Goal: Task Accomplishment & Management: Manage account settings

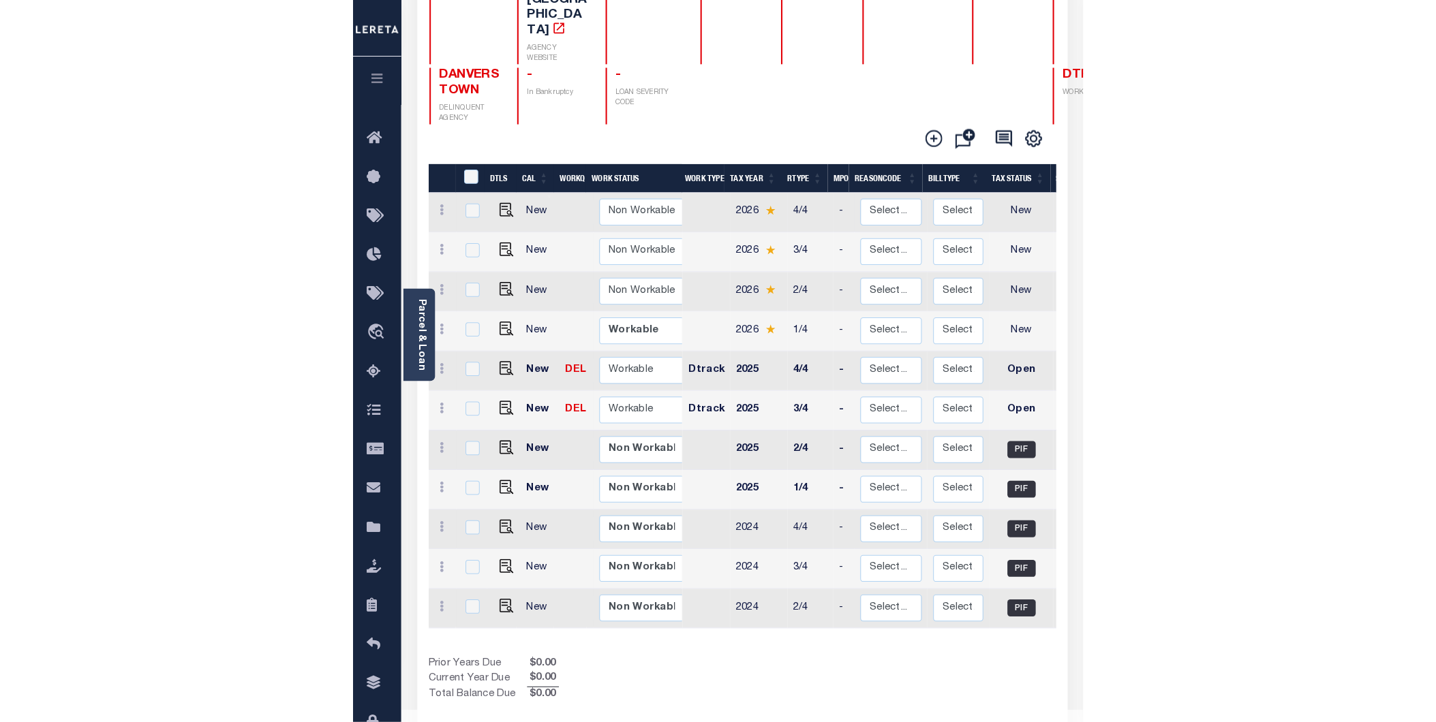
scroll to position [119, 0]
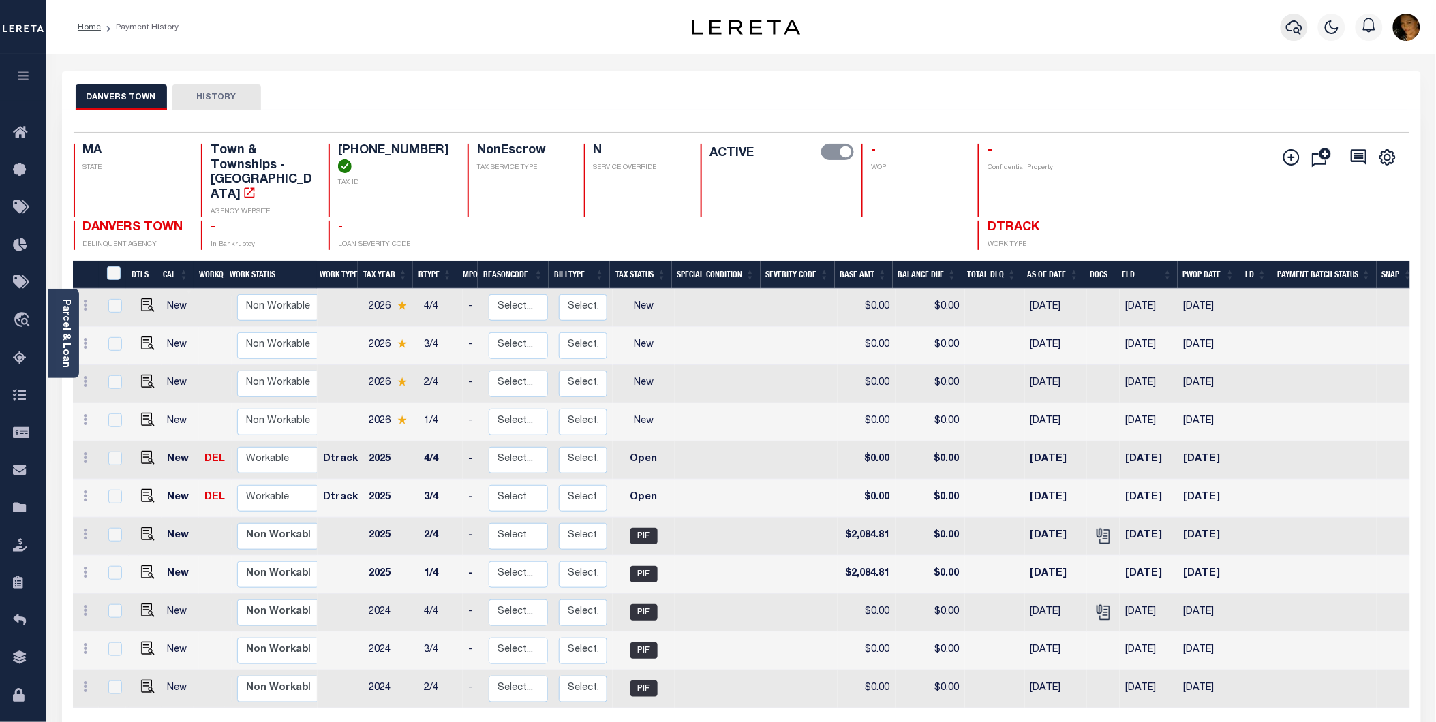
click at [1291, 28] on icon "button" at bounding box center [1294, 27] width 16 height 16
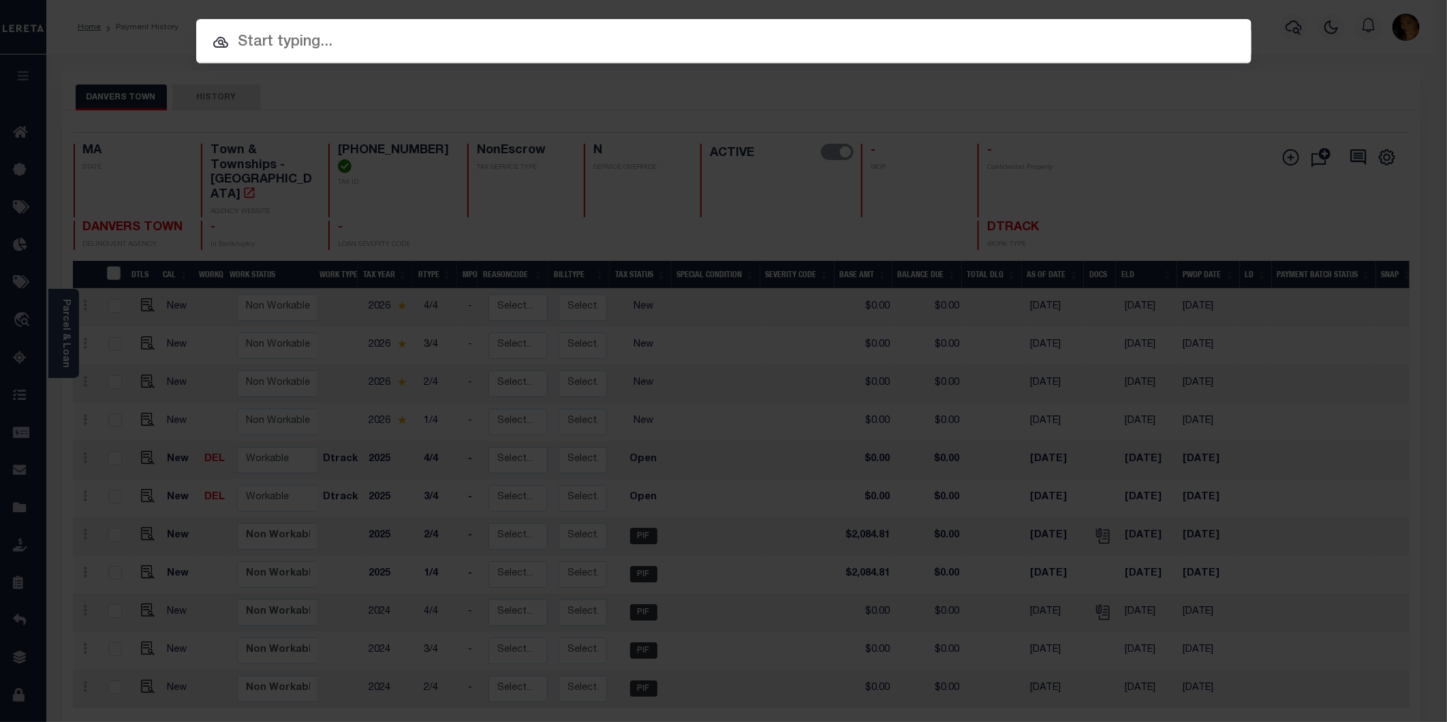
click at [491, 46] on input "text" at bounding box center [724, 43] width 1056 height 24
paste input "13796"
type input "13796"
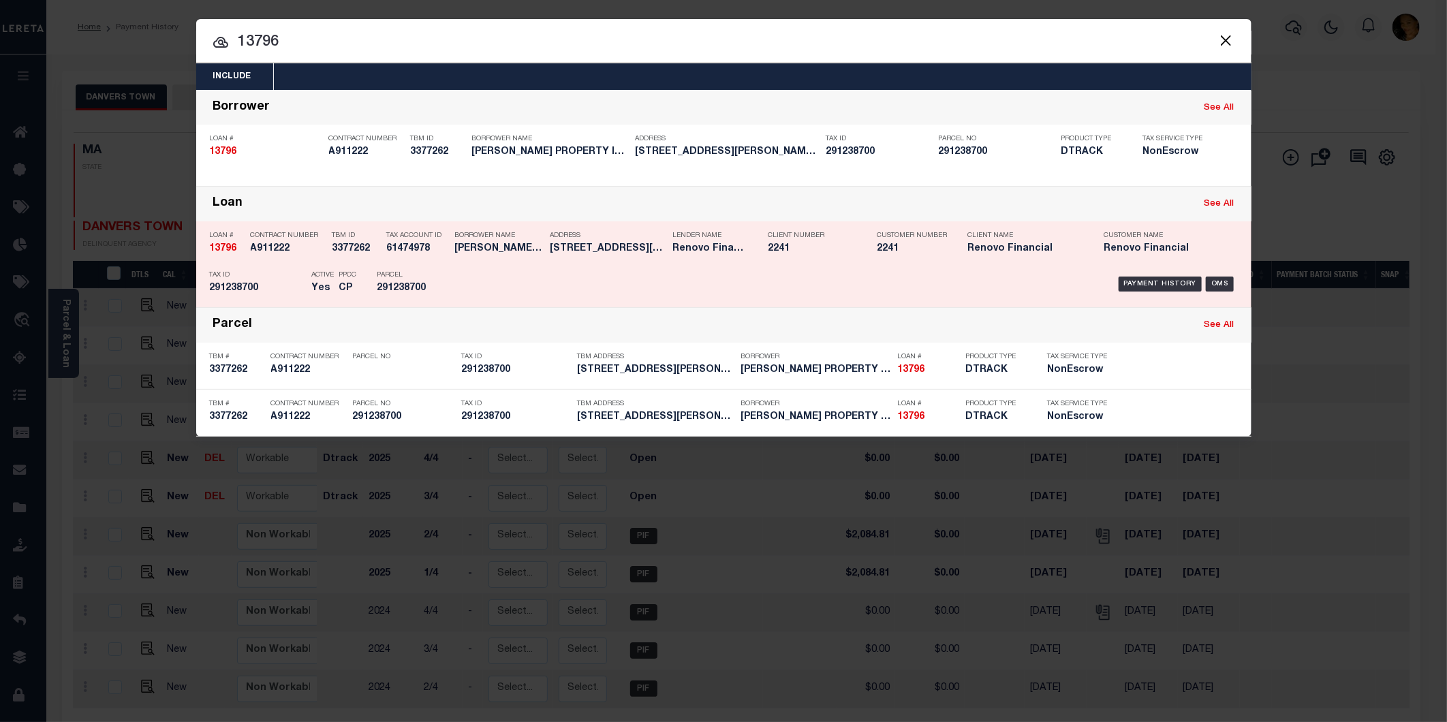
click at [423, 282] on div "Parcel 291238700" at bounding box center [408, 284] width 61 height 40
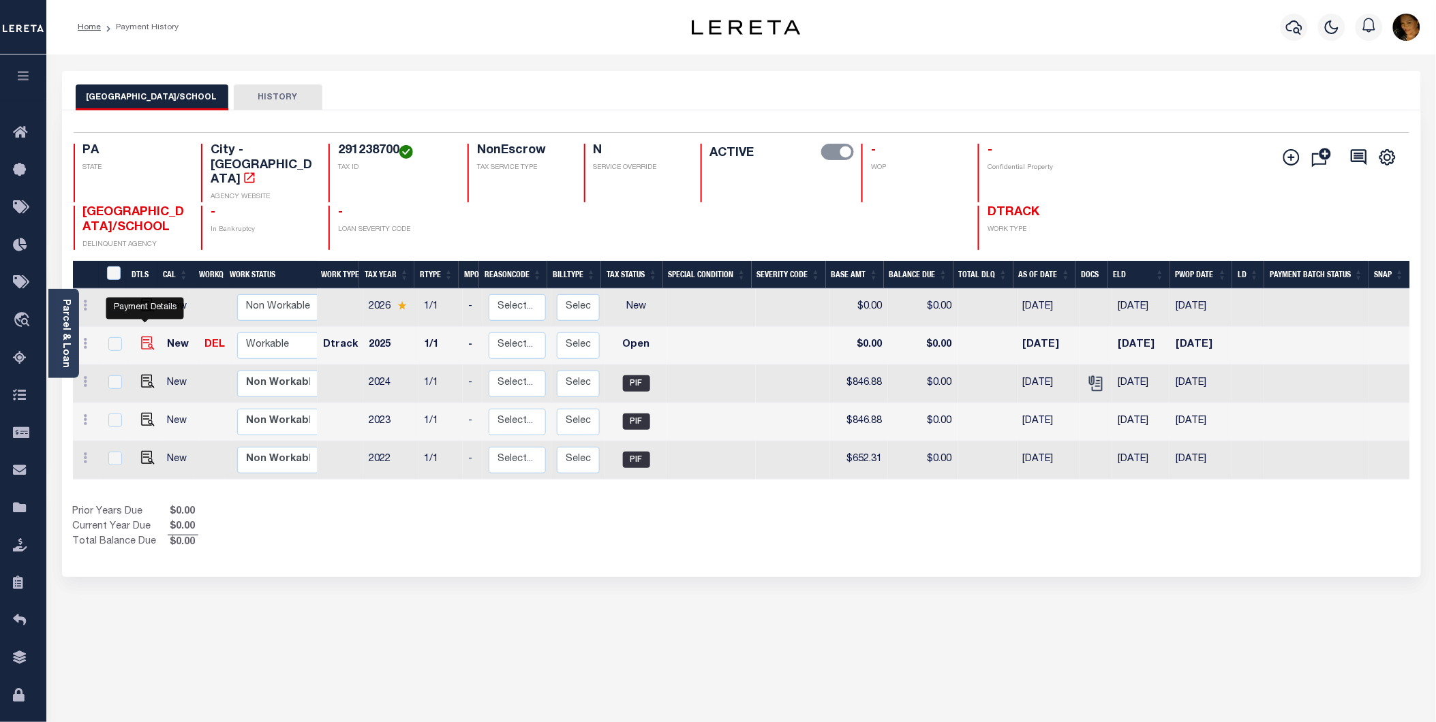
click at [145, 337] on img "" at bounding box center [148, 344] width 14 height 14
checkbox input "true"
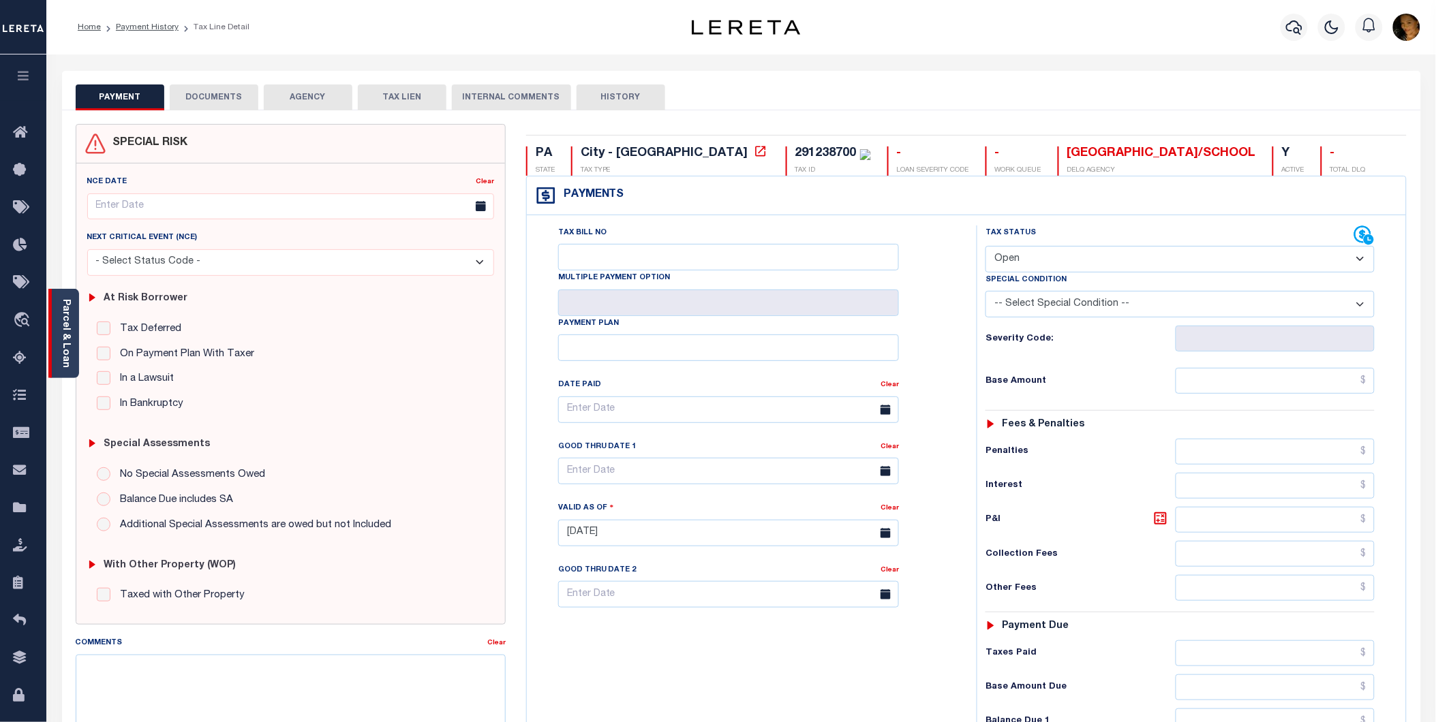
click at [59, 337] on div "Parcel & Loan" at bounding box center [63, 333] width 31 height 89
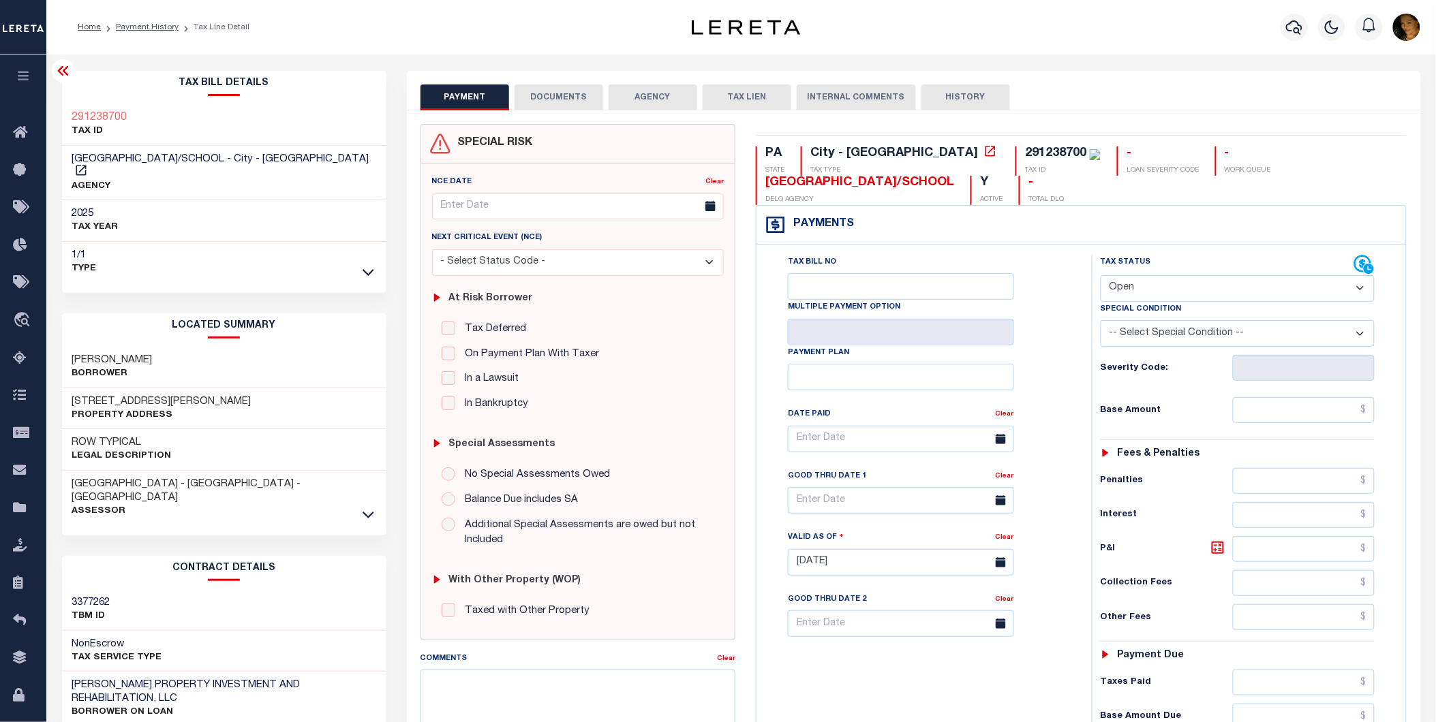
click at [1025, 153] on div "291238700" at bounding box center [1055, 153] width 61 height 12
drag, startPoint x: 932, startPoint y: 153, endPoint x: 924, endPoint y: 149, distance: 9.1
click at [1025, 149] on div "291238700" at bounding box center [1055, 153] width 61 height 12
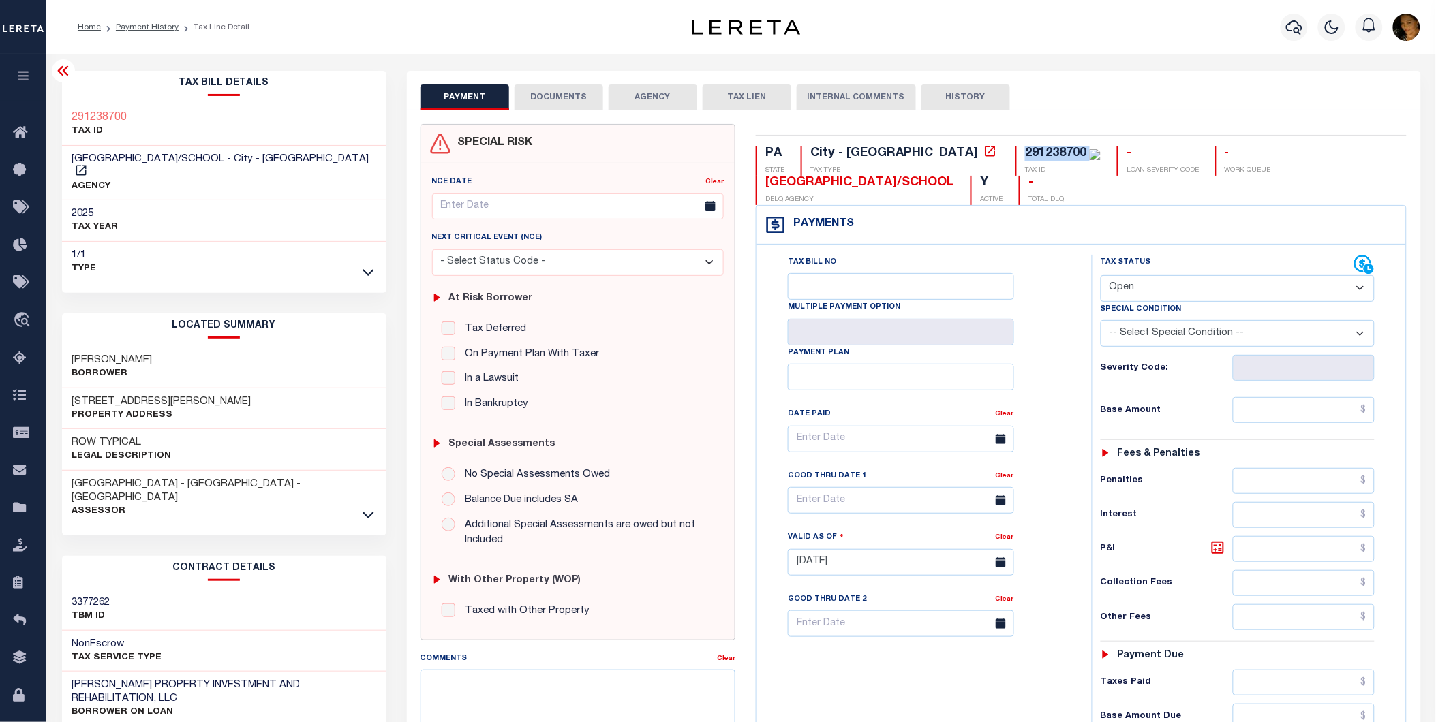
copy div "291238700"
click at [1148, 289] on select "- Select Status Code - Open Due/Unpaid Paid Incomplete No Tax Due Internal Refu…" at bounding box center [1238, 288] width 275 height 27
select select "PYD"
click at [1101, 276] on select "- Select Status Code - Open Due/Unpaid Paid Incomplete No Tax Due Internal Refu…" at bounding box center [1238, 288] width 275 height 27
type input "[DATE]"
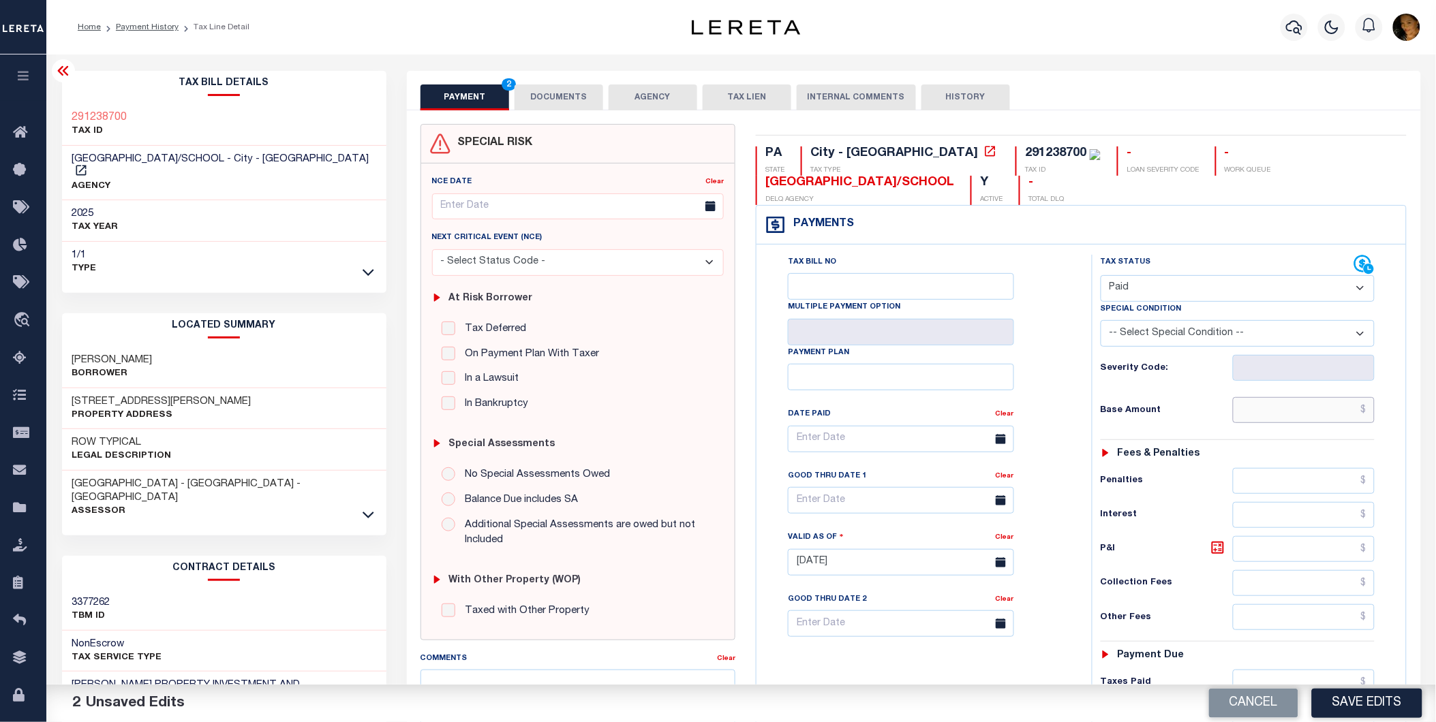
click at [1309, 414] on input "text" at bounding box center [1304, 410] width 142 height 26
paste input "1,977.92"
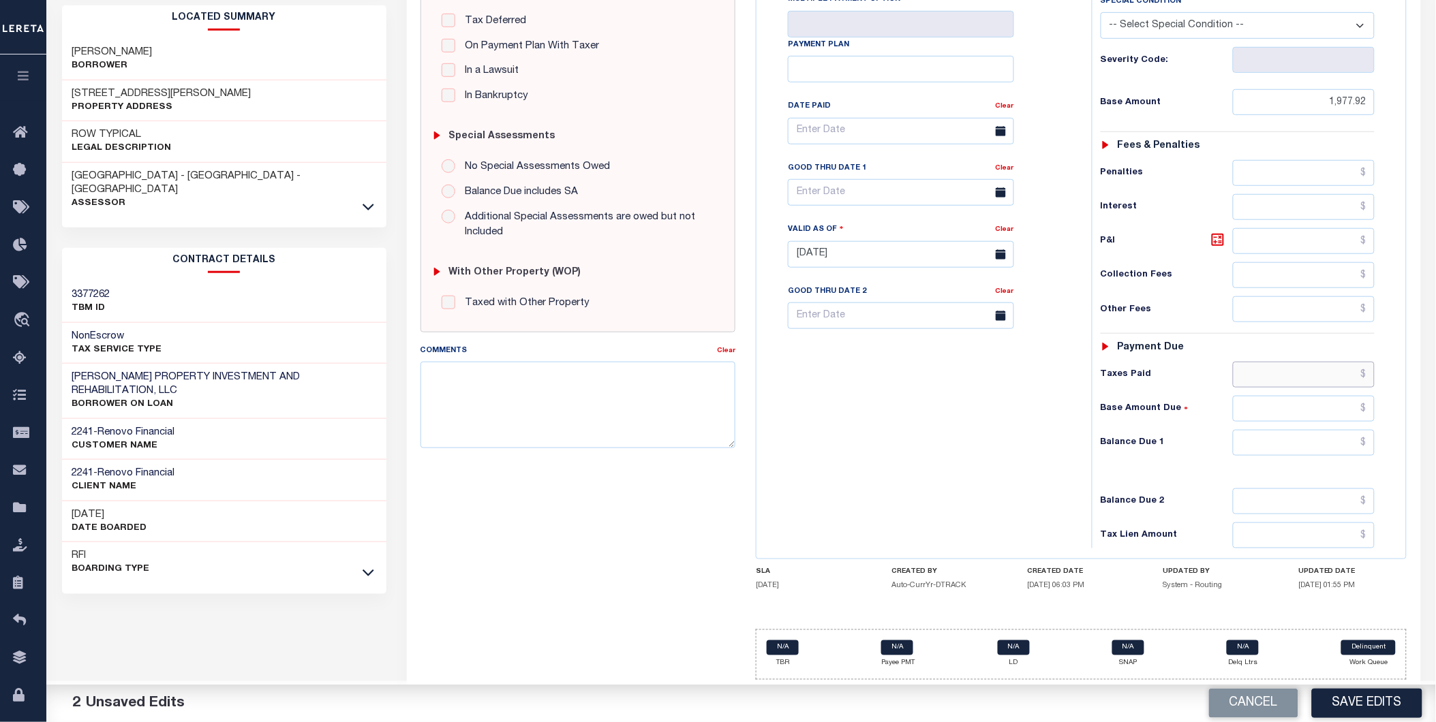
type input "$1,977.92"
click at [1291, 378] on input "text" at bounding box center [1304, 375] width 142 height 26
paste input "1,977.92"
type input "$1,977.92"
click at [1334, 440] on input "text" at bounding box center [1304, 443] width 142 height 26
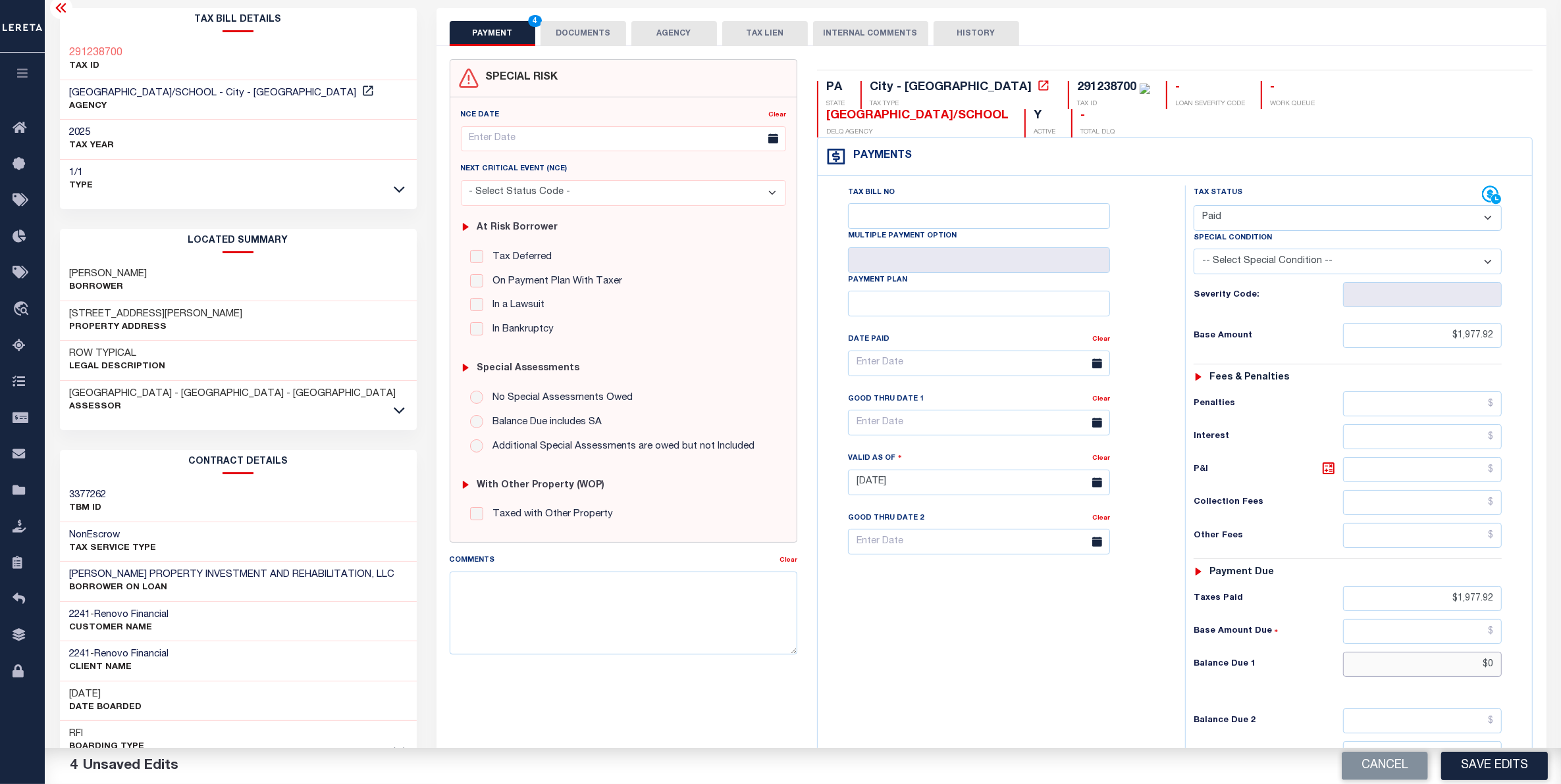
scroll to position [50, 0]
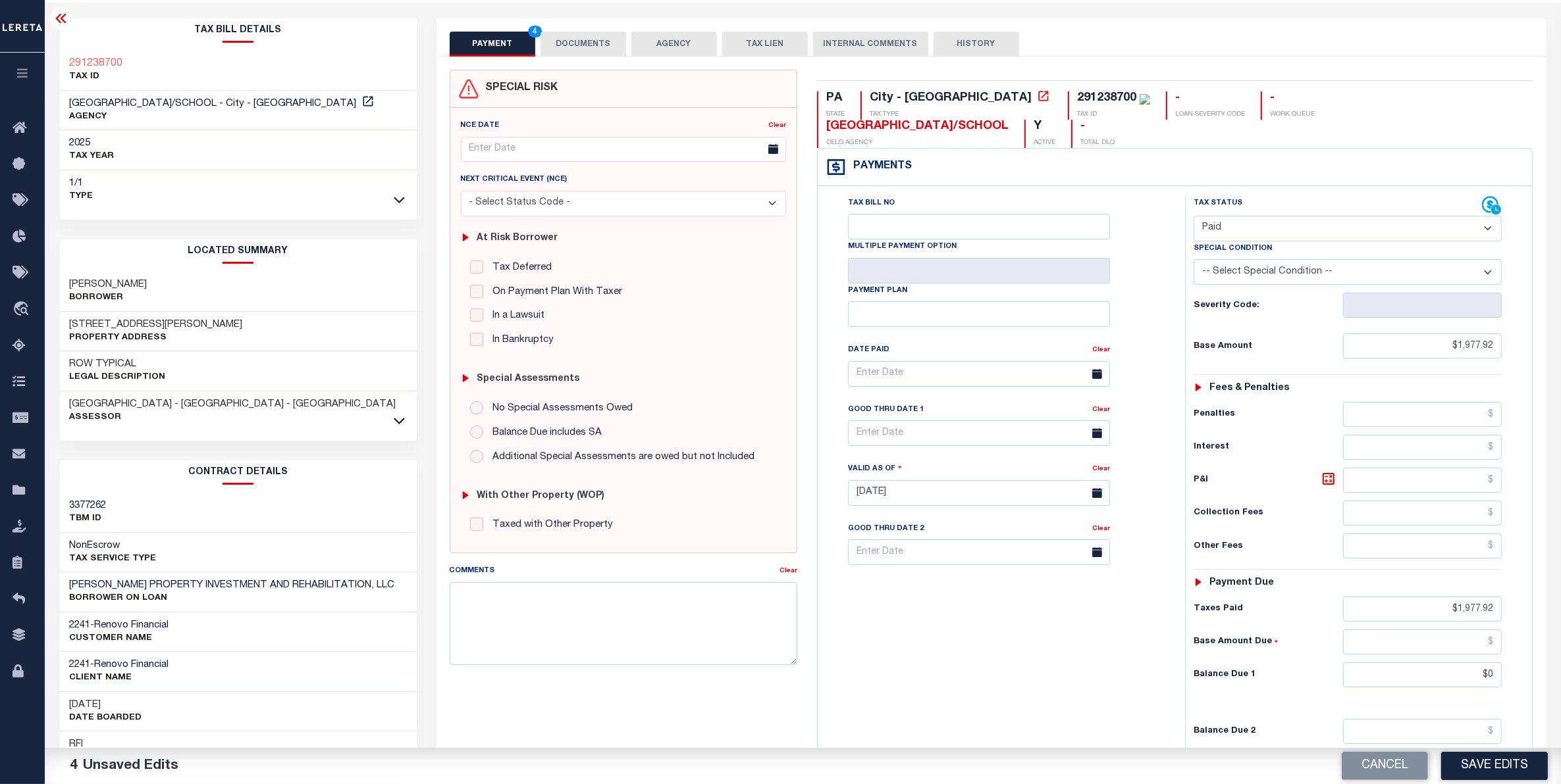
type input "$0.00"
click at [570, 54] on button "DOCUMENTS" at bounding box center [583, 44] width 86 height 25
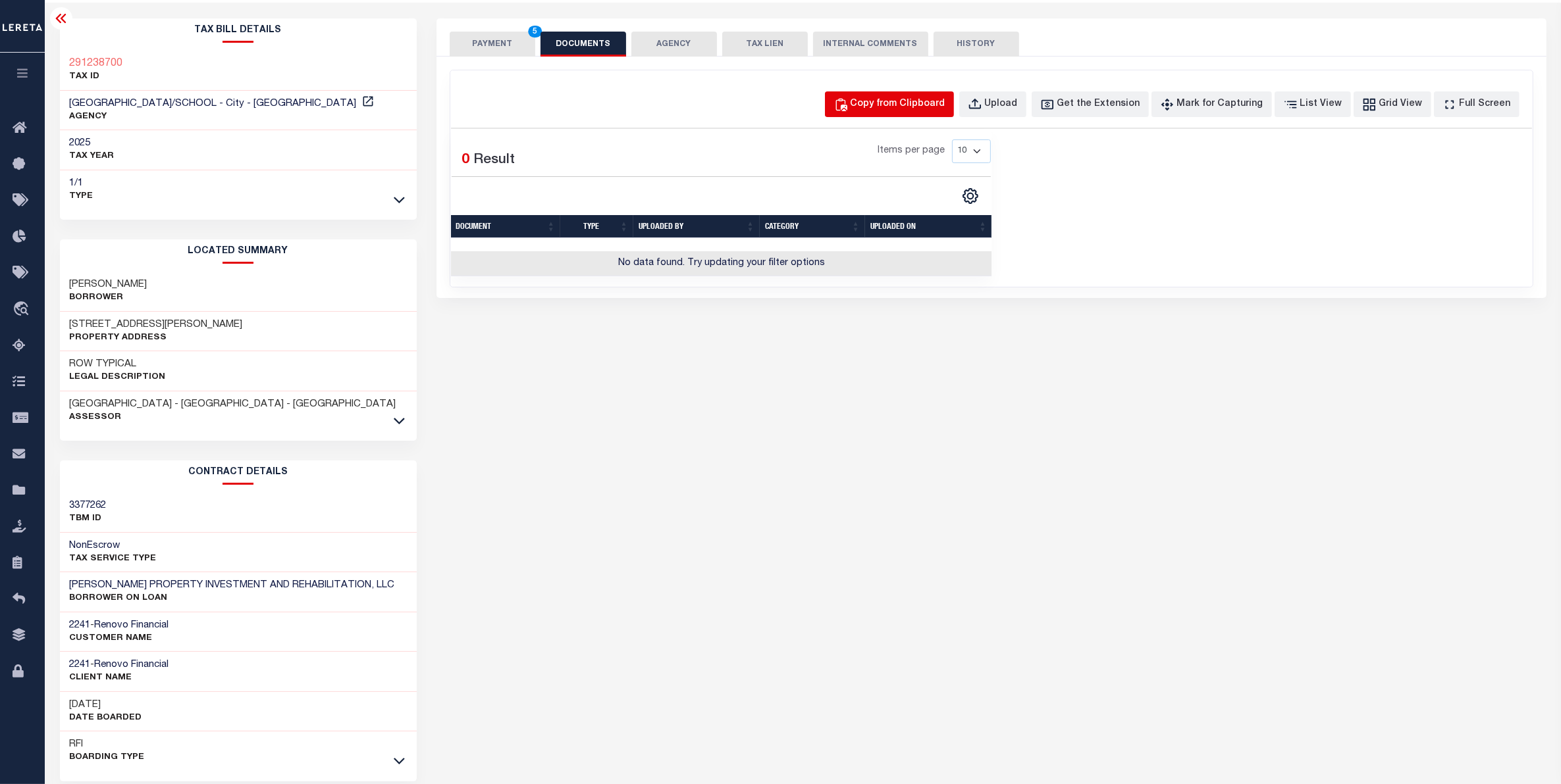
click at [917, 103] on div "Copy from Clipboard" at bounding box center [897, 104] width 95 height 14
select select "POP"
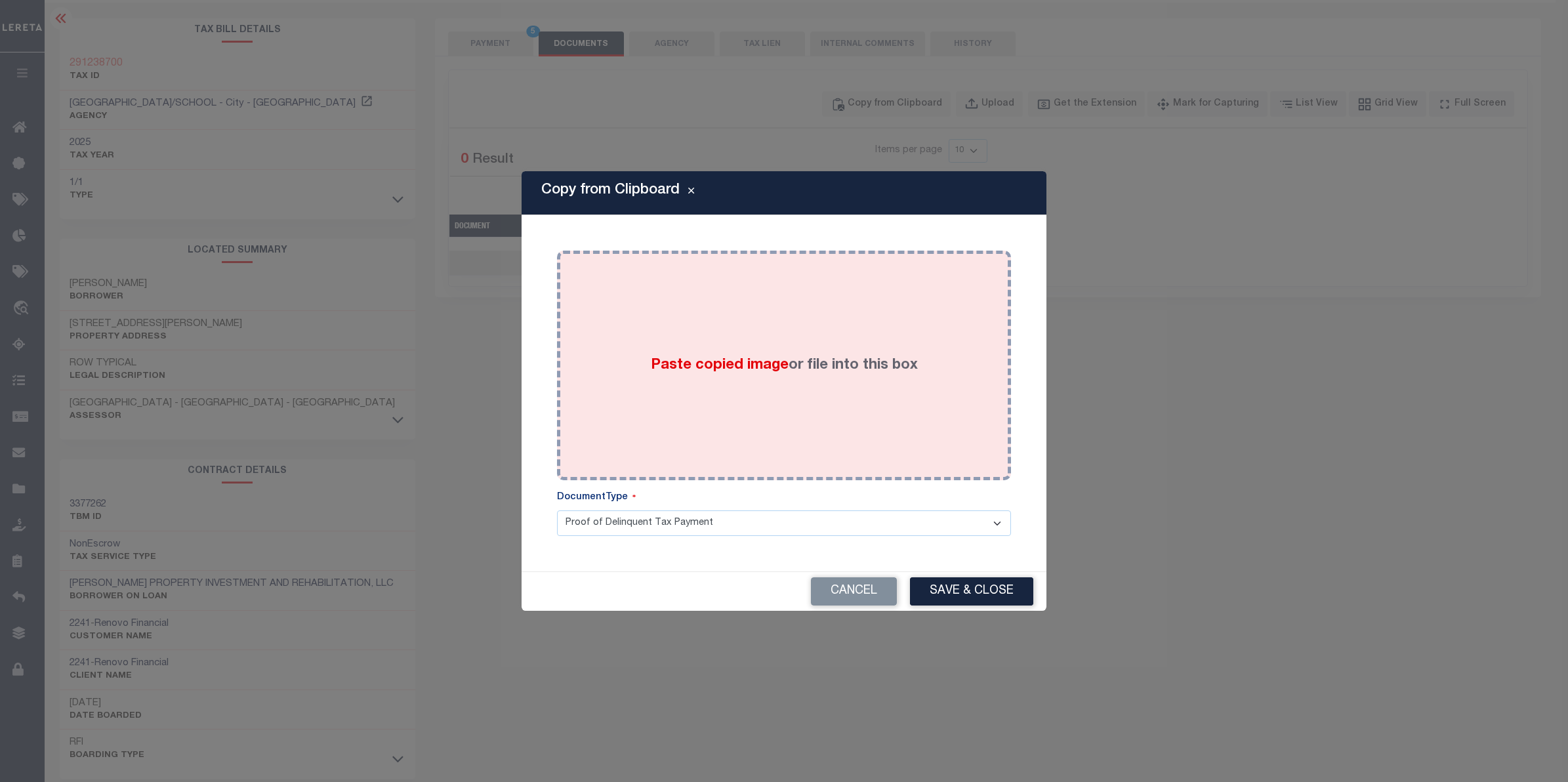
drag, startPoint x: 828, startPoint y: 336, endPoint x: 840, endPoint y: 339, distance: 12.4
click at [835, 343] on div "Paste copied image or file into this box" at bounding box center [784, 366] width 434 height 210
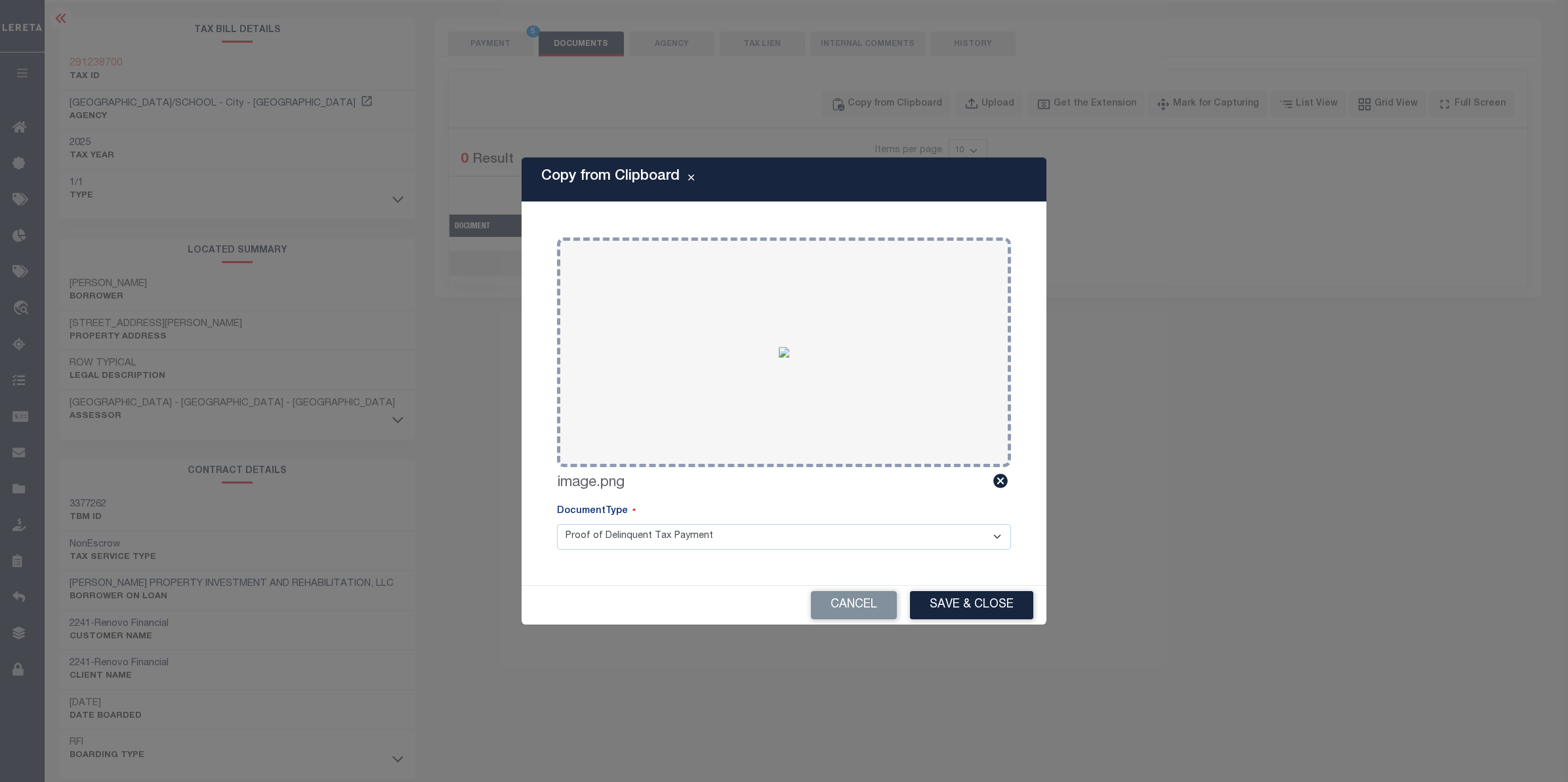
click at [664, 536] on select "Proof of Delinquent Tax Payment" at bounding box center [784, 537] width 454 height 26
click at [557, 525] on select "Proof of Delinquent Tax Payment" at bounding box center [784, 537] width 454 height 26
click at [996, 605] on button "Save & Close" at bounding box center [971, 605] width 123 height 28
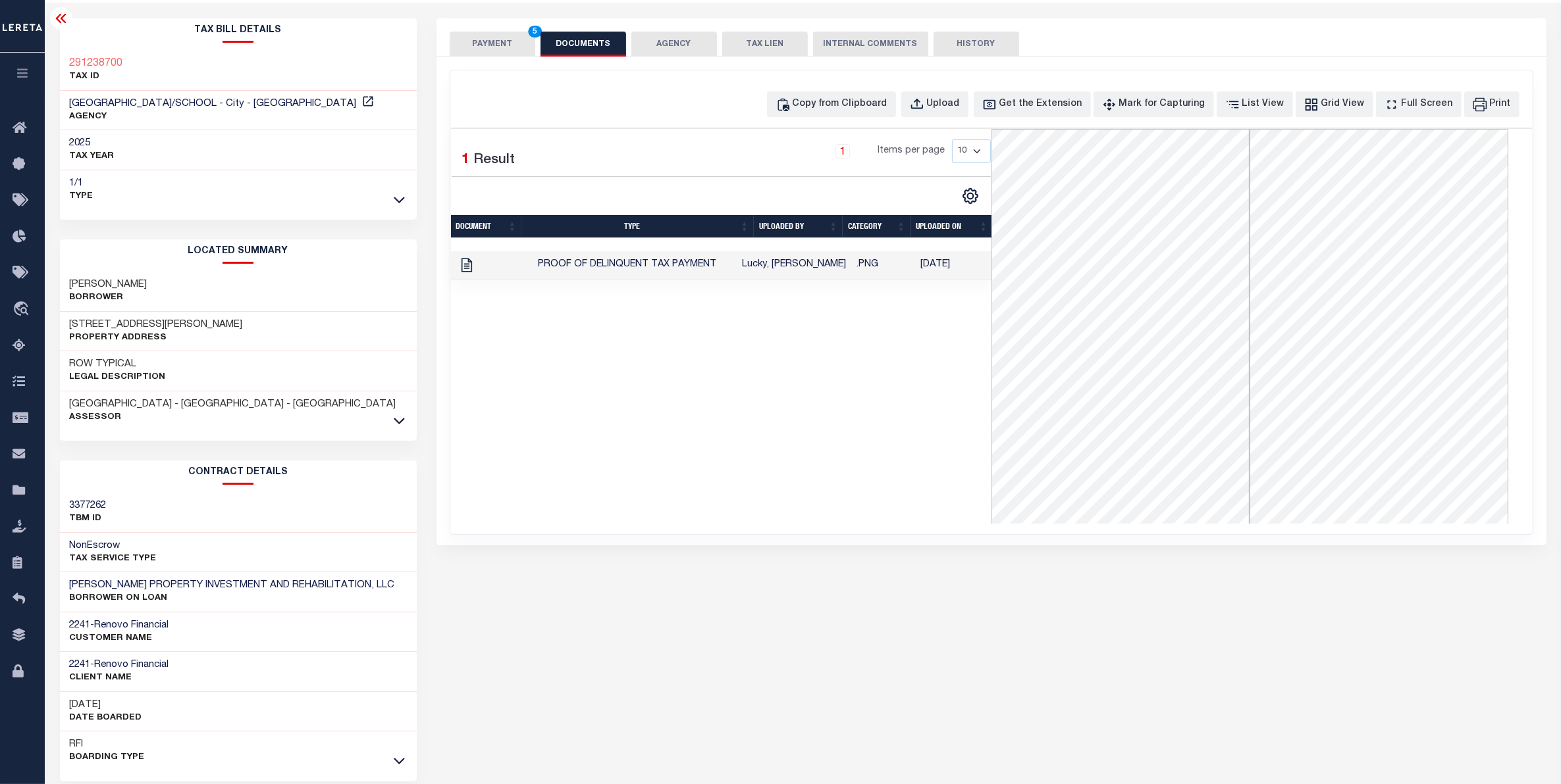
click at [510, 44] on button "PAYMENT 5" at bounding box center [492, 44] width 86 height 25
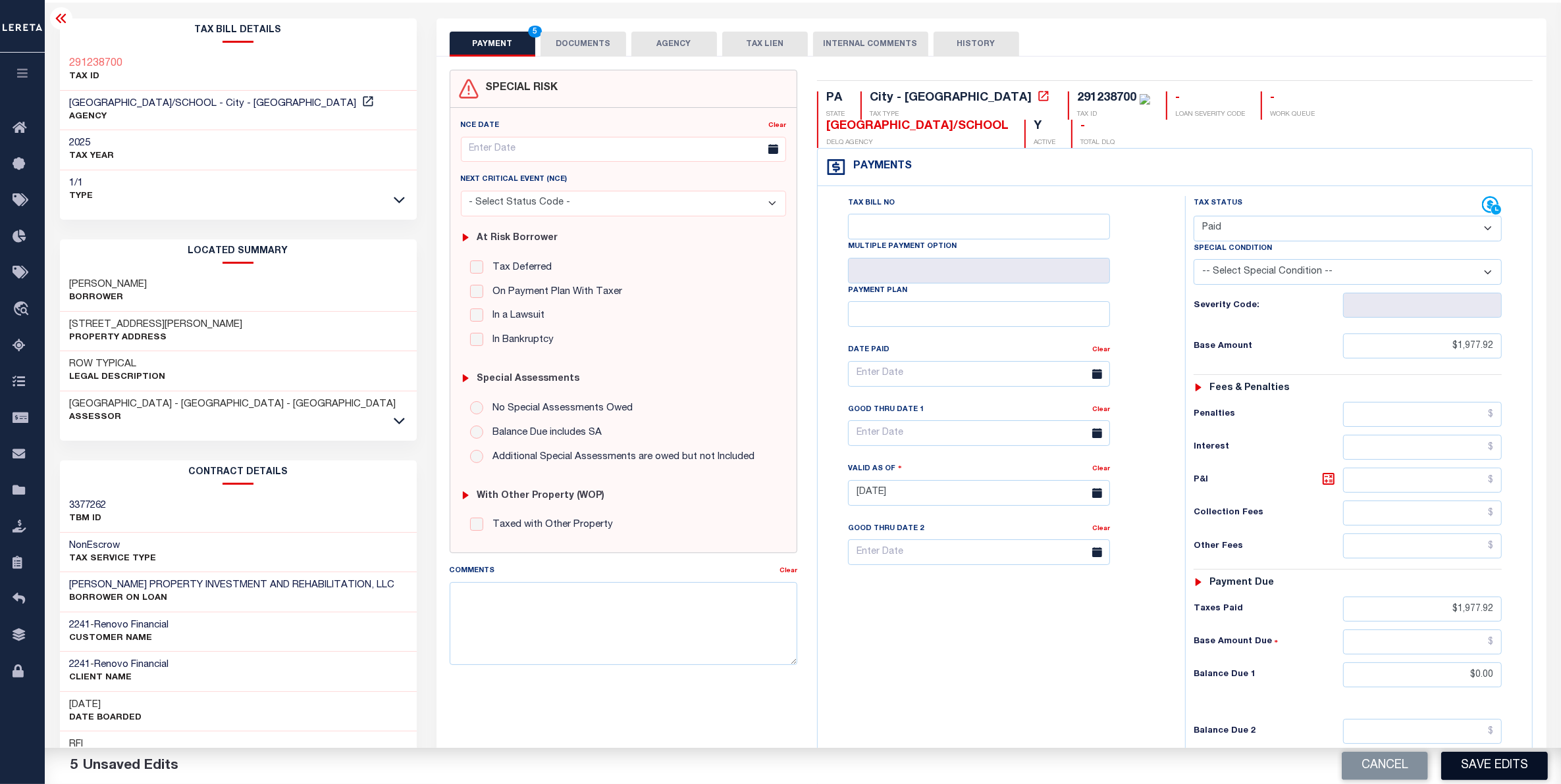
click at [1386, 697] on button "Save Edits" at bounding box center [1494, 766] width 106 height 28
checkbox input "false"
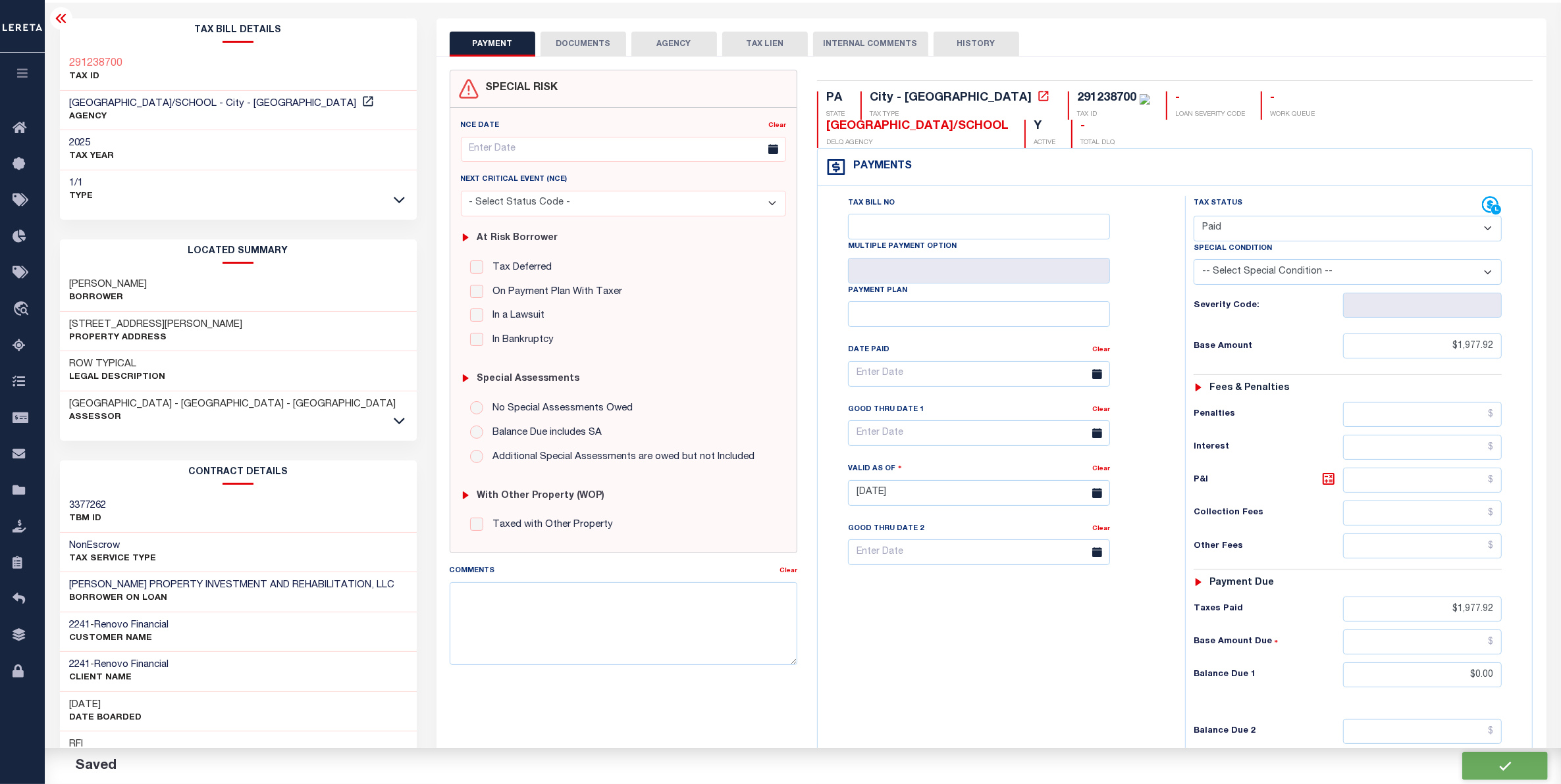
type input "$1,977.92"
type input "$0"
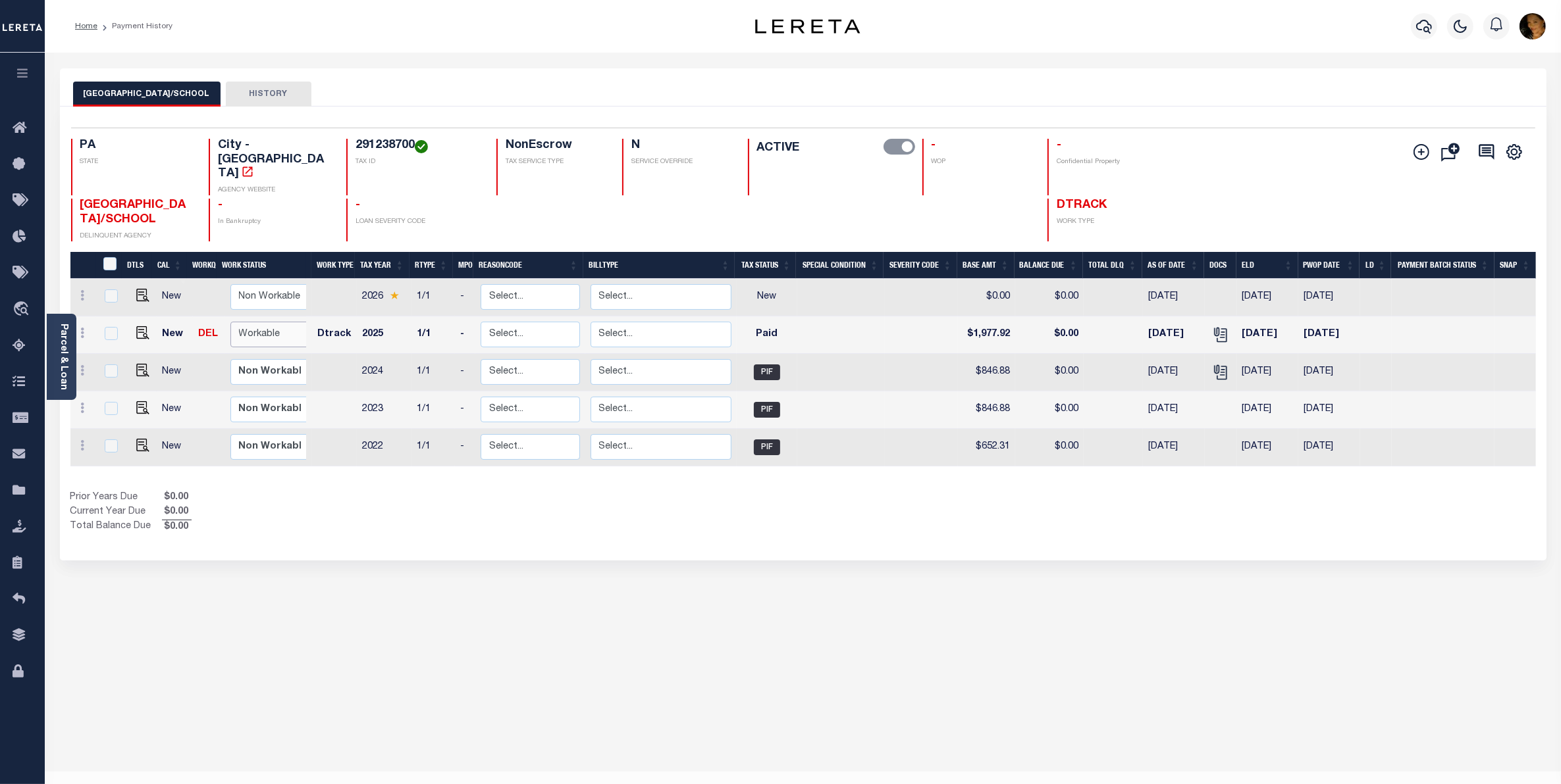
click at [248, 322] on select "Non Workable Workable" at bounding box center [270, 334] width 79 height 26
checkbox input "true"
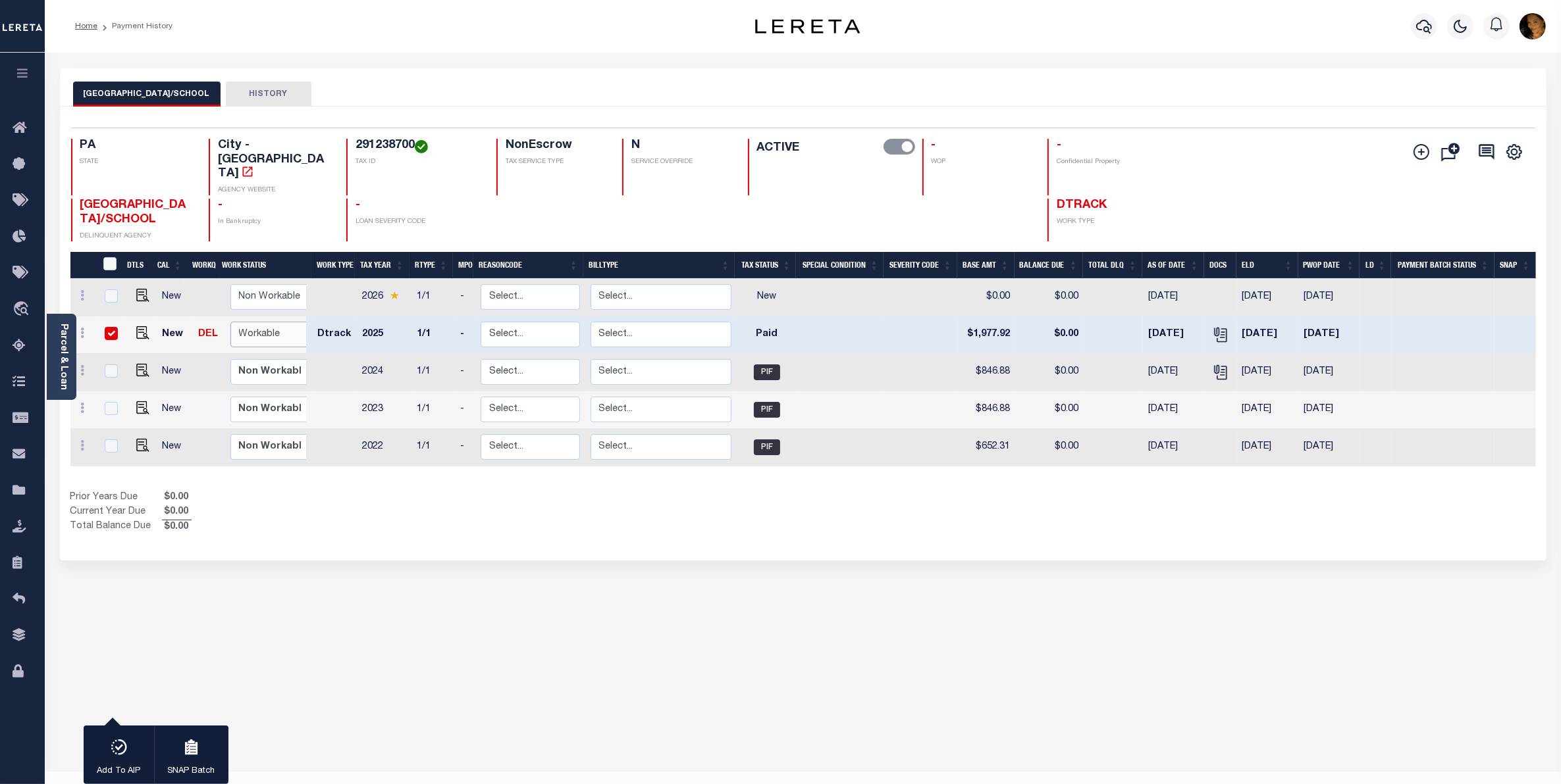
select select "true"
click at [231, 322] on select "Non Workable Workable" at bounding box center [270, 334] width 79 height 26
checkbox input "false"
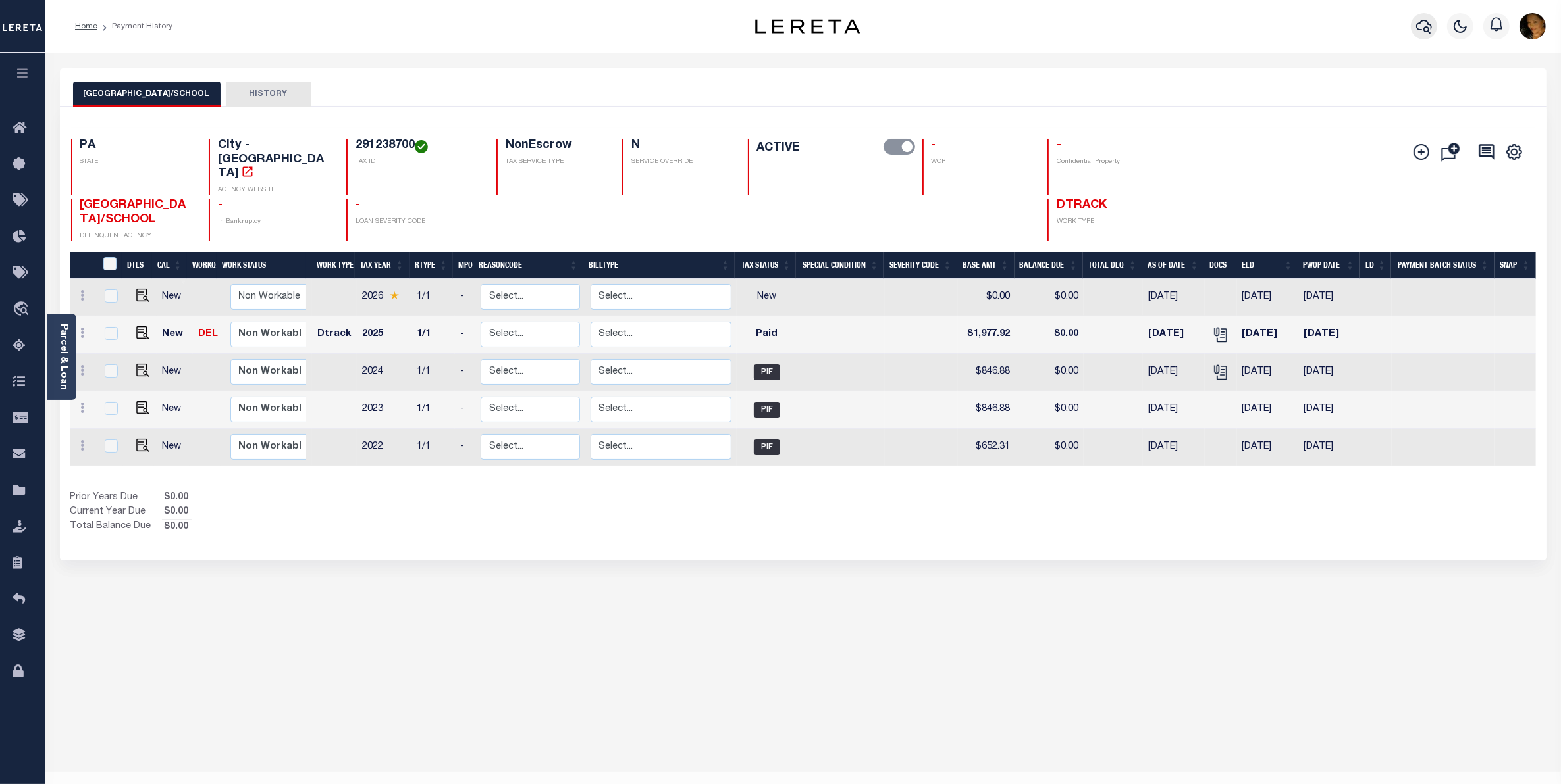
click at [1416, 21] on icon "button" at bounding box center [1424, 26] width 15 height 15
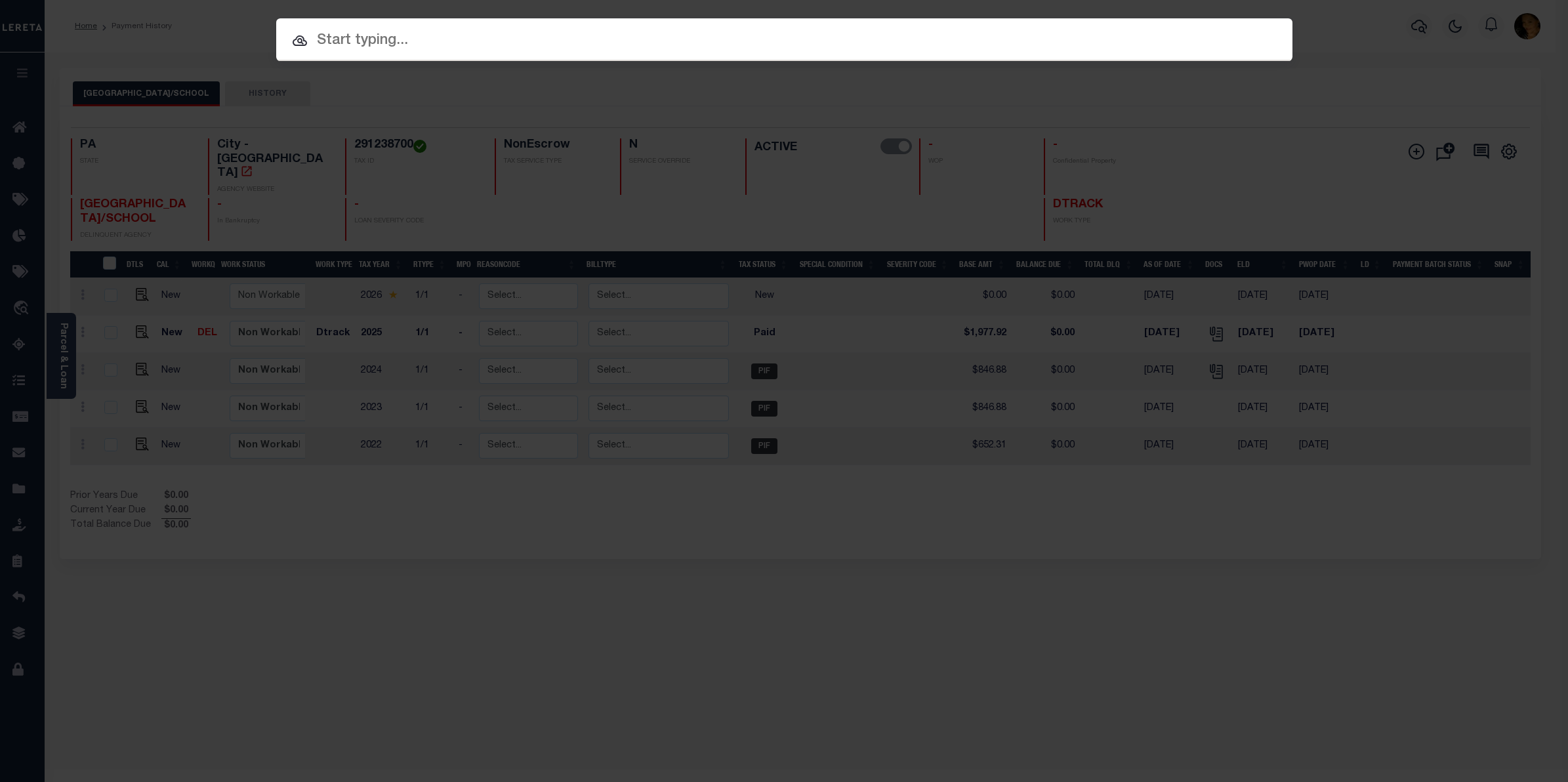
click at [366, 40] on input "text" at bounding box center [784, 41] width 1016 height 23
paste input "15688"
type input "15688"
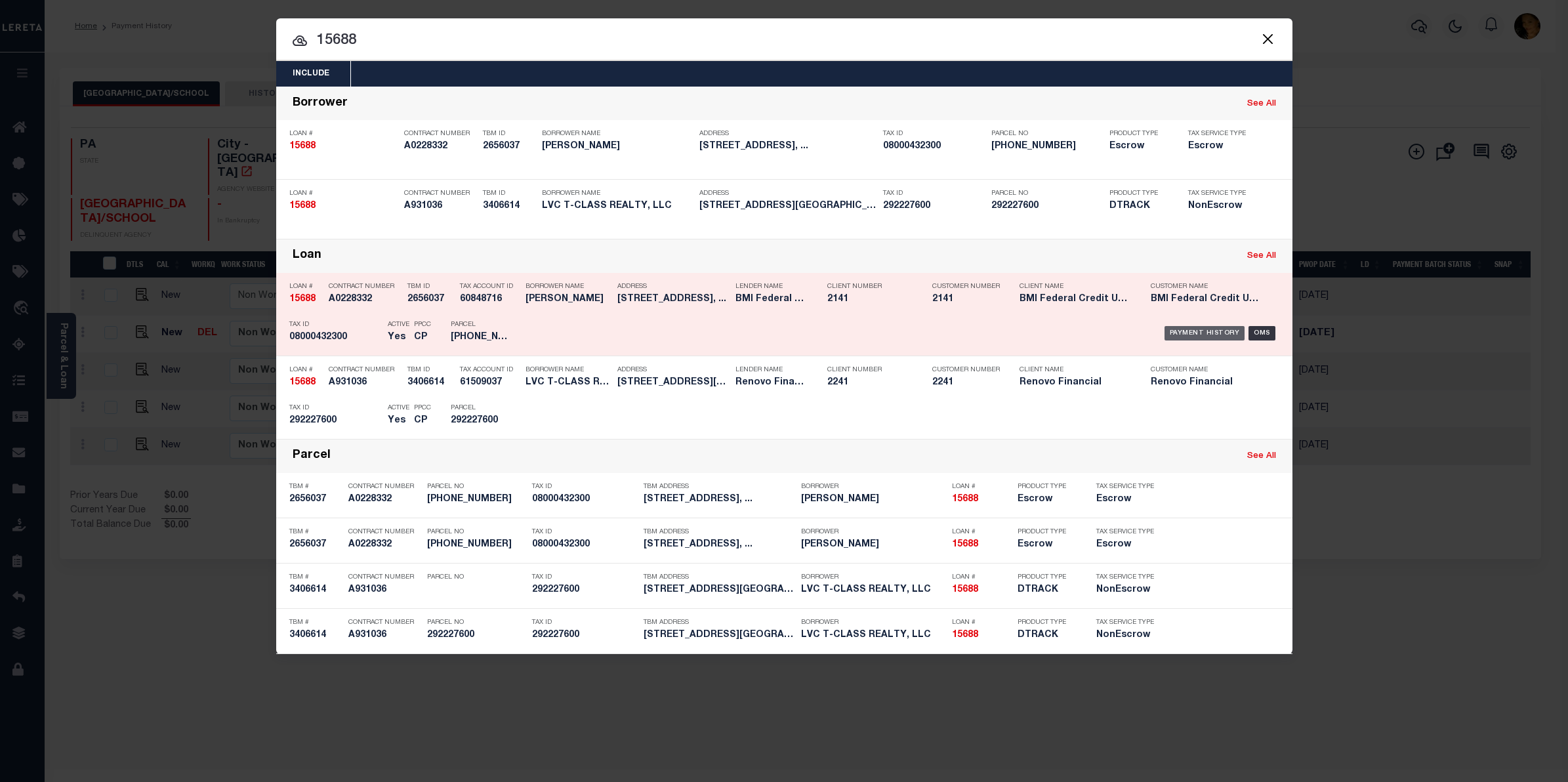
click at [1188, 328] on div "Payment History" at bounding box center [1205, 333] width 81 height 14
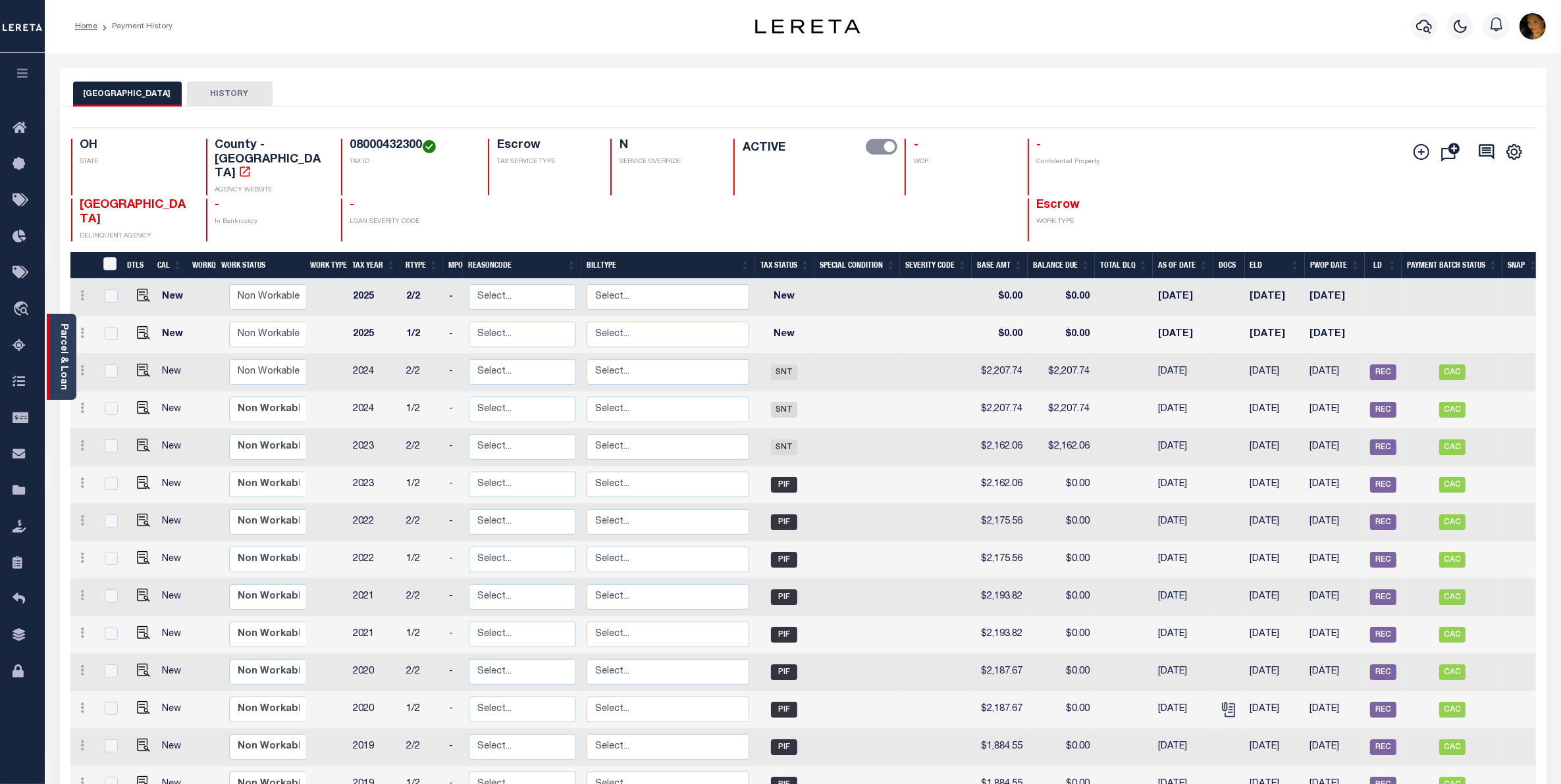
click at [60, 363] on link "Parcel & Loan" at bounding box center [64, 356] width 10 height 67
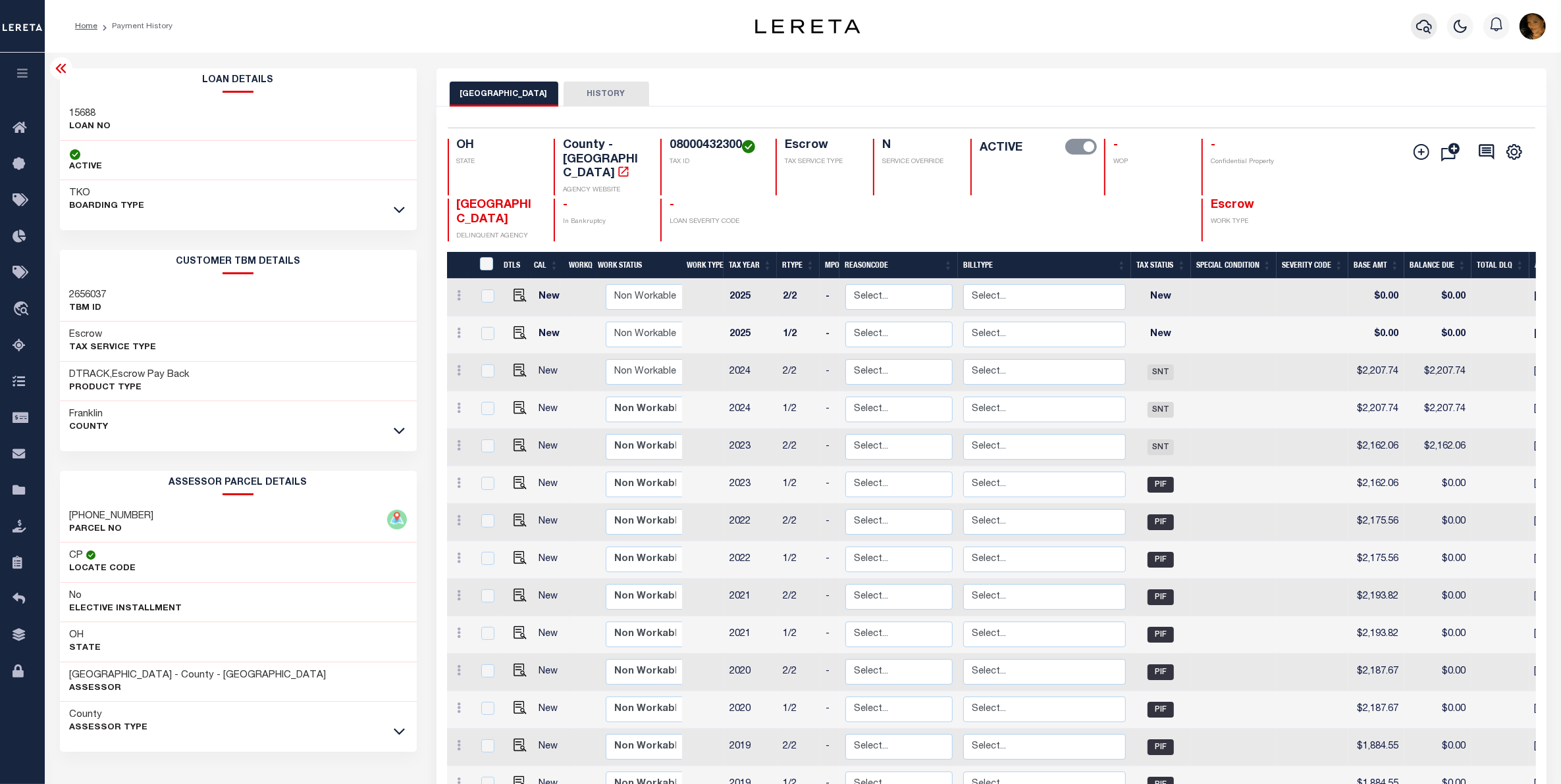
click at [1419, 30] on icon "button" at bounding box center [1424, 26] width 15 height 14
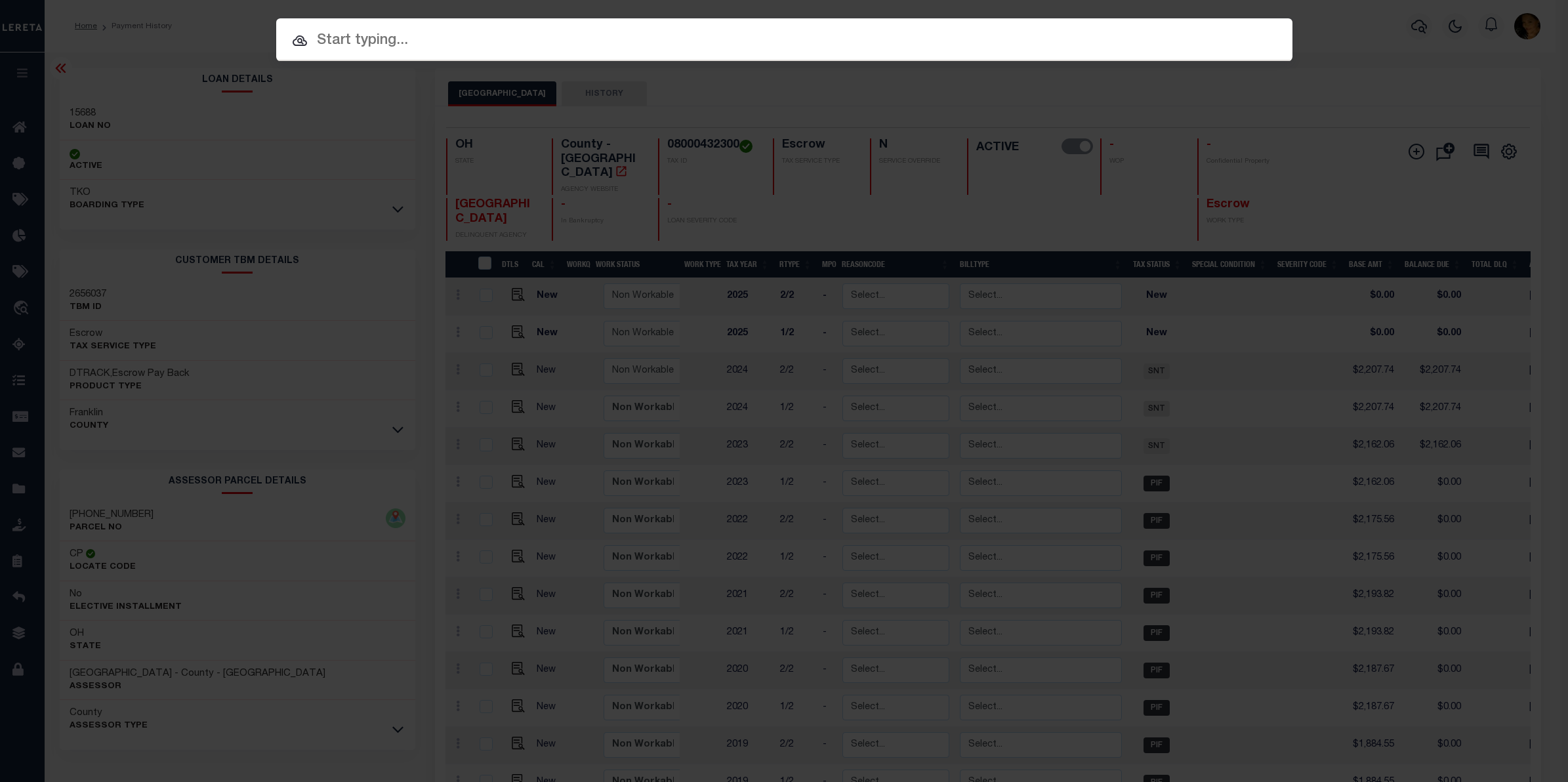
click at [424, 41] on input "text" at bounding box center [784, 41] width 1016 height 23
paste input "15688"
type input "15688"
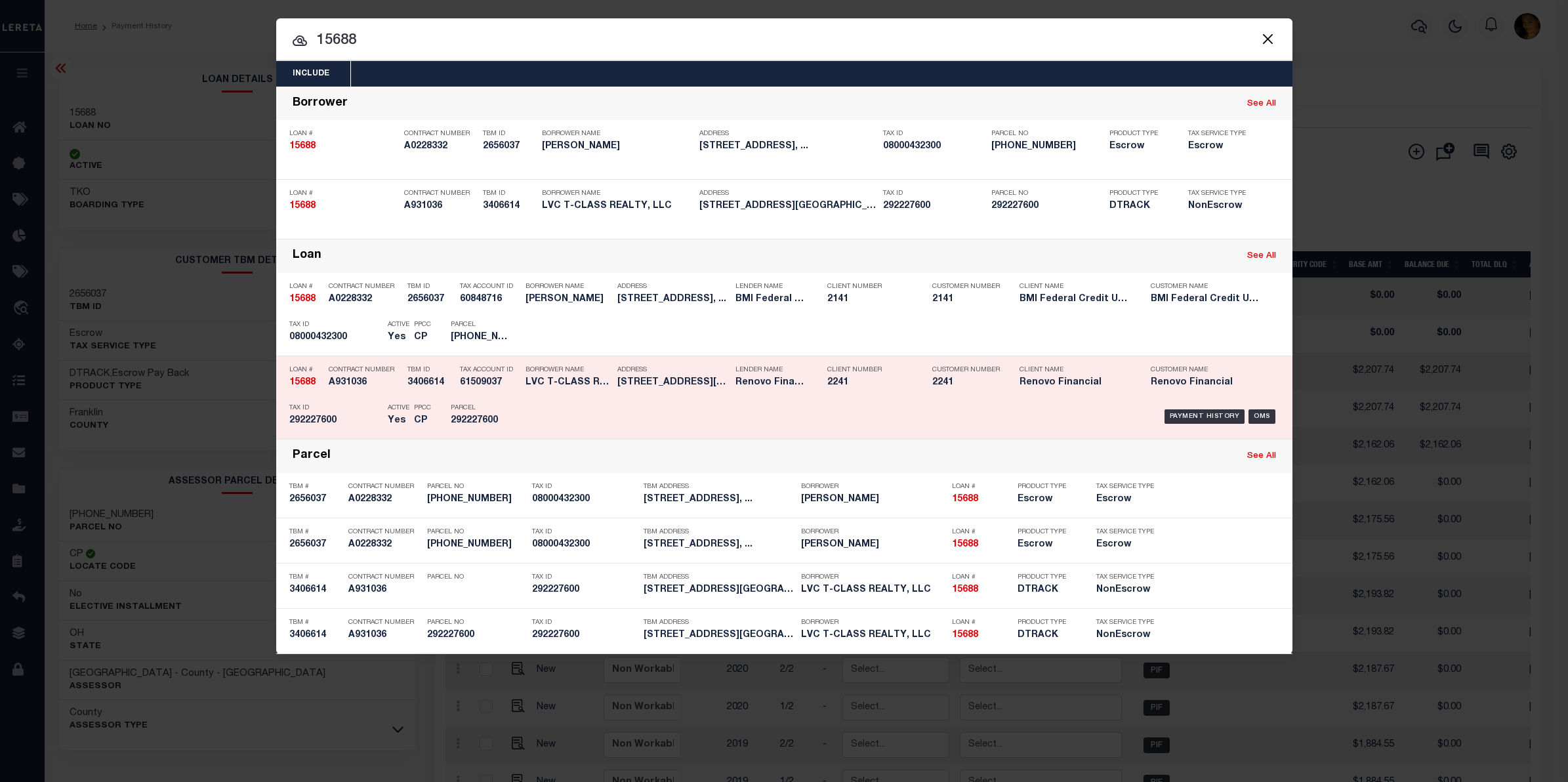
click at [1198, 408] on div "Payment History OMS" at bounding box center [904, 417] width 750 height 39
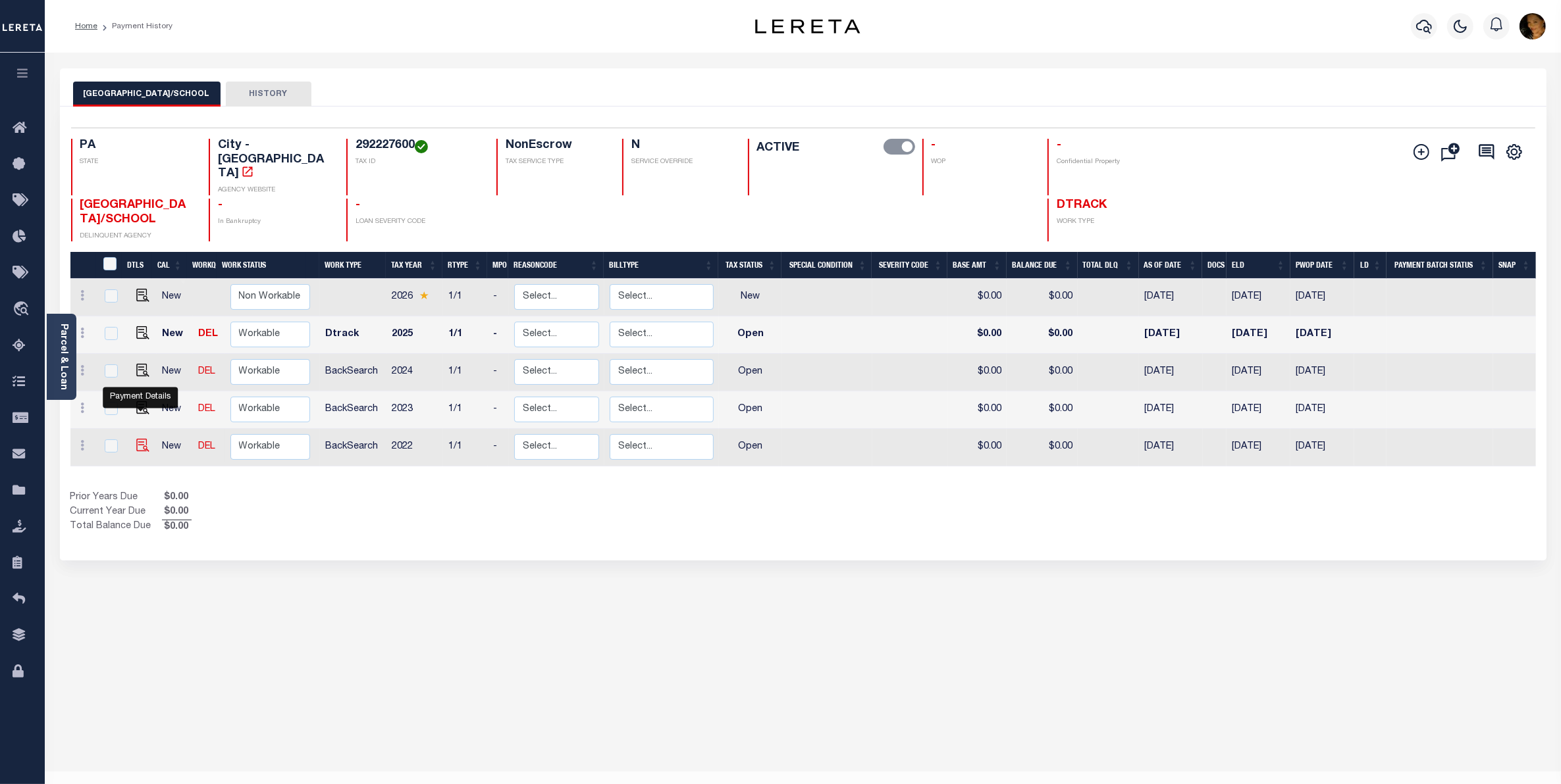
click at [144, 439] on img "" at bounding box center [143, 446] width 14 height 14
checkbox input "true"
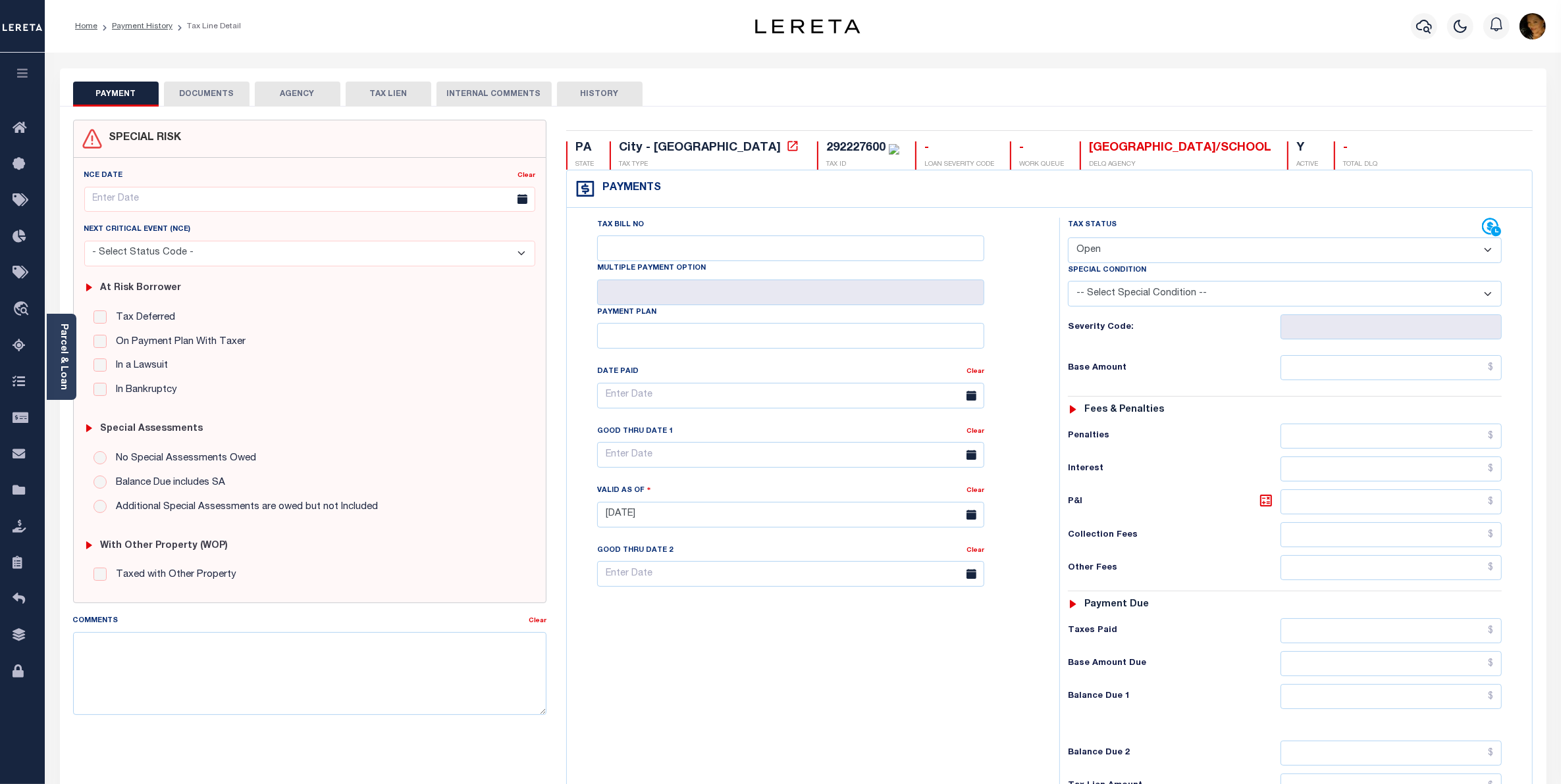
click at [826, 146] on div "292227600" at bounding box center [855, 148] width 59 height 12
copy div "292227600"
click at [59, 381] on link "Parcel & Loan" at bounding box center [64, 356] width 10 height 67
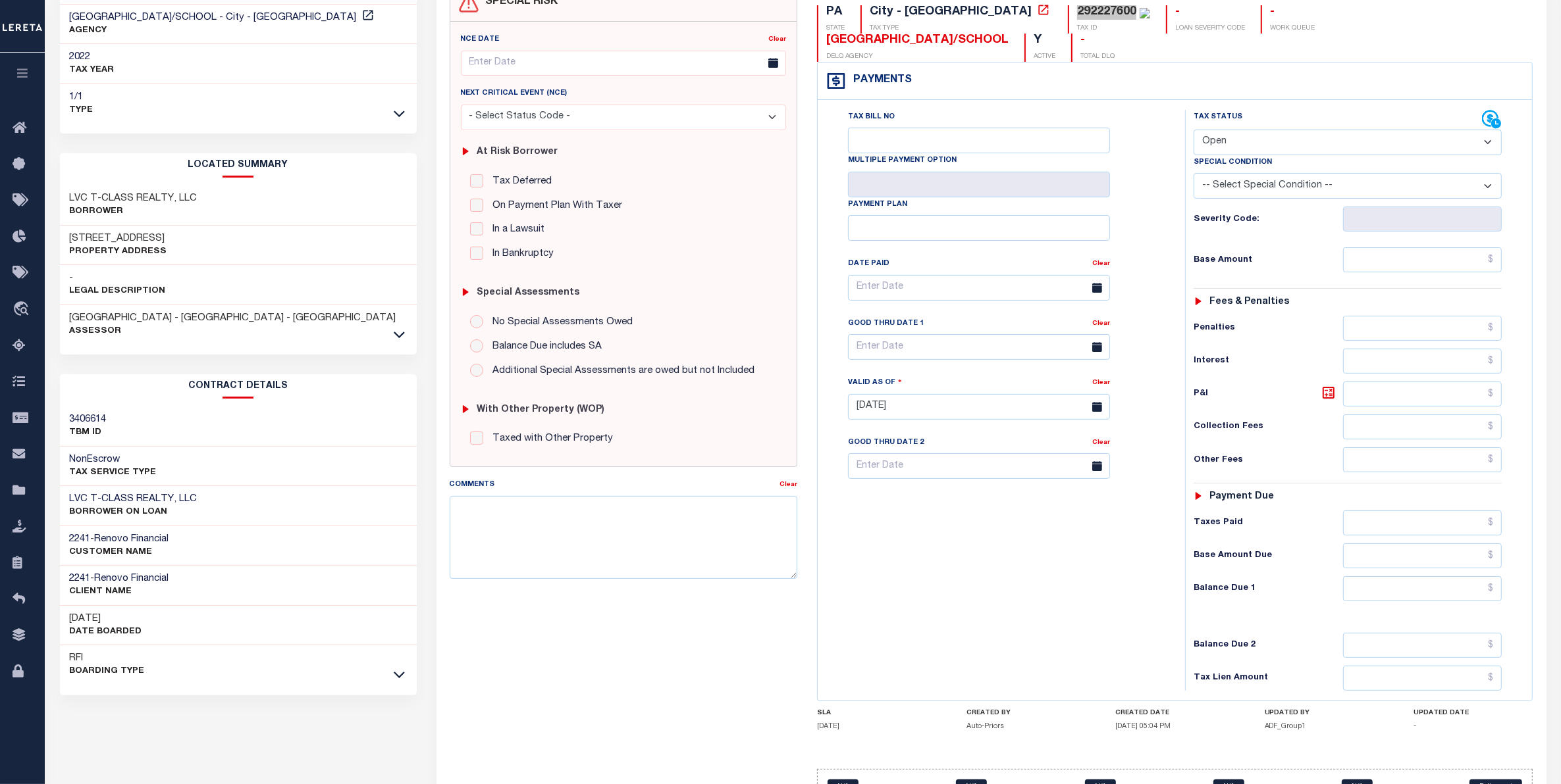
scroll to position [191, 0]
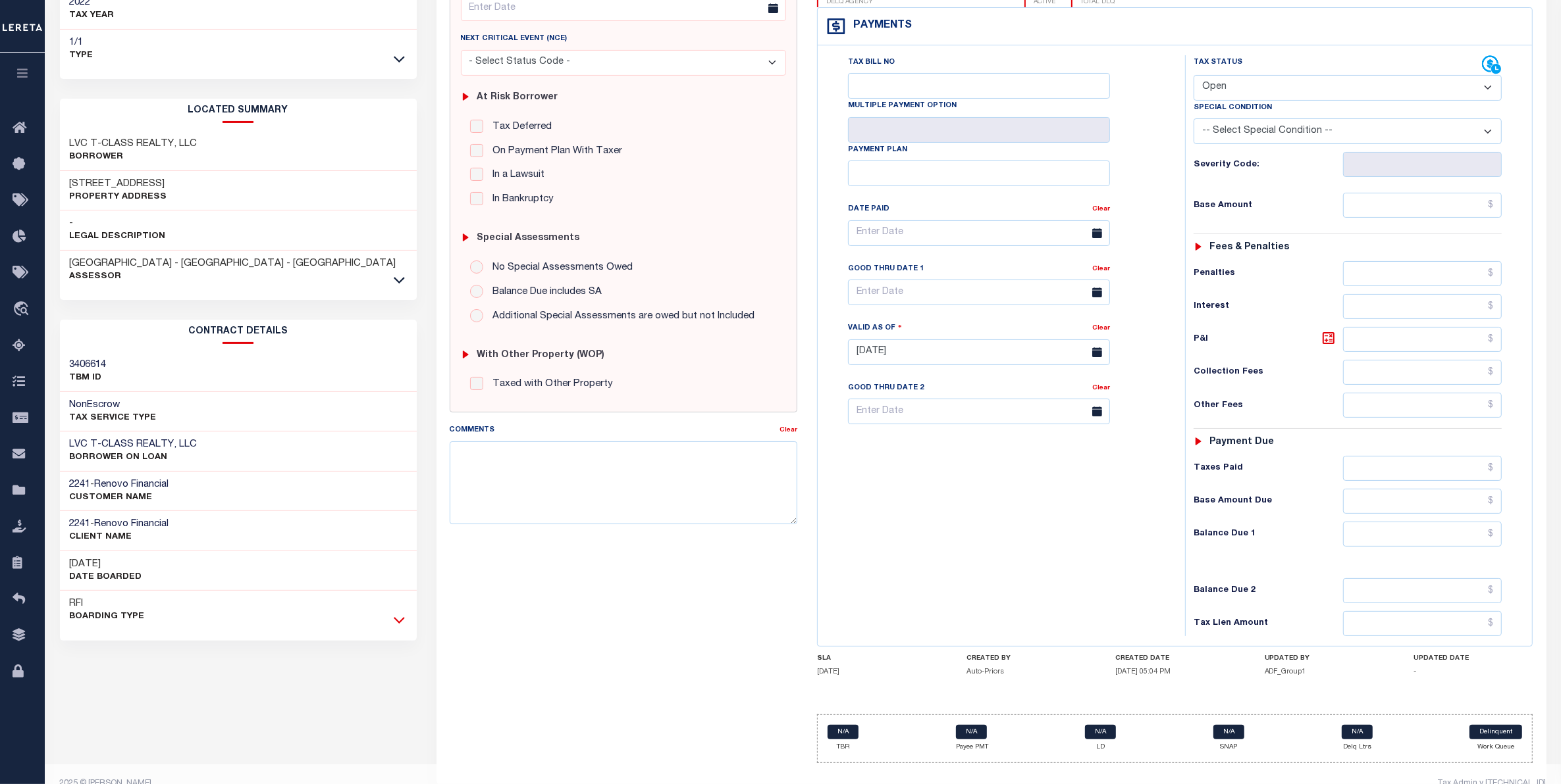
click at [395, 623] on icon at bounding box center [400, 620] width 12 height 14
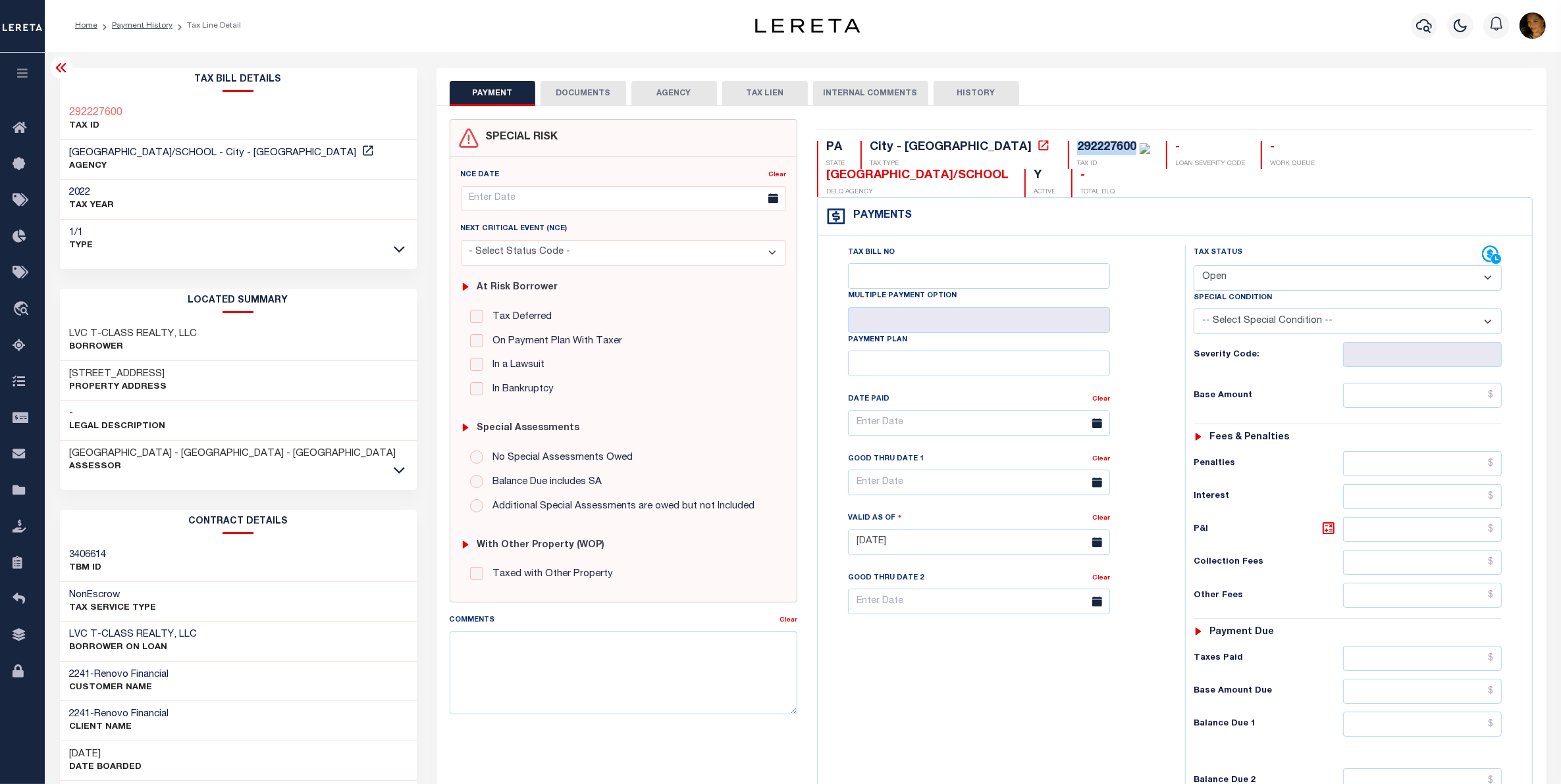
scroll to position [0, 0]
click at [1493, 255] on icon at bounding box center [1496, 260] width 10 height 10
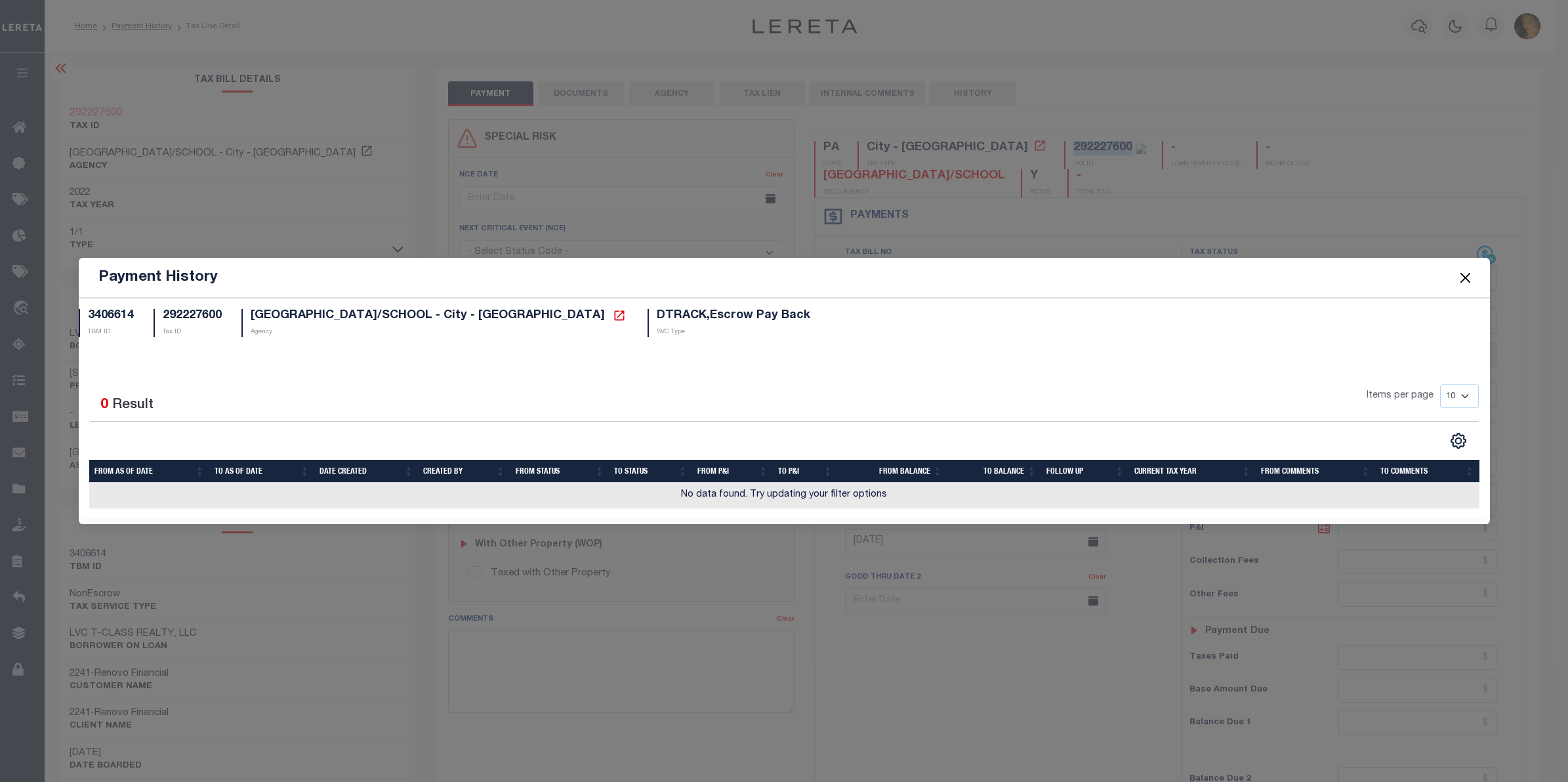
click at [1464, 281] on button "Close" at bounding box center [1465, 277] width 17 height 17
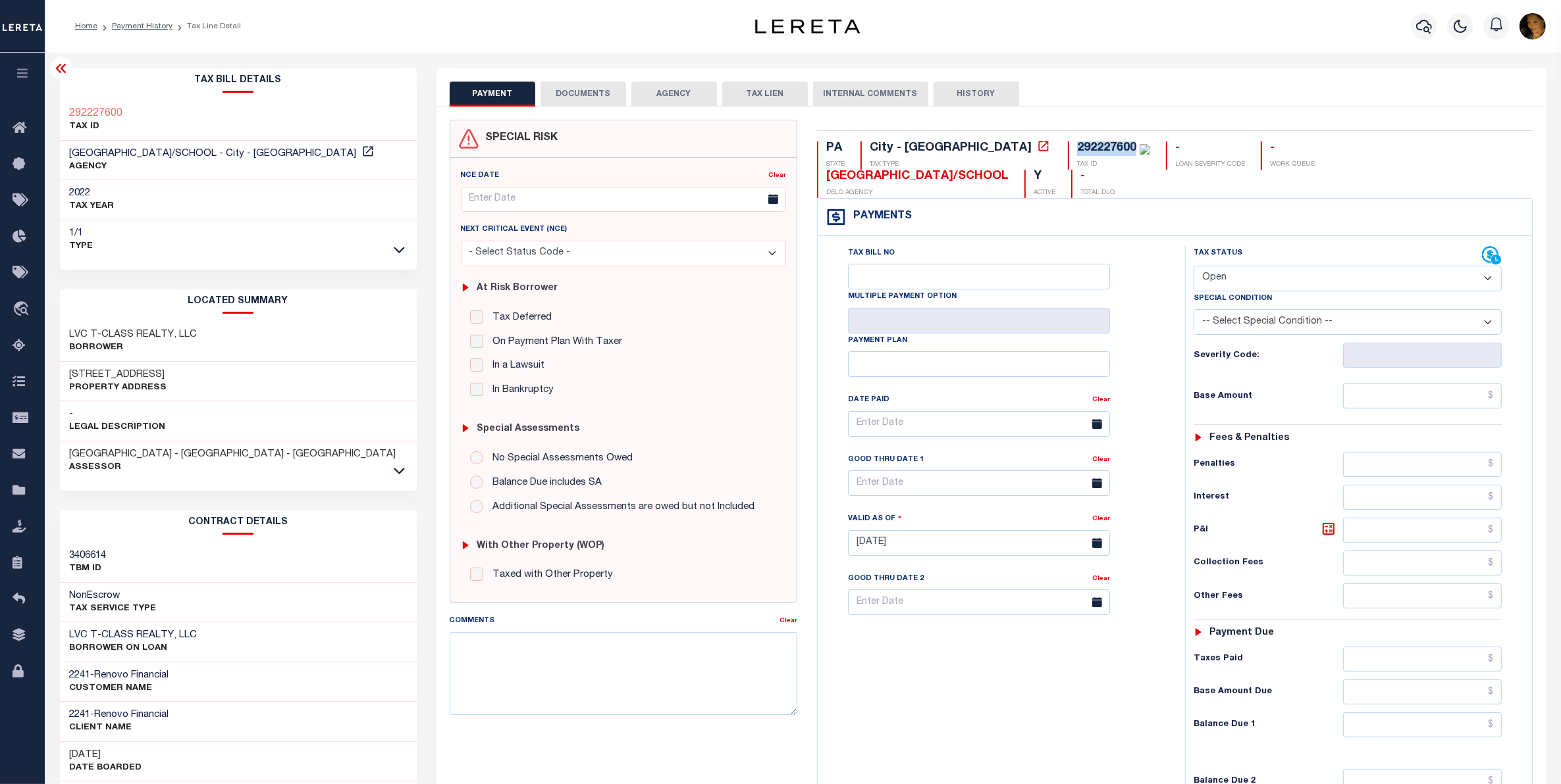
click at [1248, 266] on select "- Select Status Code - Open Due/Unpaid Paid Incomplete No Tax Due Internal Refu…" at bounding box center [1348, 278] width 309 height 26
select select "DUE"
click at [1194, 266] on select "- Select Status Code - Open Due/Unpaid Paid Incomplete No Tax Due Internal Refu…" at bounding box center [1348, 278] width 309 height 26
type input "[DATE]"
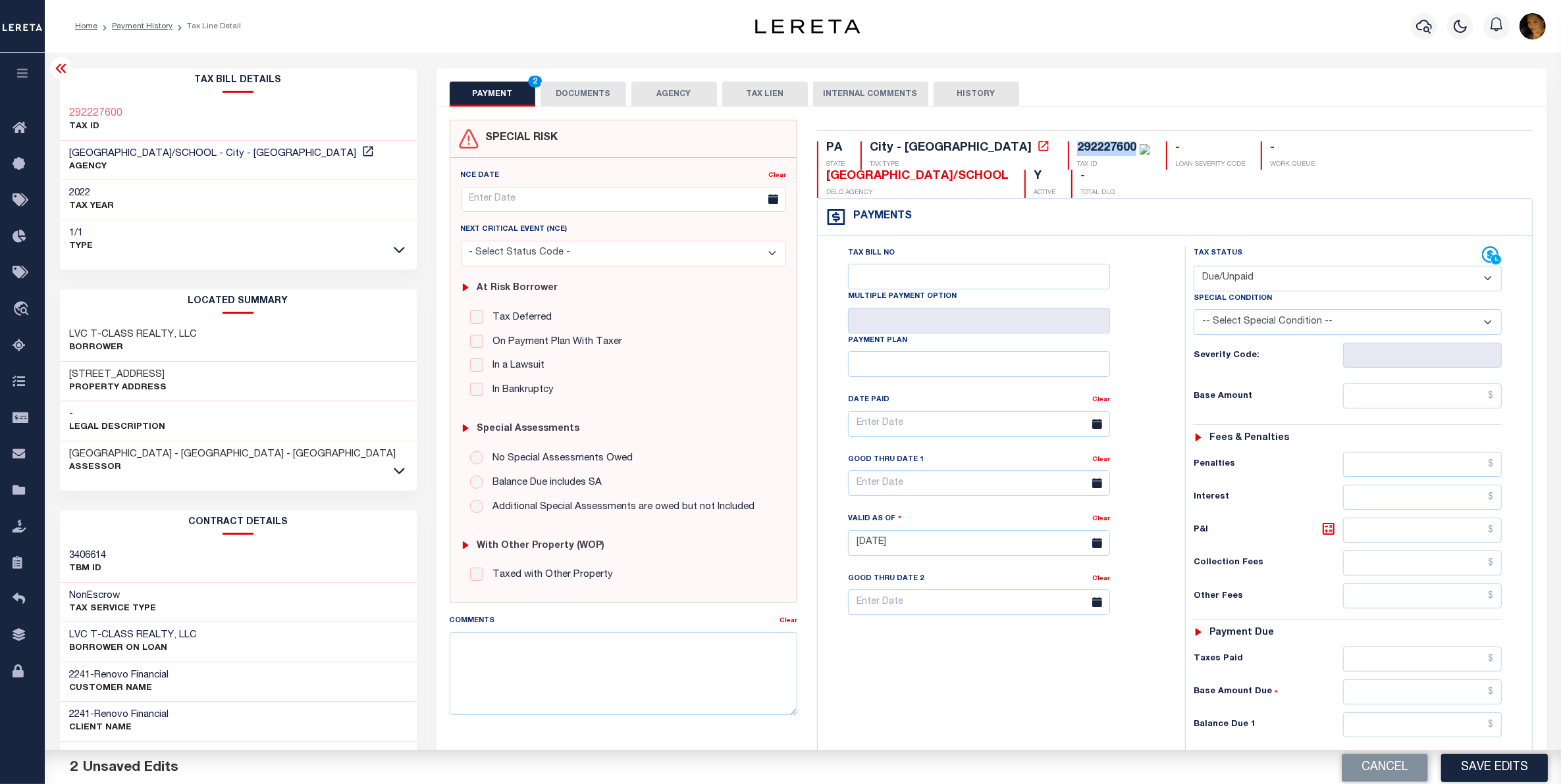
click at [1272, 309] on select "-- Select Special Condition -- 3RD PARTY TAX LIEN AGENCY TAX LIEN (A.K.A Inside…" at bounding box center [1348, 322] width 309 height 26
select select "20"
click at [1194, 309] on select "-- Select Special Condition -- 3RD PARTY TAX LIEN AGENCY TAX LIEN (A.K.A Inside…" at bounding box center [1348, 322] width 309 height 26
click at [577, 672] on textarea "Comments" at bounding box center [623, 674] width 349 height 83
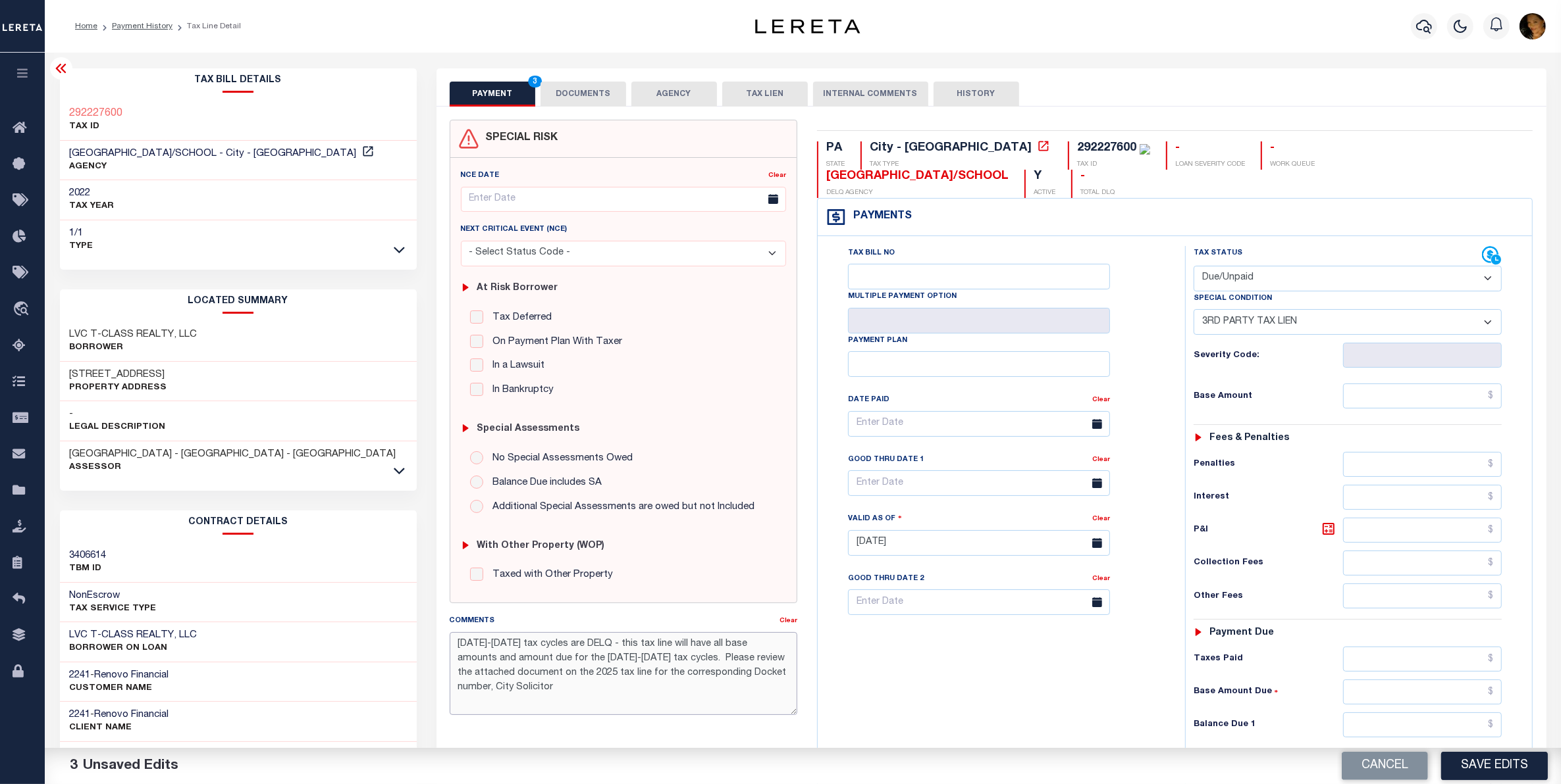
type textarea "2014-2025 tax cycles are DELQ - this tax line will have all base amounts and am…"
drag, startPoint x: 146, startPoint y: 113, endPoint x: 60, endPoint y: 112, distance: 86.0
click at [60, 112] on div "292227600 TAX ID" at bounding box center [238, 121] width 356 height 41
copy h3 "292227600"
click at [1420, 383] on input "text" at bounding box center [1422, 396] width 158 height 25
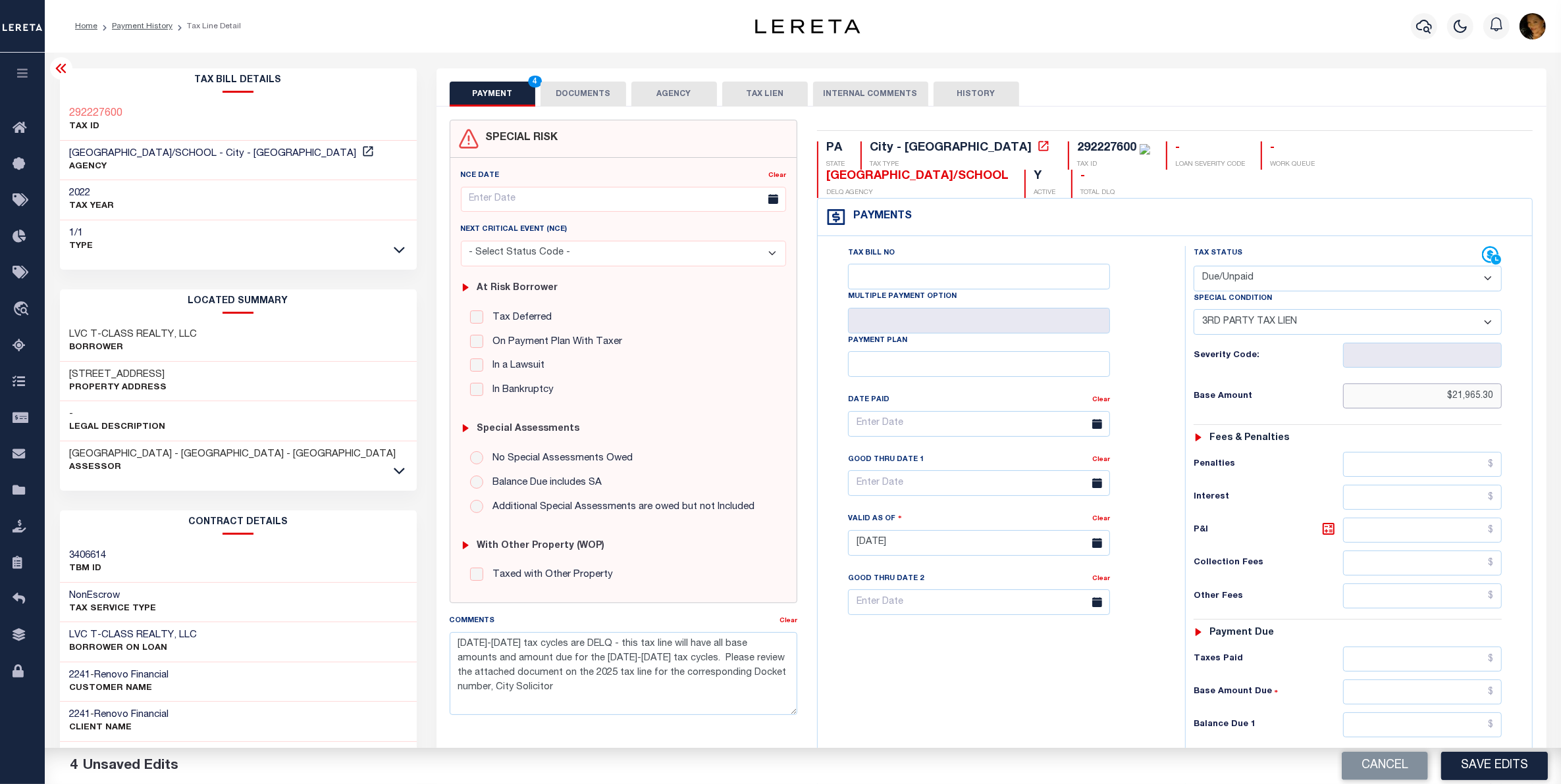
type input "$21,965.30"
click at [1404, 583] on input "text" at bounding box center [1422, 596] width 158 height 25
type input "$24,424.41"
drag, startPoint x: 1433, startPoint y: 574, endPoint x: 1504, endPoint y: 576, distance: 71.0
click at [1504, 576] on div "Tax Status Status - Select Status Code -" at bounding box center [1352, 537] width 334 height 581
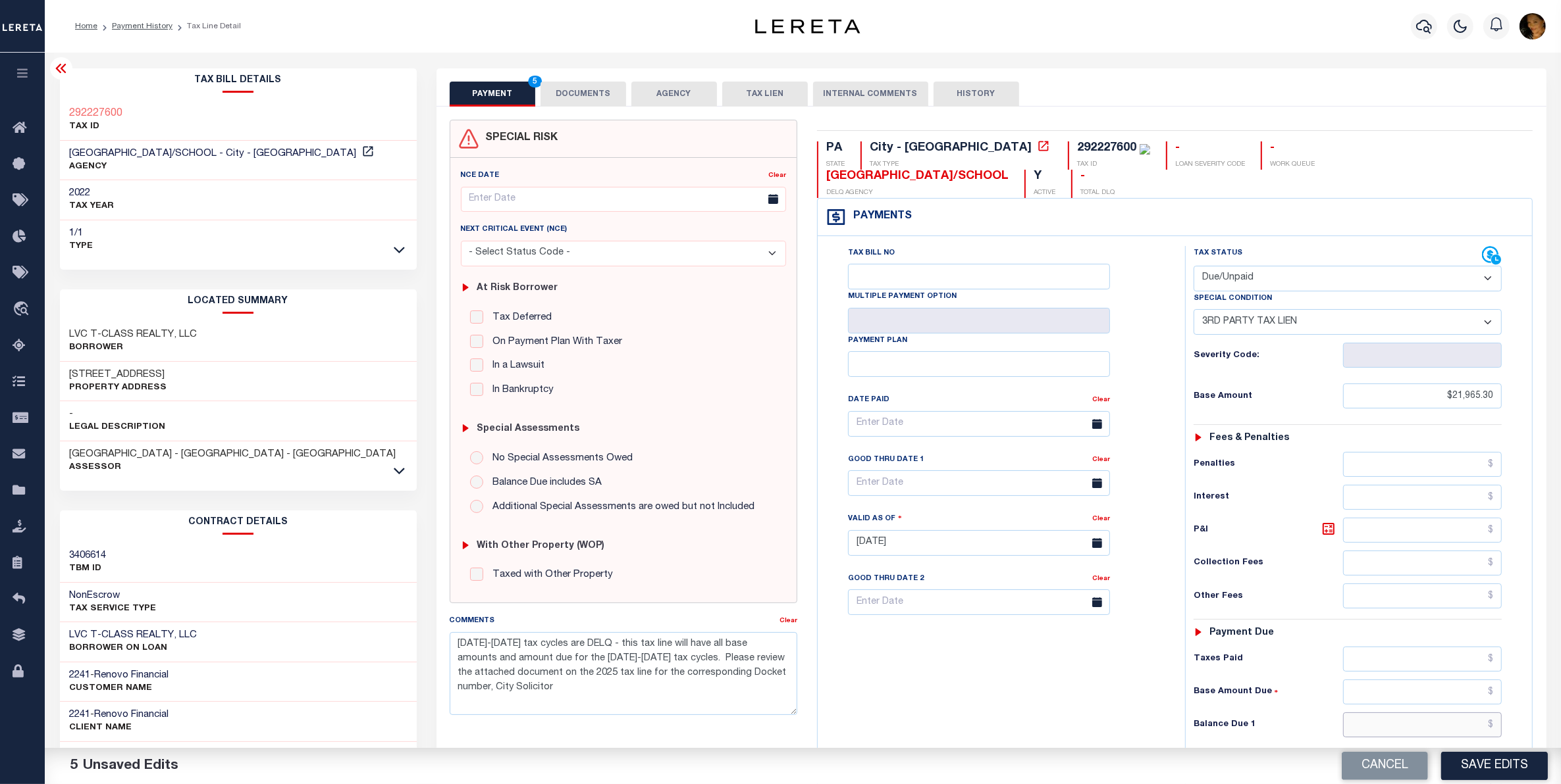
click at [1438, 713] on input "text" at bounding box center [1422, 725] width 158 height 25
paste input "$24,424.41"
type input "$24,424.41"
click at [1442, 647] on input "text" at bounding box center [1422, 659] width 158 height 25
type input "$2,458.00"
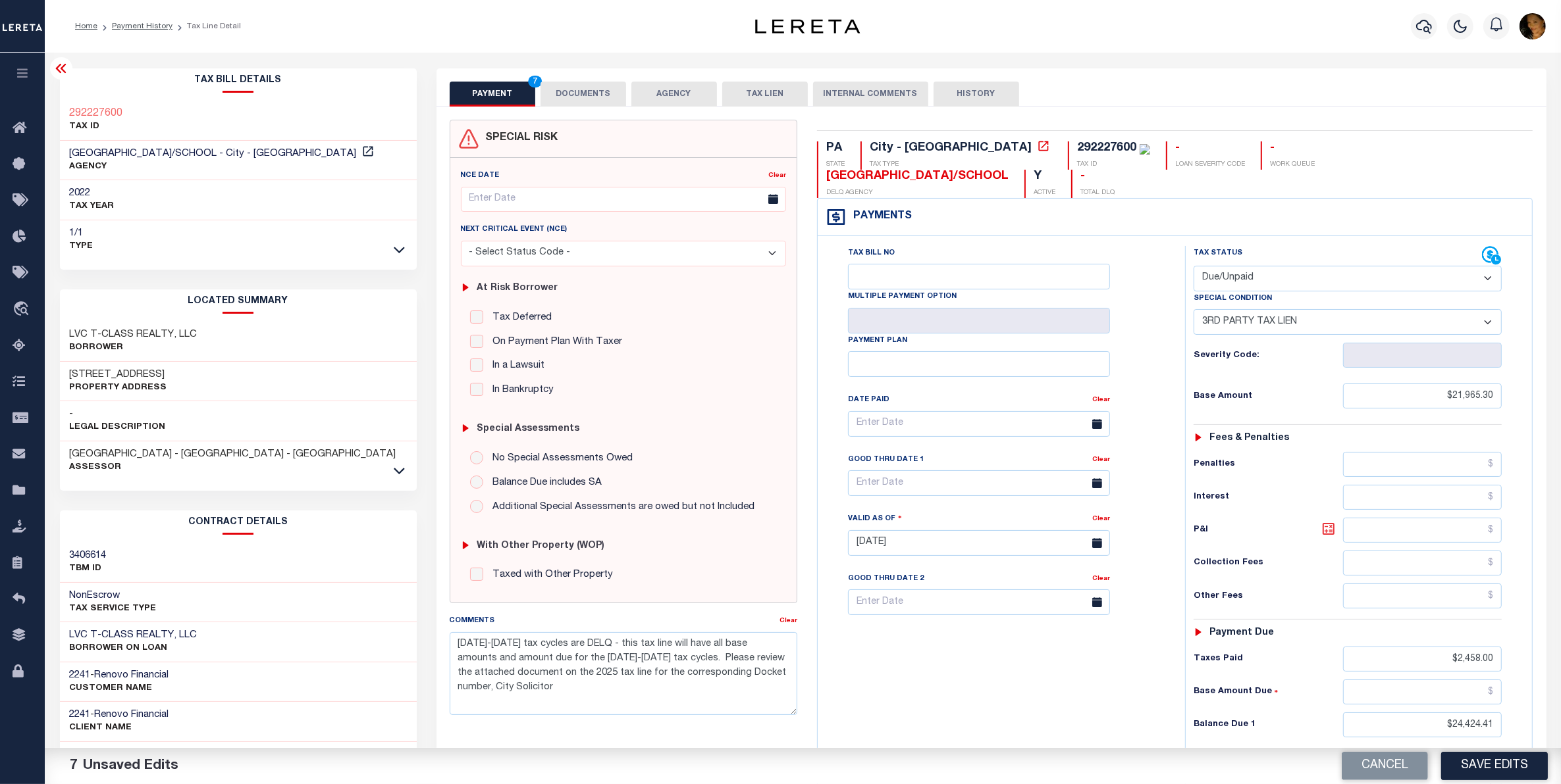
click at [1331, 521] on icon at bounding box center [1328, 529] width 15 height 15
click at [1436, 383] on input "$21,965.30" at bounding box center [1422, 396] width 158 height 25
drag, startPoint x: 1426, startPoint y: 512, endPoint x: 1686, endPoint y: 538, distance: 261.3
click at [1560, 538] on html "Home Payment History Tax Line Detail" at bounding box center [780, 525] width 1561 height 1050
drag, startPoint x: 1416, startPoint y: 498, endPoint x: 1708, endPoint y: 541, distance: 295.1
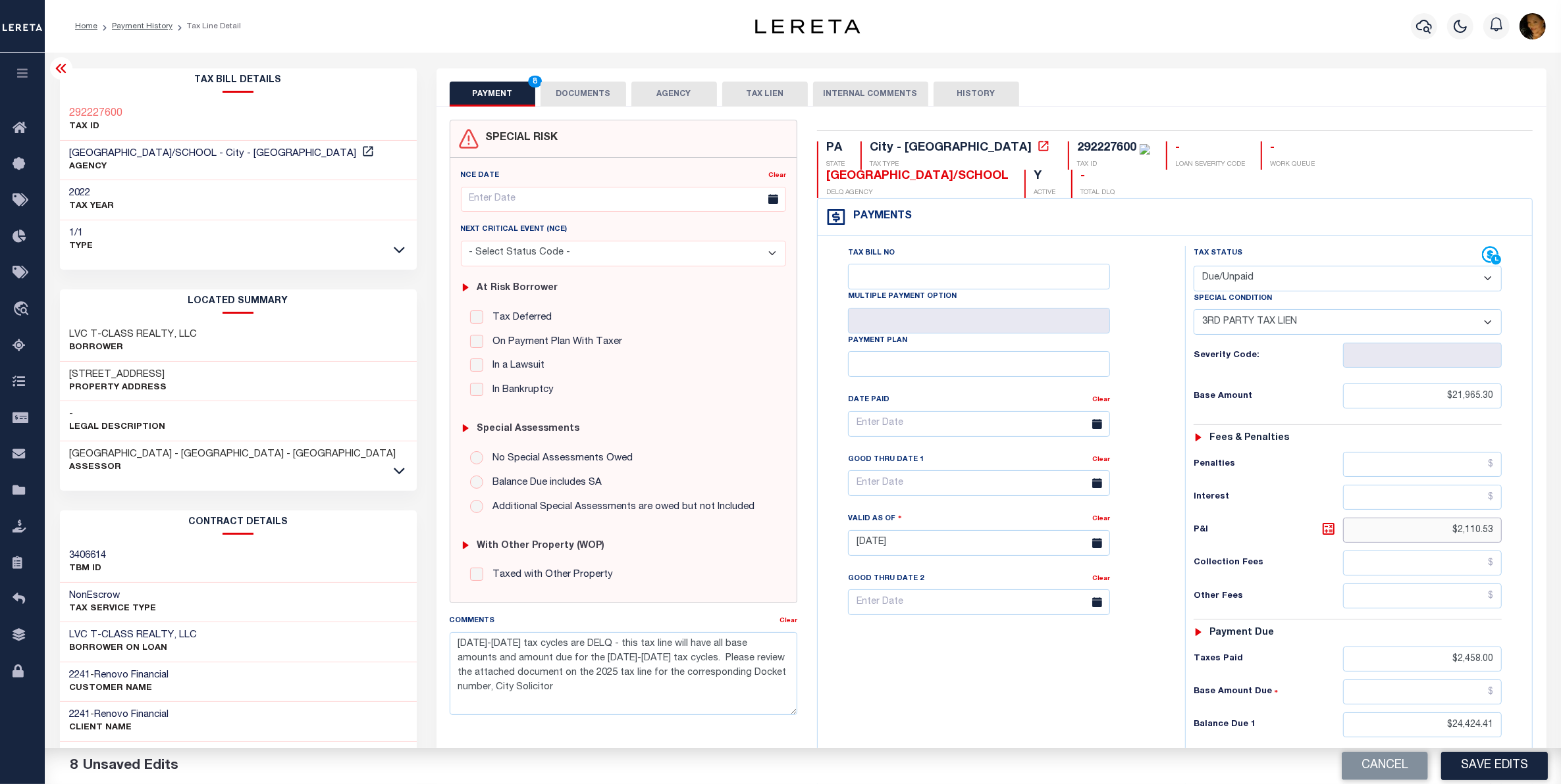
click at [1560, 541] on html "Home Payment History Tax Line Detail" at bounding box center [780, 525] width 1561 height 1050
type input "$4,917.11"
click at [991, 470] on input "text" at bounding box center [979, 483] width 262 height 26
click at [1008, 588] on span "15" at bounding box center [1008, 584] width 26 height 26
type input "[DATE]"
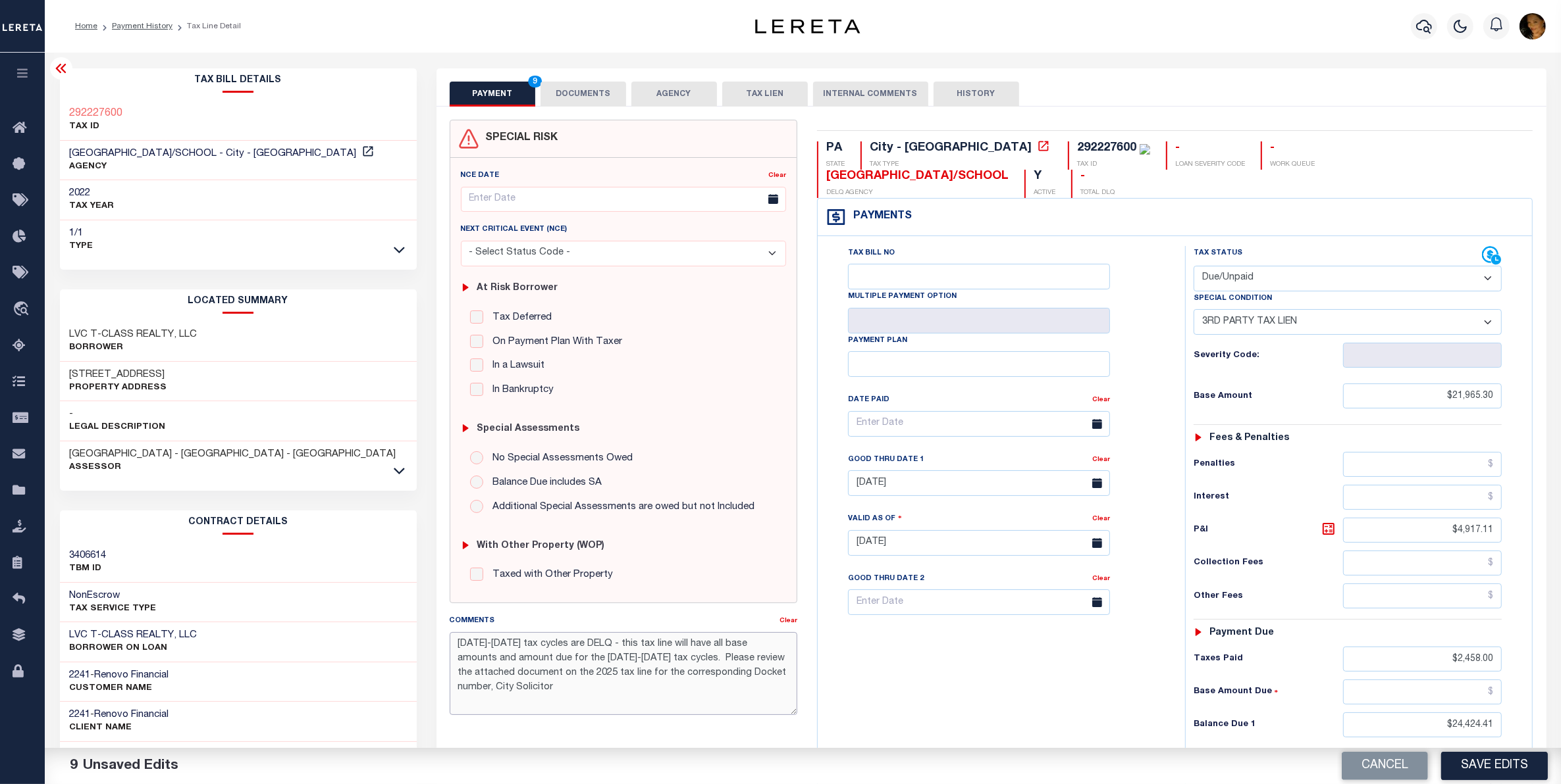
drag, startPoint x: 535, startPoint y: 688, endPoint x: 449, endPoint y: 635, distance: 101.0
click at [449, 635] on textarea "2014-2025 tax cycles are DELQ - this tax line will have all base amounts and am…" at bounding box center [623, 674] width 349 height 83
click at [991, 666] on div "Tax Bill No Multiple Payment Option Payment Plan Clear" at bounding box center [998, 537] width 355 height 581
drag, startPoint x: 594, startPoint y: 639, endPoint x: 493, endPoint y: 645, distance: 101.2
click at [493, 645] on textarea "2014-2025 tax cycles are DELQ - this tax line will have all base amounts and am…" at bounding box center [623, 674] width 349 height 83
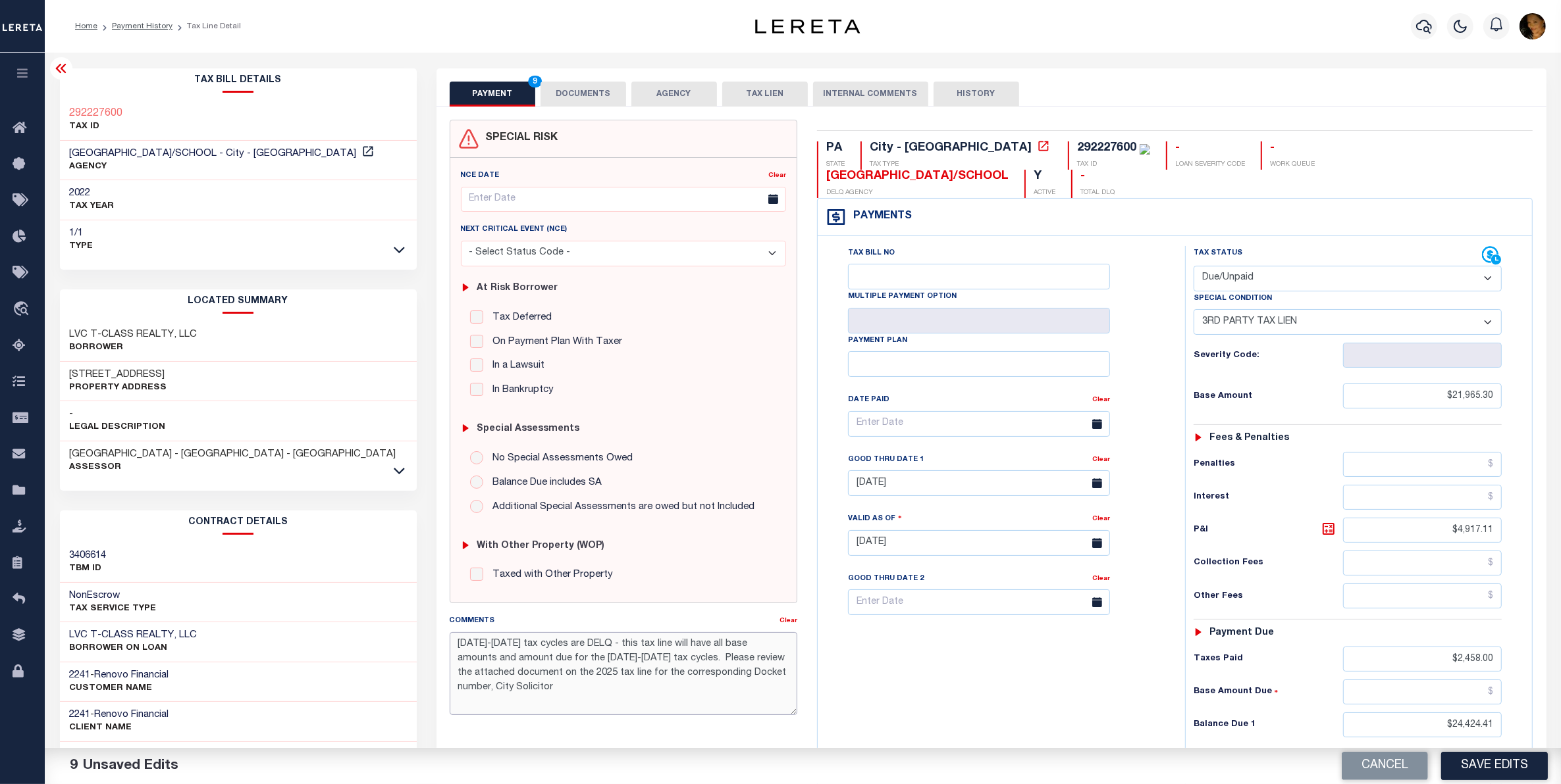
drag, startPoint x: 518, startPoint y: 693, endPoint x: 420, endPoint y: 650, distance: 107.0
click at [420, 650] on div "Parcel & Loan Tax Bill Details 292227600 TAX ID AGENCY 2022 TAX YEAR 2025 1/1" at bounding box center [803, 551] width 1506 height 997
click at [1508, 755] on button "Save Edits" at bounding box center [1494, 766] width 106 height 28
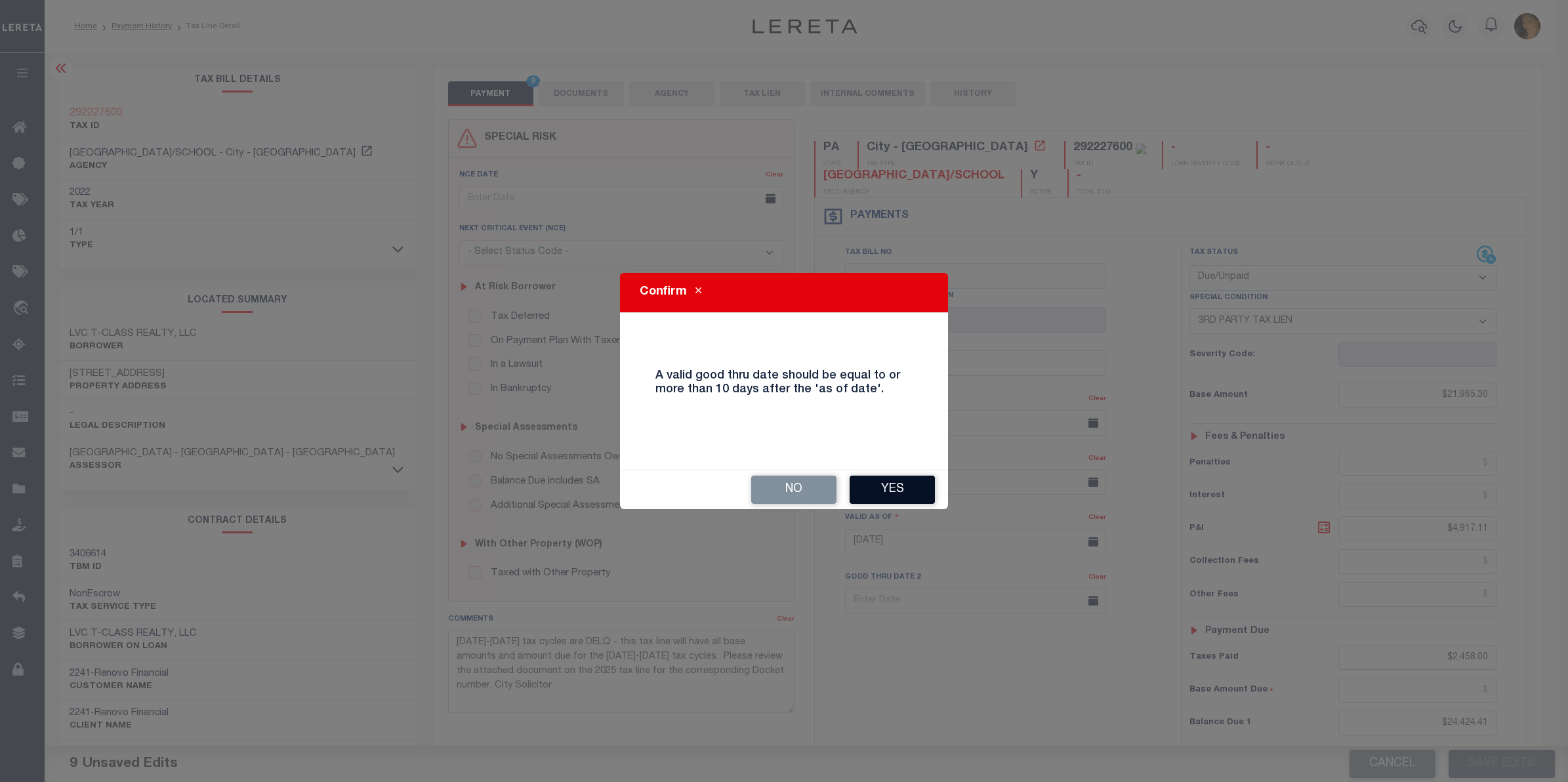
click at [890, 487] on button "Yes" at bounding box center [892, 489] width 86 height 28
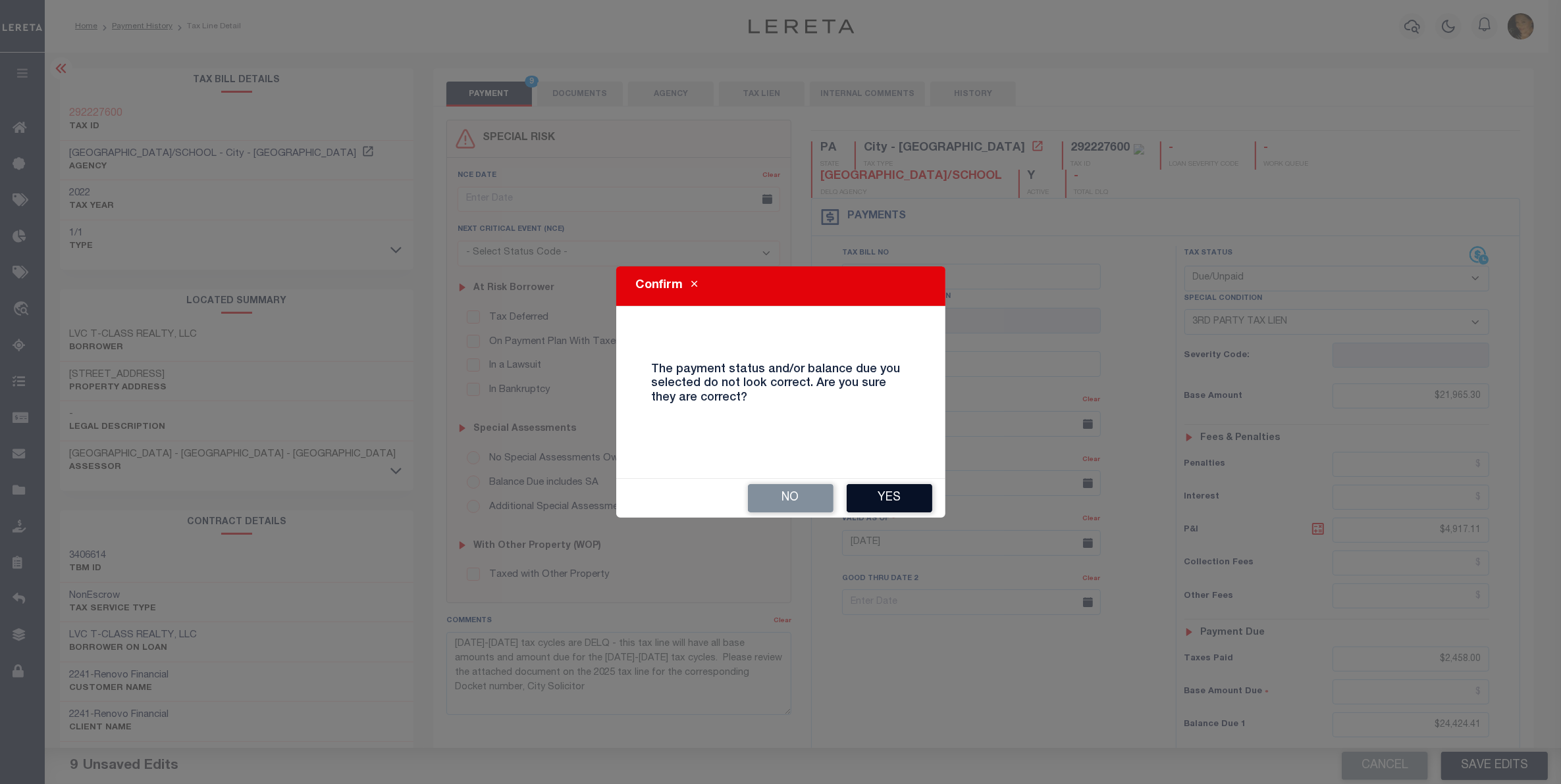
click at [895, 490] on button "Yes" at bounding box center [889, 498] width 86 height 28
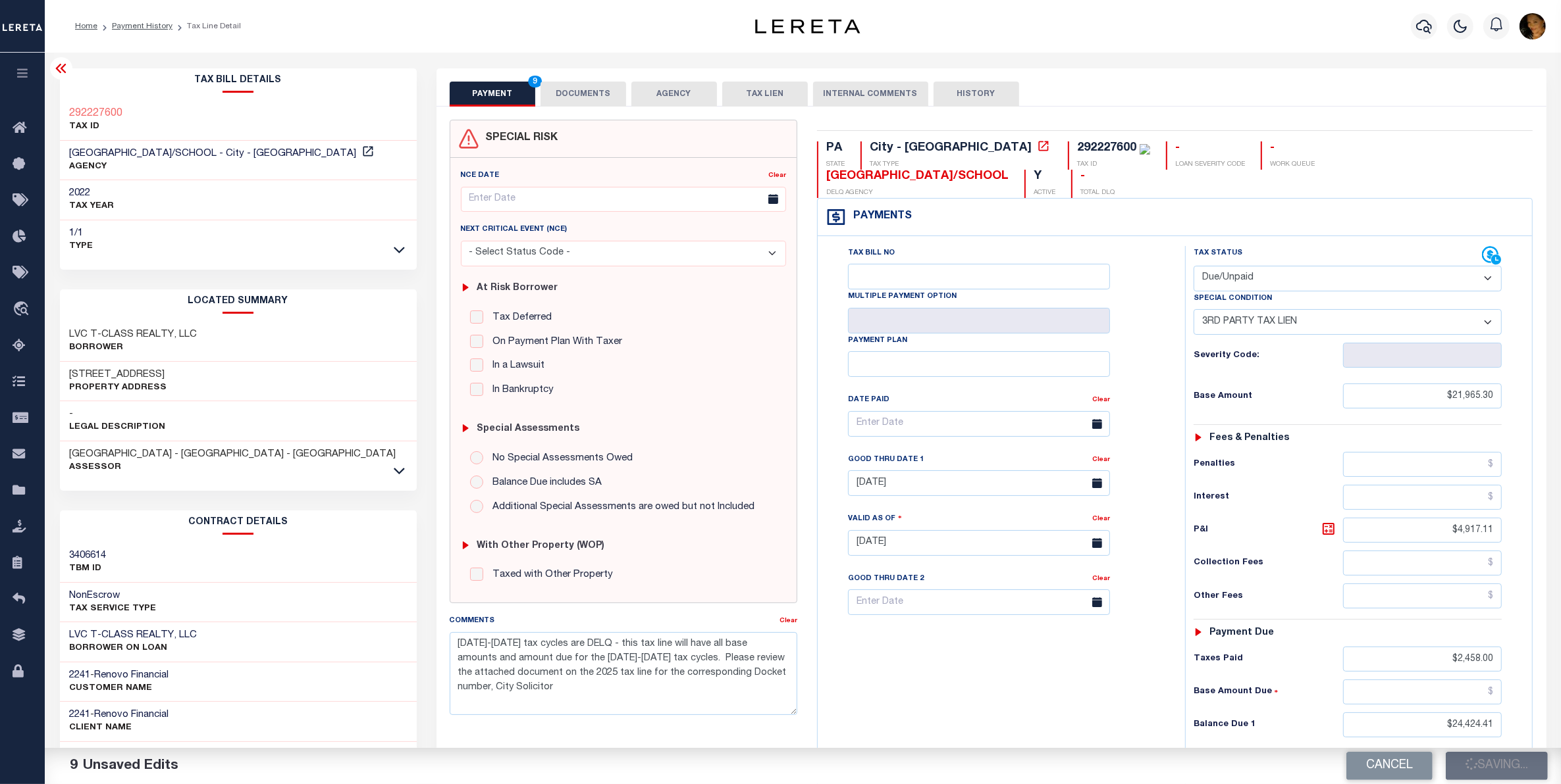
checkbox input "false"
type input "0"
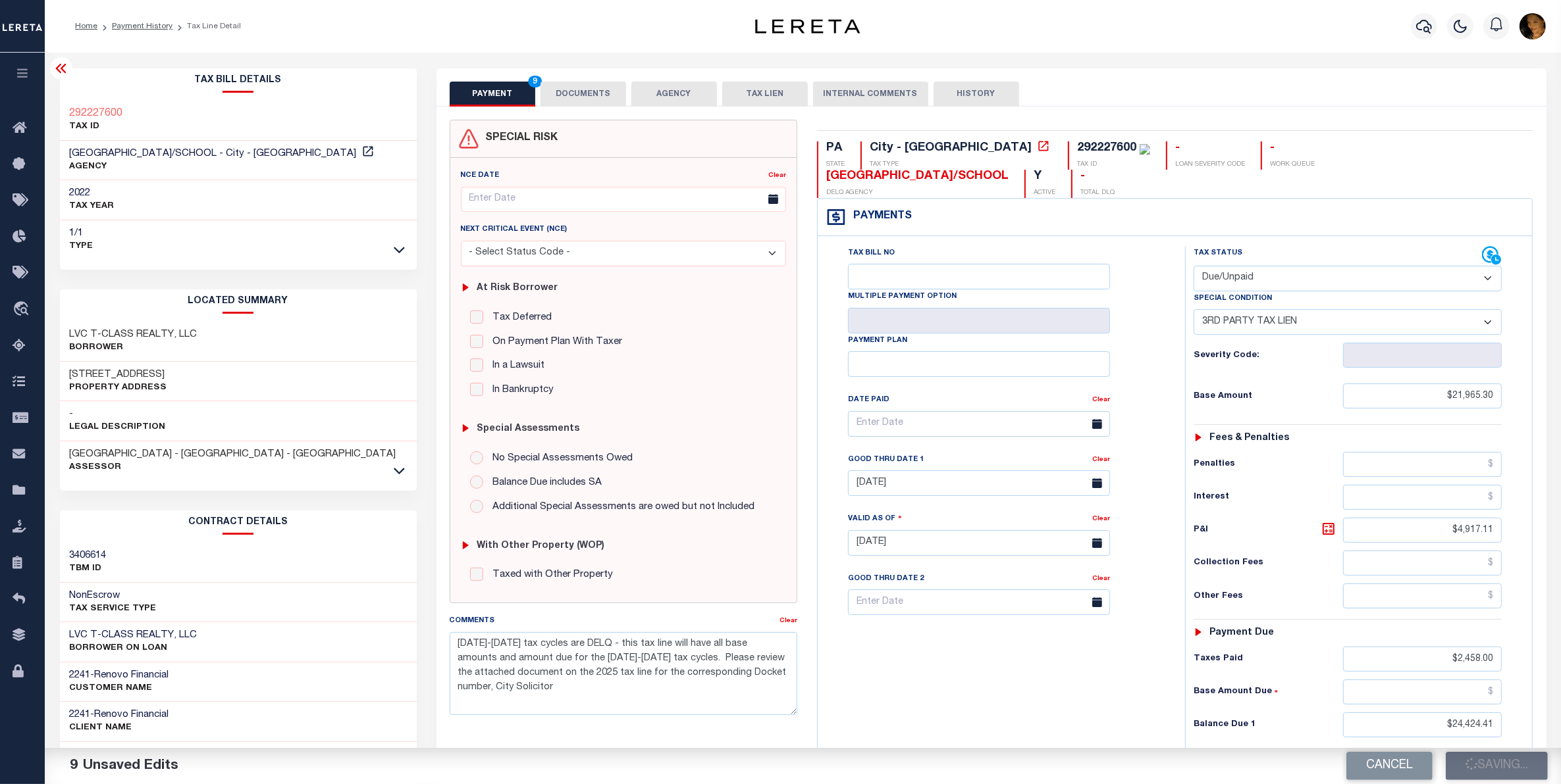
type input "$21,965.3"
type input "$4,917.11"
type input "$2,458"
type input "$24,424.41"
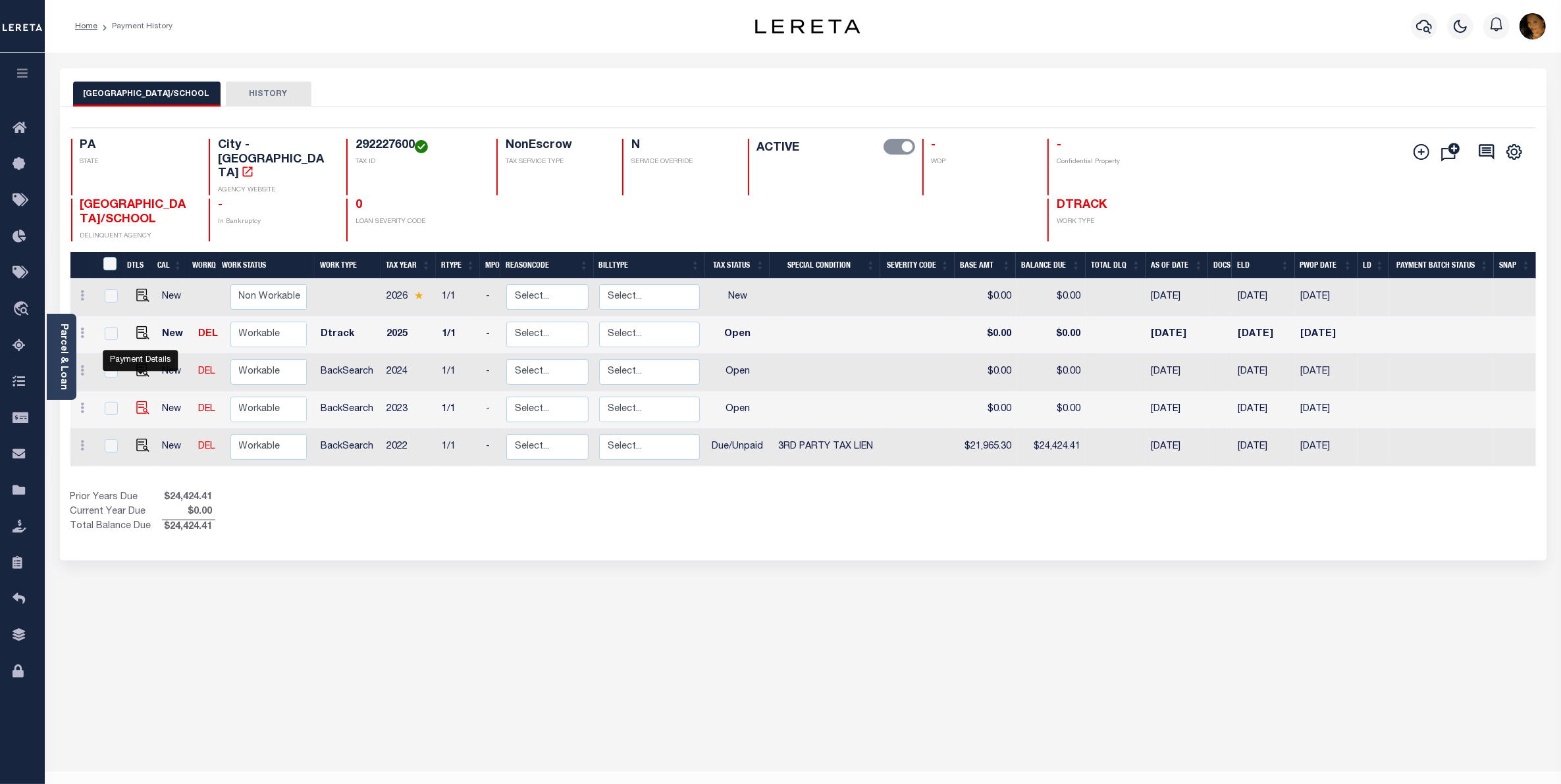
click at [139, 402] on img "" at bounding box center [143, 408] width 14 height 14
checkbox input "true"
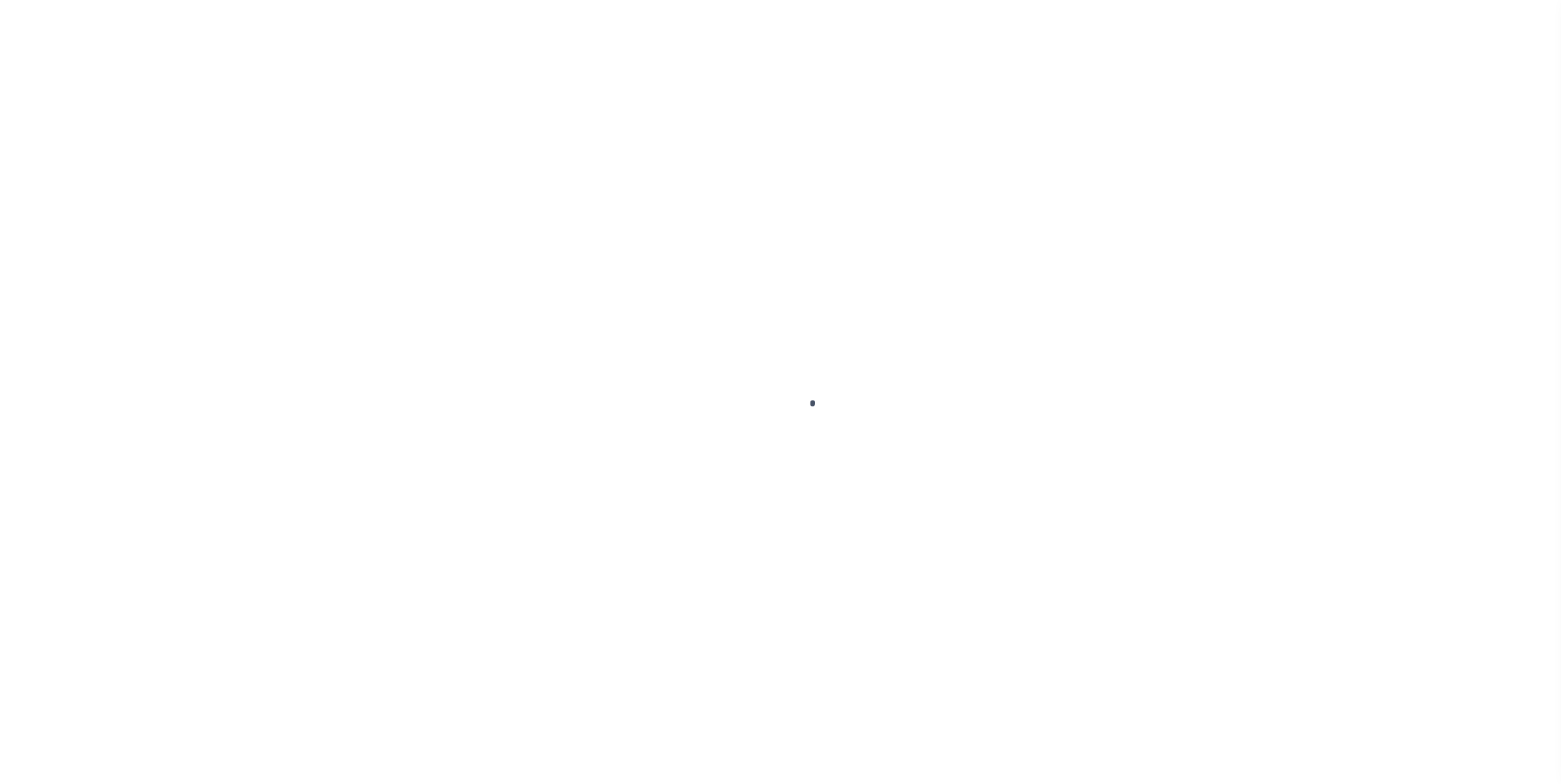
select select "OP2"
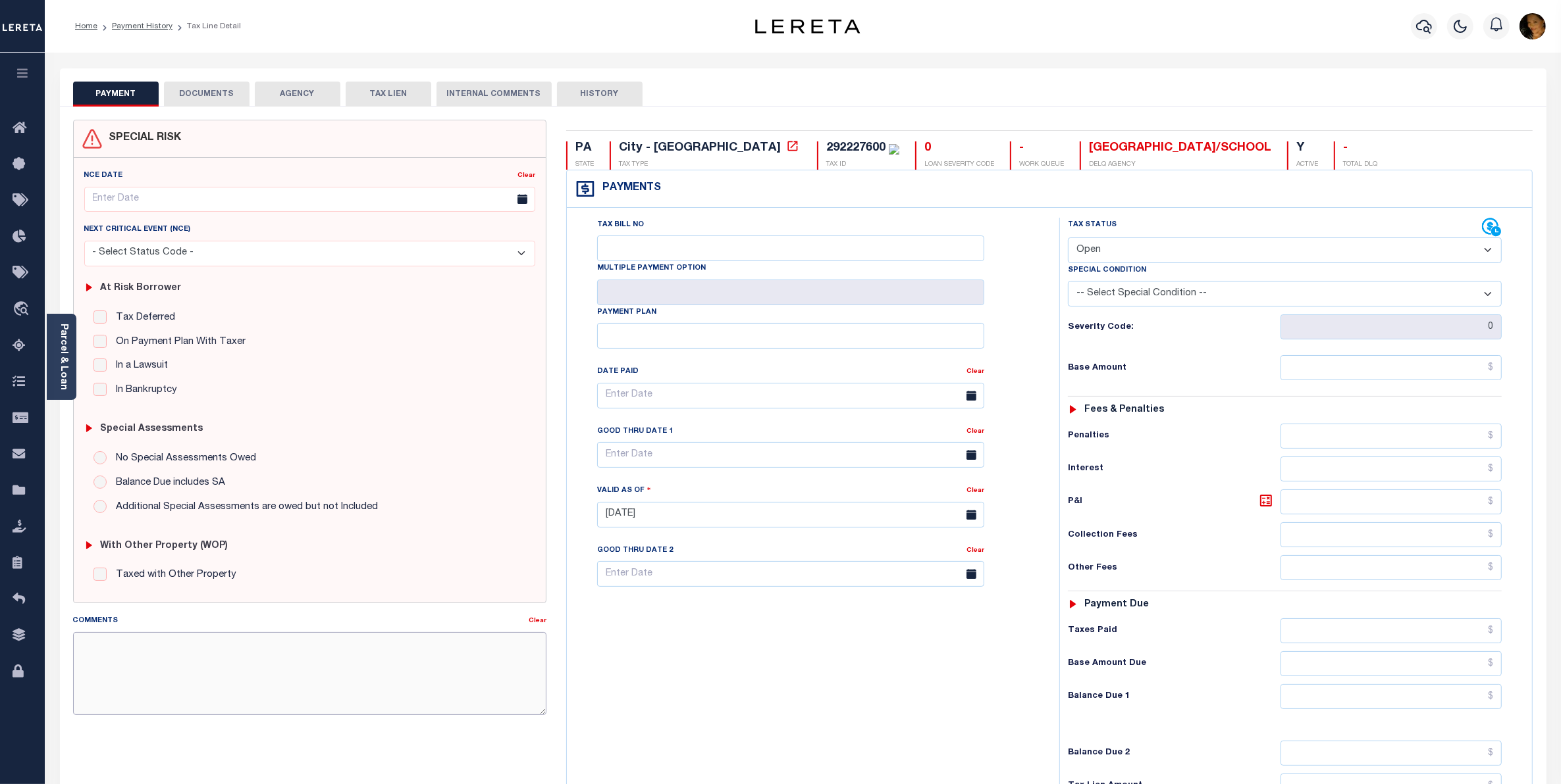
click at [237, 675] on textarea "Comments" at bounding box center [310, 674] width 473 height 83
paste textarea "[DATE]-[DATE] tax cycles are DELQ - this tax line will have all base amounts an…"
drag, startPoint x: 226, startPoint y: 648, endPoint x: 156, endPoint y: 659, distance: 70.9
click at [156, 659] on textarea "2014-2025 tax cycles are DELQ - this tax line will have all base amounts and am…" at bounding box center [310, 674] width 473 height 83
type textarea "2014-2025 tax cycles are DELQ - Please review the attached document on the 2025…"
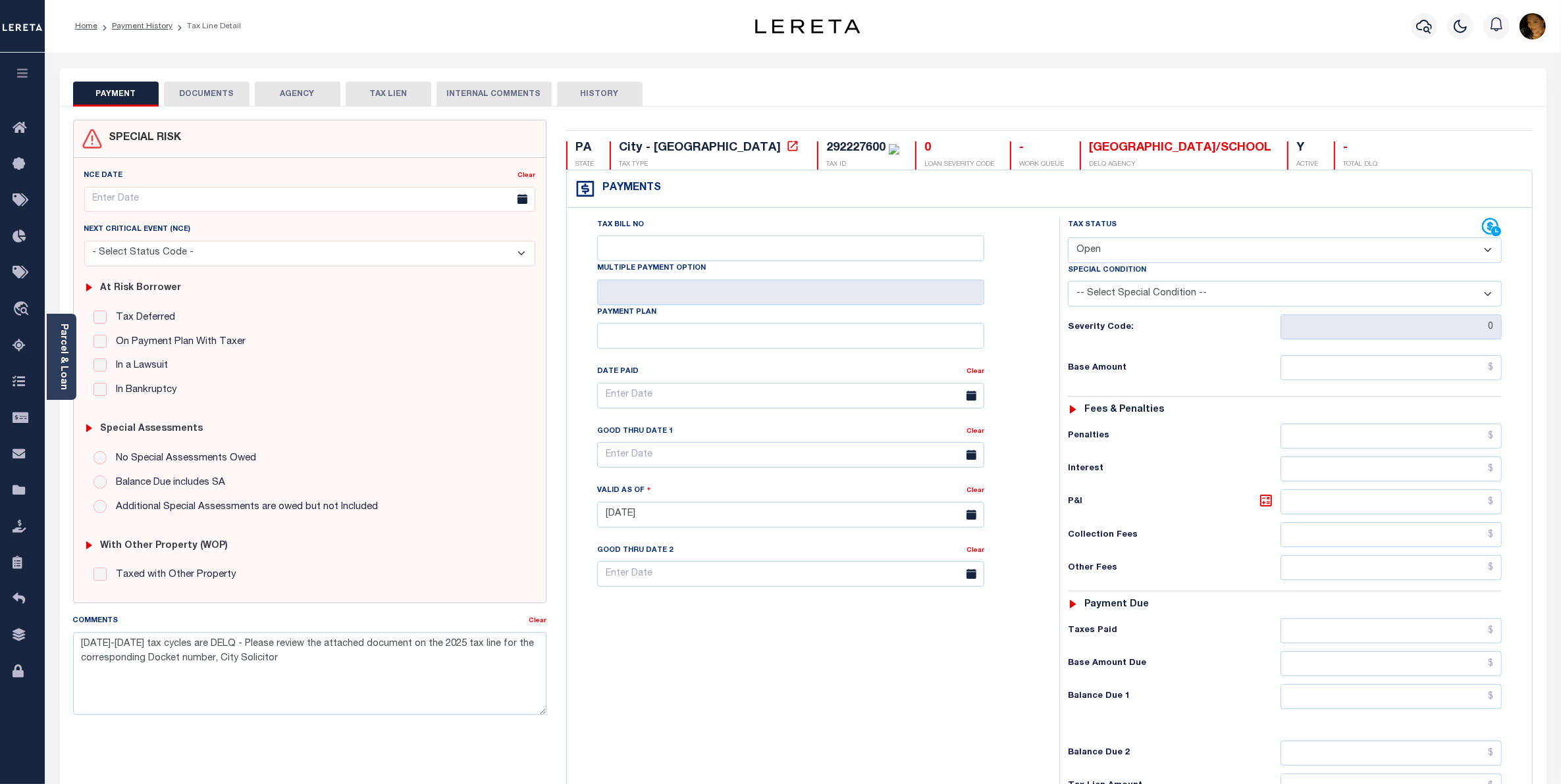
type input "[DATE]"
click at [1134, 259] on select "- Select Status Code - Open Due/Unpaid Paid Incomplete No Tax Due Internal Refu…" at bounding box center [1284, 250] width 434 height 26
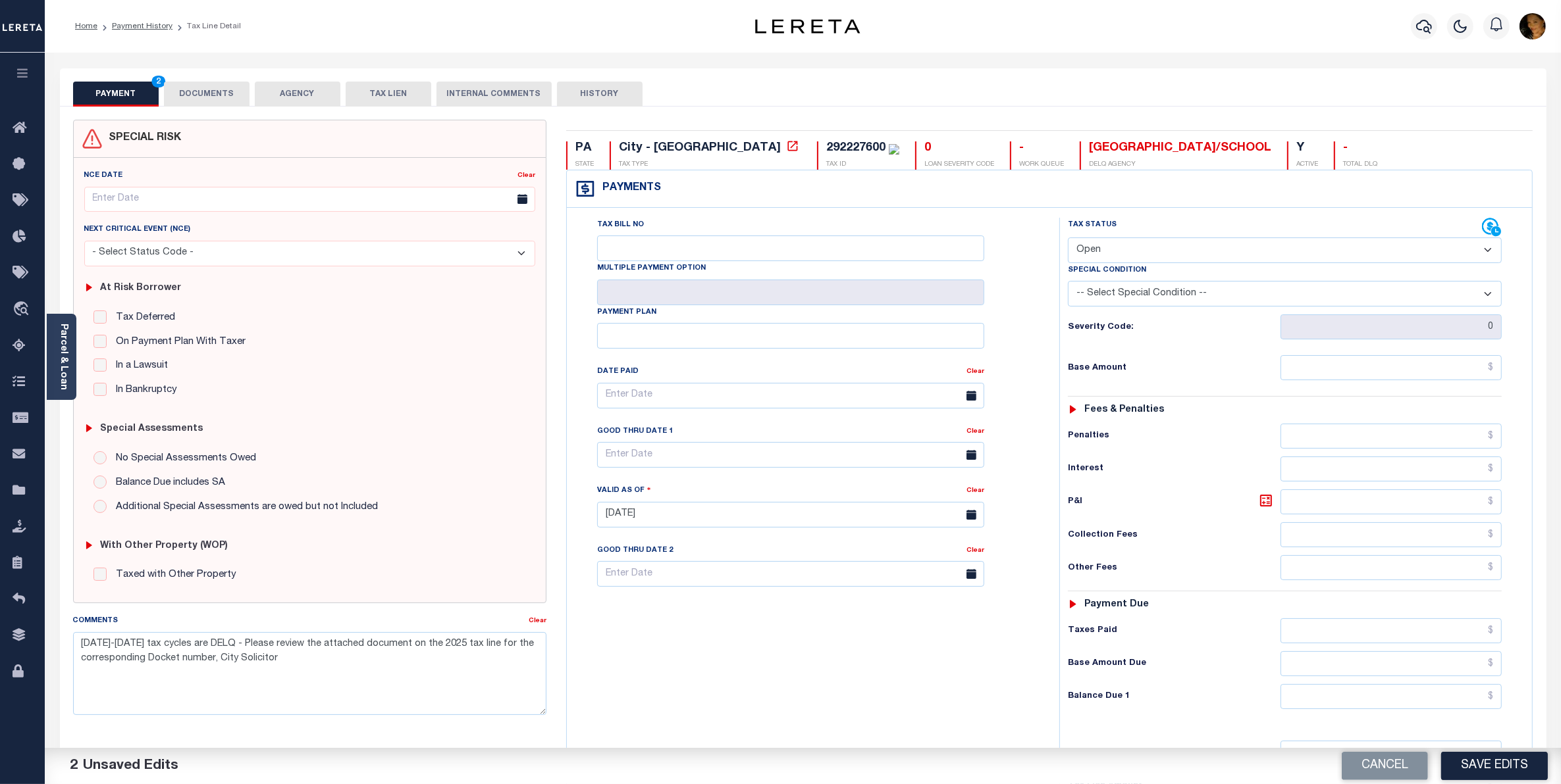
select select "DUE"
click at [1067, 238] on select "- Select Status Code - Open Due/Unpaid Paid Incomplete No Tax Due Internal Refu…" at bounding box center [1284, 250] width 434 height 26
click at [1148, 296] on select "-- Select Special Condition -- 3RD PARTY TAX LIEN AGENCY TAX LIEN (A.K.A Inside…" at bounding box center [1284, 294] width 434 height 26
select select "20"
click at [1067, 284] on select "-- Select Special Condition -- 3RD PARTY TAX LIEN AGENCY TAX LIEN (A.K.A Inside…" at bounding box center [1284, 294] width 434 height 26
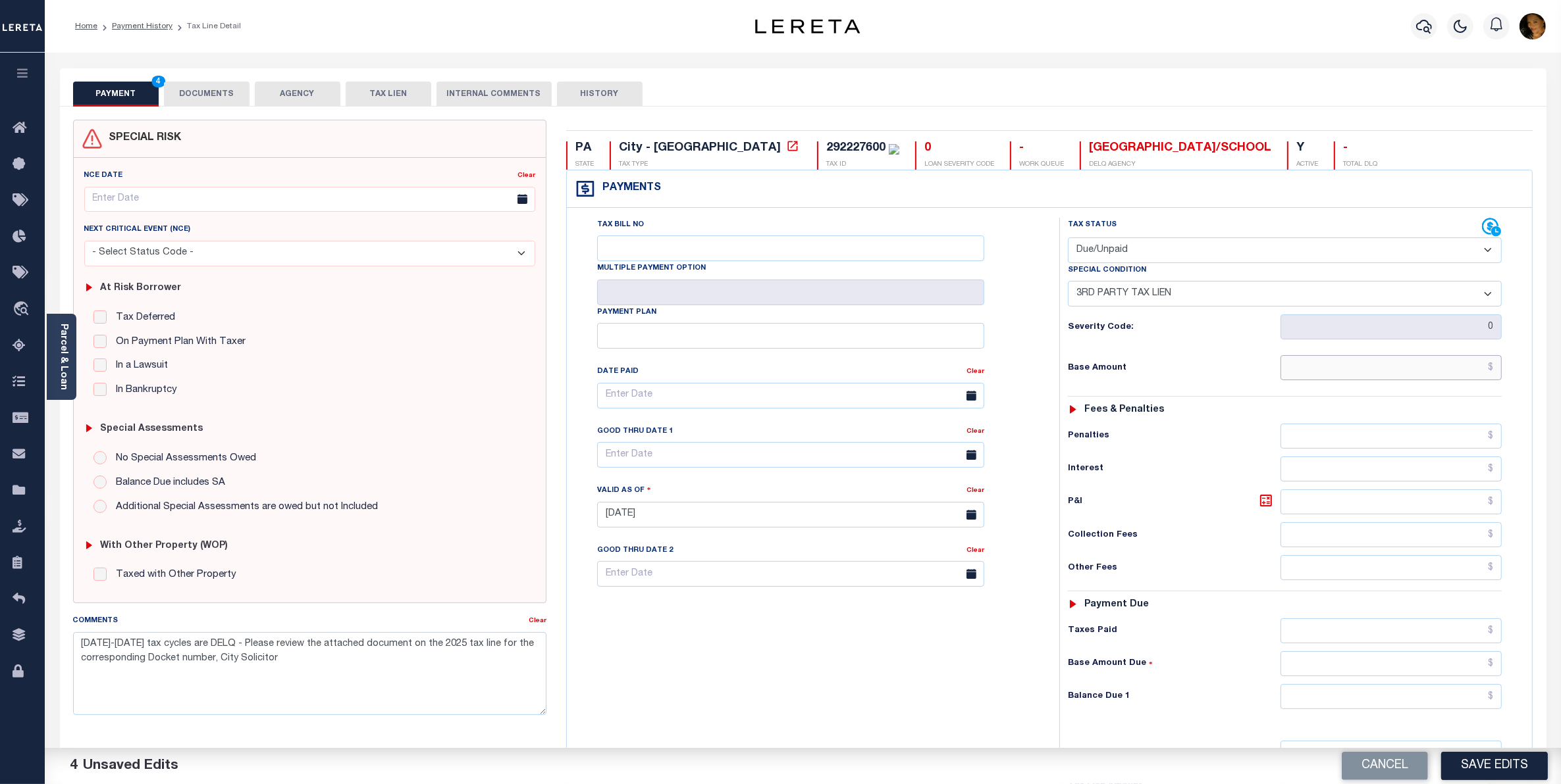
click at [1433, 371] on input "text" at bounding box center [1391, 368] width 221 height 25
type input "$2,285.88"
click at [1422, 706] on input "text" at bounding box center [1391, 697] width 221 height 25
type input "$2,678.01"
click at [1266, 508] on icon at bounding box center [1265, 500] width 15 height 15
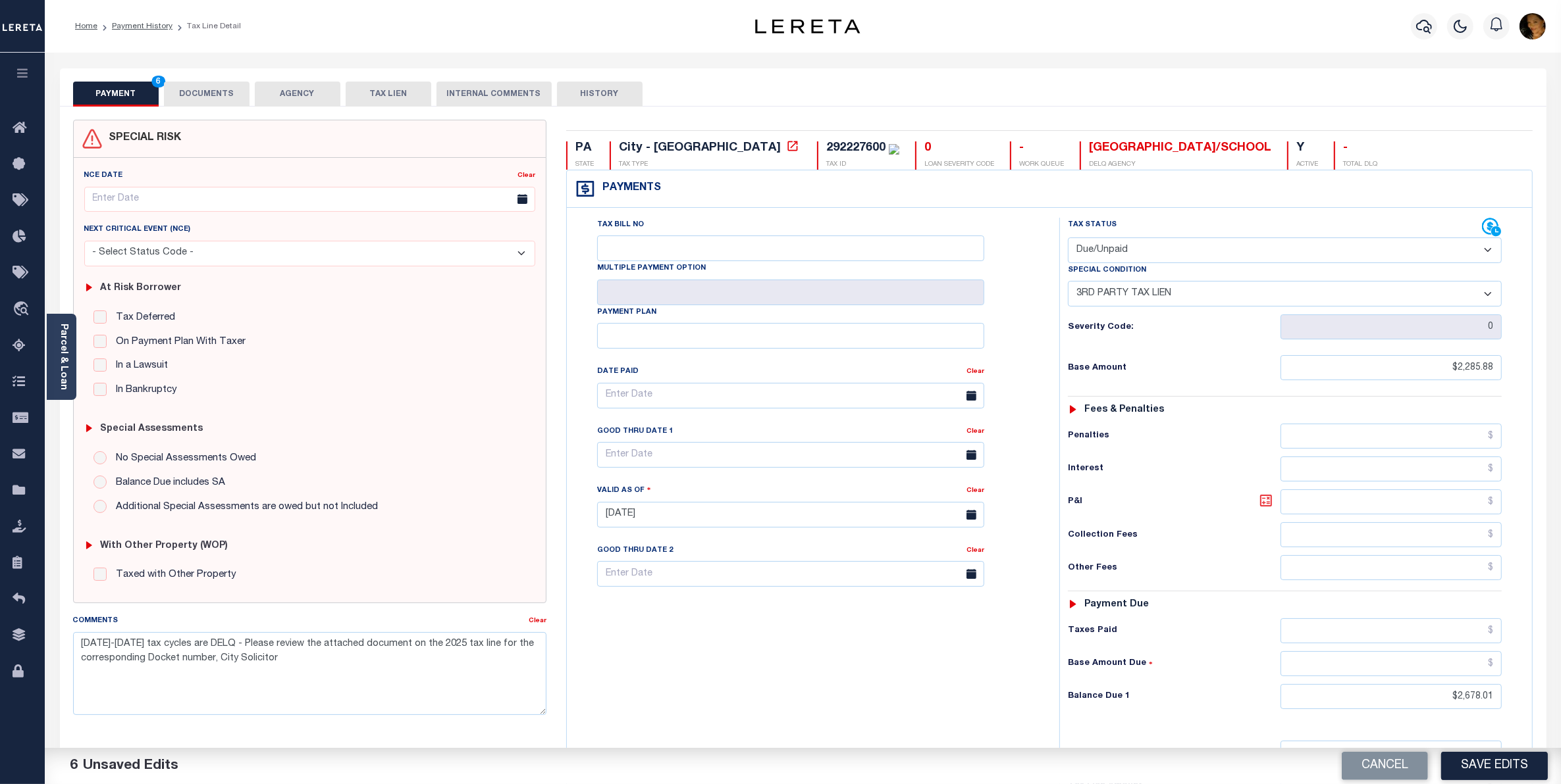
type input "$392.13"
click at [1266, 507] on icon at bounding box center [1265, 500] width 12 height 12
drag, startPoint x: 297, startPoint y: 660, endPoint x: 68, endPoint y: 648, distance: 229.3
click at [68, 648] on div "Comments Clear 2014-2025 tax cycles are DELQ - Please review the attached docum…" at bounding box center [309, 670] width 493 height 112
click at [788, 462] on input "text" at bounding box center [790, 455] width 387 height 26
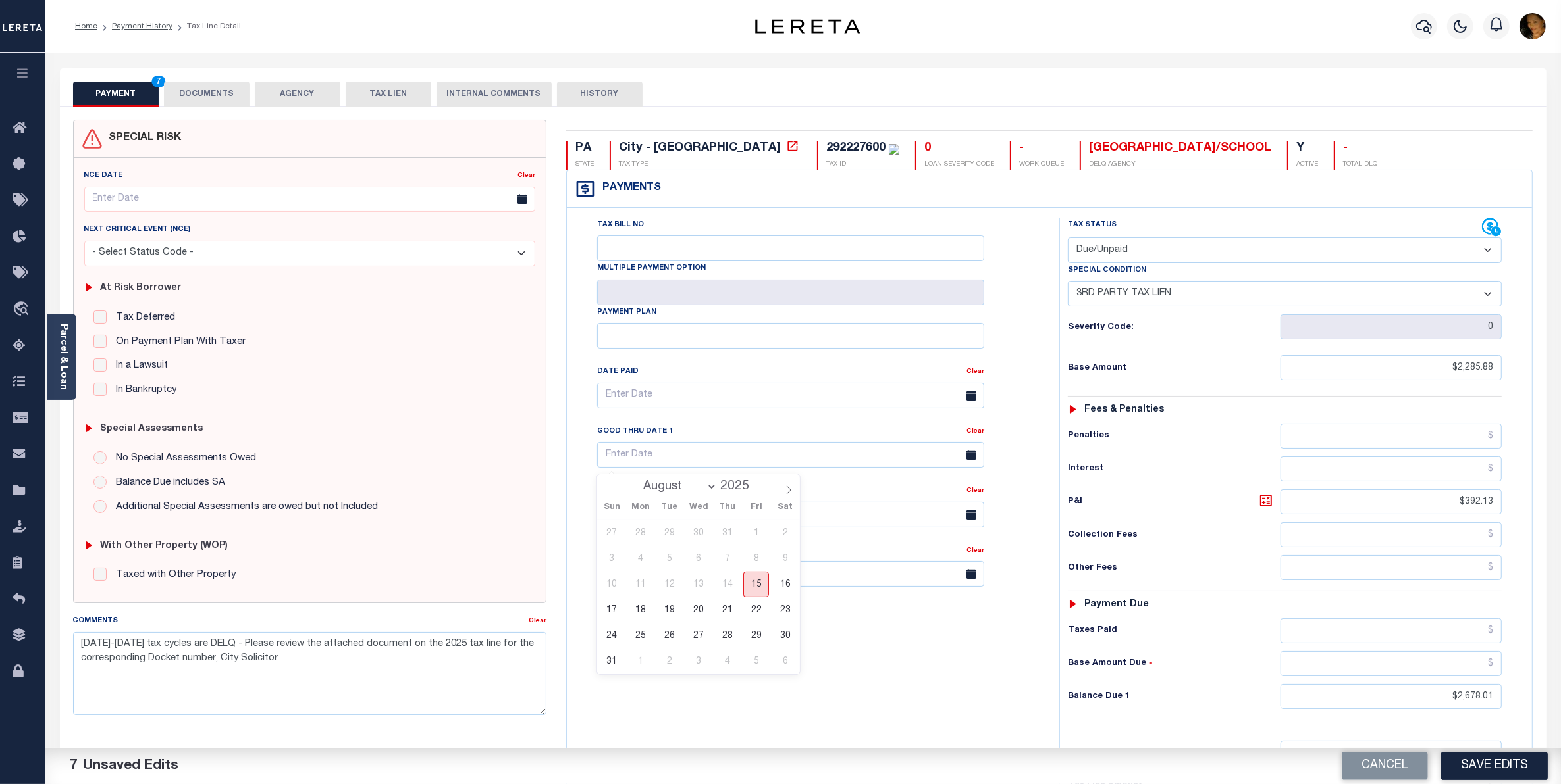
click at [755, 586] on span "15" at bounding box center [755, 584] width 26 height 26
type input "[DATE]"
click at [1516, 773] on button "Save Edits" at bounding box center [1494, 766] width 106 height 28
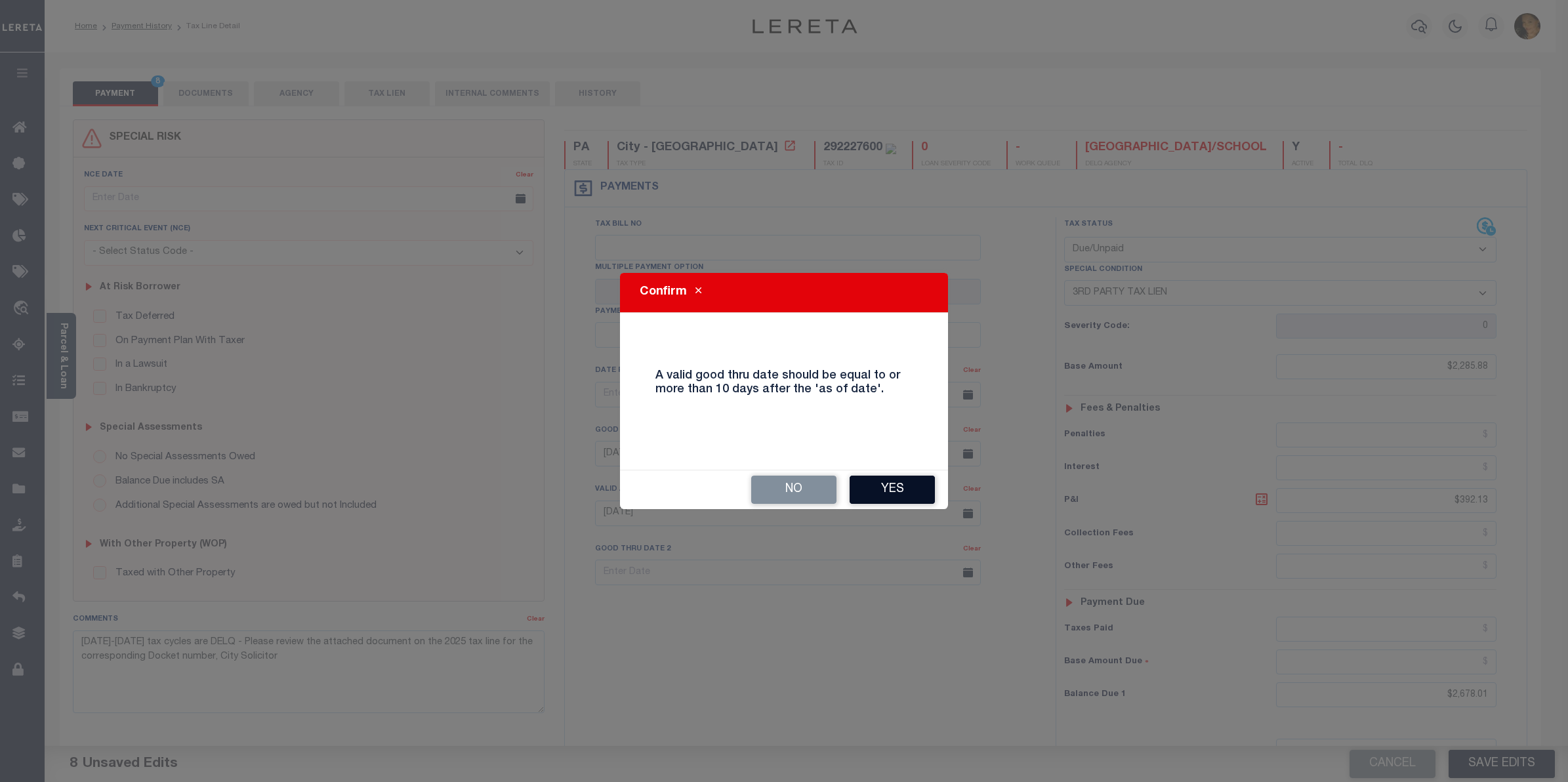
click at [902, 489] on button "Yes" at bounding box center [892, 489] width 86 height 28
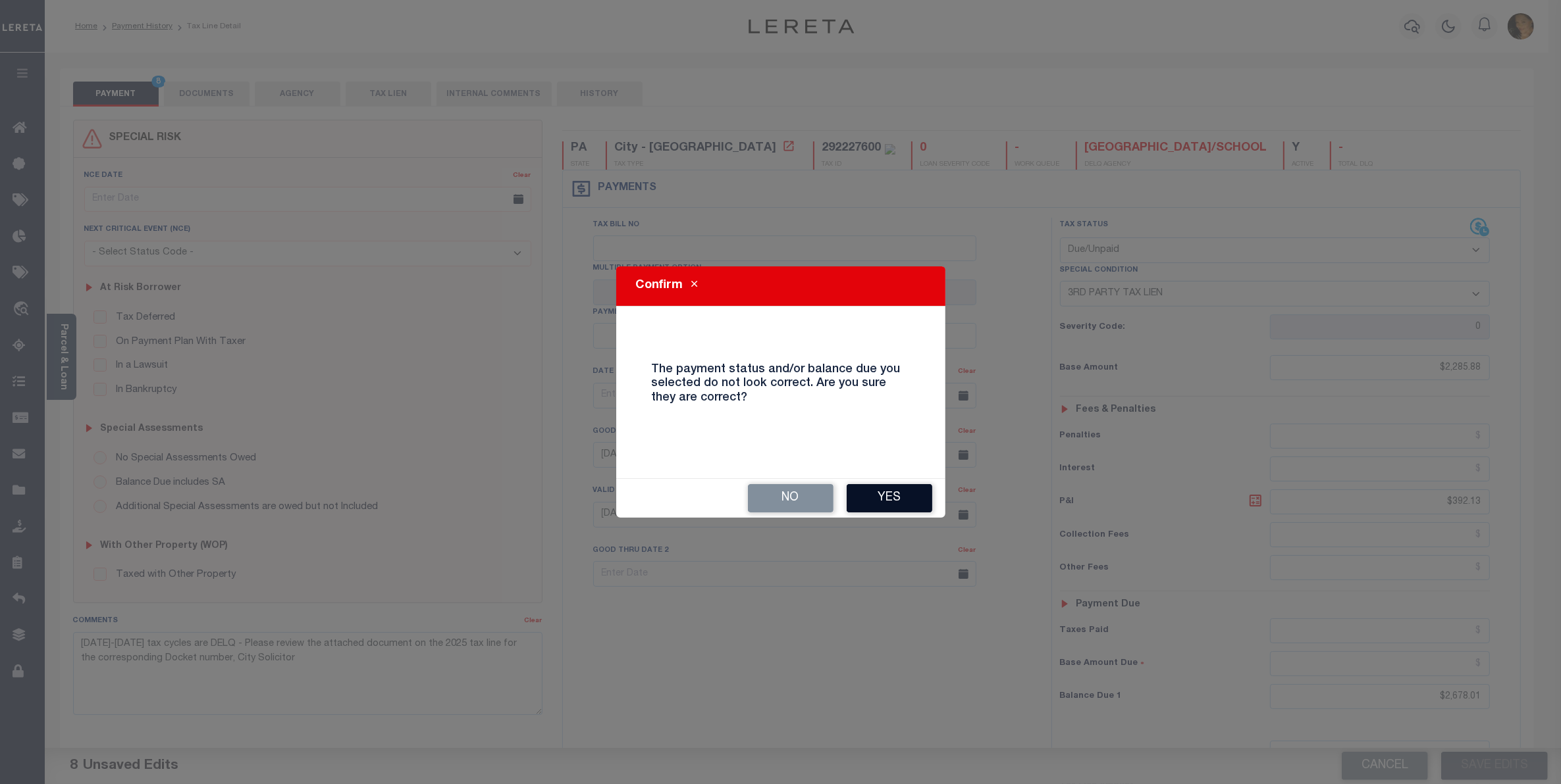
click at [920, 501] on button "Yes" at bounding box center [889, 498] width 86 height 28
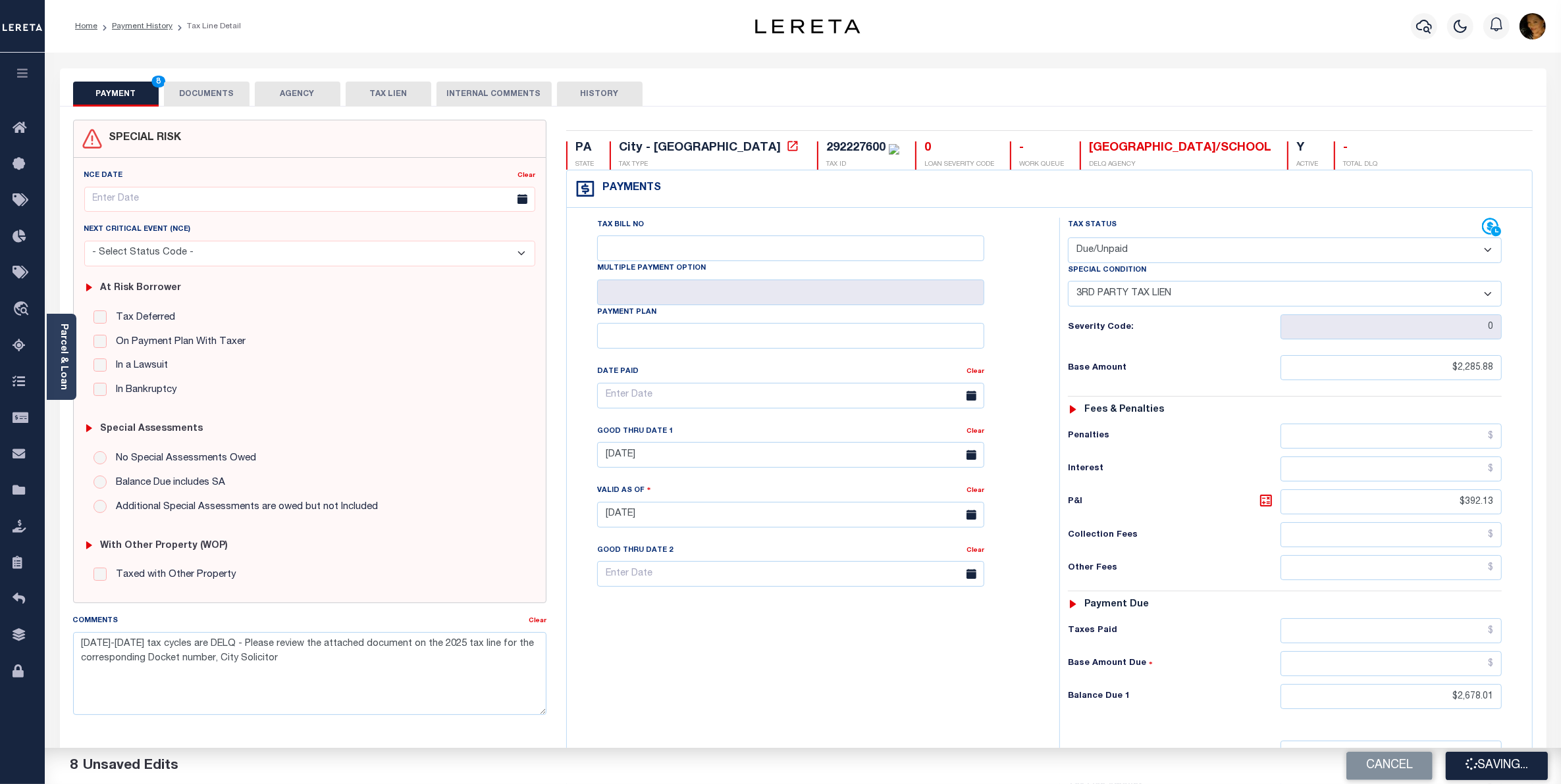
checkbox input "false"
type input "$2,285.88"
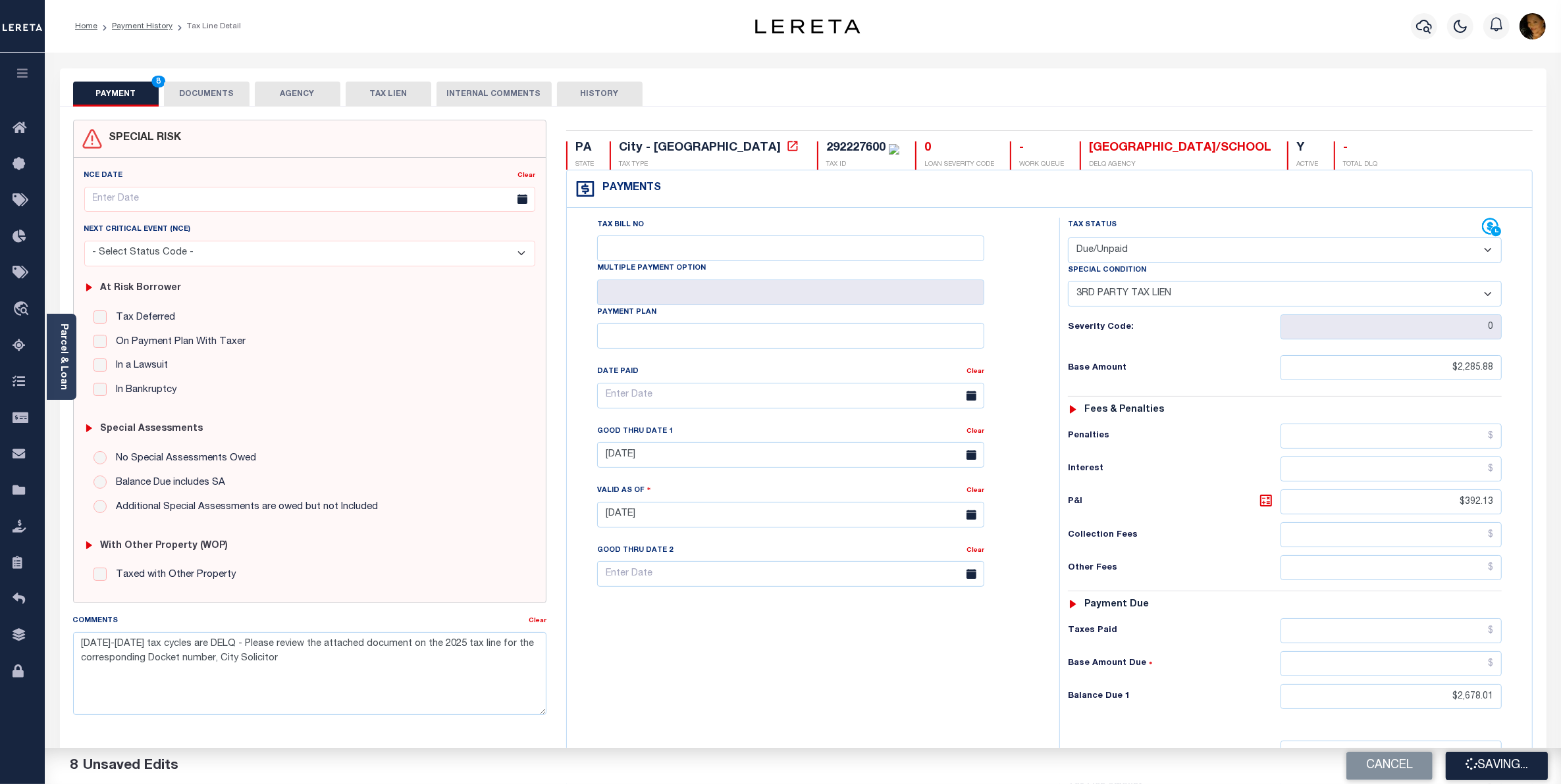
type input "$392.13"
type input "$2,678.01"
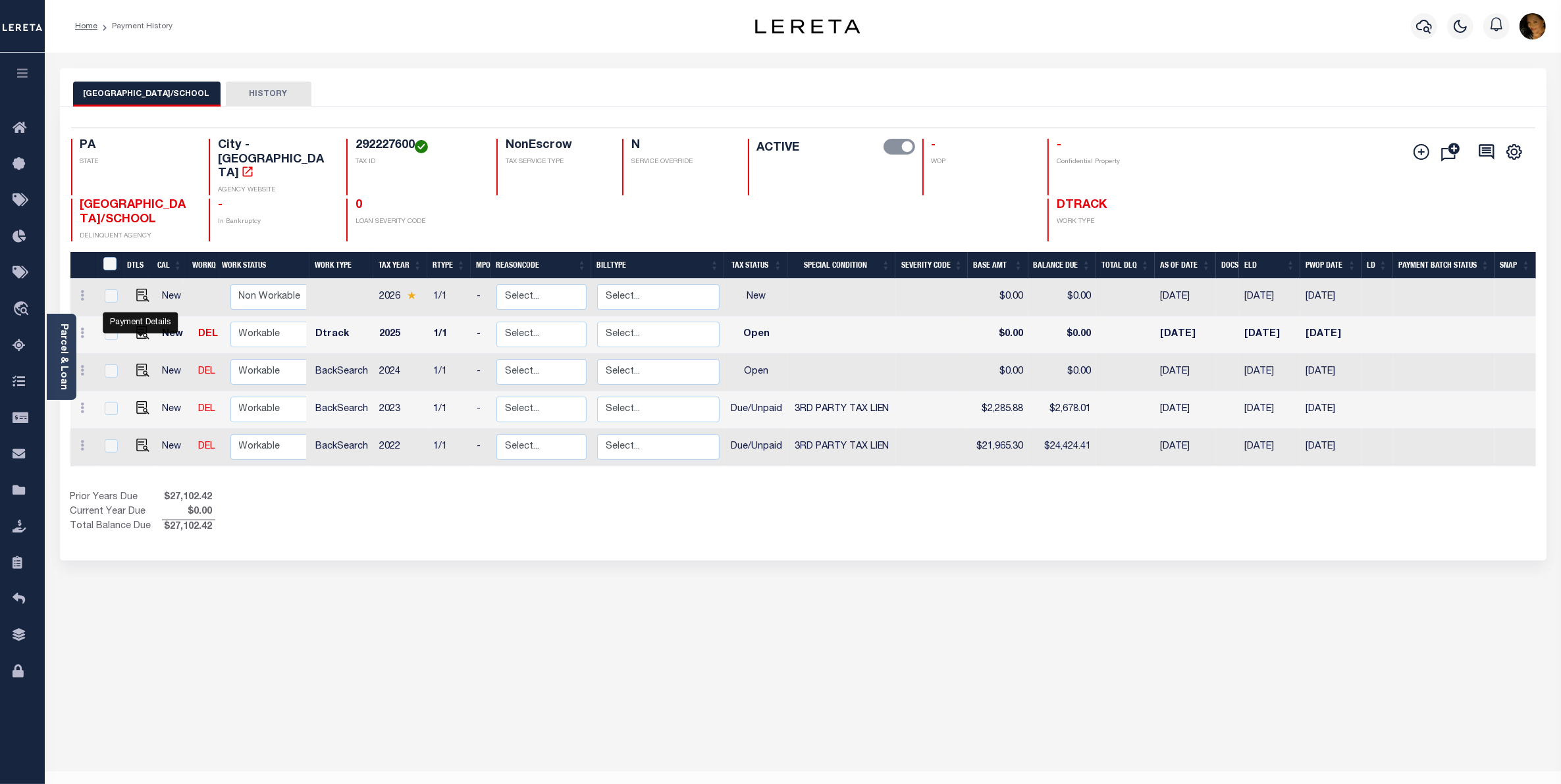
click at [144, 364] on img "" at bounding box center [143, 371] width 14 height 14
checkbox input "true"
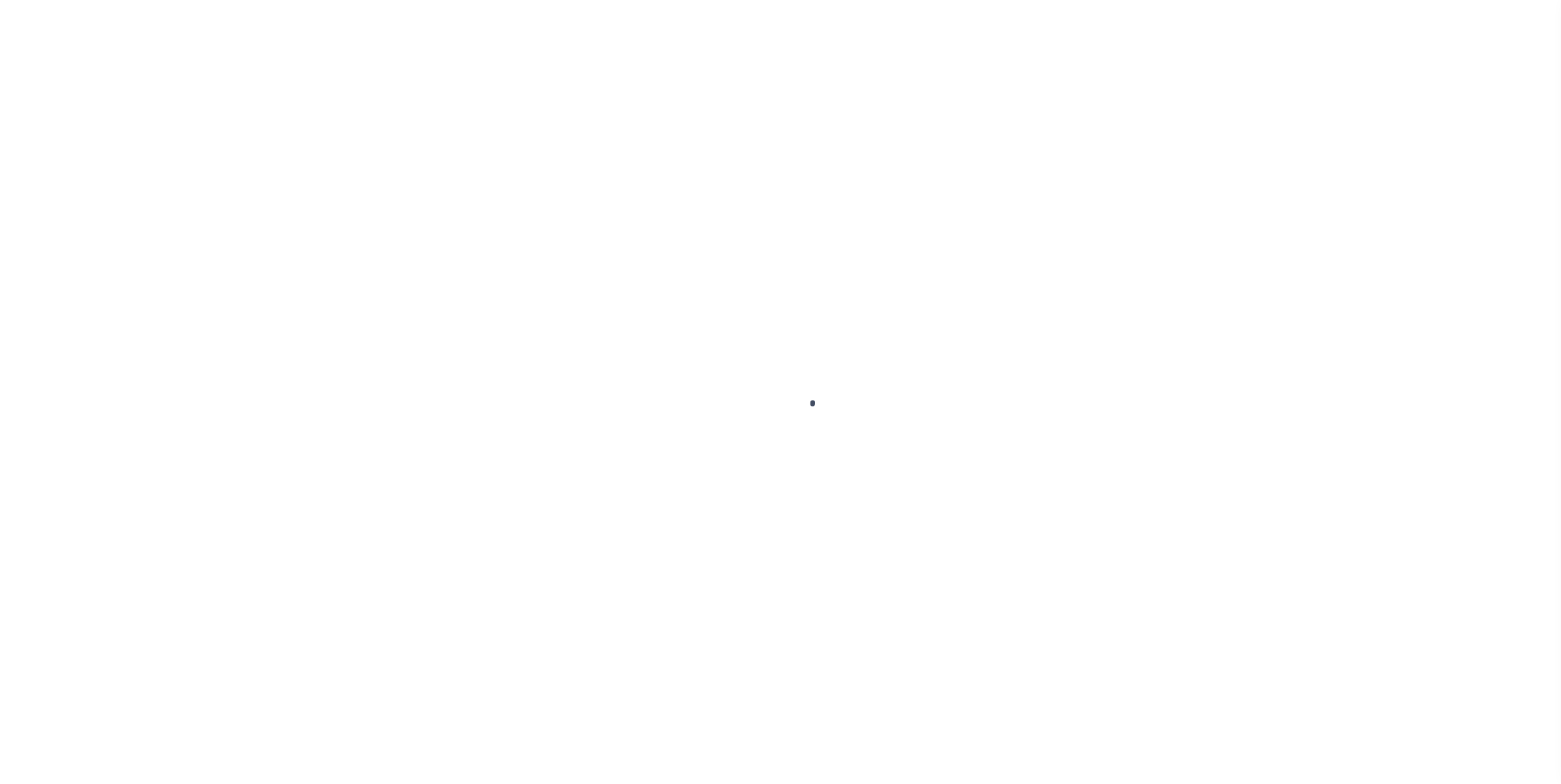
select select "OP2"
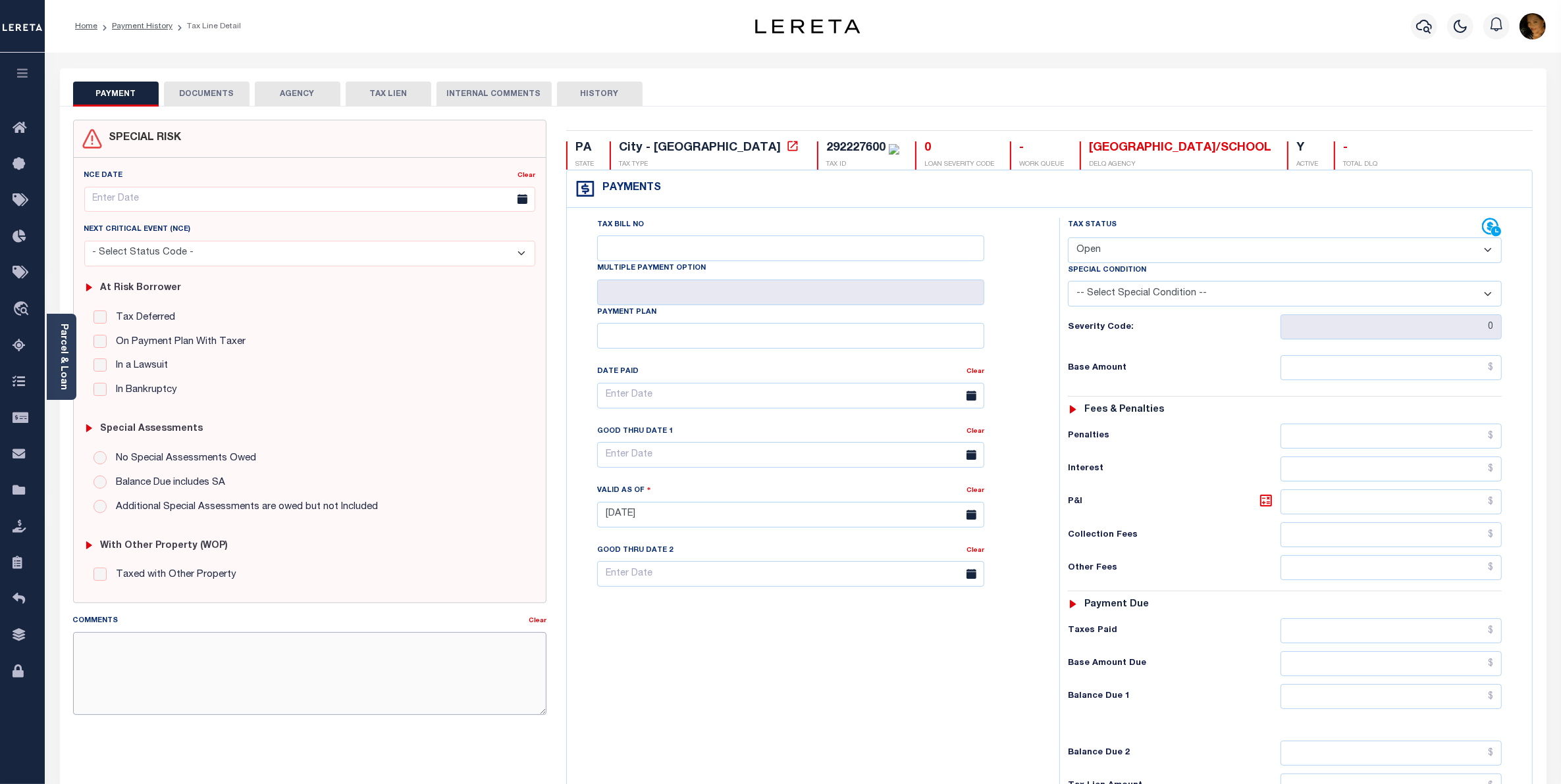
click at [168, 652] on textarea "Comments" at bounding box center [310, 674] width 473 height 83
paste textarea "[DATE]-[DATE] tax cycles are DELQ - Please review the attached document on the …"
type textarea "[DATE]-[DATE] tax cycles are DELQ - Please review the attached document on the …"
type input "[DATE]"
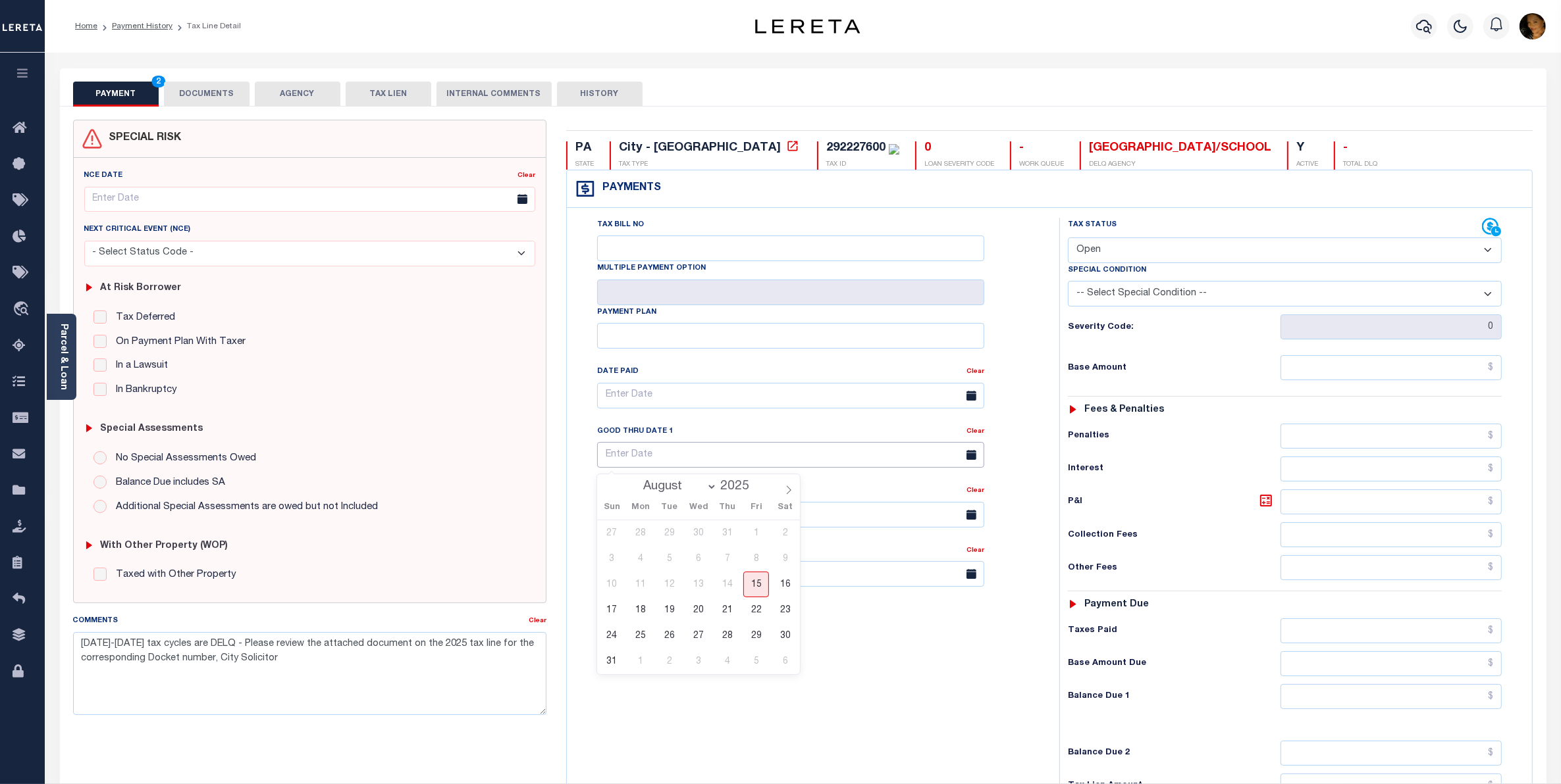
click at [754, 453] on input "text" at bounding box center [790, 455] width 387 height 26
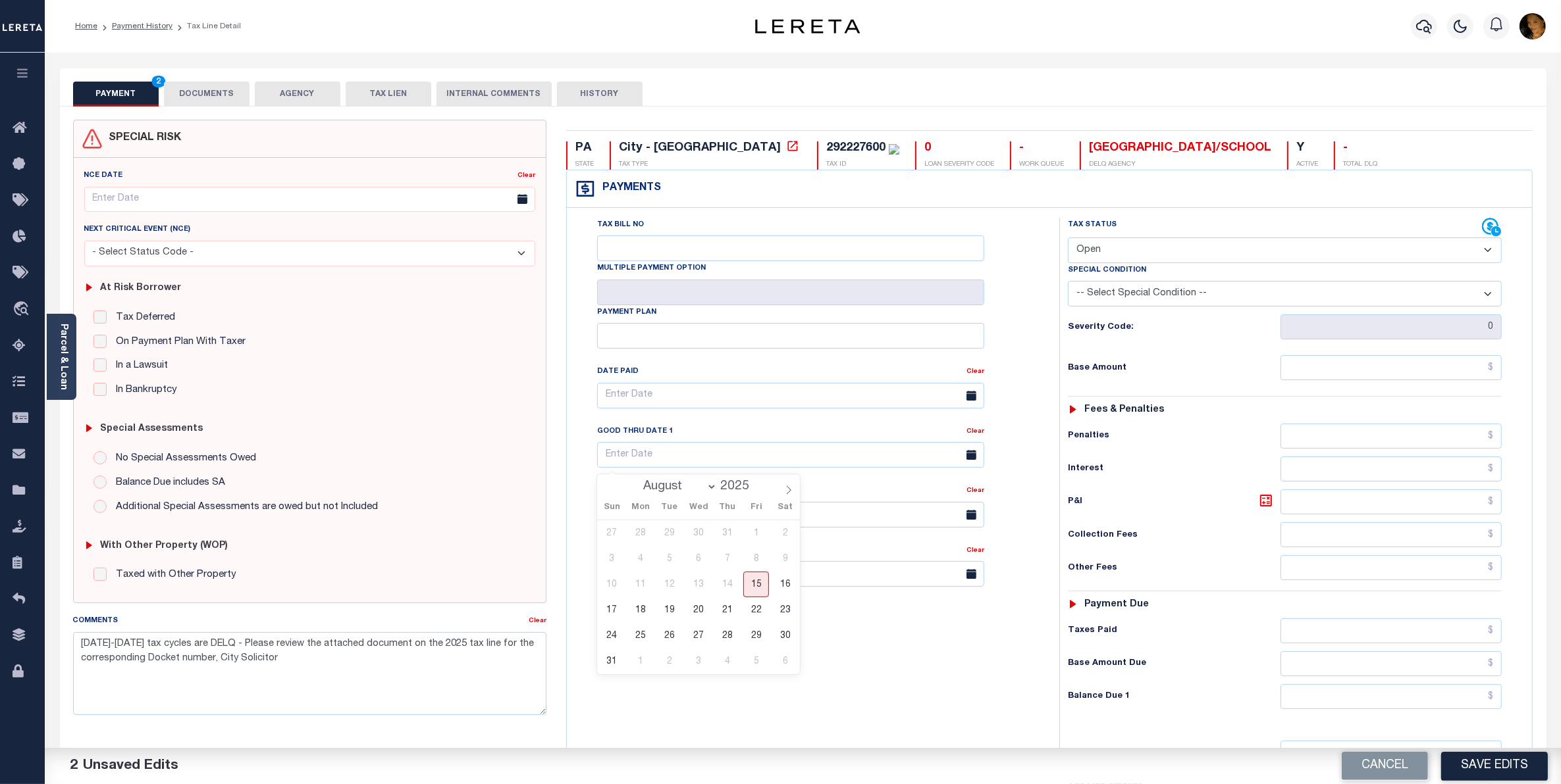
click at [770, 594] on div "27 28 29 30 31 1 2 3 4 5 6 7 8 9 10 11 12 13 14 15 16 17 18 19 20 21 22 23 24 2…" at bounding box center [698, 597] width 203 height 154
click at [757, 589] on span "15" at bounding box center [755, 584] width 26 height 26
type input "[DATE]"
click at [1118, 253] on select "- Select Status Code - Open Due/Unpaid Paid Incomplete No Tax Due Internal Refu…" at bounding box center [1284, 250] width 434 height 26
select select "DUE"
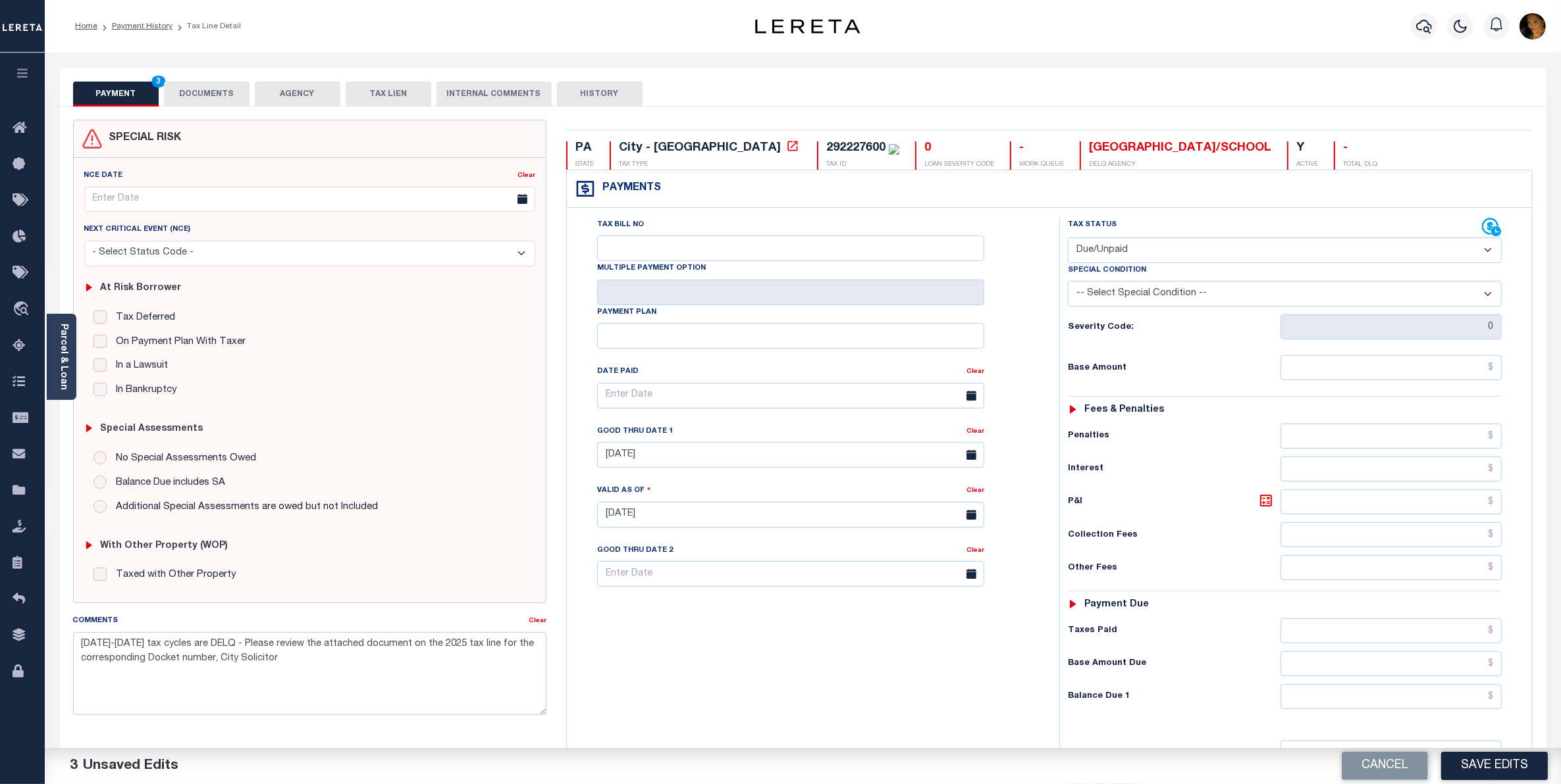
click at [1067, 238] on select "- Select Status Code - Open Due/Unpaid Paid Incomplete No Tax Due Internal Refu…" at bounding box center [1284, 250] width 434 height 26
click at [1129, 299] on select "-- Select Special Condition -- 3RD PARTY TAX LIEN AGENCY TAX LIEN (A.K.A Inside…" at bounding box center [1284, 294] width 434 height 26
select select "20"
click at [1067, 284] on select "-- Select Special Condition -- 3RD PARTY TAX LIEN AGENCY TAX LIEN (A.K.A Inside…" at bounding box center [1284, 294] width 434 height 26
click at [1364, 374] on input "text" at bounding box center [1391, 368] width 221 height 25
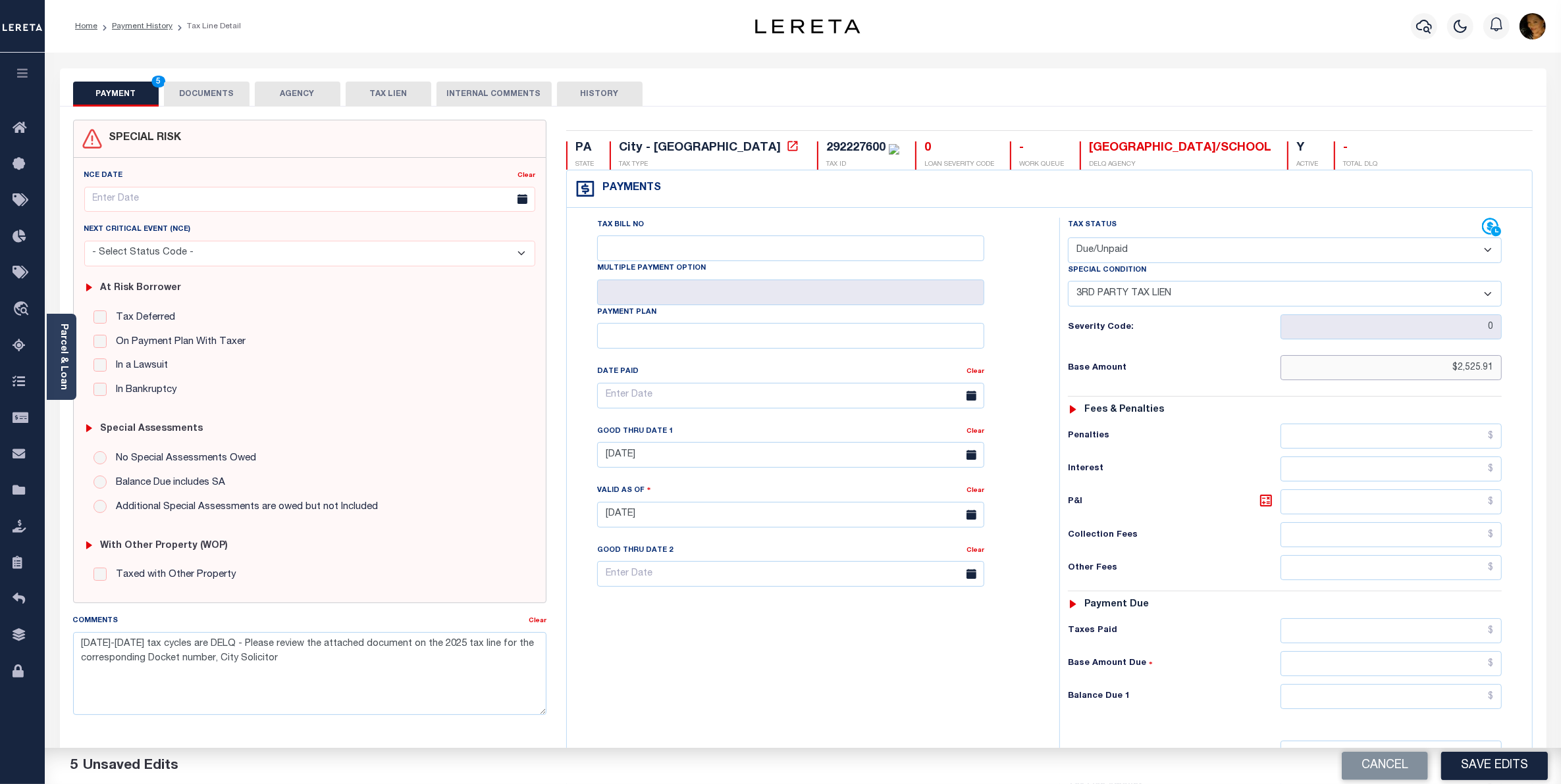
type input "$2,525.91"
click at [1409, 697] on input "text" at bounding box center [1391, 697] width 221 height 25
type input "$2,960.70"
click at [1267, 509] on icon at bounding box center [1265, 500] width 15 height 15
type input "$434.79"
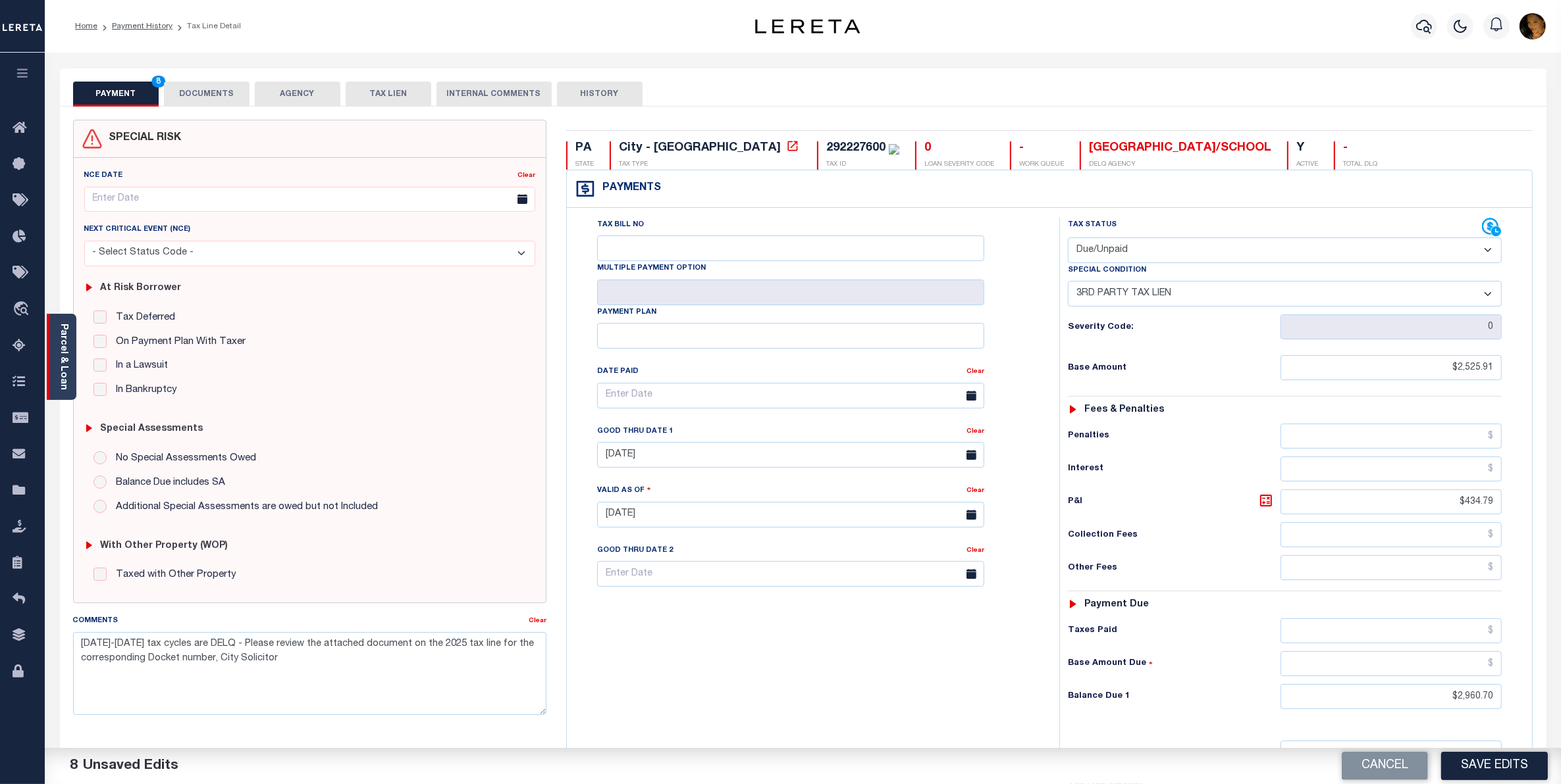
click at [59, 385] on link "Parcel & Loan" at bounding box center [64, 356] width 10 height 67
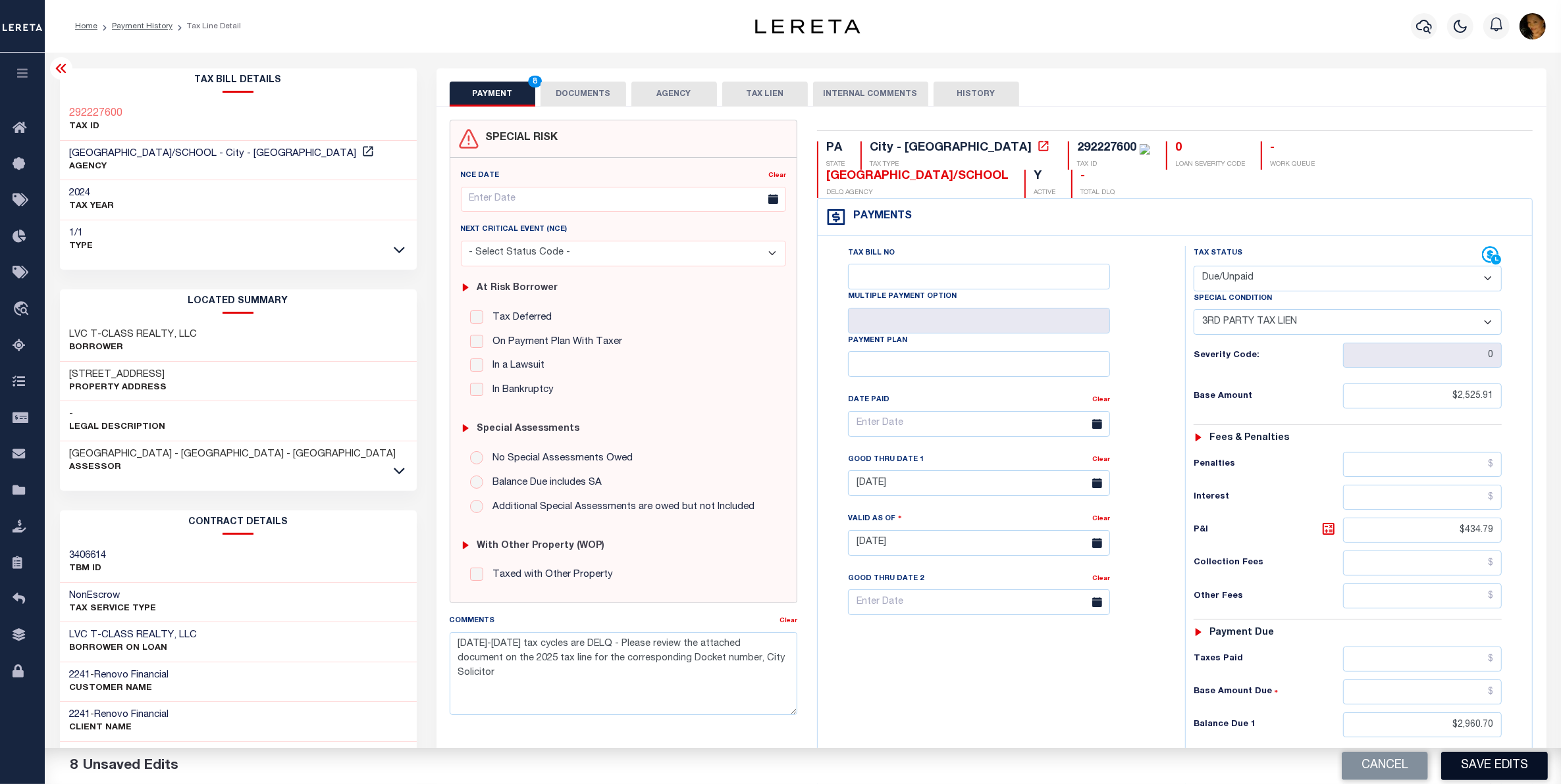
click at [1470, 764] on button "Save Edits" at bounding box center [1494, 766] width 106 height 28
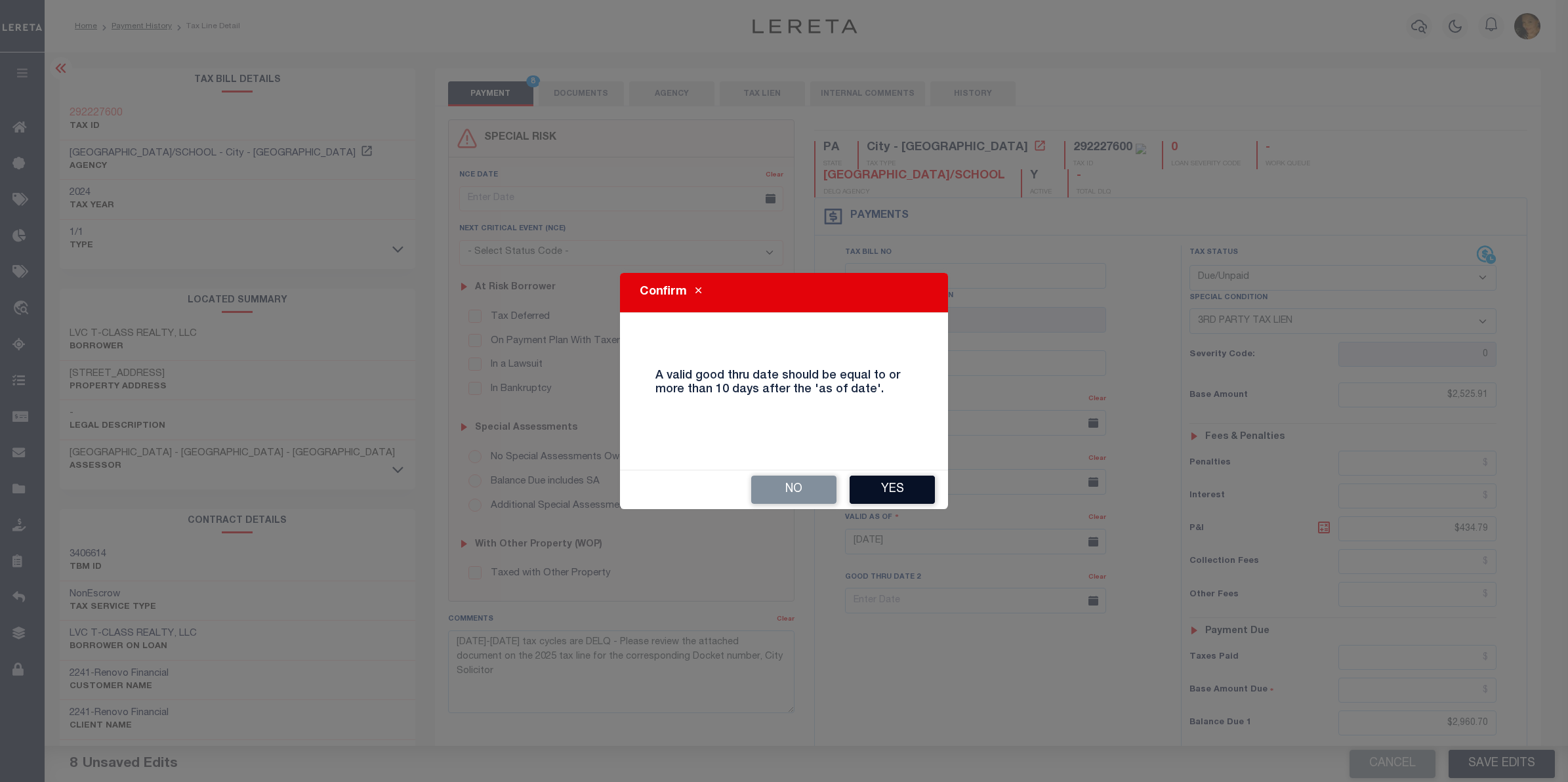
click at [885, 487] on button "Yes" at bounding box center [892, 489] width 86 height 28
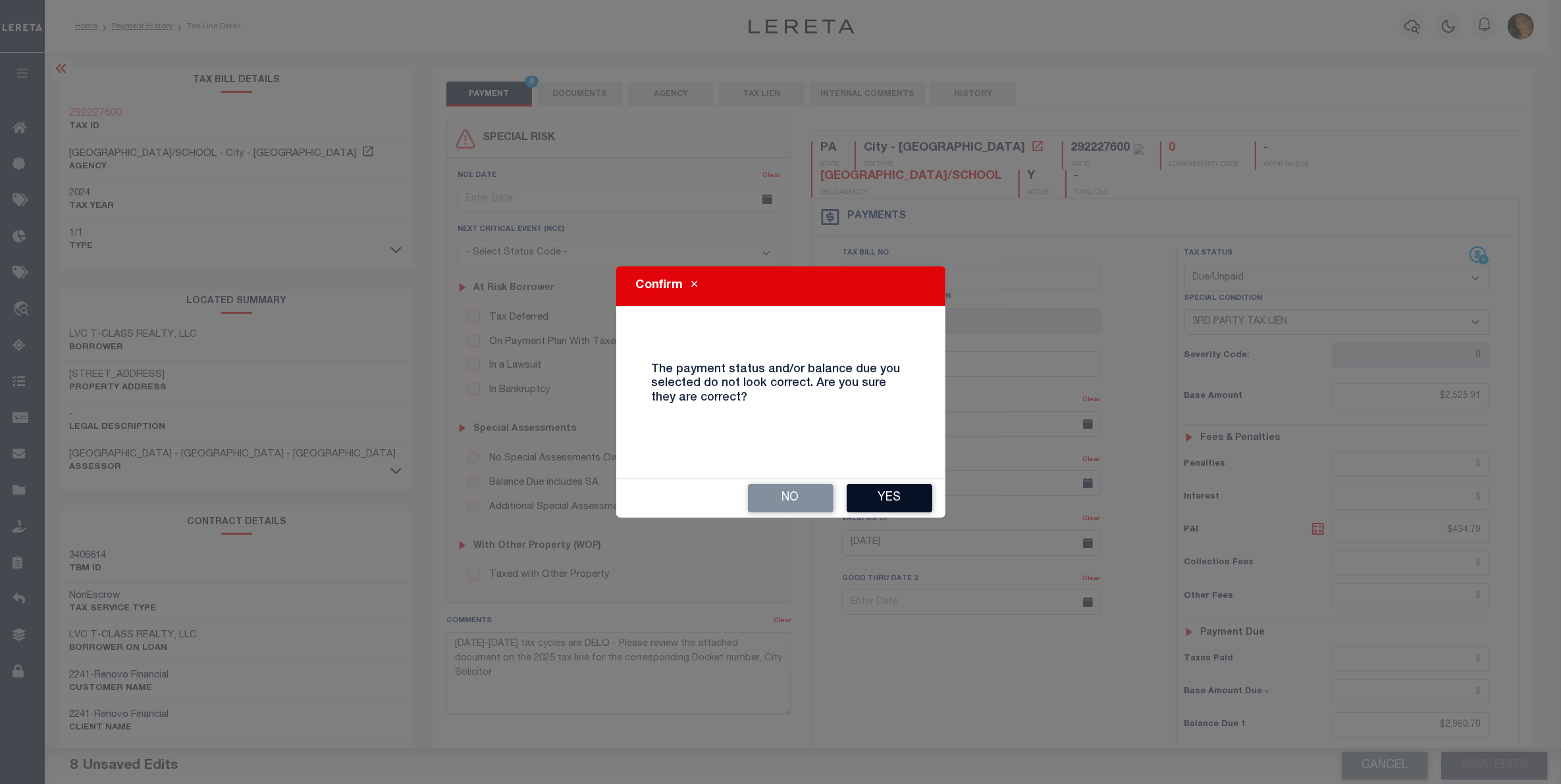
click at [893, 489] on button "Yes" at bounding box center [889, 498] width 86 height 28
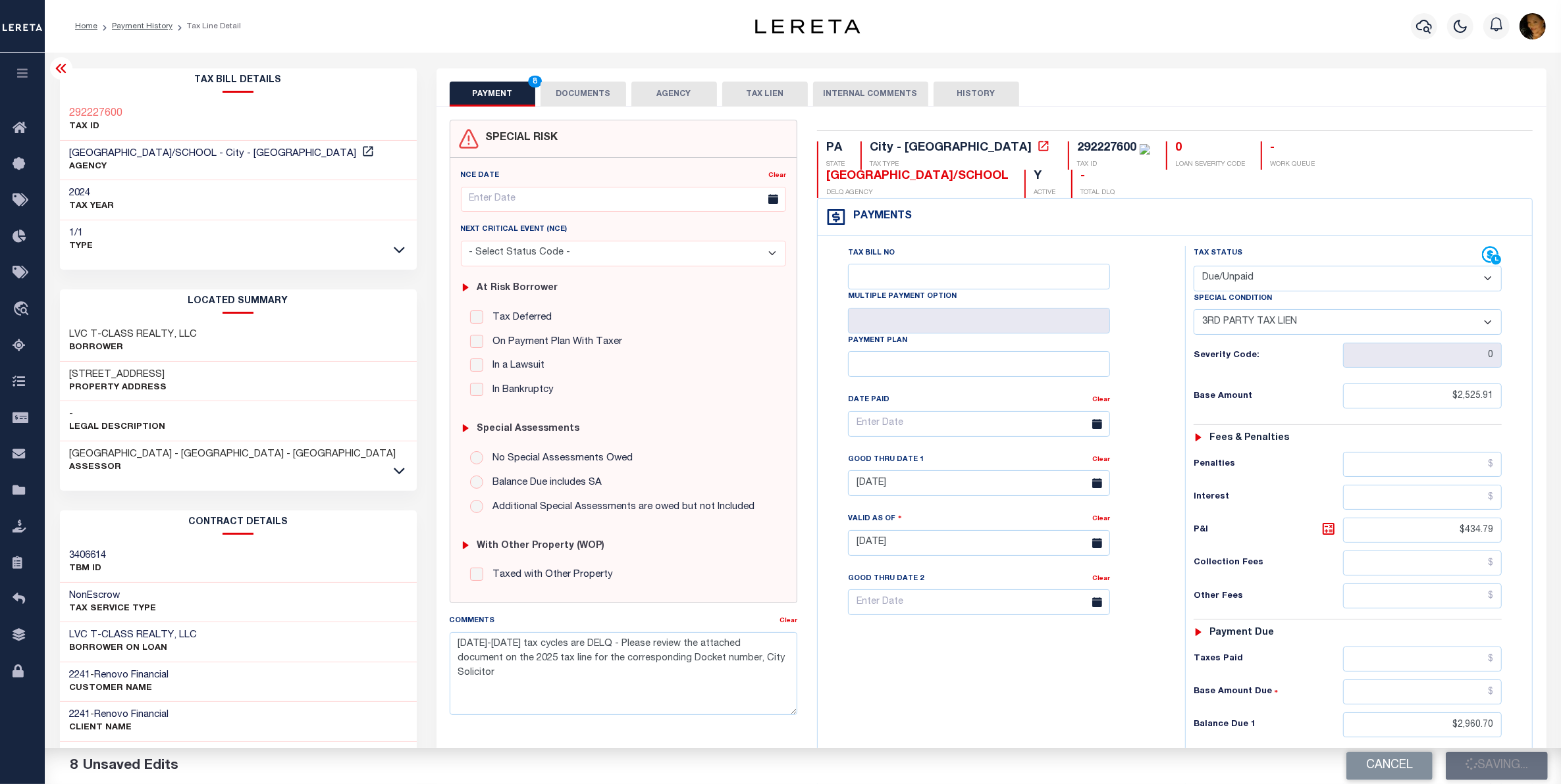
checkbox input "false"
type input "$2,525.91"
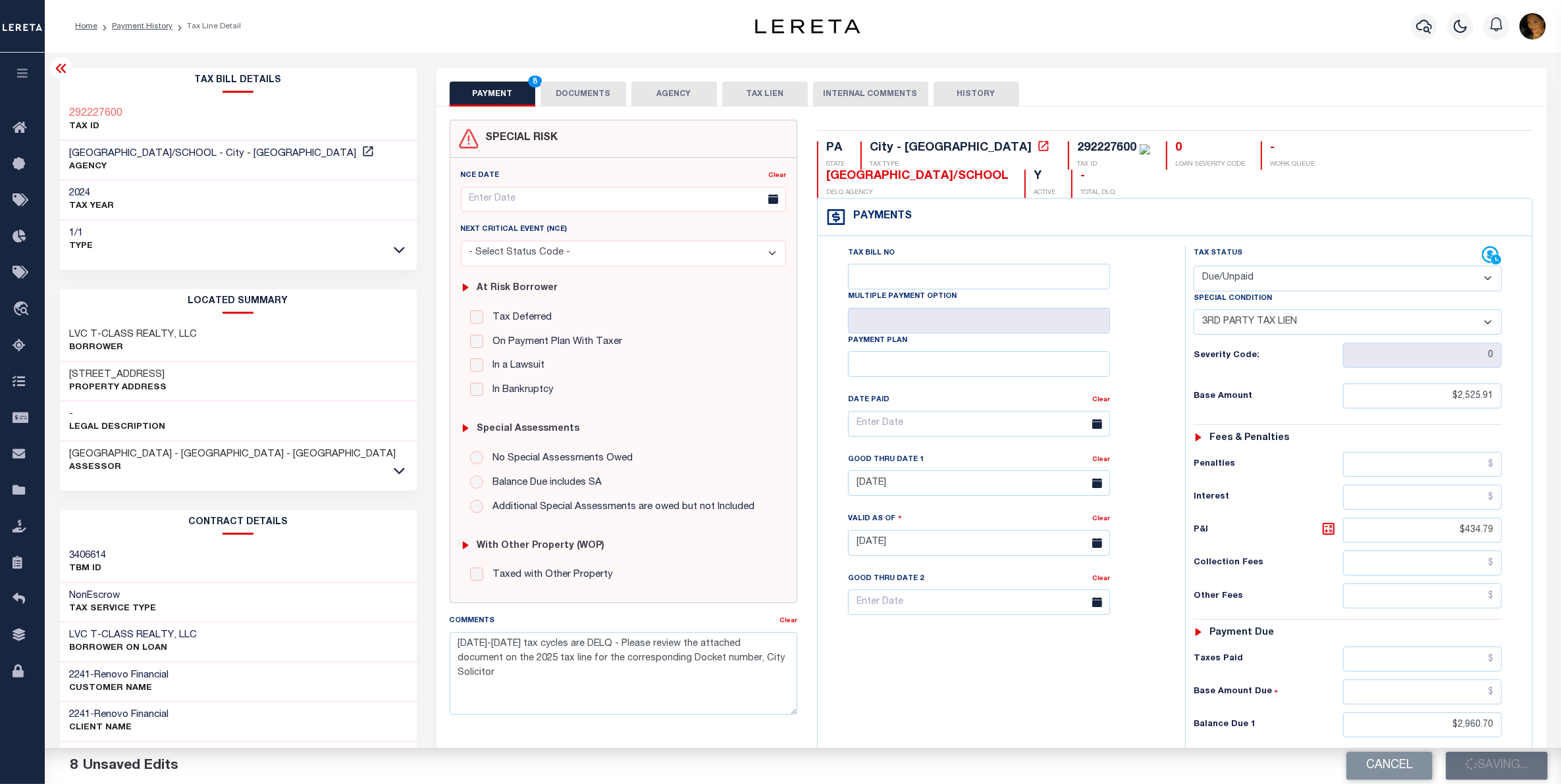
type input "$434.79"
type input "$2,960.7"
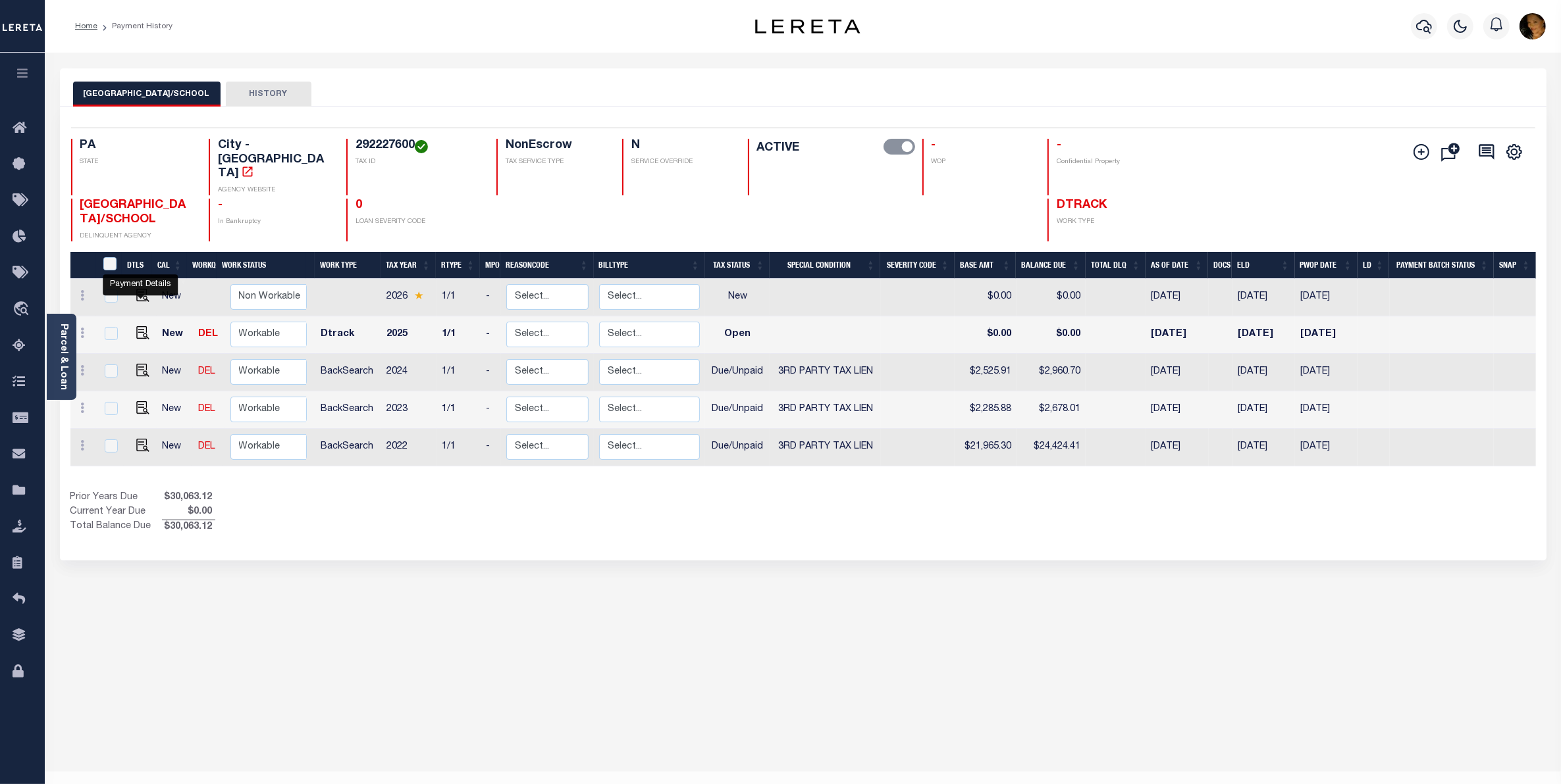
click at [145, 326] on img "" at bounding box center [143, 333] width 14 height 14
checkbox input "true"
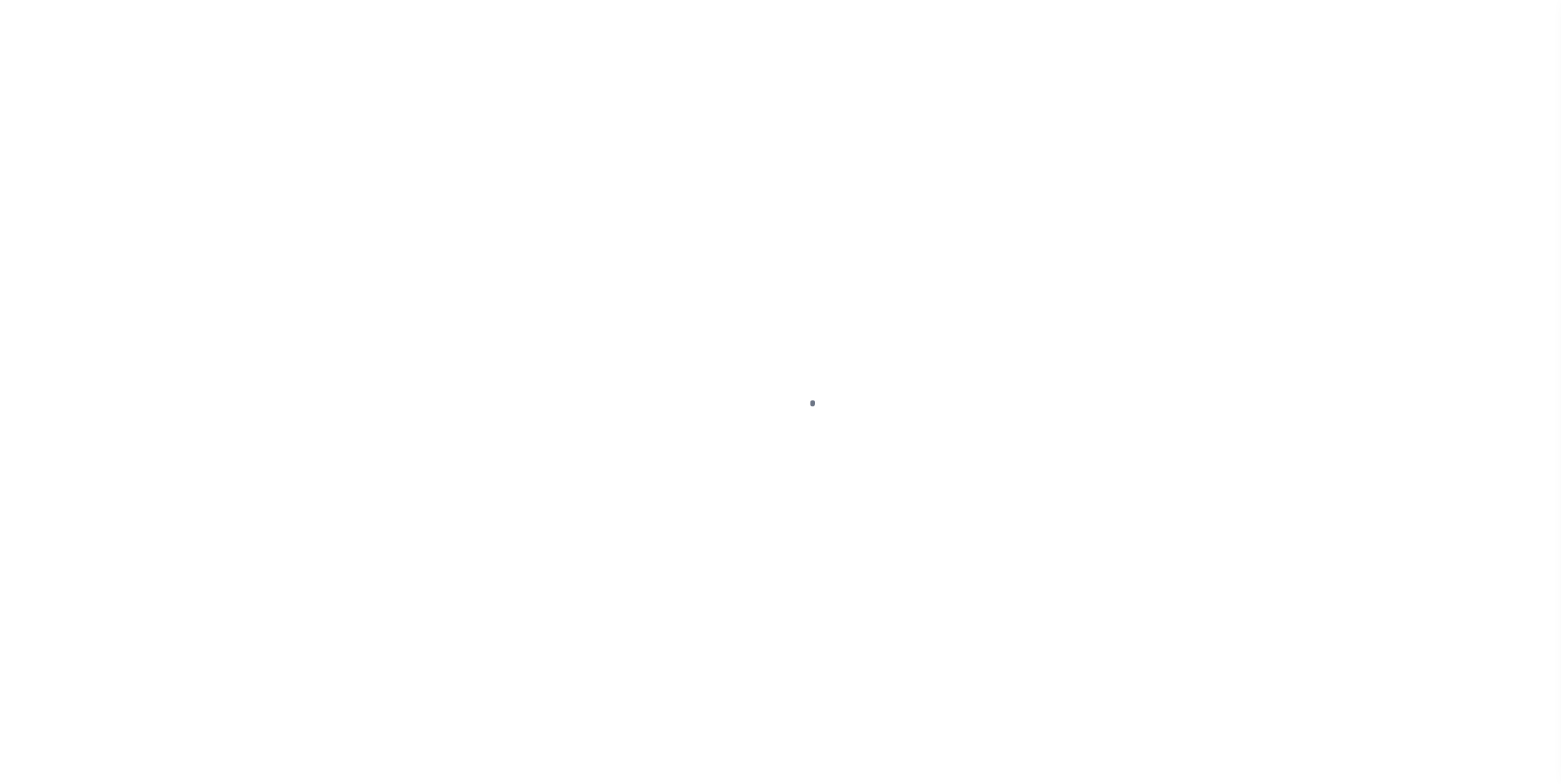
select select "OP2"
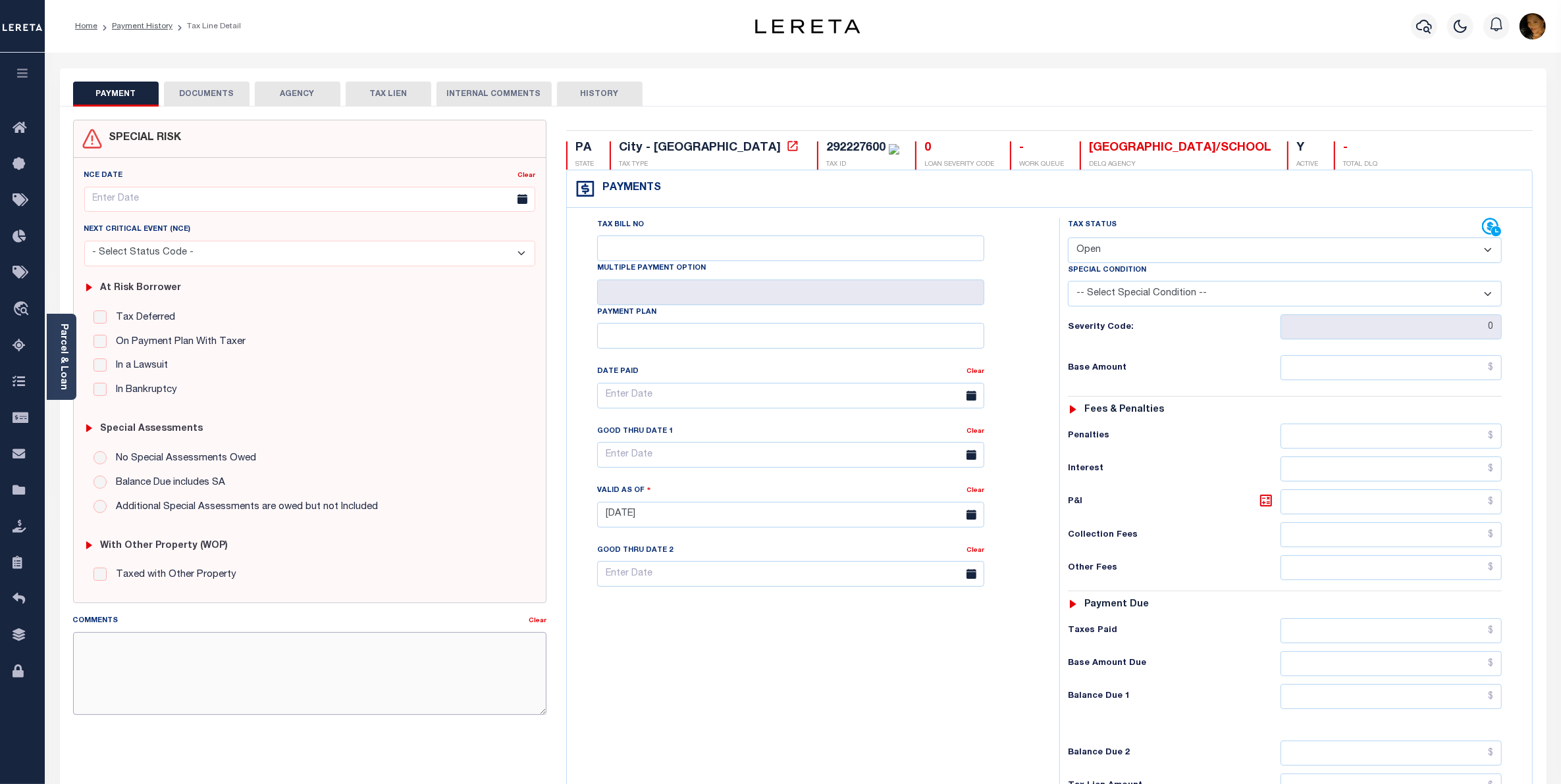
click at [369, 685] on textarea "Comments" at bounding box center [310, 674] width 473 height 83
paste textarea "[DATE]-[DATE] tax cycles are DELQ - Please review the attached document on the …"
type textarea "[DATE]-[DATE] tax cycles are DELQ - Please review the attached document on the …"
type input "[DATE]"
drag, startPoint x: 1148, startPoint y: 247, endPoint x: 1149, endPoint y: 255, distance: 8.1
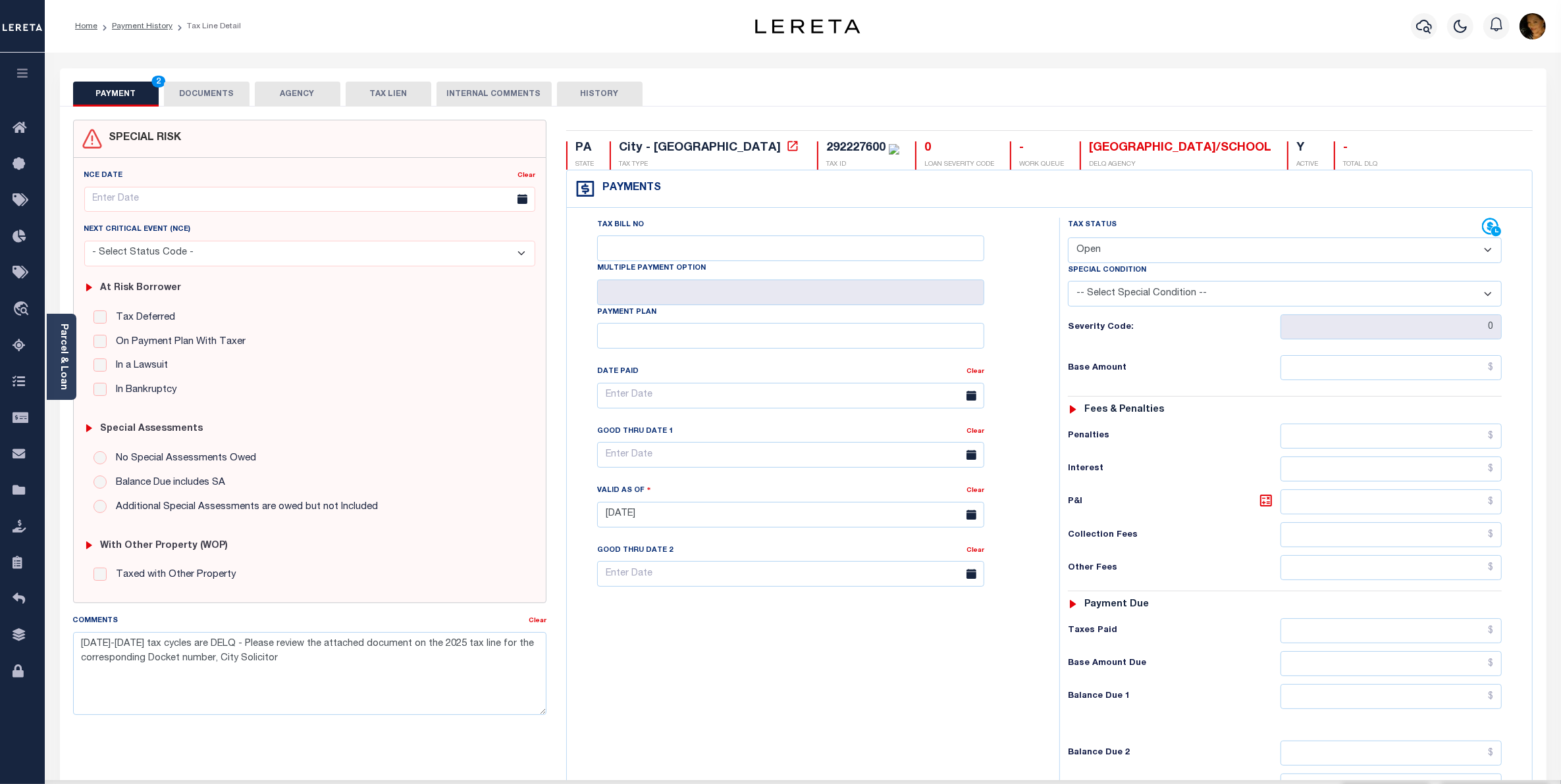
click at [1148, 250] on select "- Select Status Code - Open Due/Unpaid Paid Incomplete No Tax Due Internal Refu…" at bounding box center [1284, 250] width 434 height 26
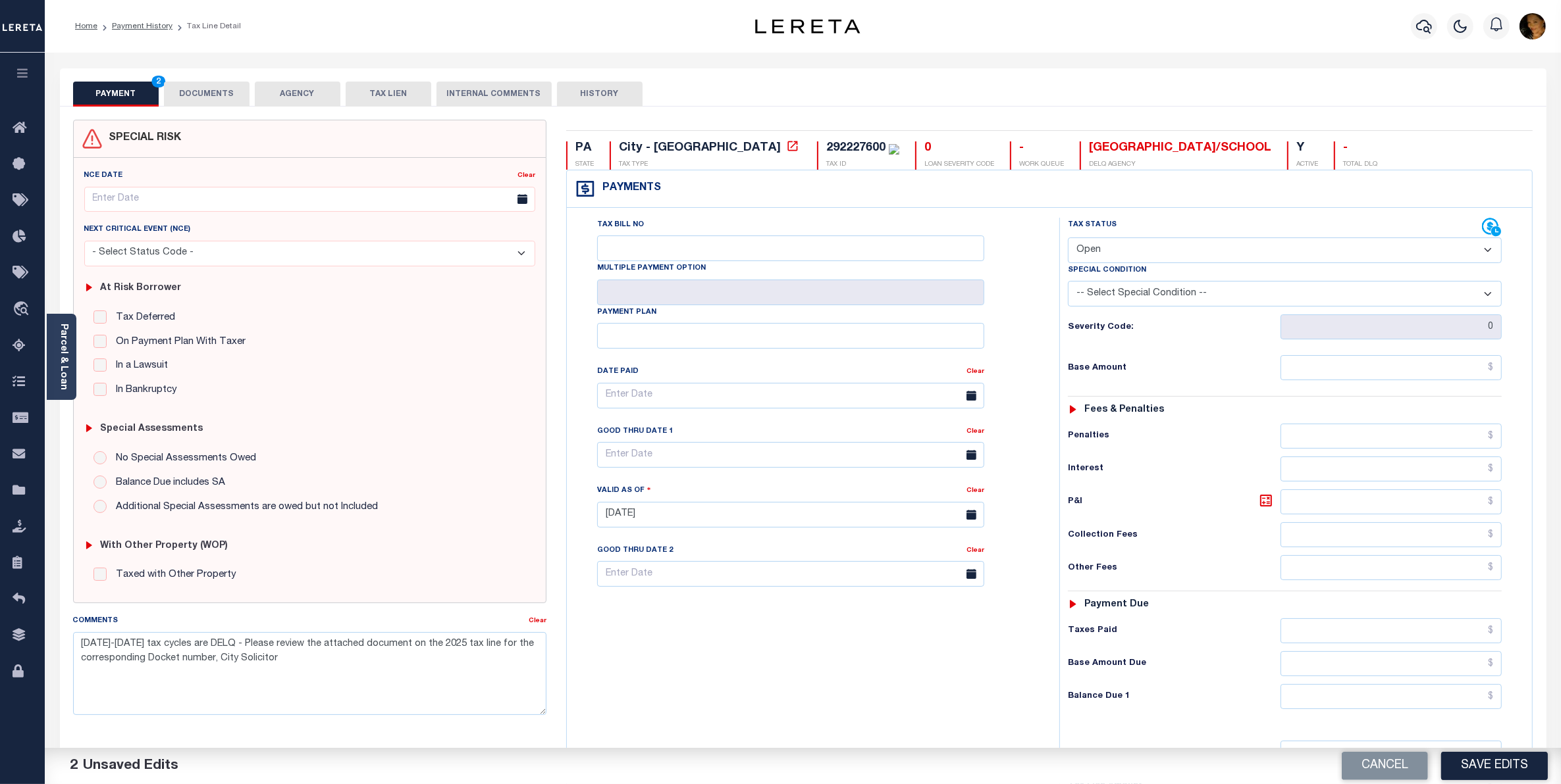
select select "DUE"
click at [1067, 238] on select "- Select Status Code - Open Due/Unpaid Paid Incomplete No Tax Due Internal Refu…" at bounding box center [1284, 250] width 434 height 26
click at [1177, 294] on select "-- Select Special Condition -- 3RD PARTY TAX LIEN AGENCY TAX LIEN (A.K.A Inside…" at bounding box center [1284, 294] width 434 height 26
select select "20"
click at [1067, 284] on select "-- Select Special Condition -- 3RD PARTY TAX LIEN AGENCY TAX LIEN (A.K.A Inside…" at bounding box center [1284, 294] width 434 height 26
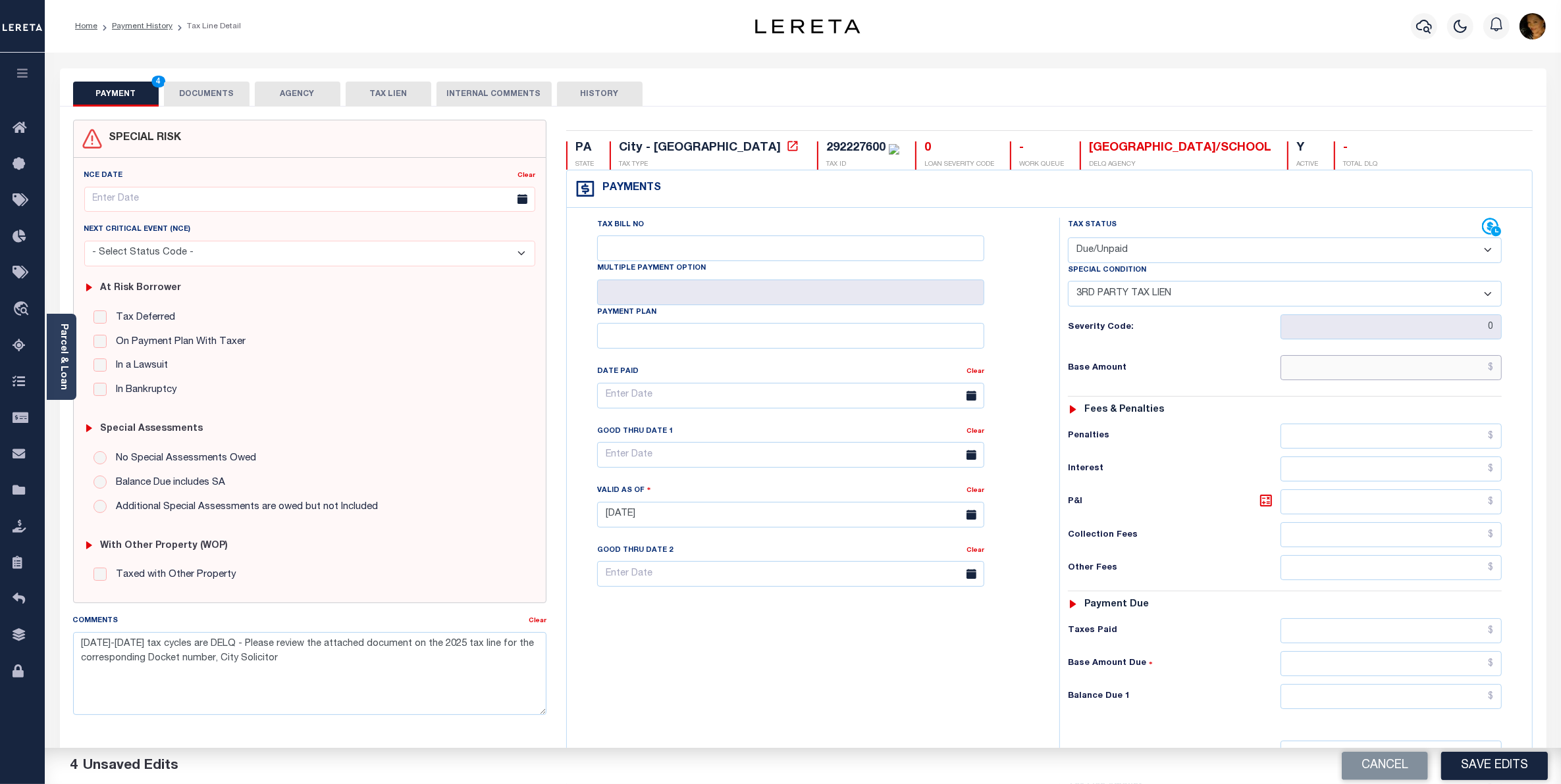
click at [1352, 375] on input "text" at bounding box center [1391, 368] width 221 height 25
type input "$2,925.58"
click at [1435, 702] on input "text" at bounding box center [1391, 697] width 221 height 25
type input "$3,144.98"
click at [1265, 512] on link at bounding box center [1268, 501] width 22 height 18
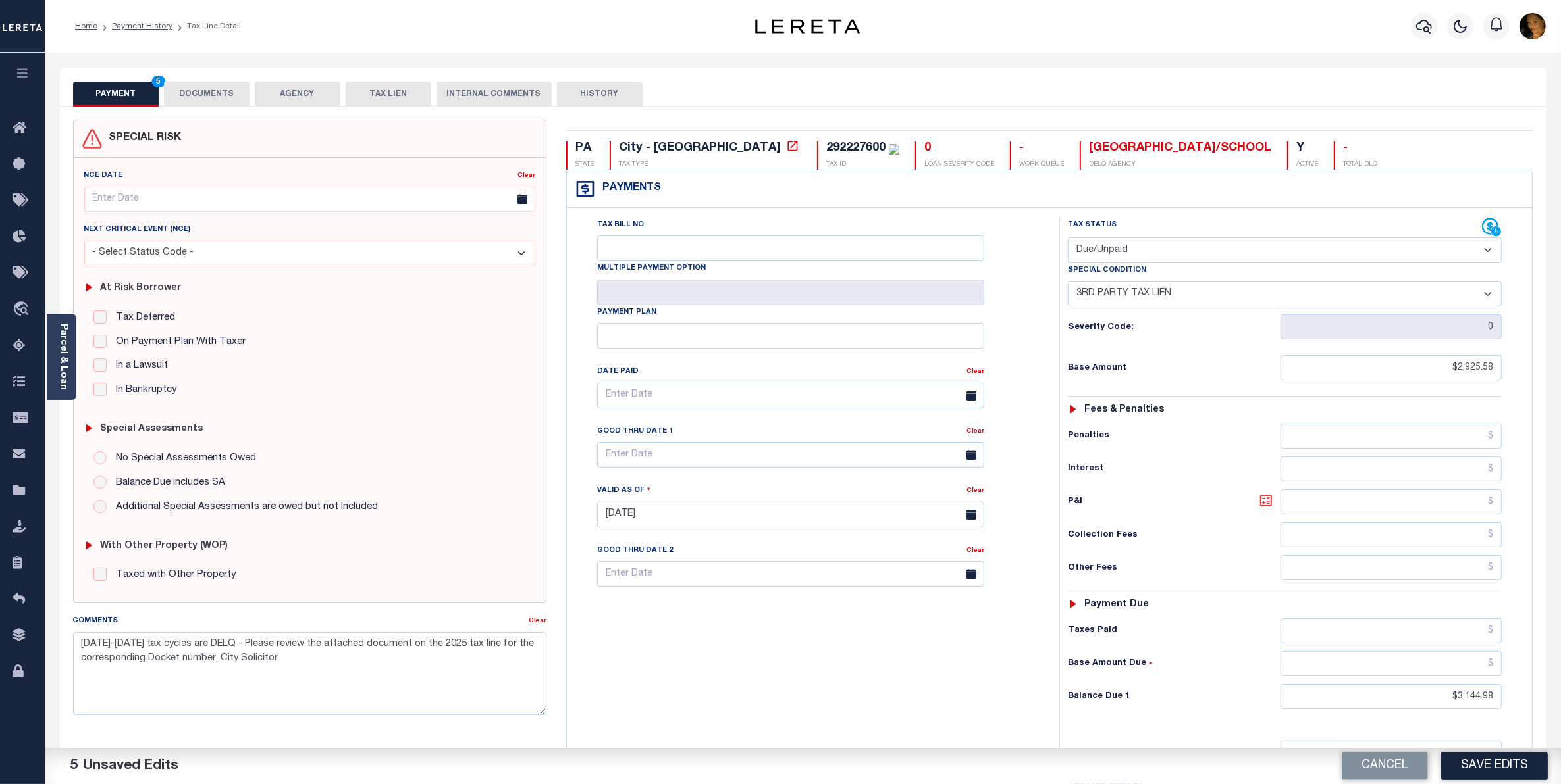
type input "$219.40"
click at [855, 462] on input "text" at bounding box center [790, 455] width 387 height 26
click at [757, 589] on span "15" at bounding box center [755, 584] width 26 height 26
type input "[DATE]"
click at [198, 98] on button "DOCUMENTS" at bounding box center [207, 95] width 86 height 25
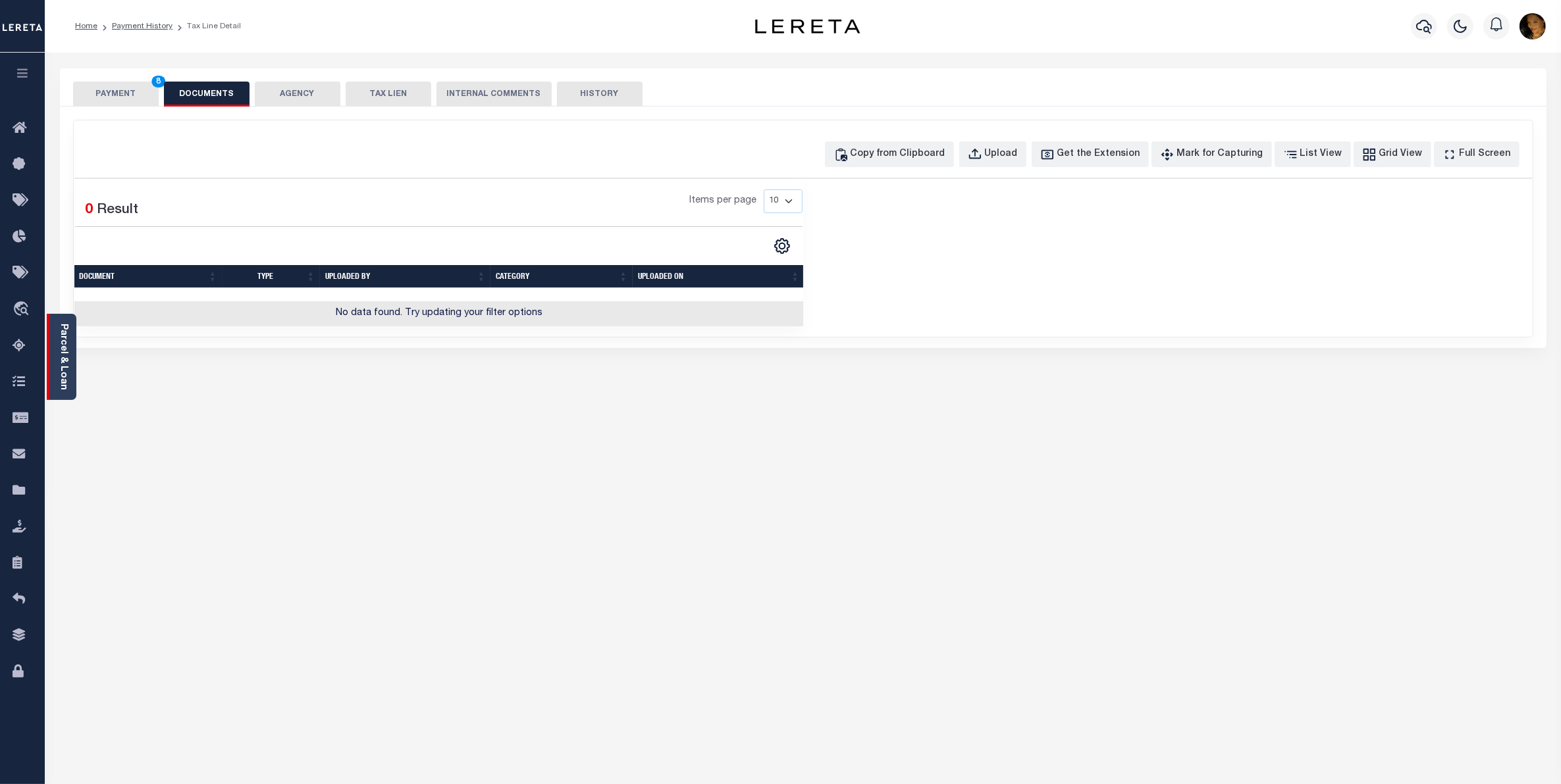
click at [67, 377] on link "Parcel & Loan" at bounding box center [64, 356] width 10 height 67
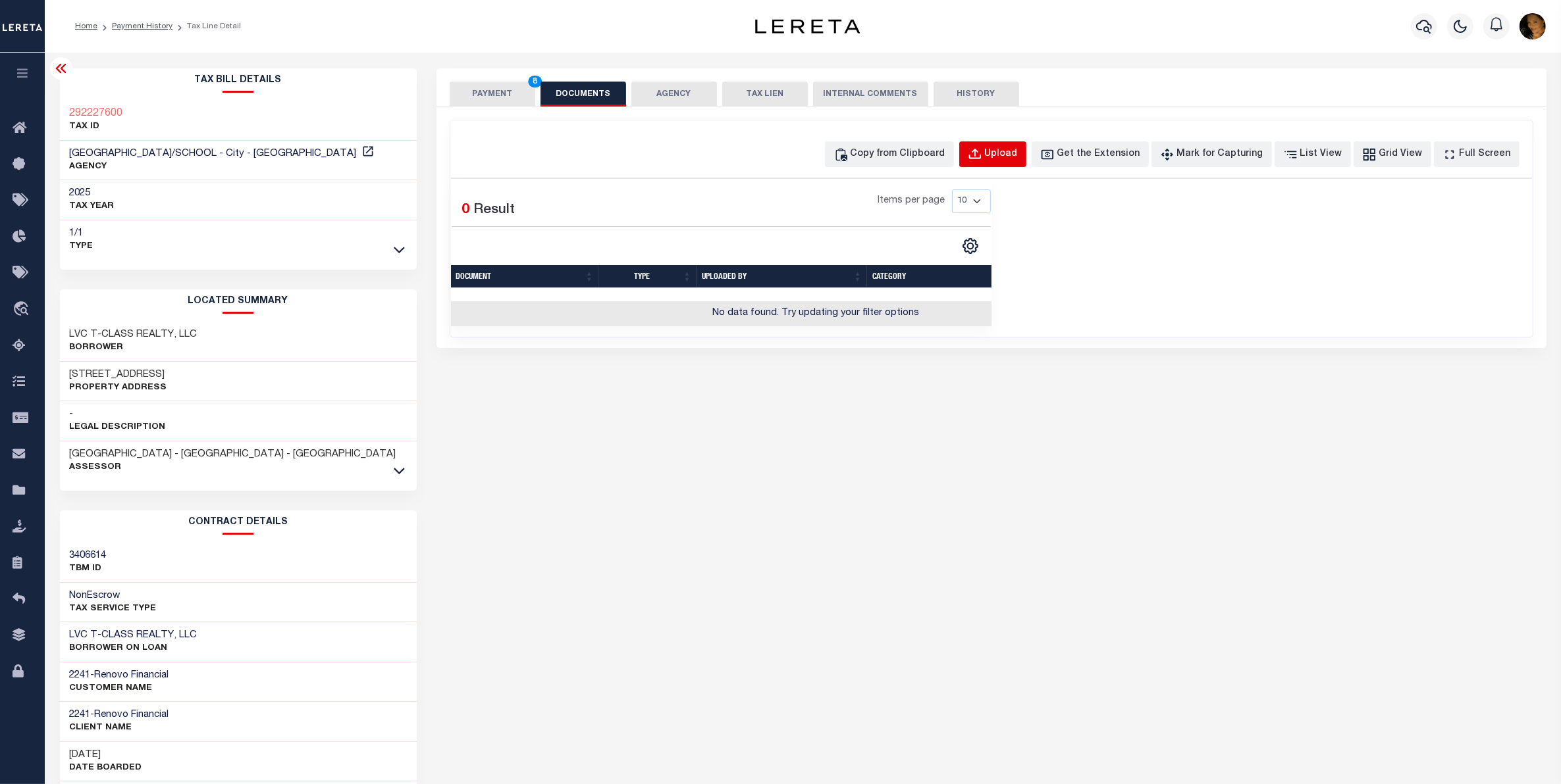
click at [1008, 158] on div "Upload" at bounding box center [1002, 154] width 33 height 14
select select "POP"
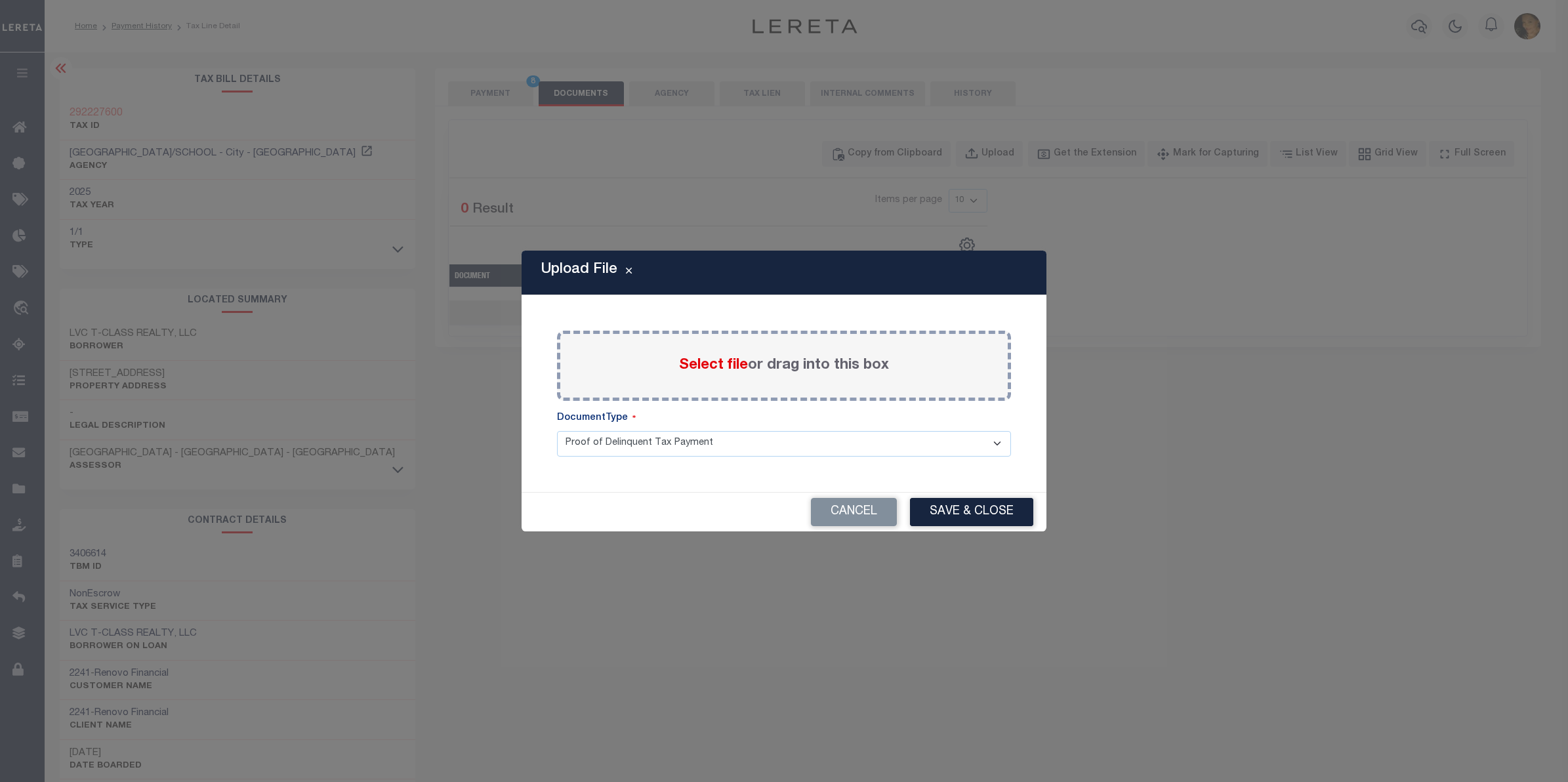
click at [734, 372] on span "Select file" at bounding box center [713, 365] width 69 height 14
click at [0, 0] on input "Select file or drag into this box" at bounding box center [0, 0] width 0 height 0
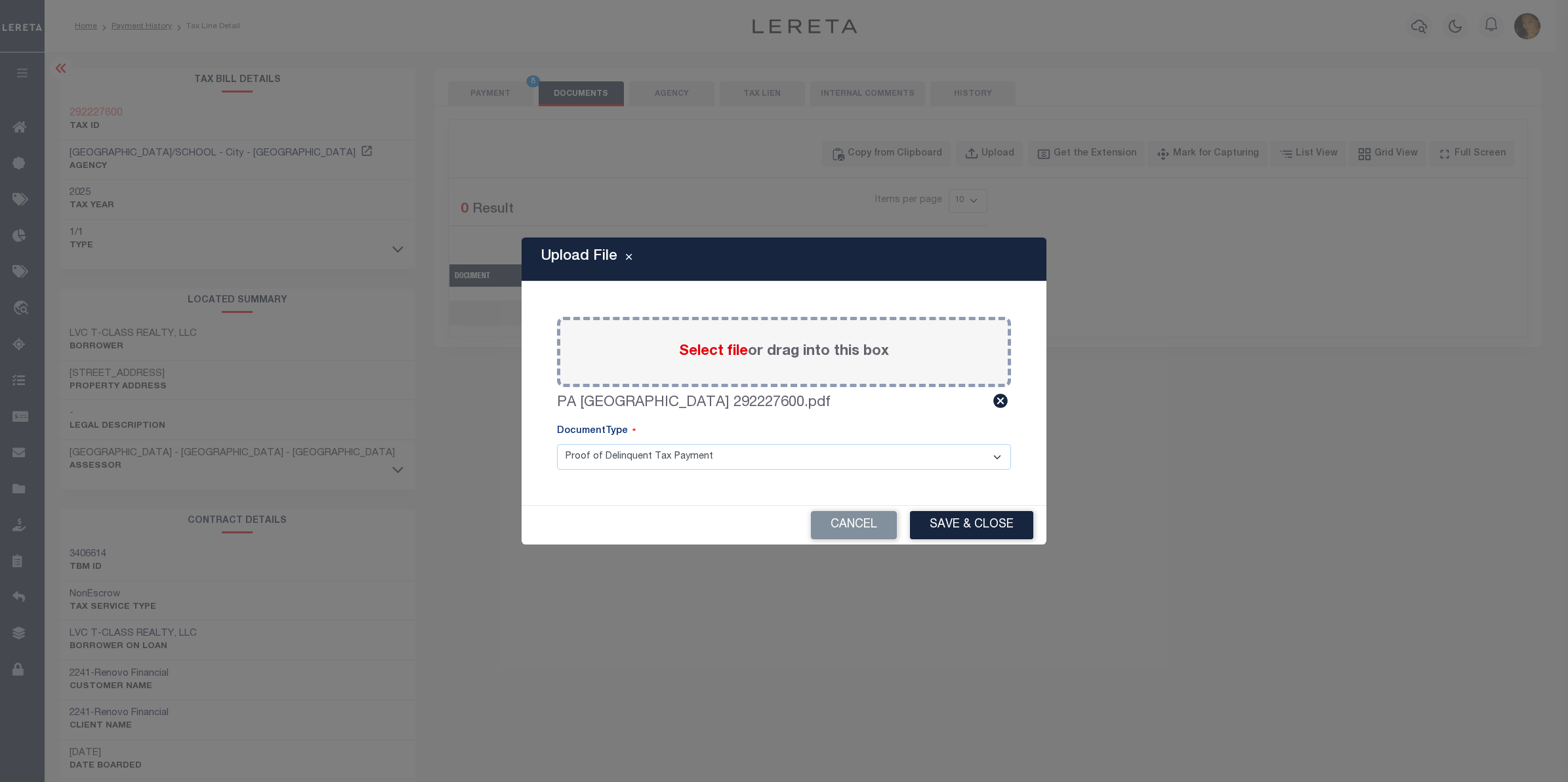
click at [726, 459] on select "Proof of Delinquent Tax Payment" at bounding box center [784, 456] width 454 height 26
click at [557, 444] on select "Proof of Delinquent Tax Payment" at bounding box center [784, 456] width 454 height 26
click at [964, 527] on button "Save & Close" at bounding box center [971, 525] width 123 height 28
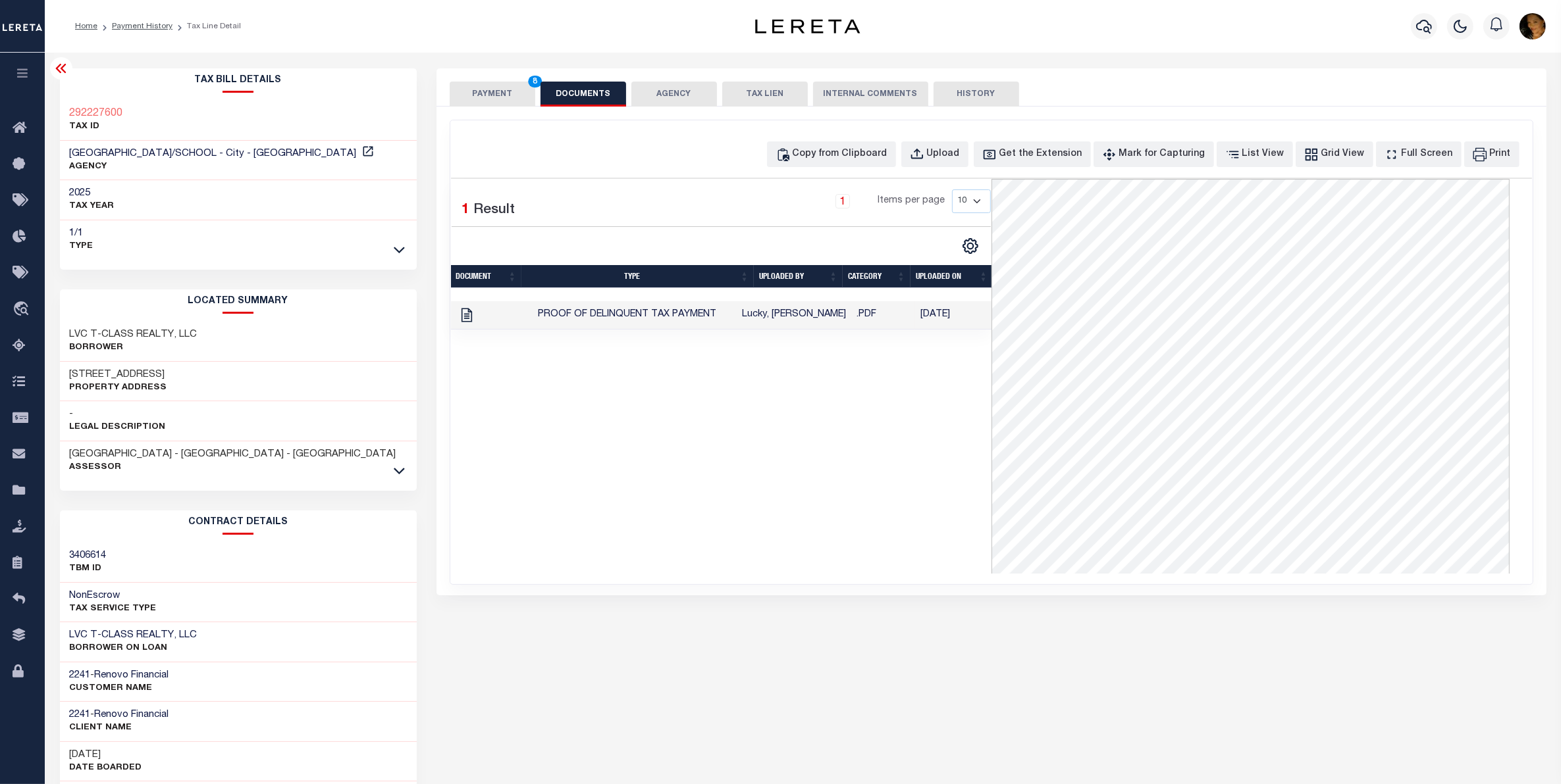
click at [478, 100] on button "PAYMENT 8" at bounding box center [492, 95] width 86 height 25
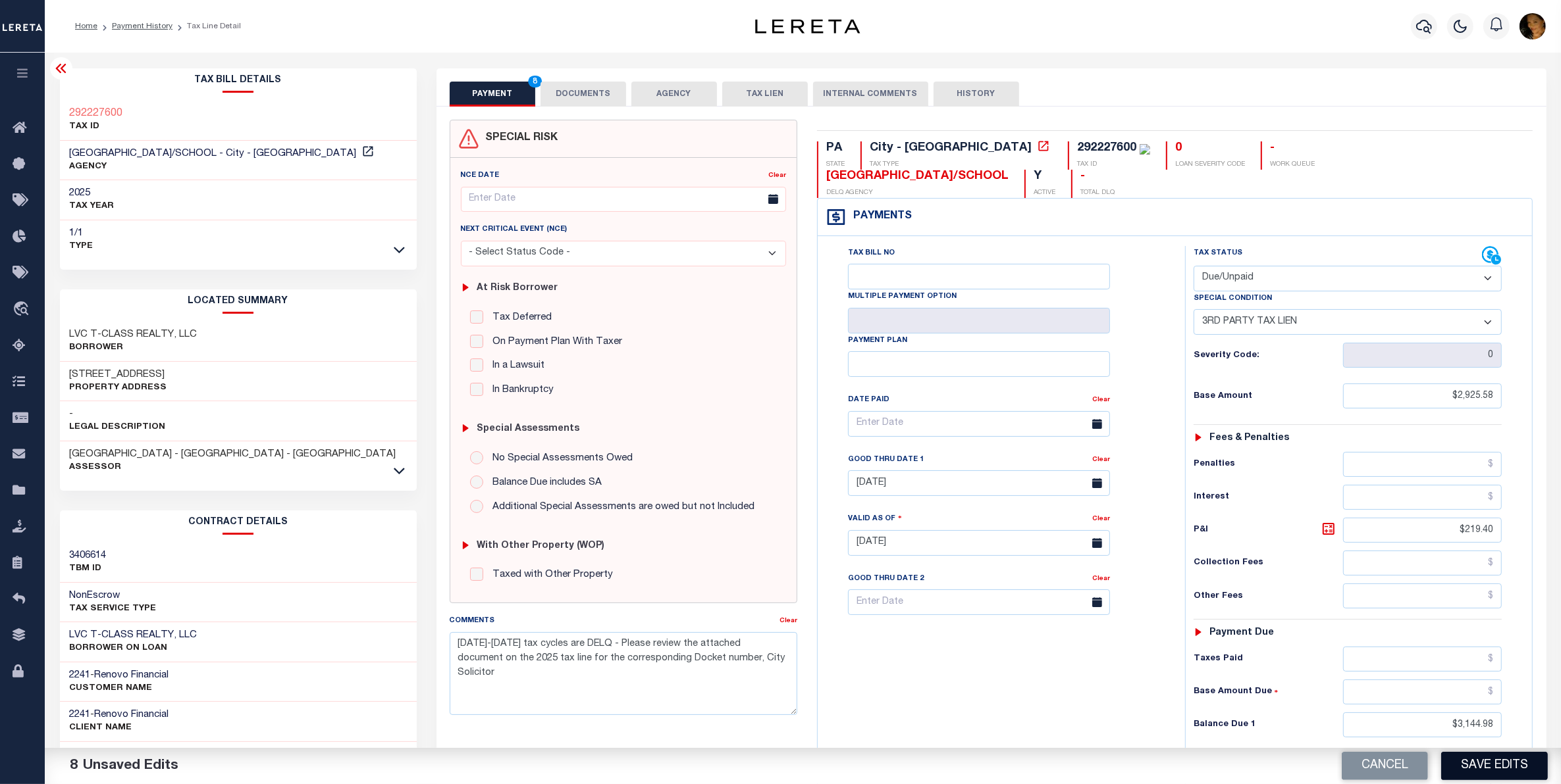
click at [1489, 761] on button "Save Edits" at bounding box center [1494, 766] width 106 height 28
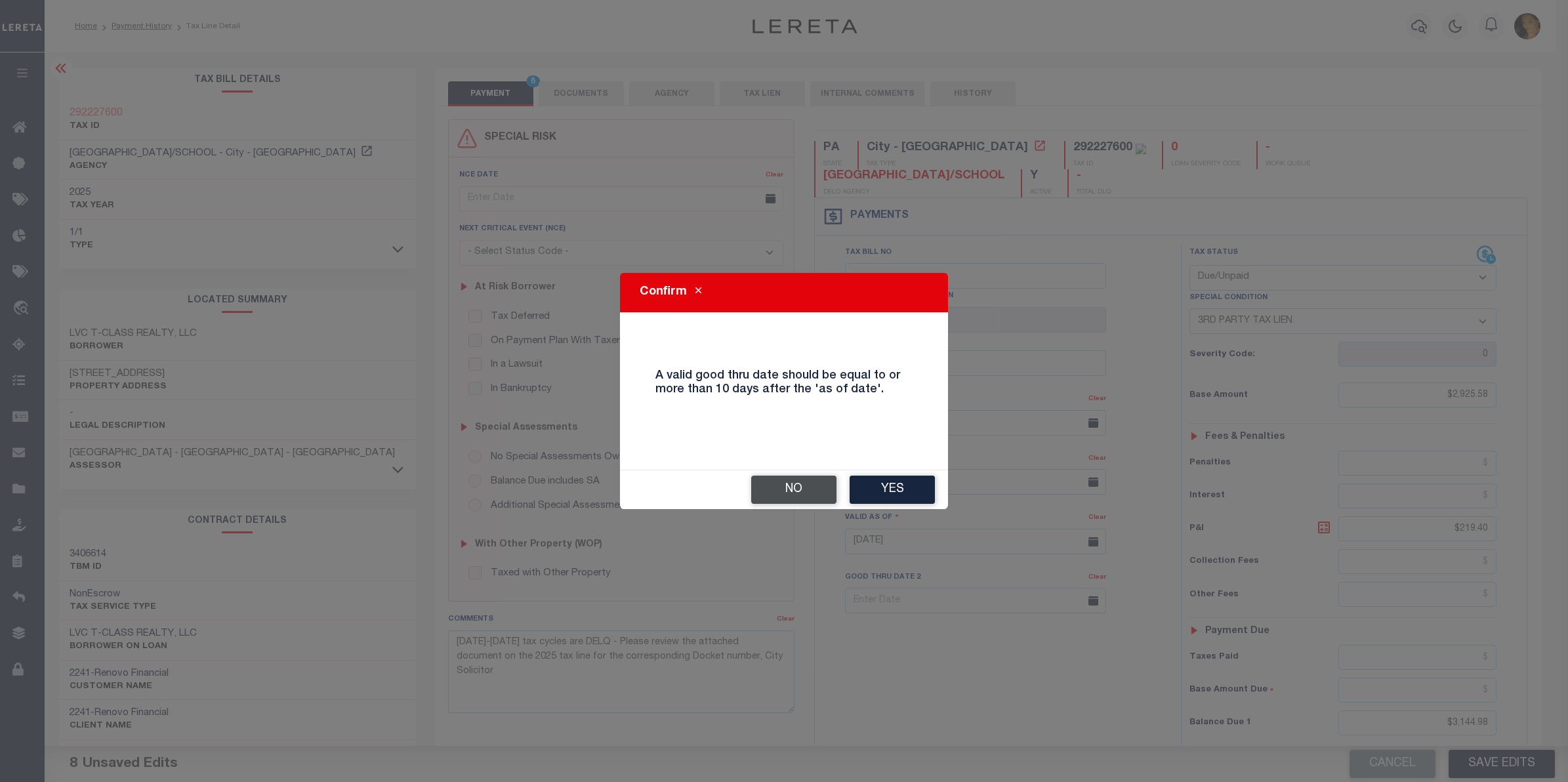
click at [822, 489] on button "No" at bounding box center [793, 489] width 86 height 28
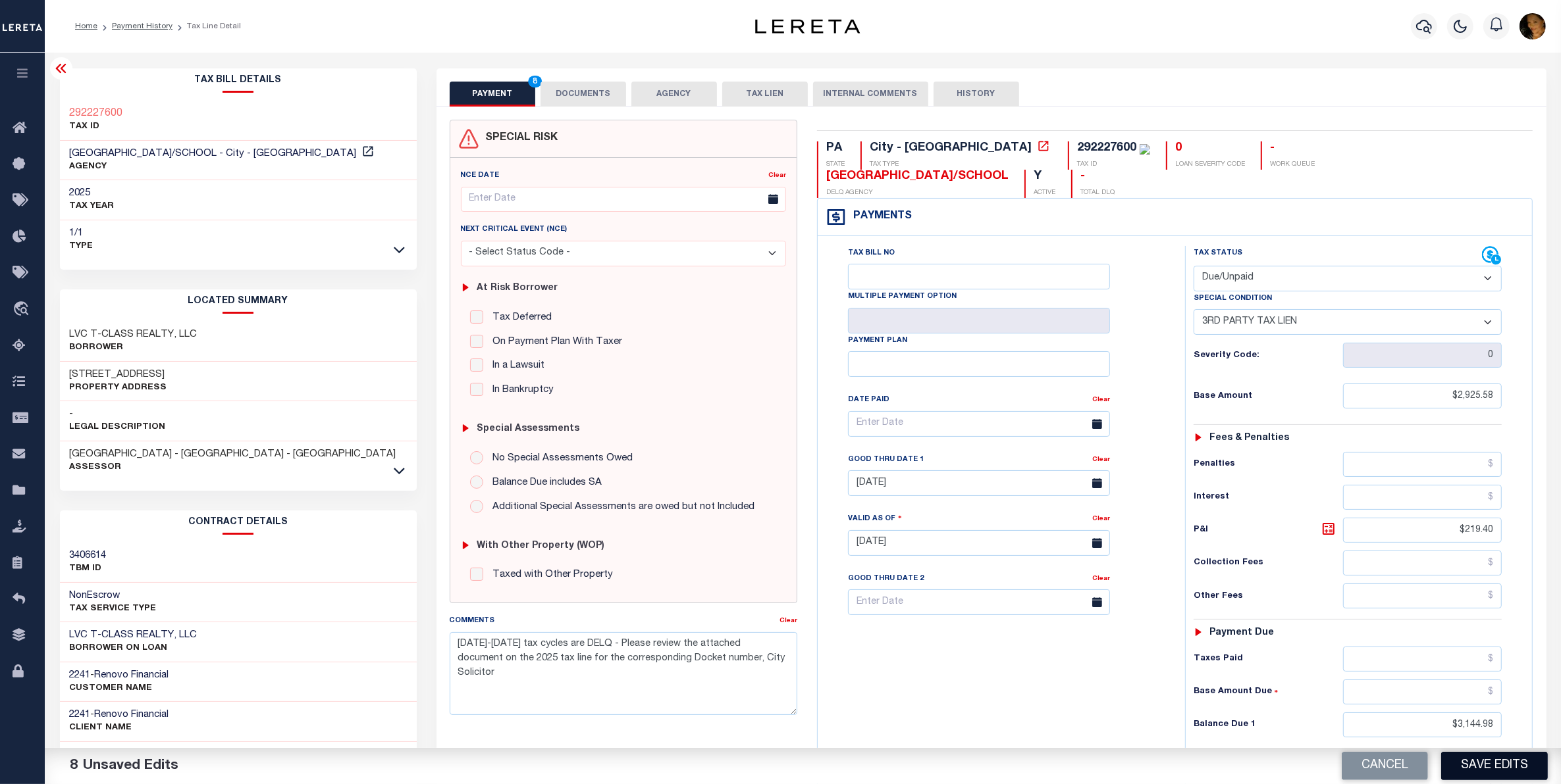
click at [1485, 770] on button "Save Edits" at bounding box center [1494, 766] width 106 height 28
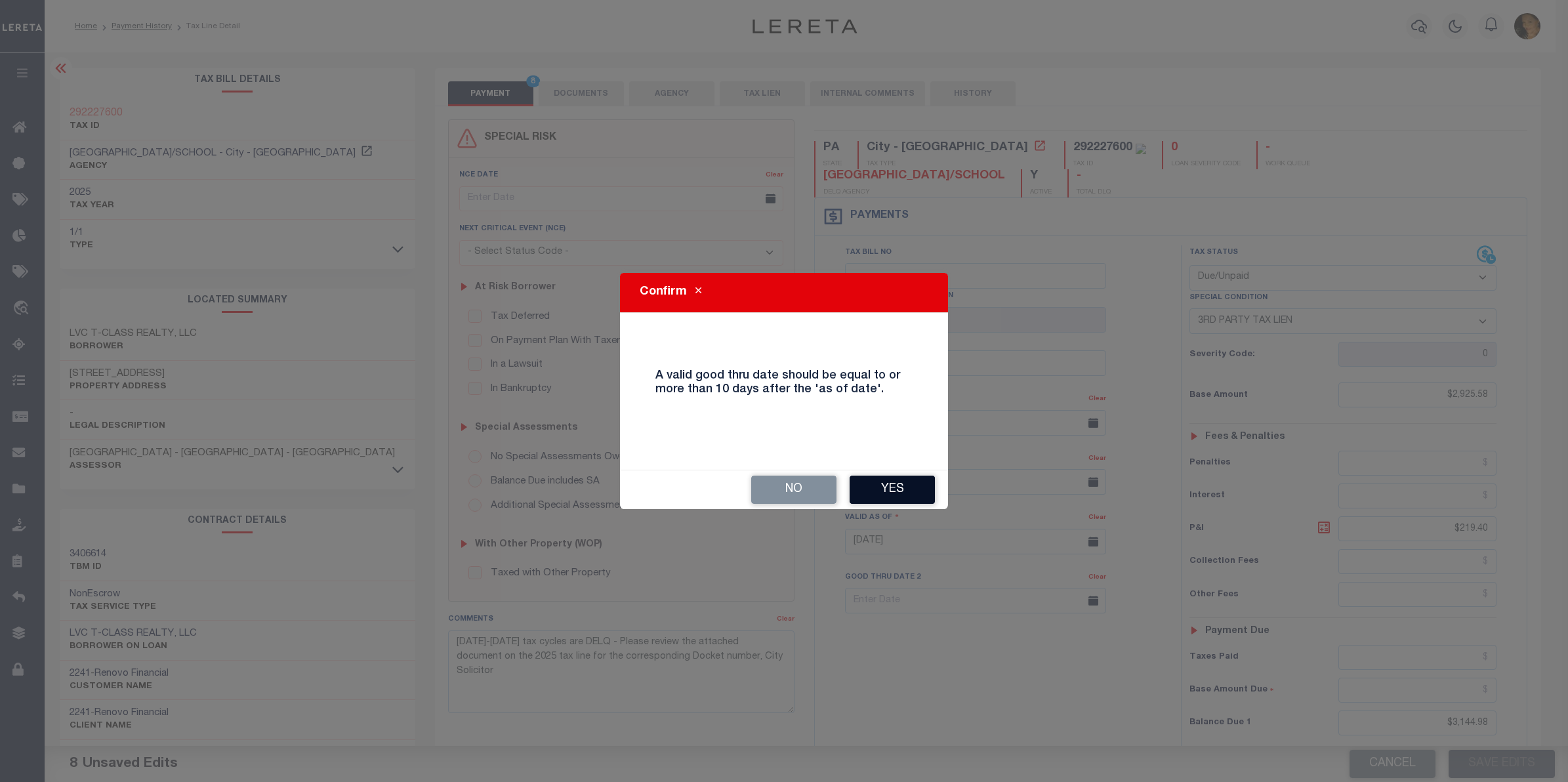
click at [887, 490] on button "Yes" at bounding box center [892, 489] width 86 height 28
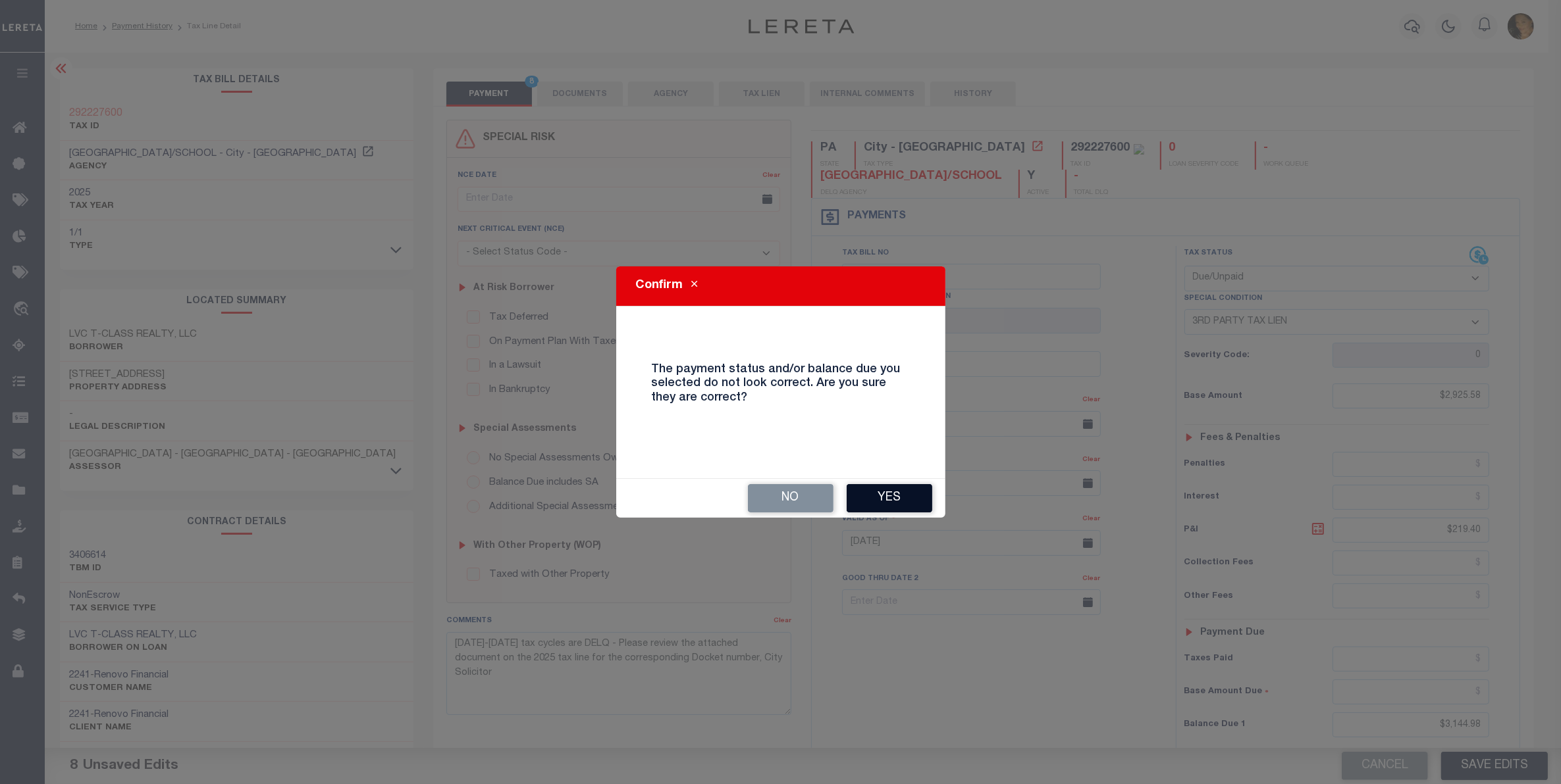
click at [916, 509] on button "Yes" at bounding box center [889, 498] width 86 height 28
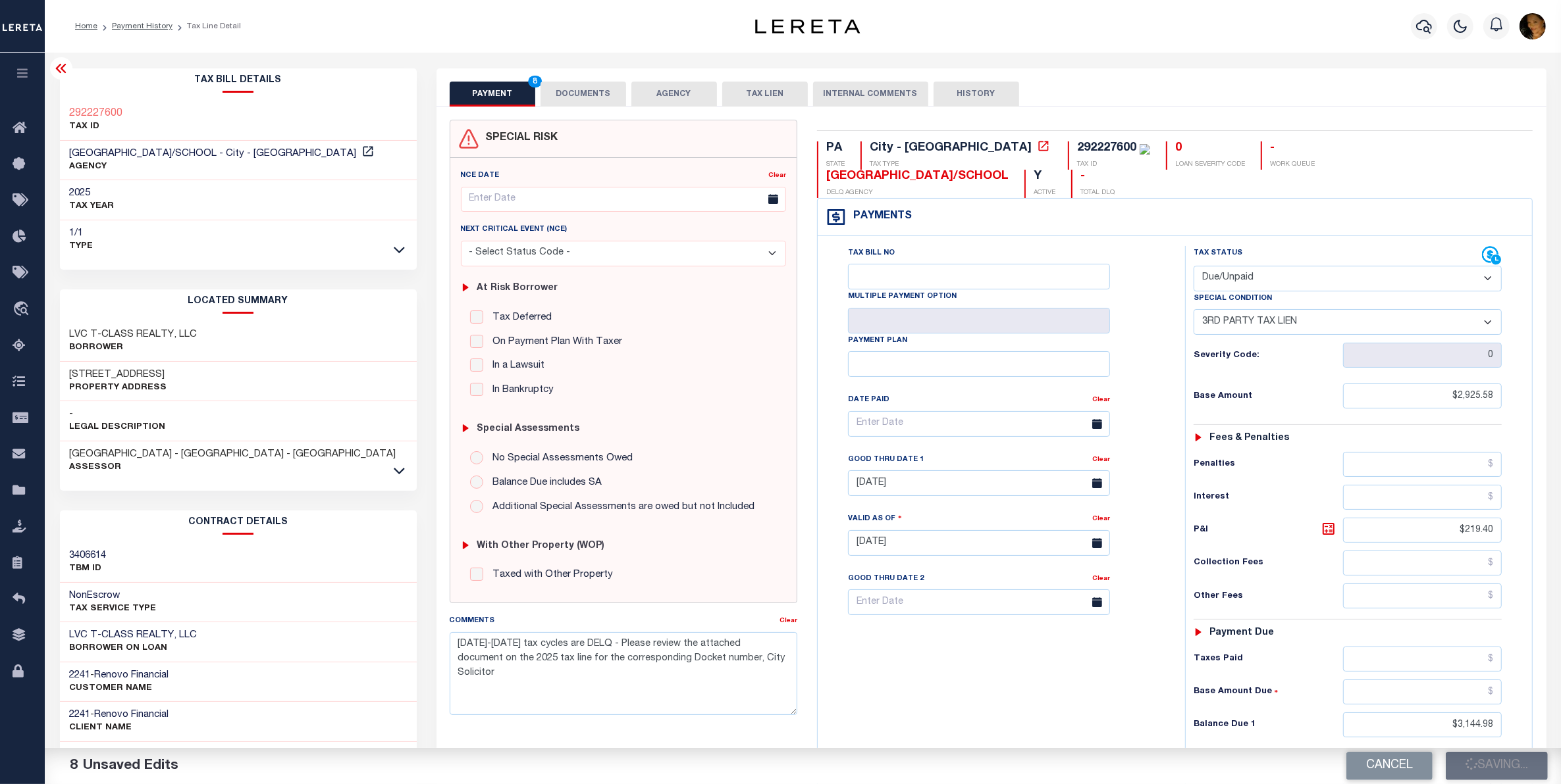
checkbox input "false"
type input "$2,925.58"
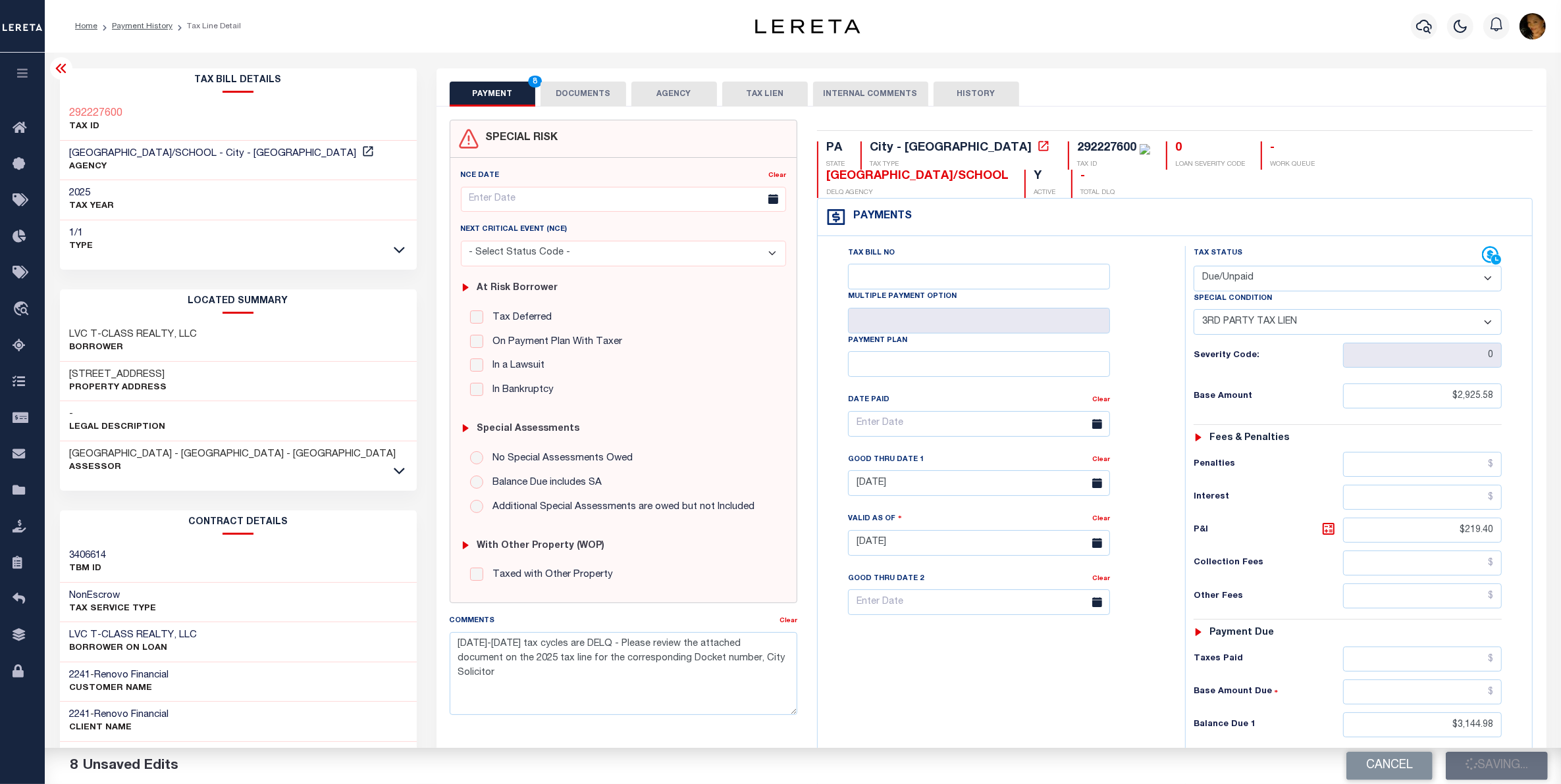
type input "$219.4"
type input "$3,144.98"
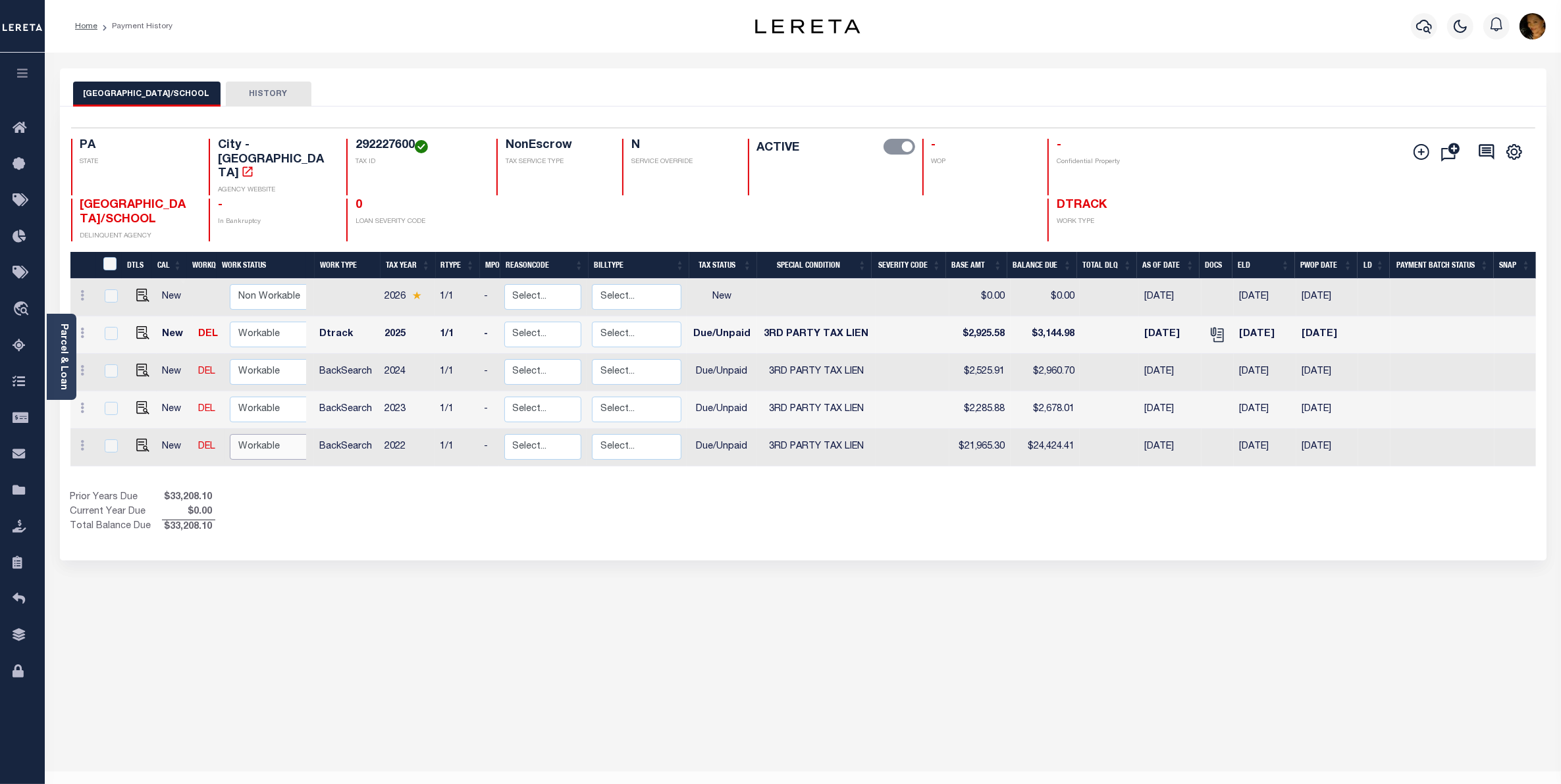
click at [258, 434] on select "Non Workable Workable" at bounding box center [270, 447] width 79 height 26
checkbox input "true"
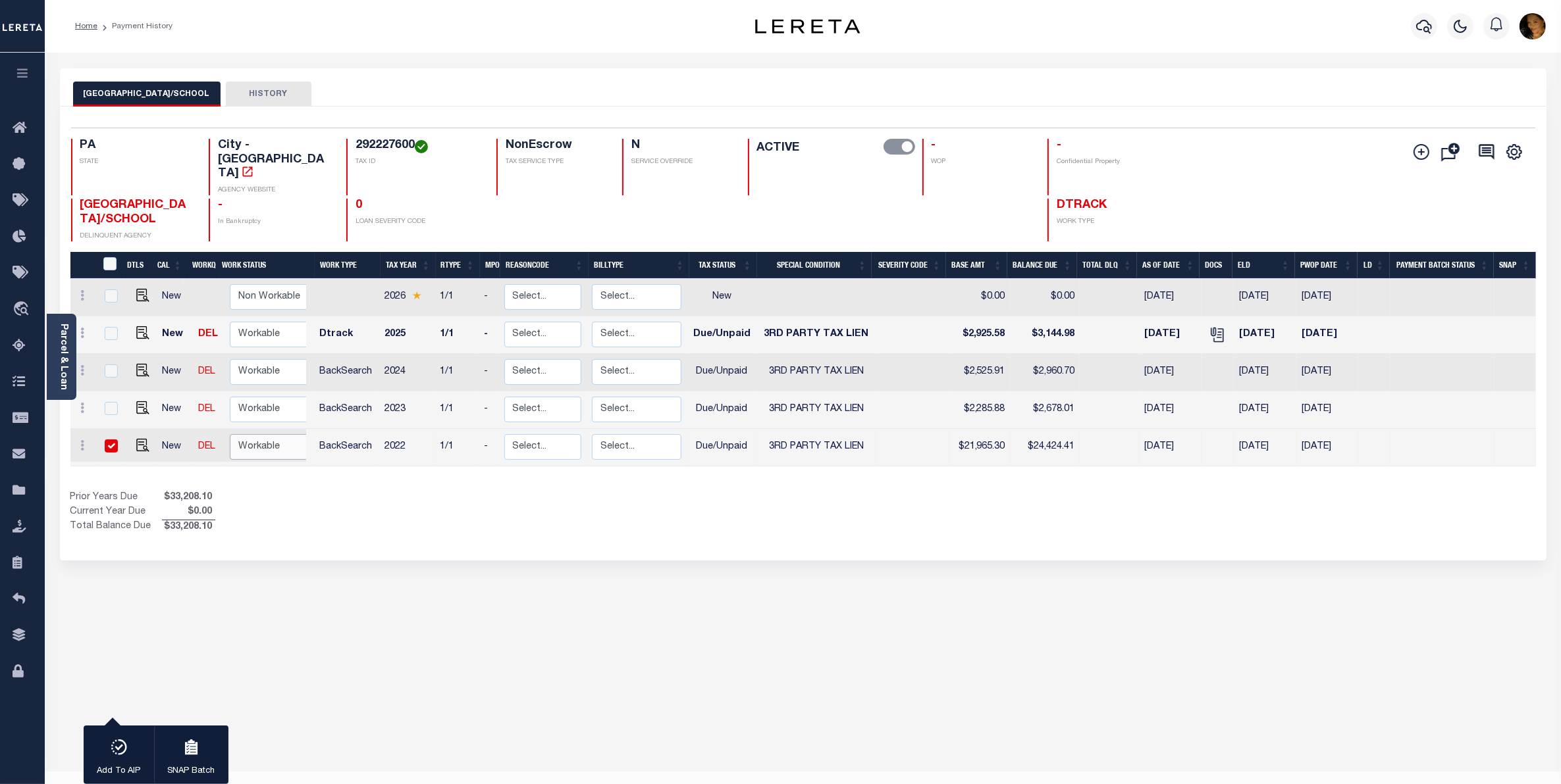
select select "true"
click at [230, 434] on select "Non Workable Workable" at bounding box center [270, 447] width 79 height 26
checkbox input "false"
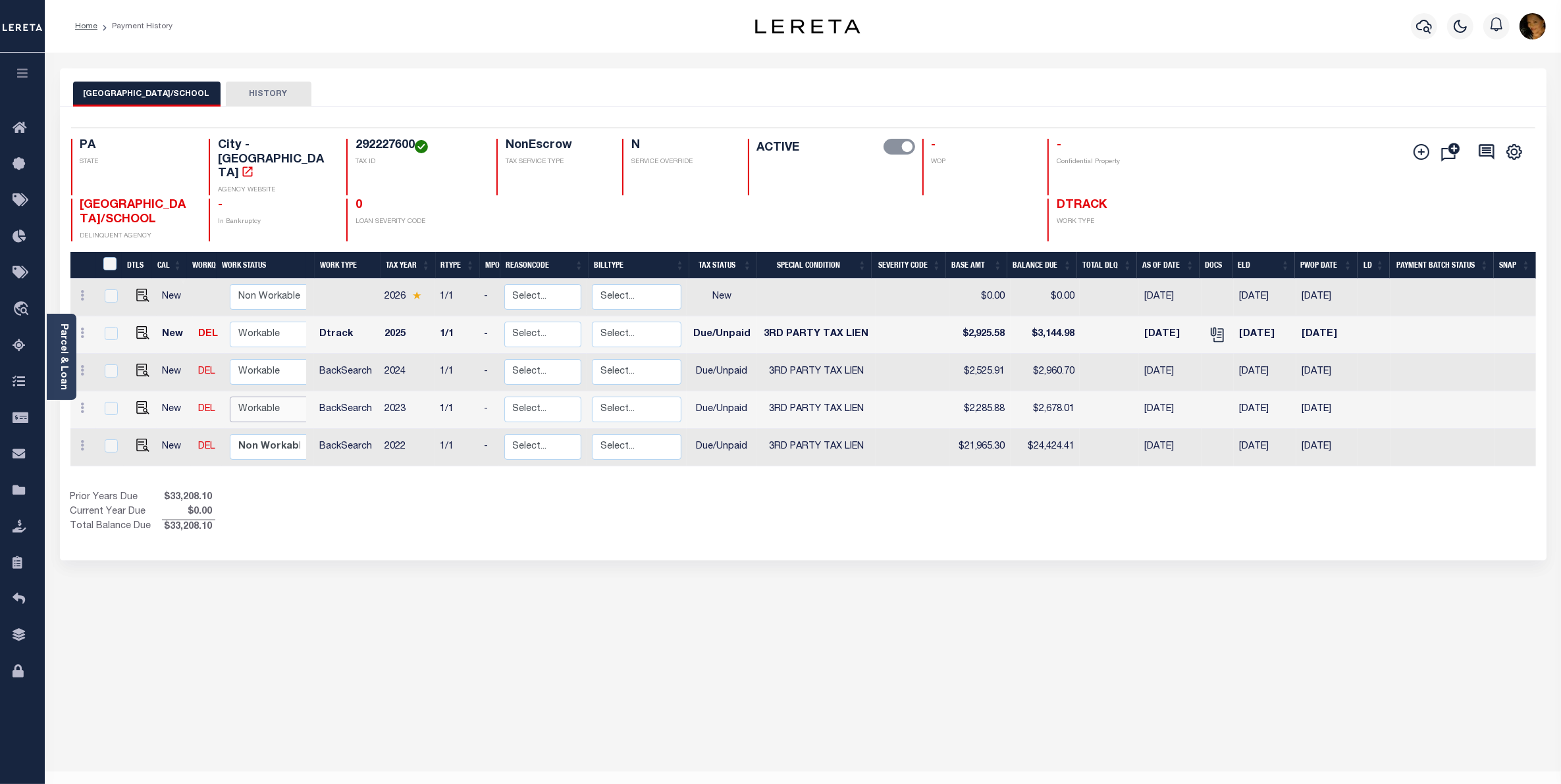
click at [268, 397] on select "Non Workable Workable" at bounding box center [270, 409] width 79 height 26
checkbox input "true"
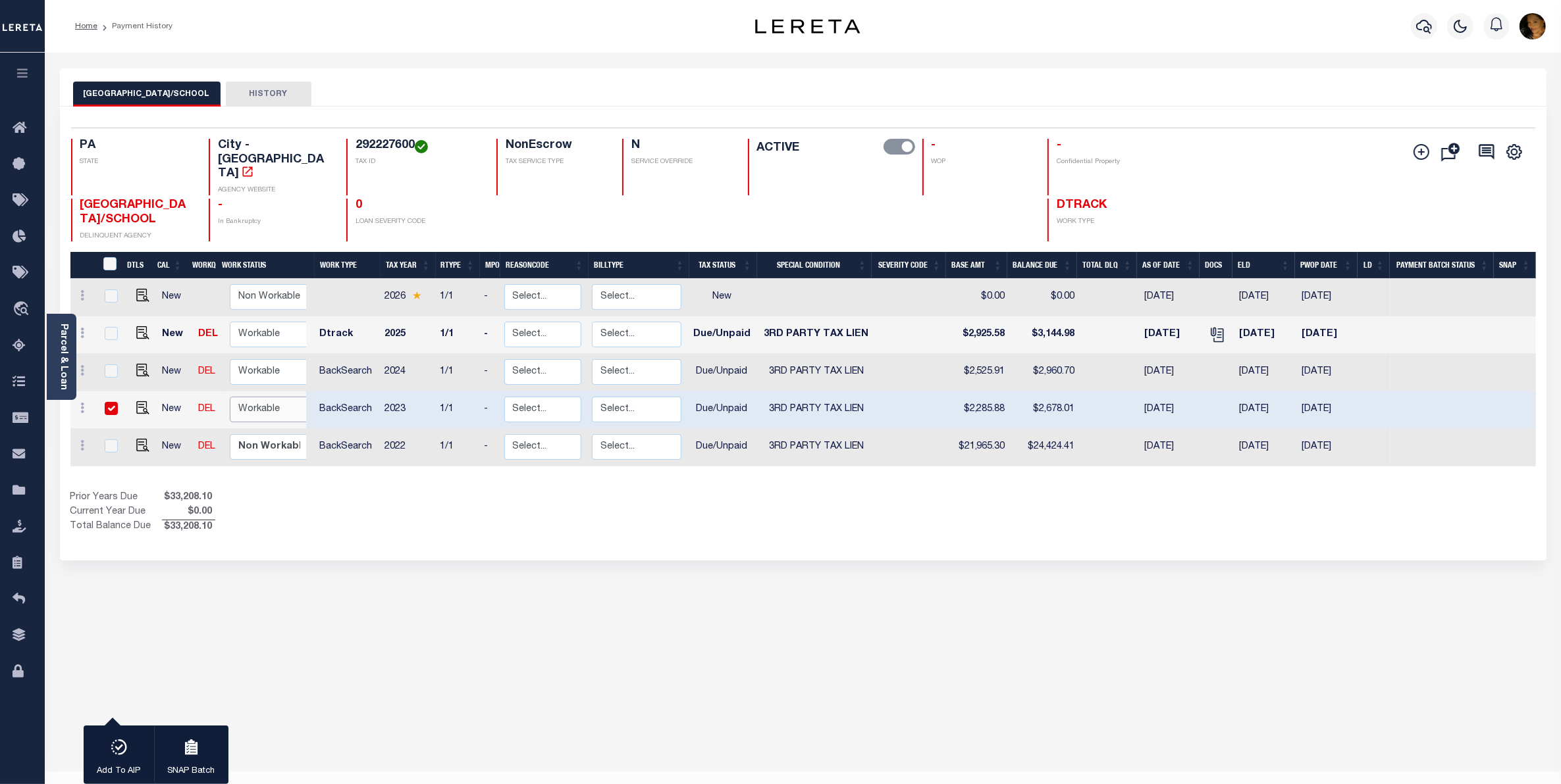
select select "true"
click at [230, 397] on select "Non Workable Workable" at bounding box center [270, 409] width 79 height 26
checkbox input "false"
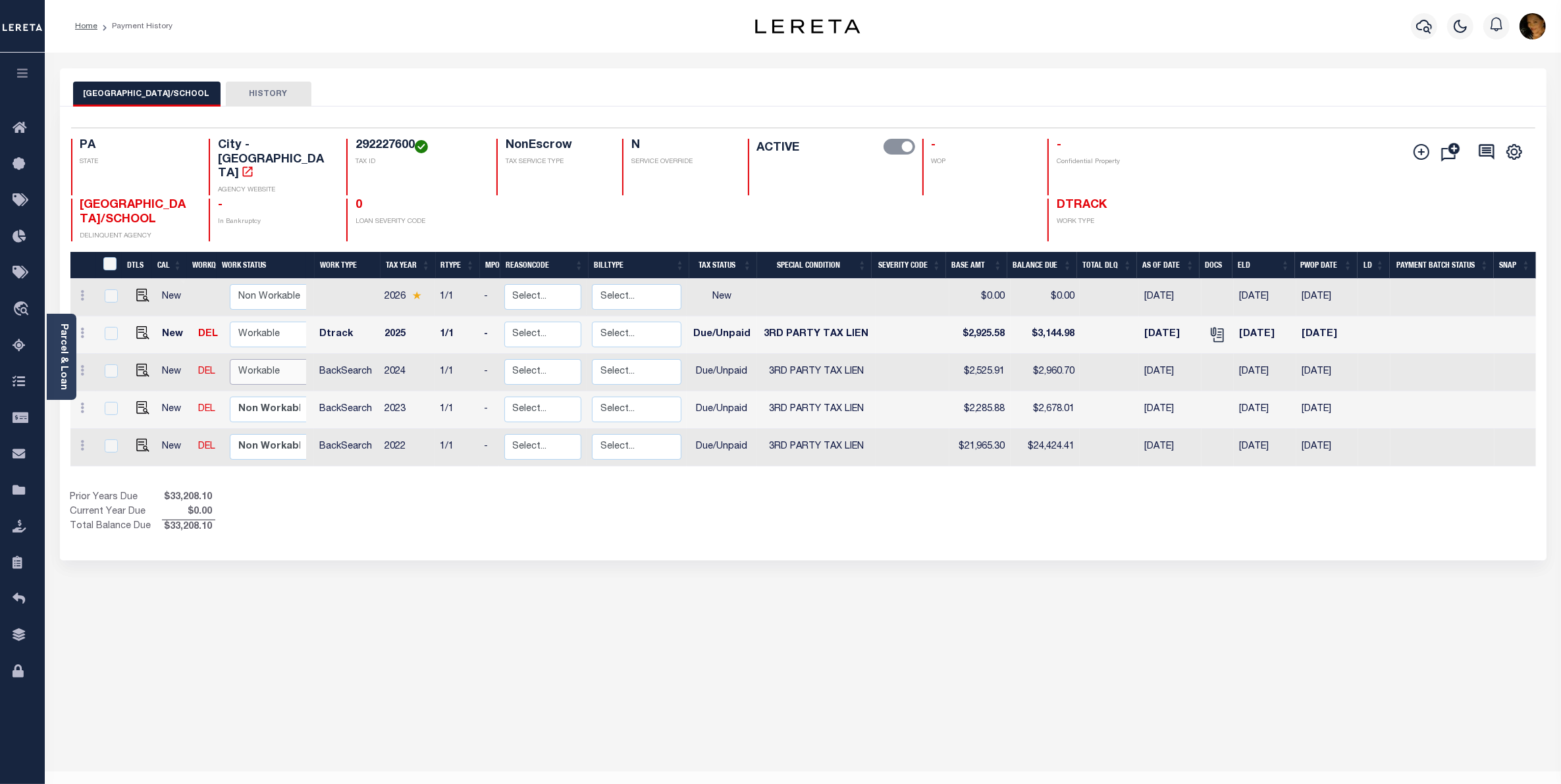
click at [265, 359] on select "Non Workable Workable" at bounding box center [270, 372] width 79 height 26
checkbox input "true"
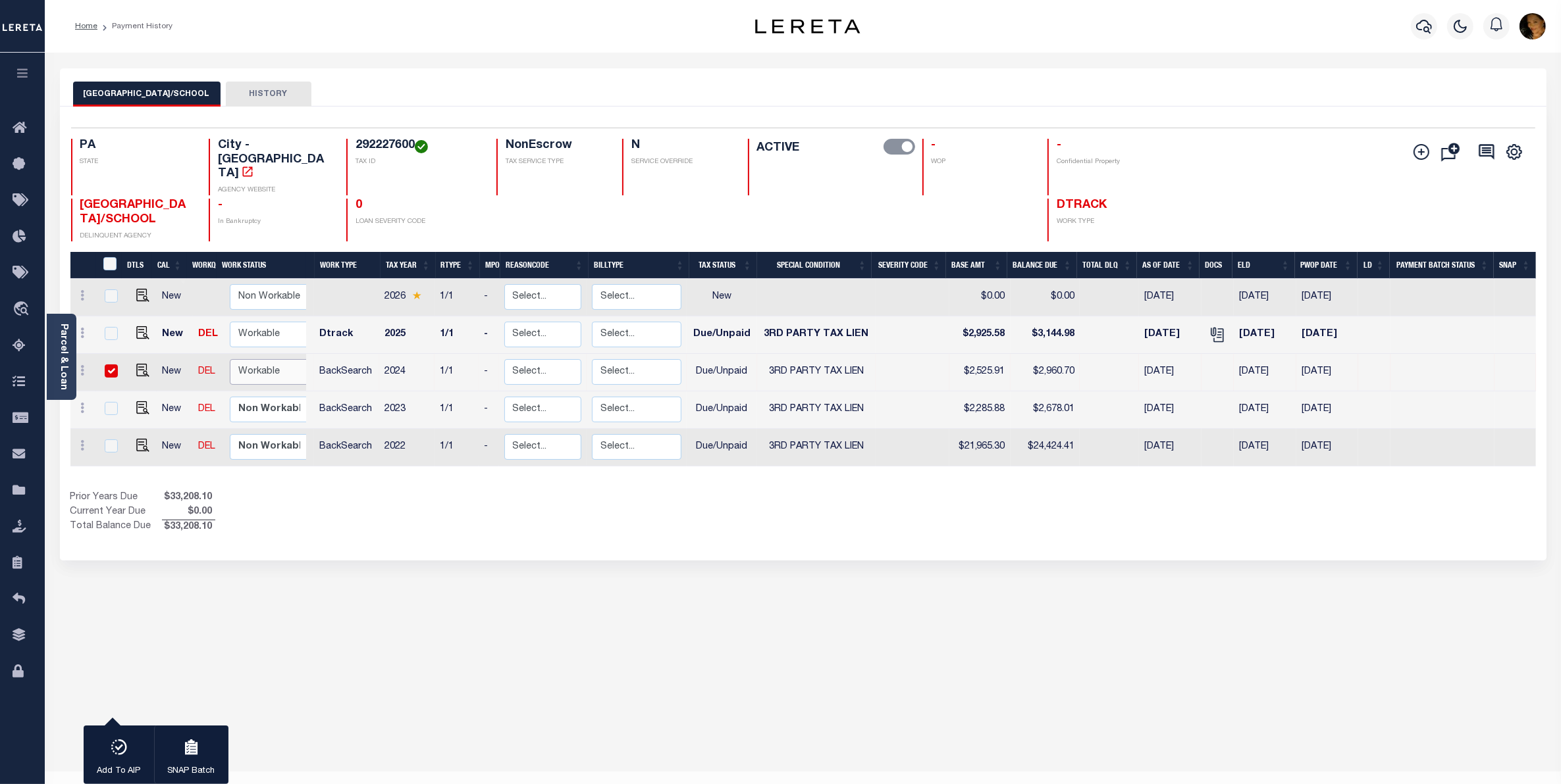
select select "true"
click at [230, 359] on select "Non Workable Workable" at bounding box center [270, 372] width 79 height 26
checkbox input "false"
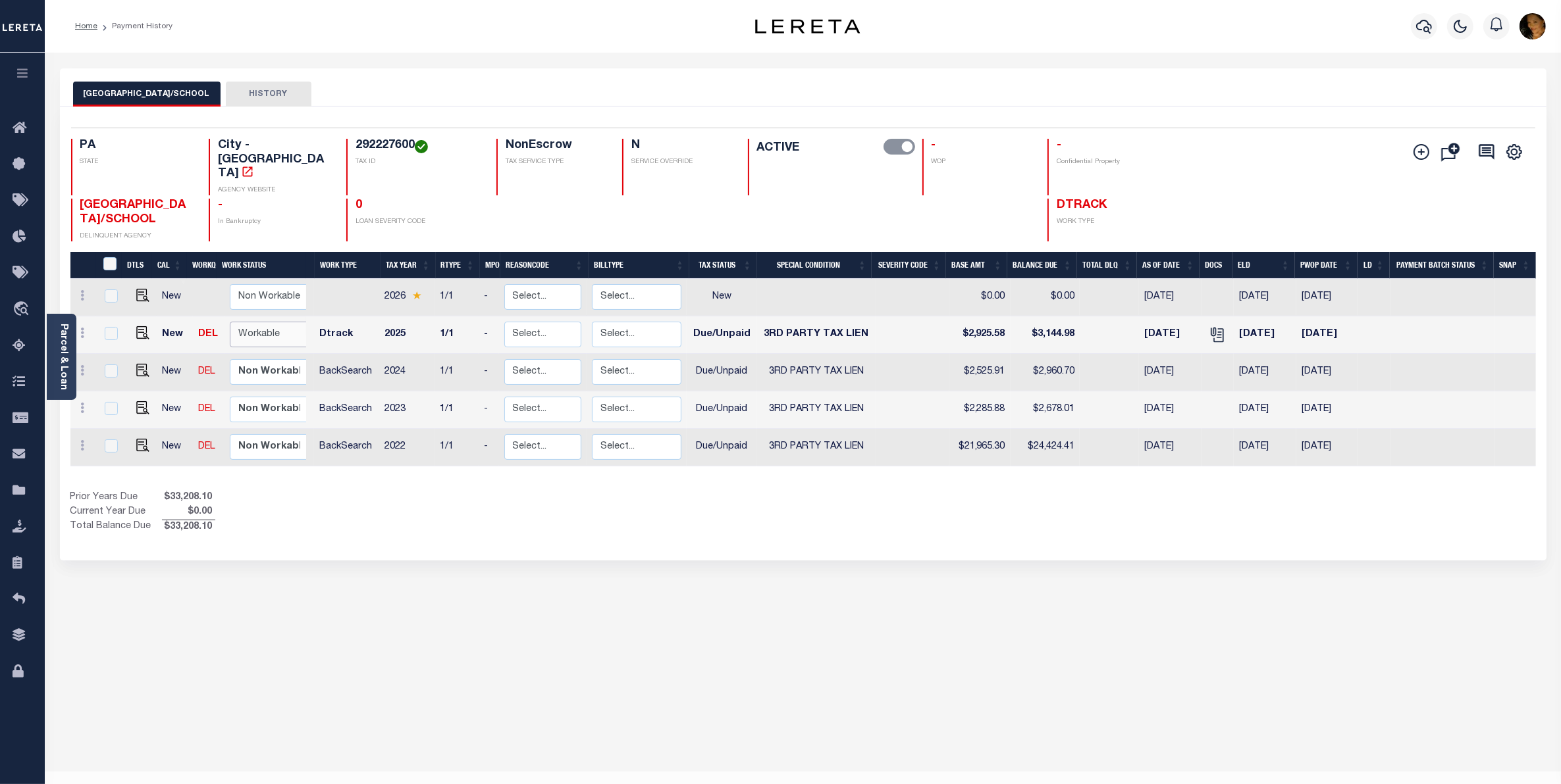
click at [261, 322] on select "Non Workable Workable" at bounding box center [270, 334] width 79 height 26
checkbox input "true"
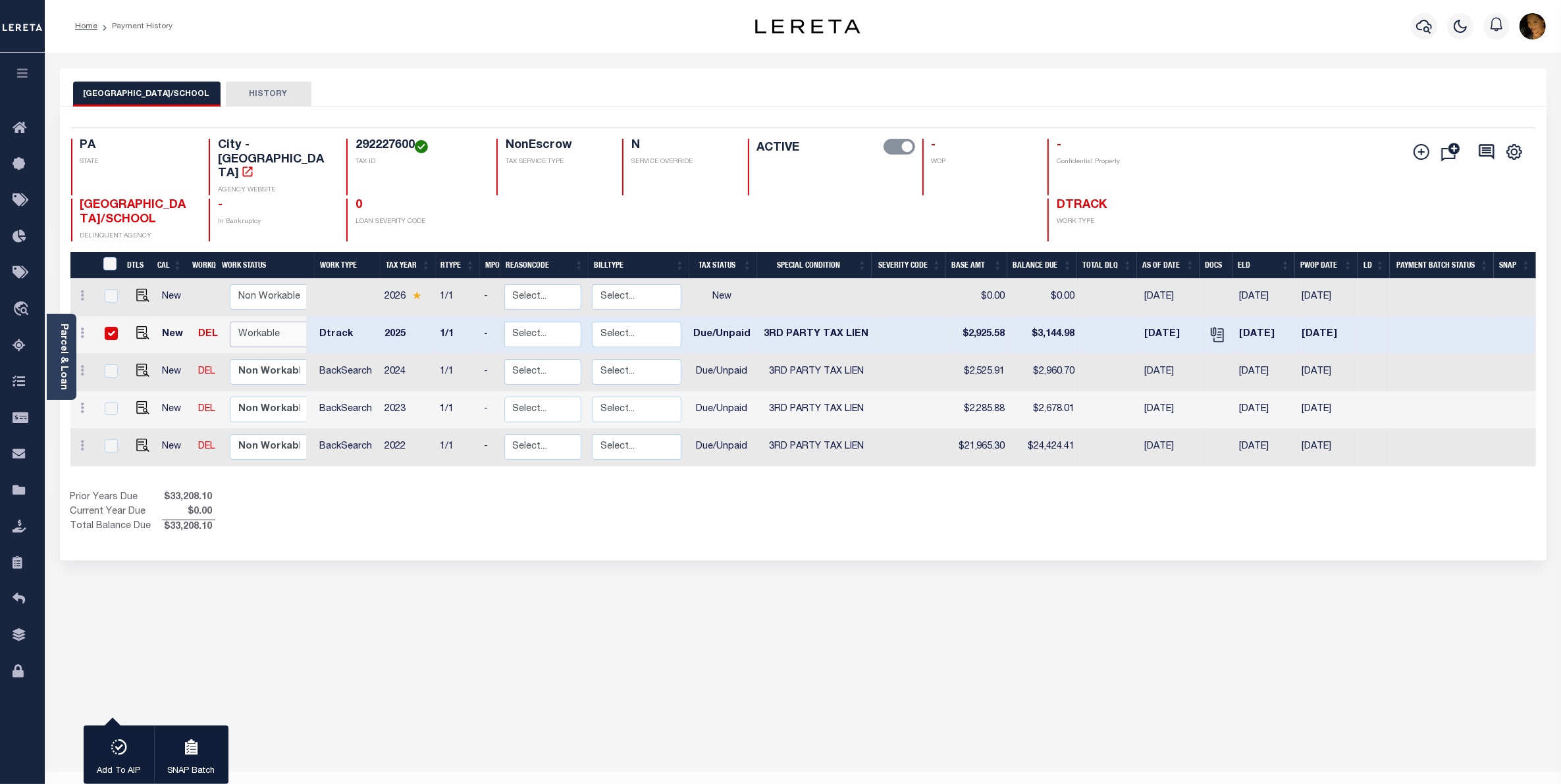
select select "true"
click at [230, 322] on select "Non Workable Workable" at bounding box center [270, 334] width 79 height 26
checkbox input "false"
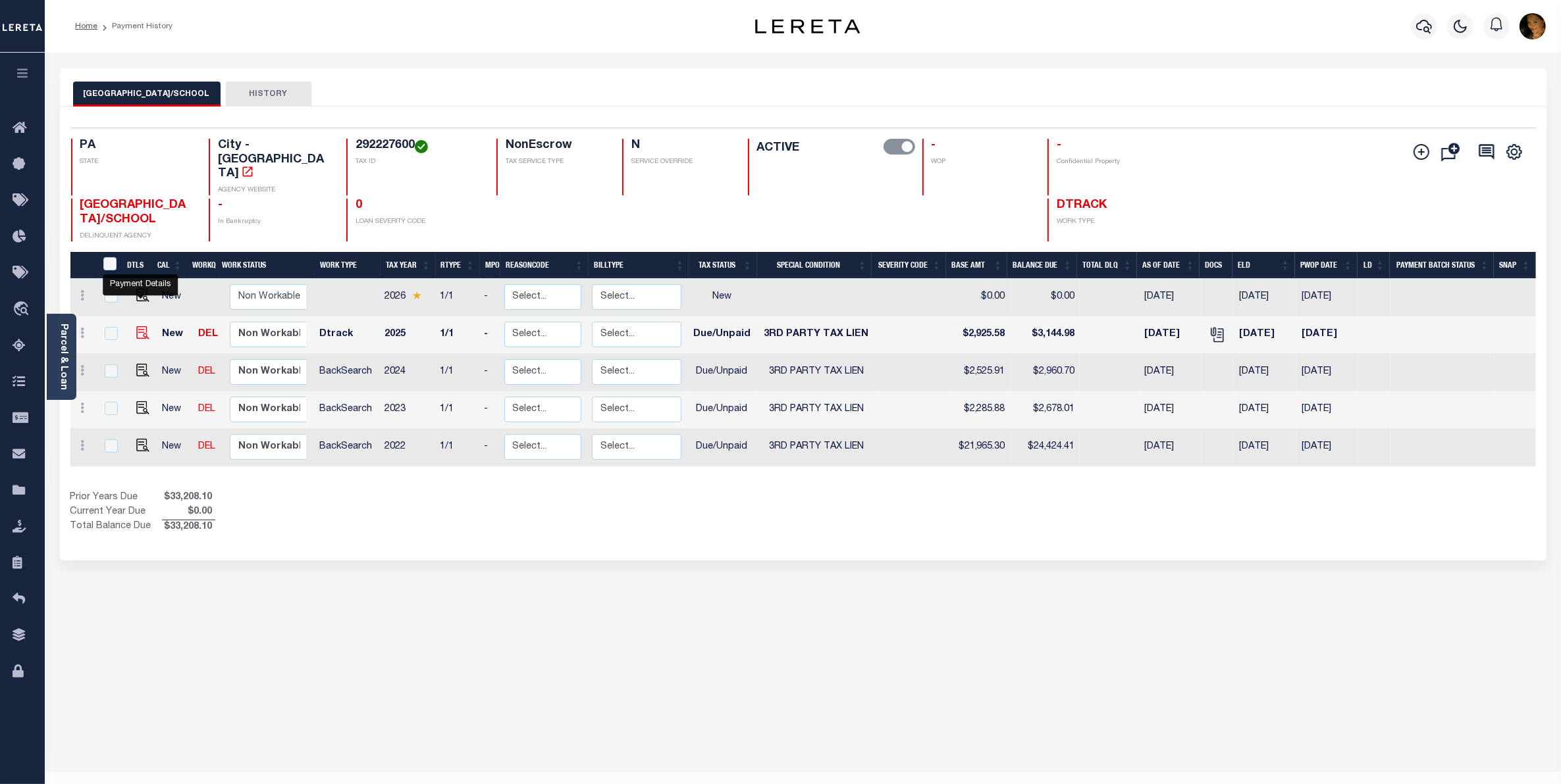
click at [143, 326] on img "" at bounding box center [143, 333] width 14 height 14
checkbox input "true"
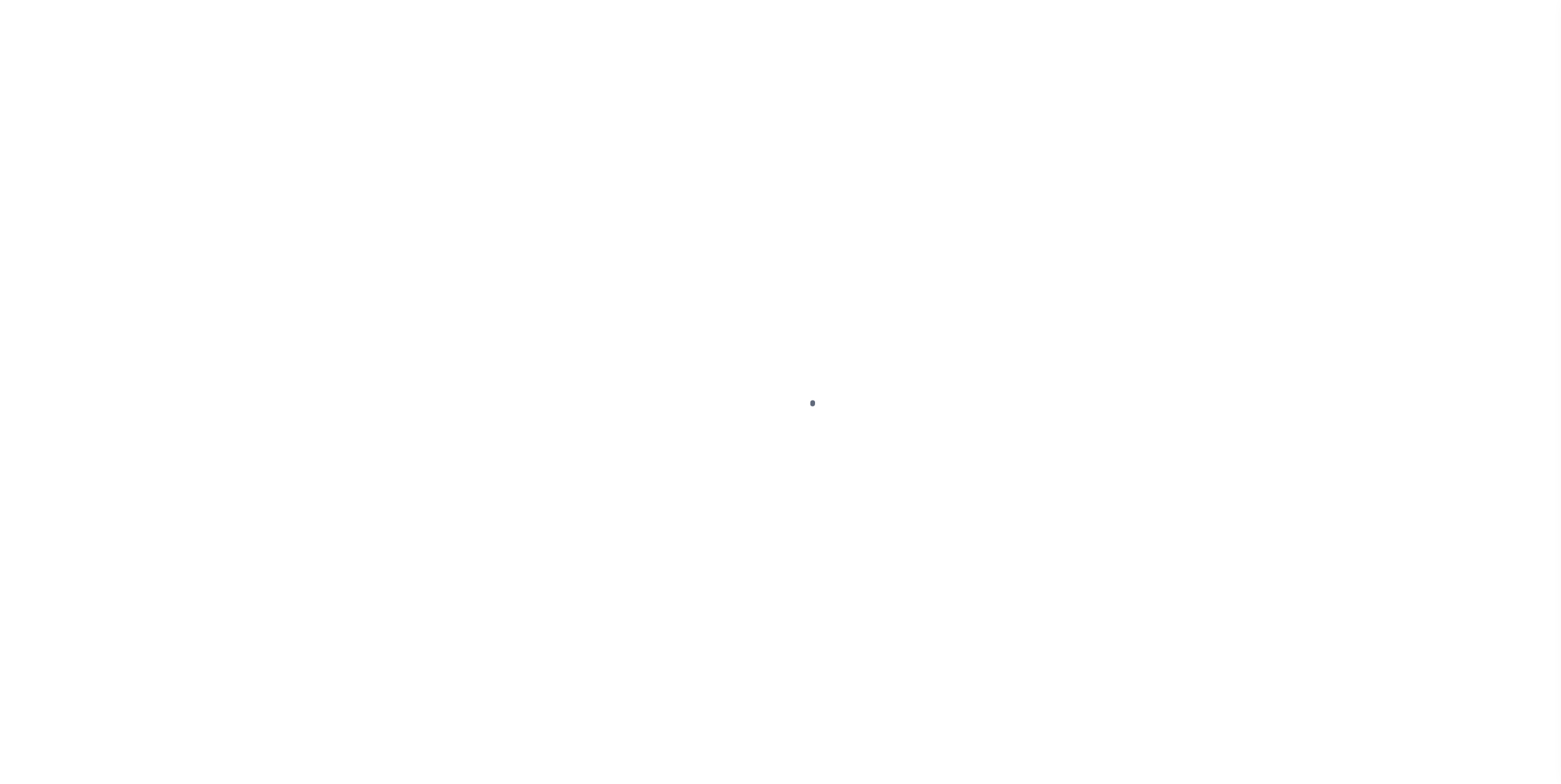
select select "DUE"
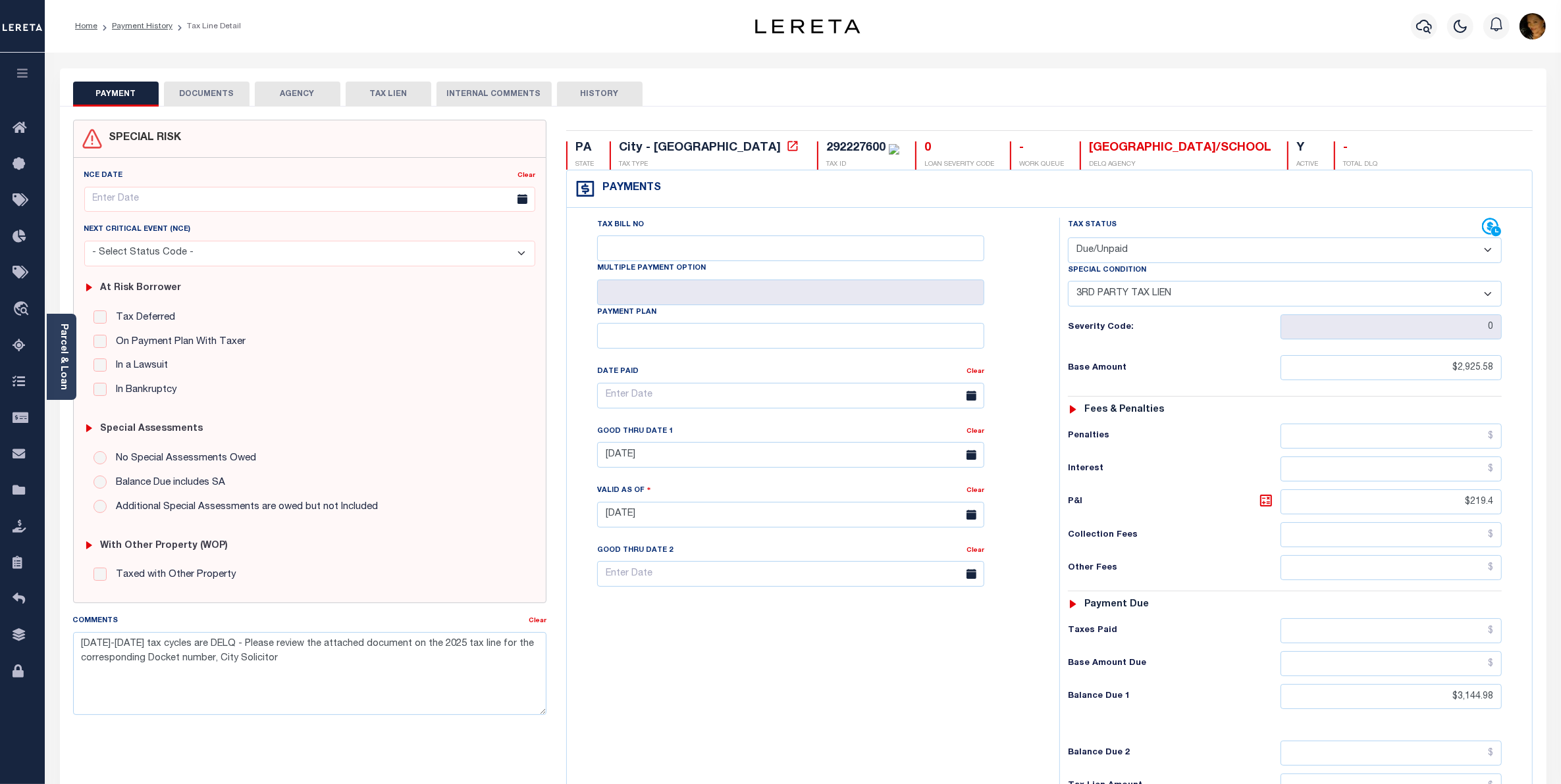
click at [1117, 294] on select "-- Select Special Condition -- 3RD PARTY TAX LIEN AGENCY TAX LIEN (A.K.A Inside…" at bounding box center [1284, 294] width 434 height 26
select select "18"
click at [1067, 284] on select "-- Select Special Condition -- 3RD PARTY TAX LIEN AGENCY TAX LIEN (A.K.A Inside…" at bounding box center [1284, 294] width 434 height 26
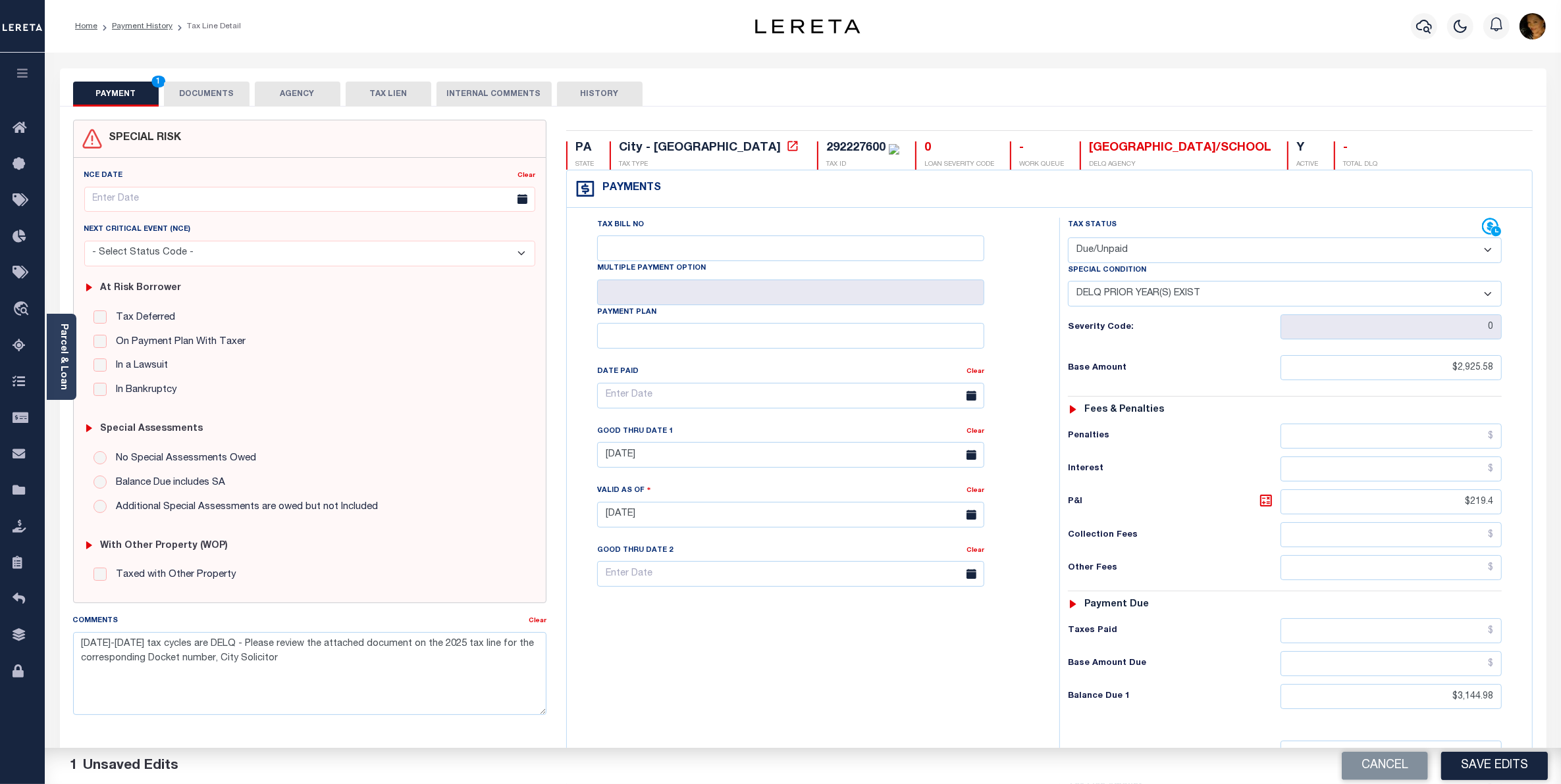
click at [1241, 296] on select "-- Select Special Condition -- 3RD PARTY TAX LIEN AGENCY TAX LIEN (A.K.A Inside…" at bounding box center [1284, 294] width 434 height 26
click at [1067, 284] on select "-- Select Special Condition -- 3RD PARTY TAX LIEN AGENCY TAX LIEN (A.K.A Inside…" at bounding box center [1284, 294] width 434 height 26
click at [1522, 770] on button "Save Edits" at bounding box center [1494, 766] width 106 height 28
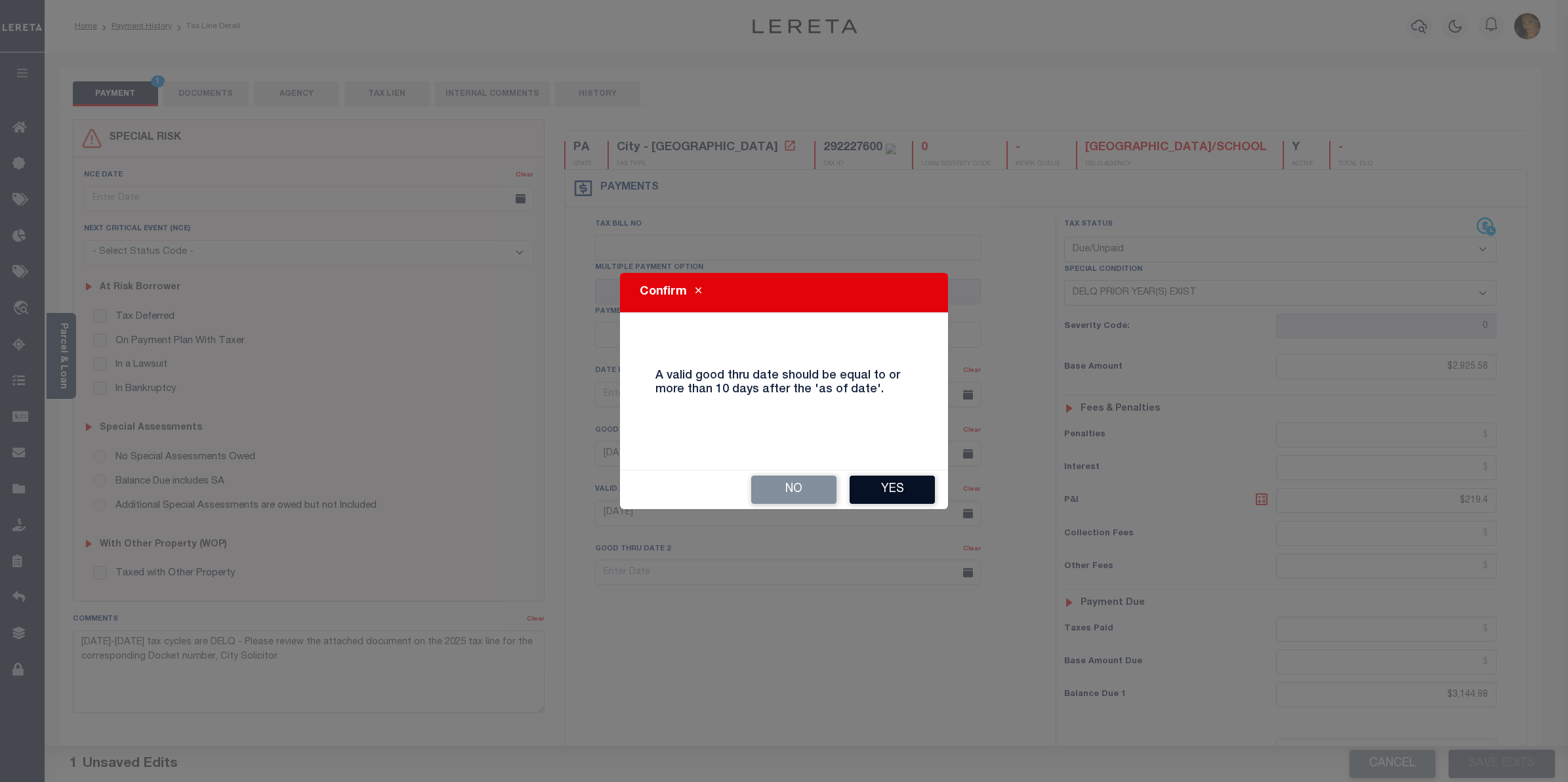
click at [901, 493] on button "Yes" at bounding box center [892, 489] width 86 height 28
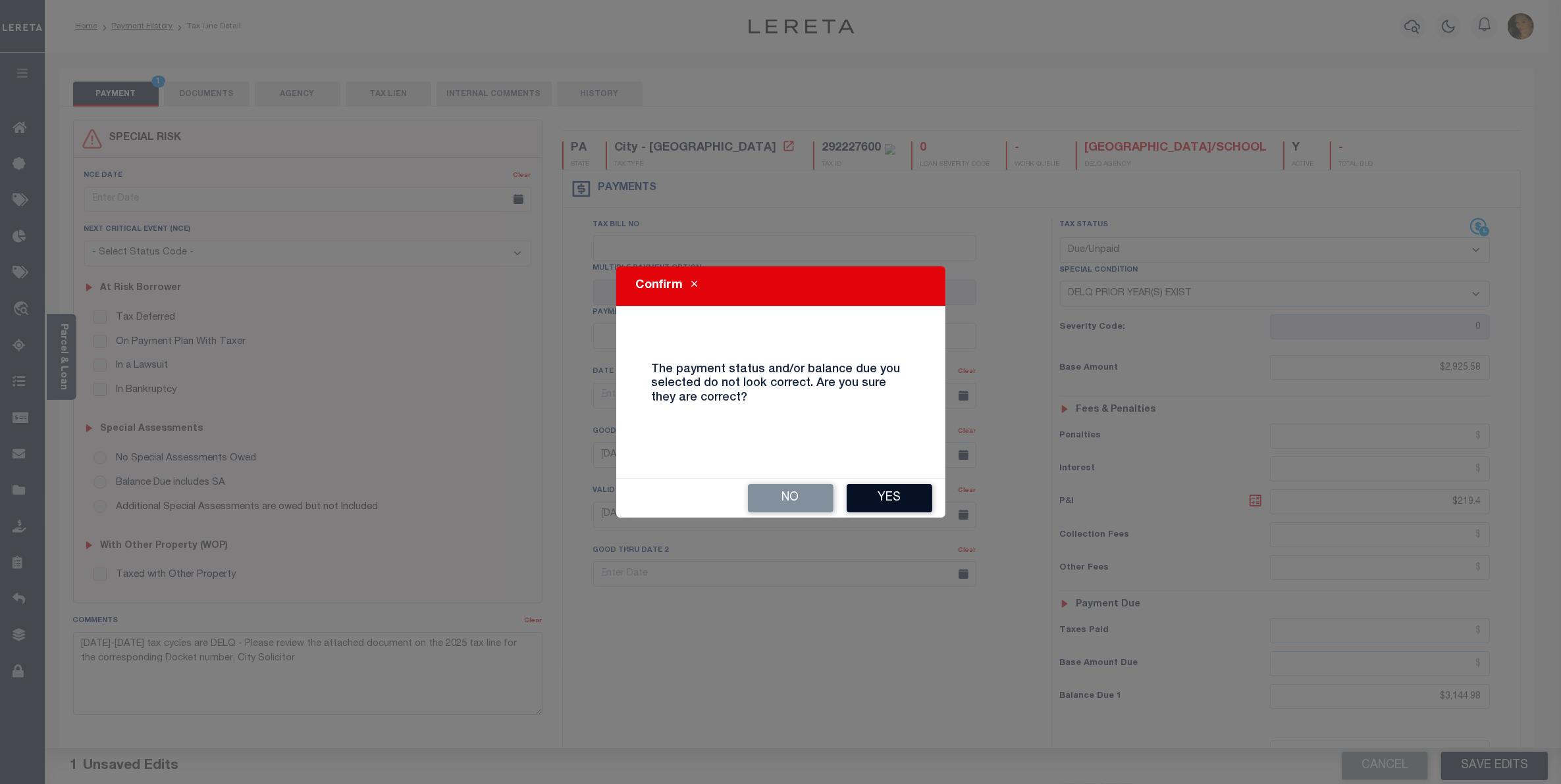
click at [884, 495] on button "Yes" at bounding box center [889, 498] width 86 height 28
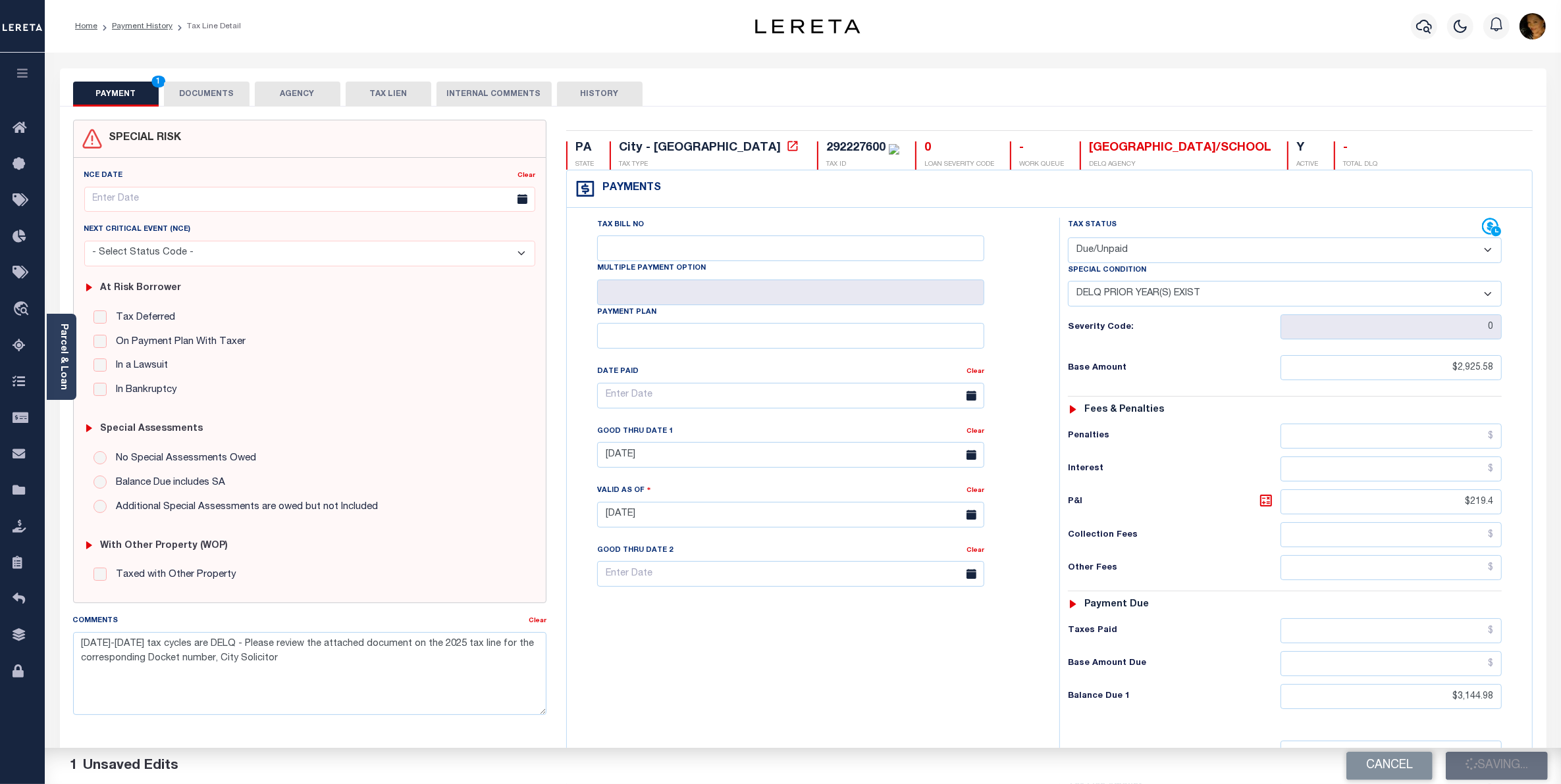
checkbox input "false"
type input "$2,925.58"
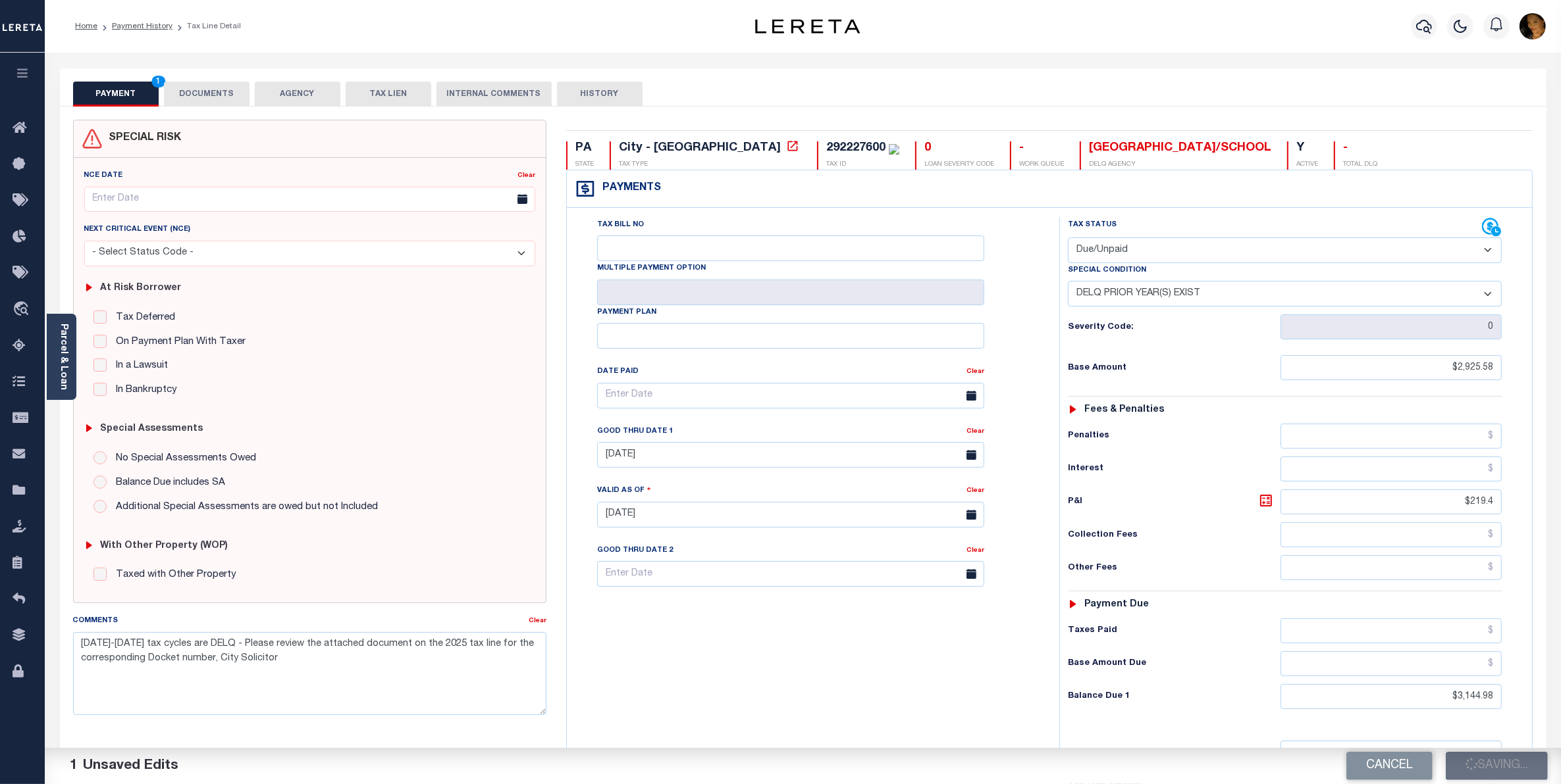
type input "$3,144.98"
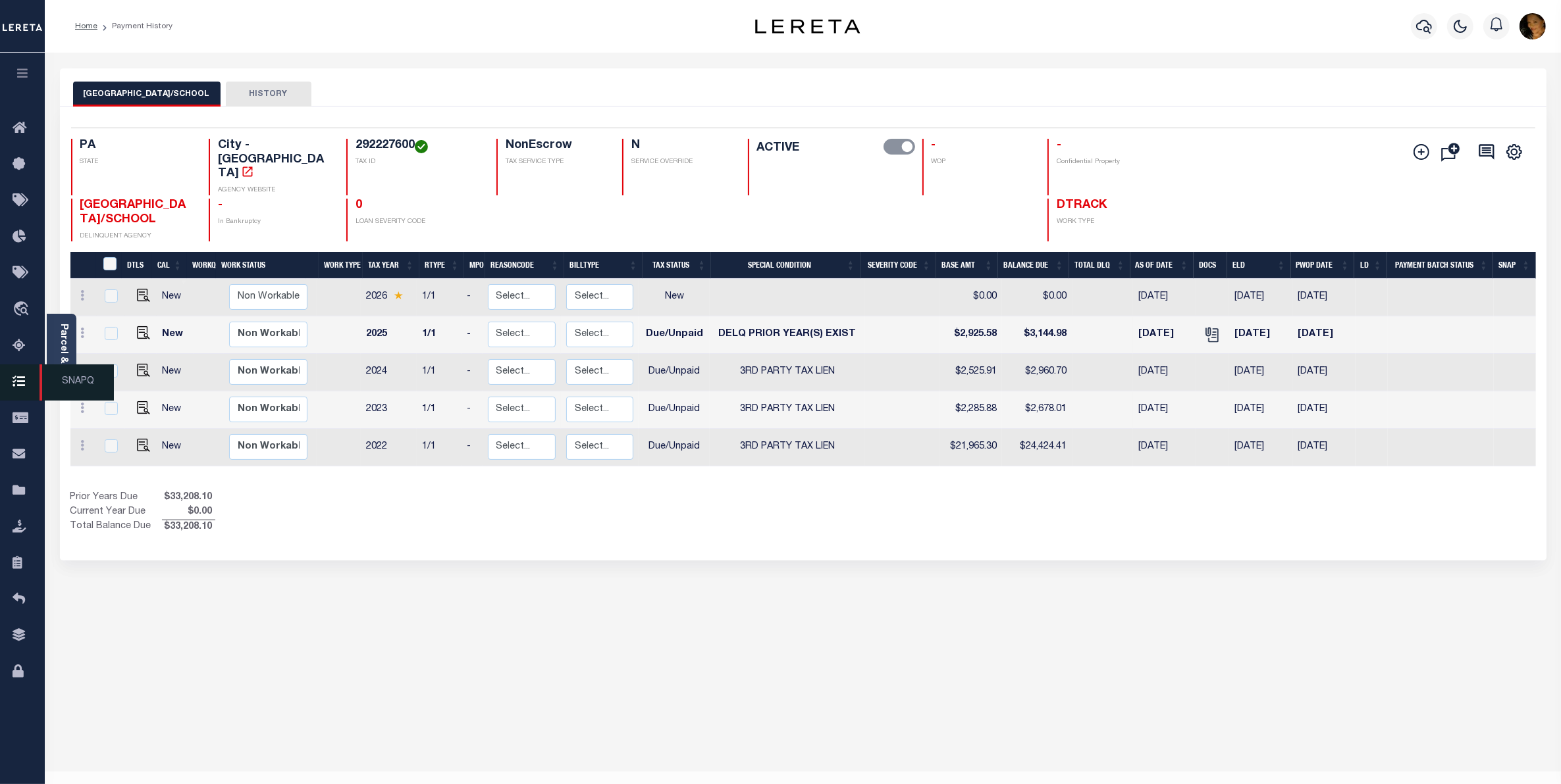
click at [21, 378] on icon at bounding box center [23, 382] width 21 height 16
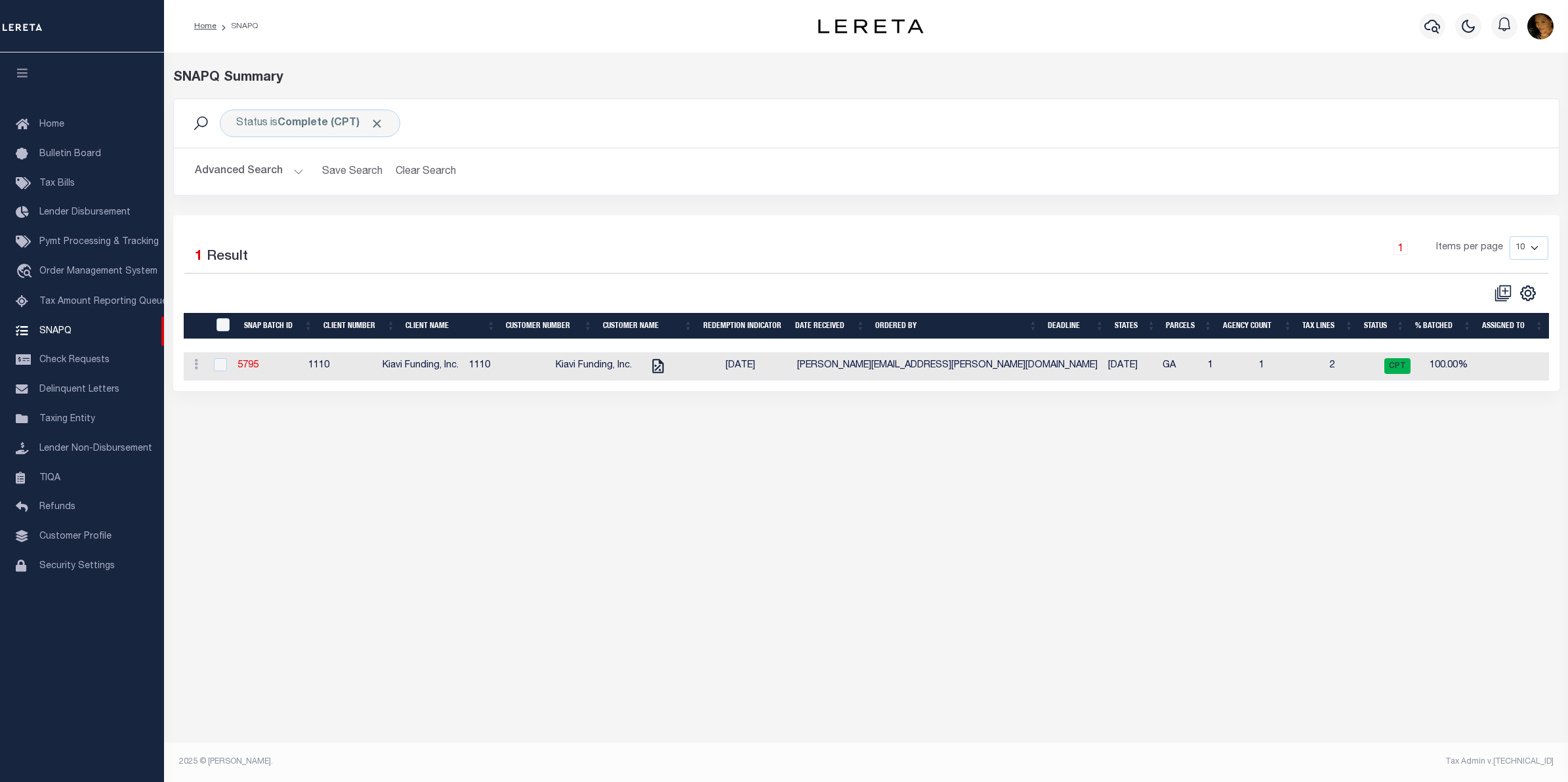
click at [301, 171] on h2 "Advanced Search Save Search Clear Search SNAPQSummaryGridWrapper_dynamictable__…" at bounding box center [865, 171] width 1364 height 26
click at [284, 169] on button "Advanced Search" at bounding box center [248, 171] width 109 height 26
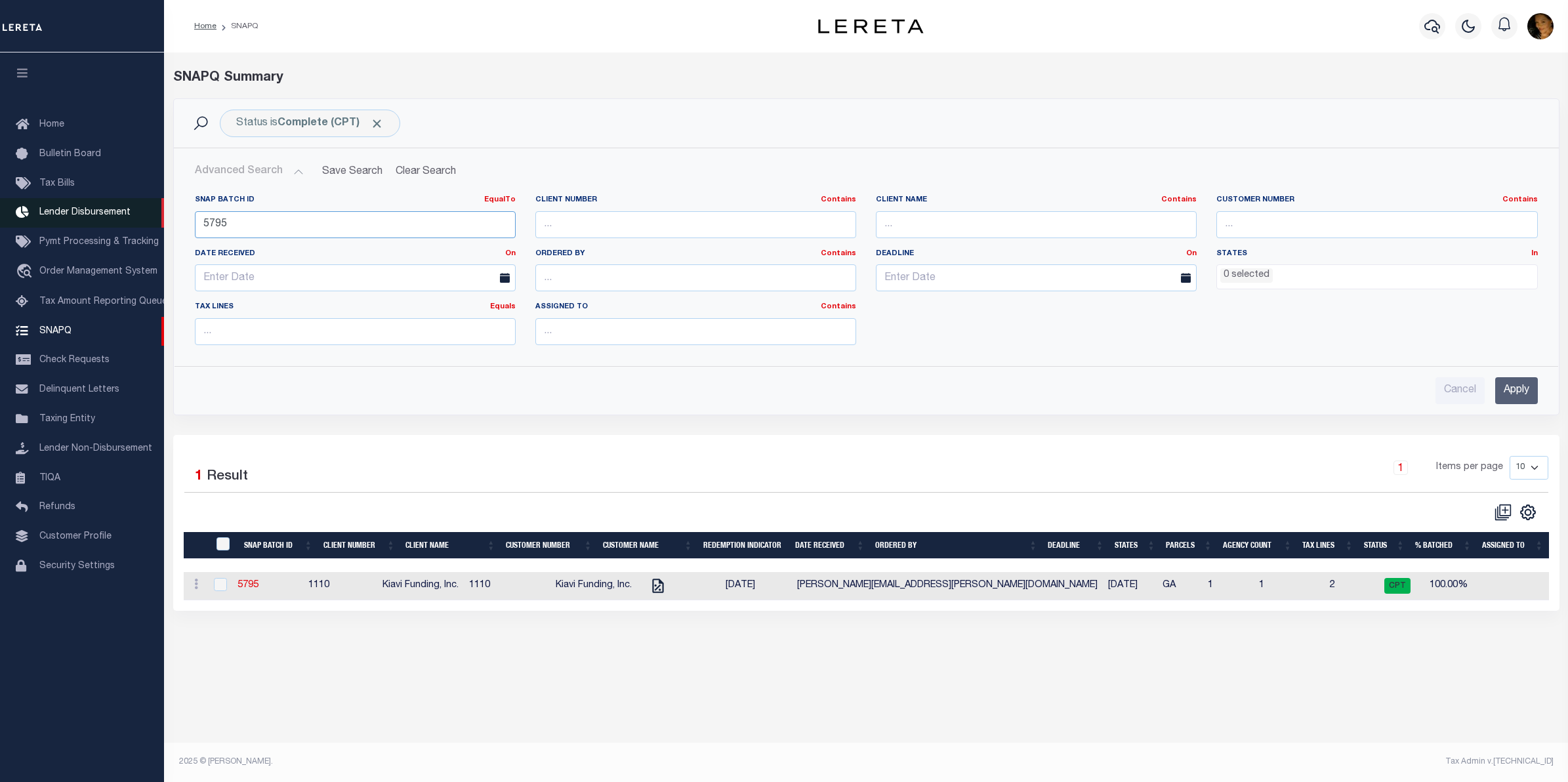
drag, startPoint x: 253, startPoint y: 224, endPoint x: 122, endPoint y: 220, distance: 131.1
click at [113, 211] on div "Home SNAPQ Profile" at bounding box center [784, 378] width 1568 height 757
type input "5"
type input "5804"
click at [1519, 394] on input "Apply" at bounding box center [1516, 391] width 42 height 27
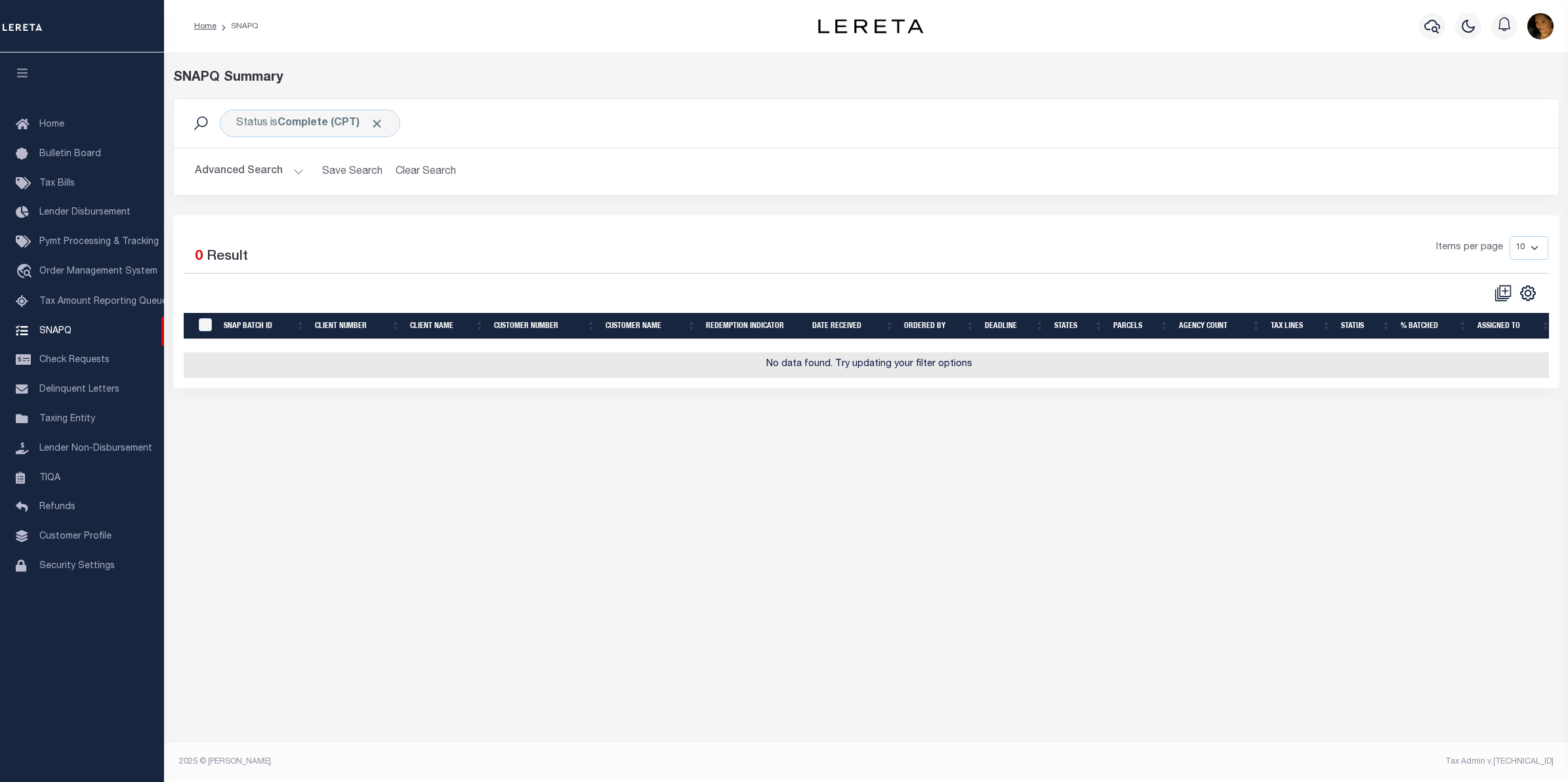
click at [298, 172] on button "Advanced Search" at bounding box center [248, 171] width 109 height 26
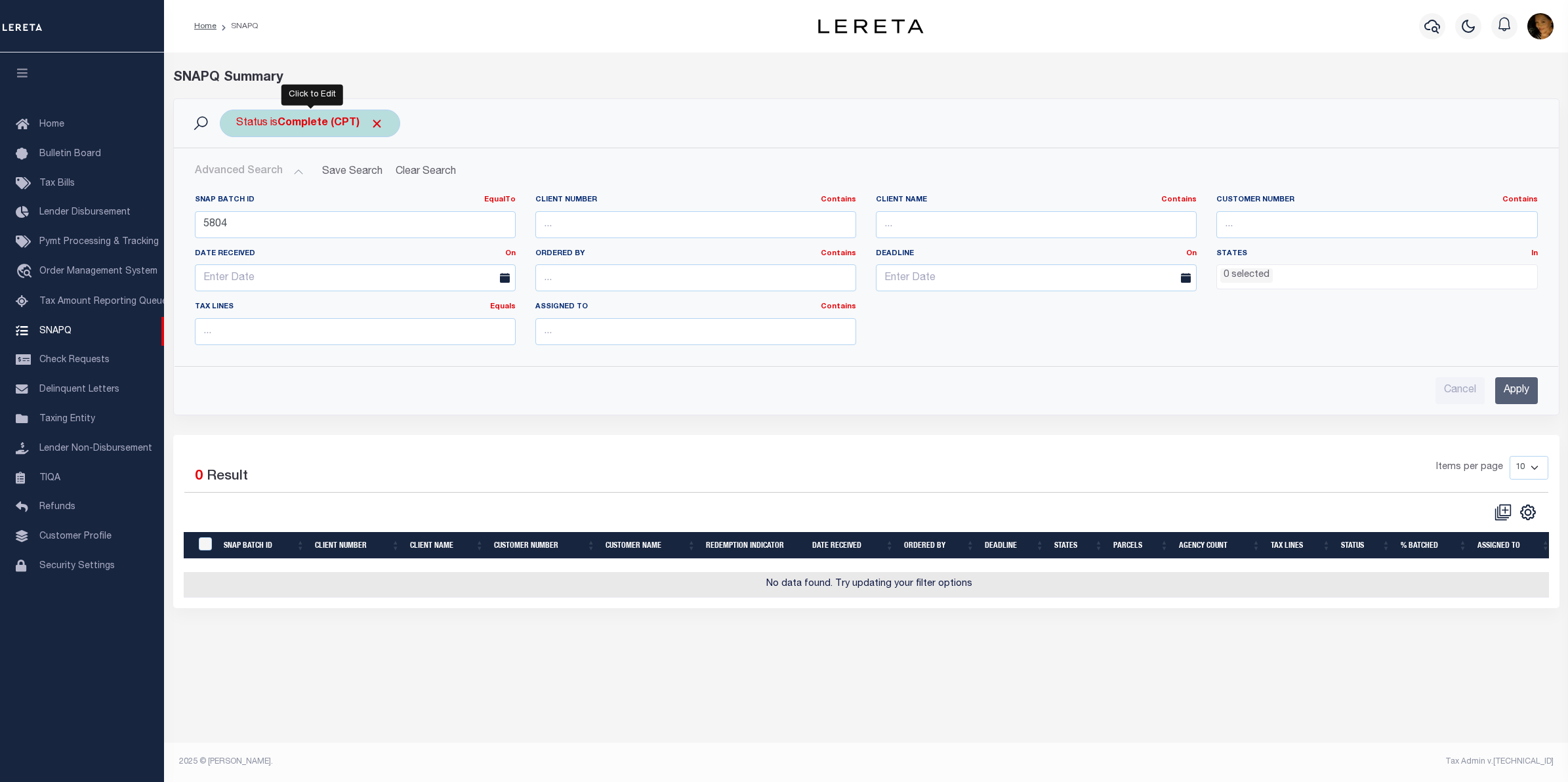
click at [339, 129] on b "Complete (CPT)" at bounding box center [330, 123] width 106 height 11
click at [410, 187] on select "Complete (CPT) Order In Progress (OIP)" at bounding box center [333, 188] width 193 height 25
select select "OIP"
click at [237, 176] on select "Complete (CPT) Order In Progress (OIP)" at bounding box center [333, 188] width 193 height 25
click at [418, 213] on input "Apply" at bounding box center [410, 216] width 39 height 21
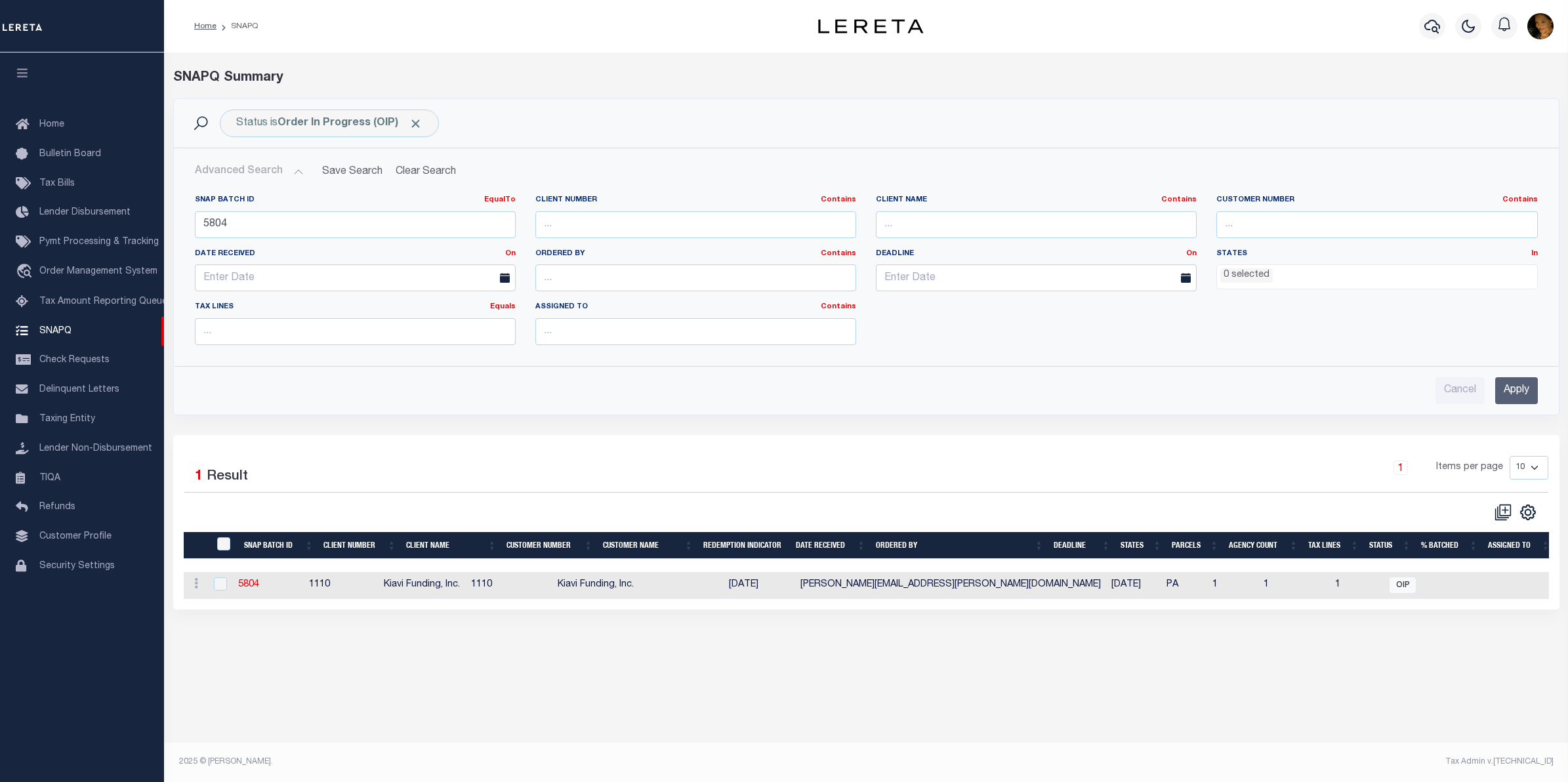
click at [1523, 399] on input "Apply" at bounding box center [1516, 391] width 42 height 27
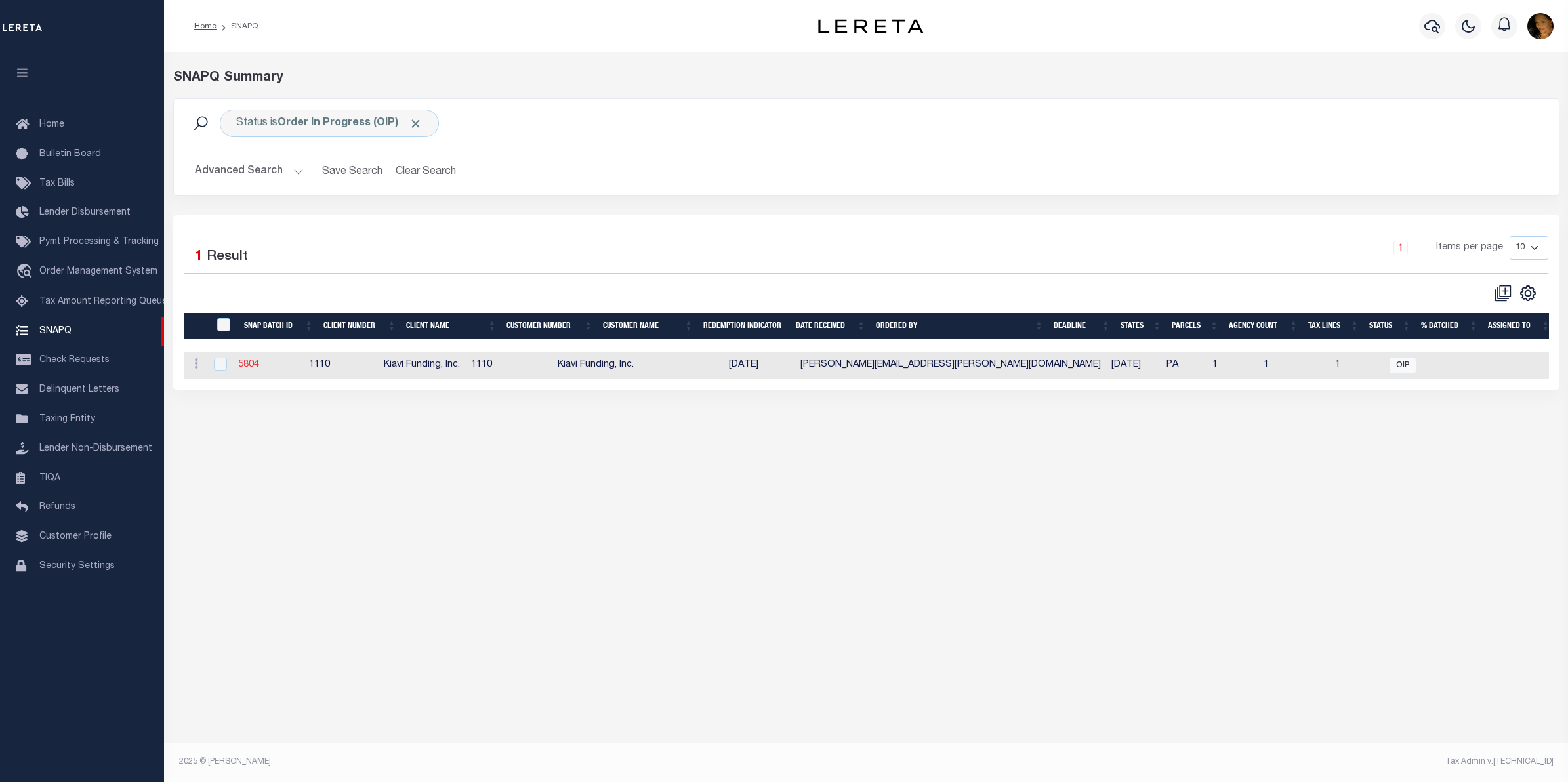
click at [256, 370] on link "5804" at bounding box center [248, 365] width 21 height 10
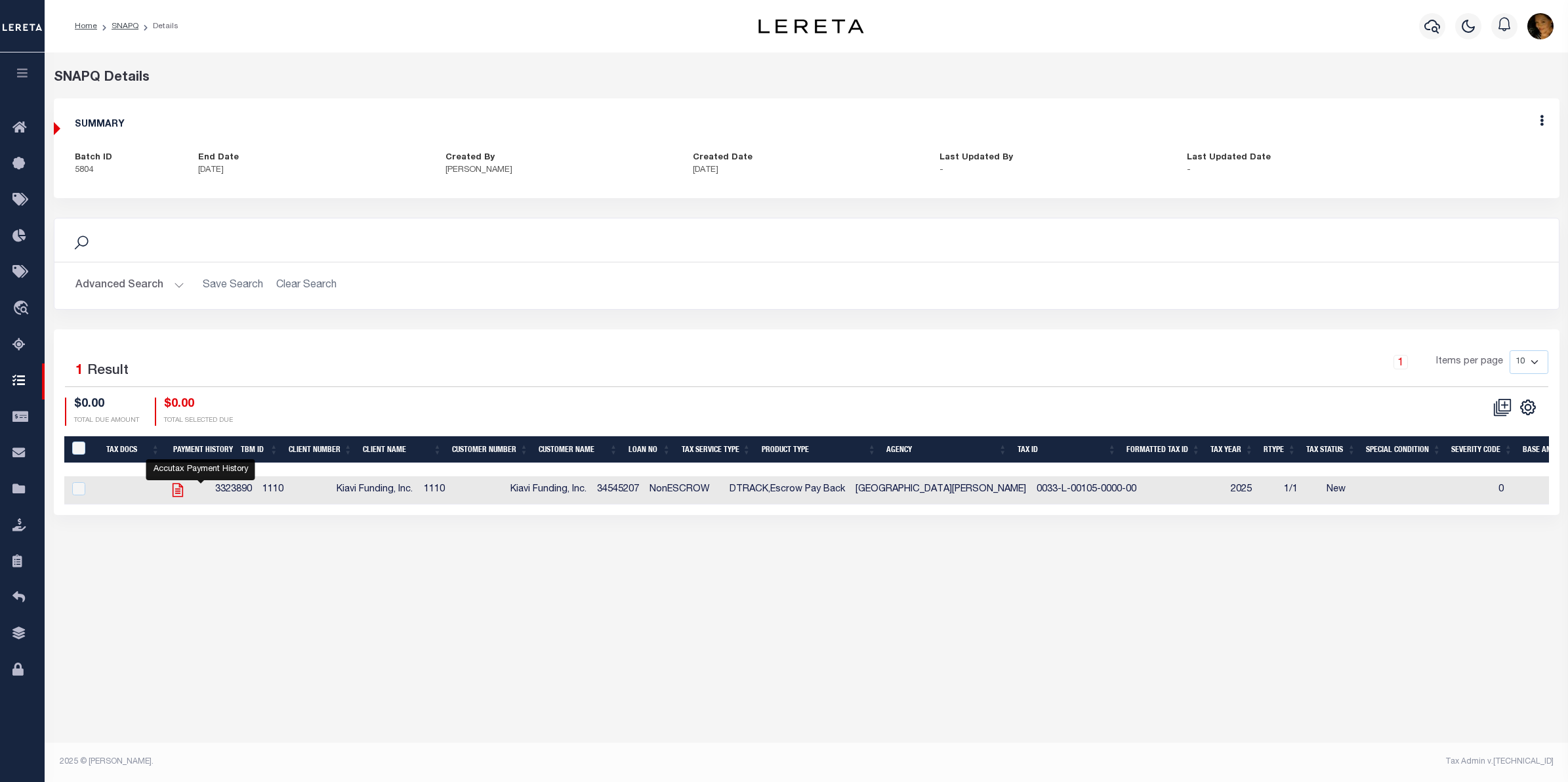
click at [182, 491] on icon "" at bounding box center [177, 490] width 11 height 13
checkbox input "true"
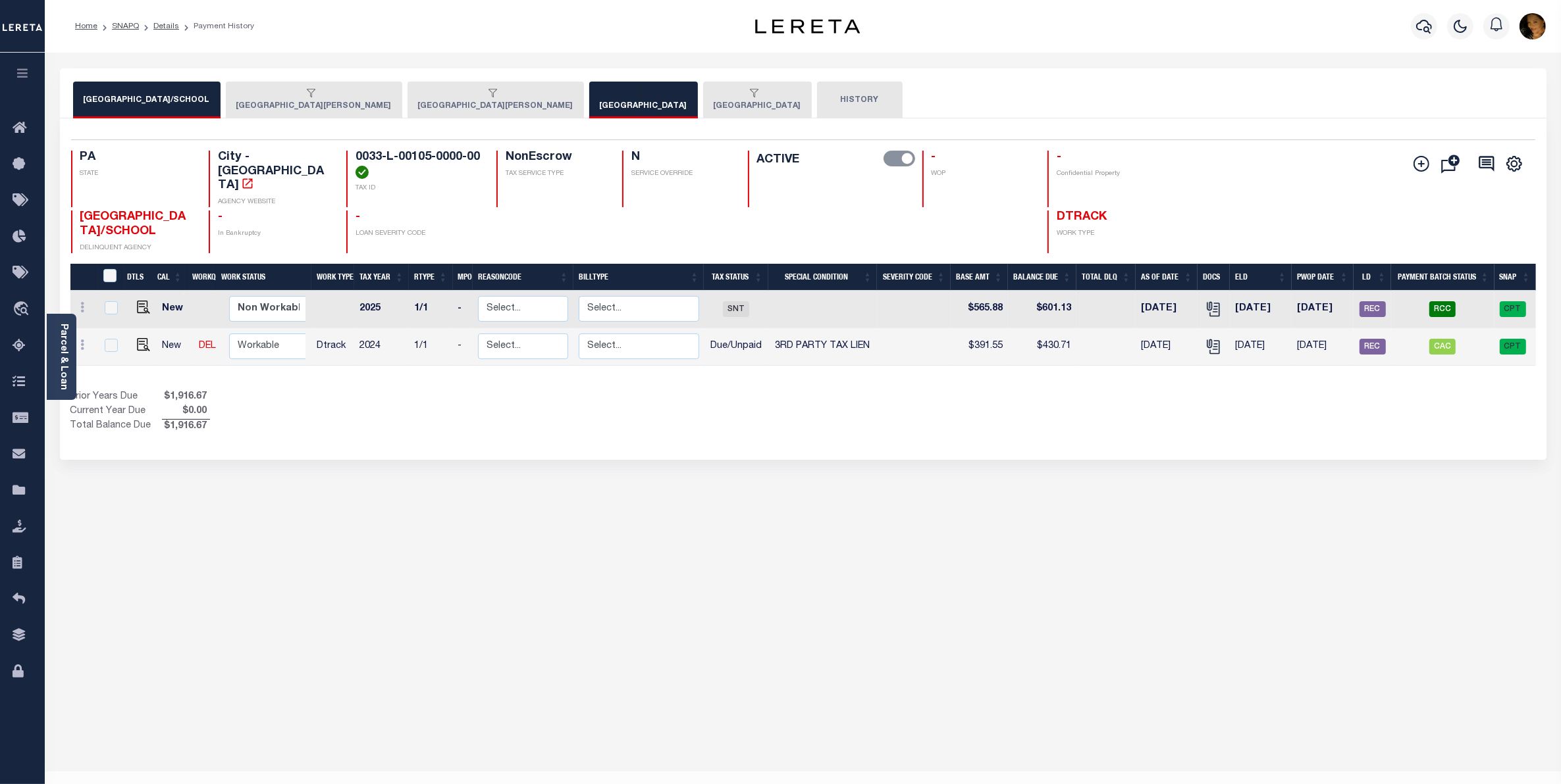
click at [264, 102] on button "[GEOGRAPHIC_DATA][PERSON_NAME]" at bounding box center [314, 100] width 177 height 37
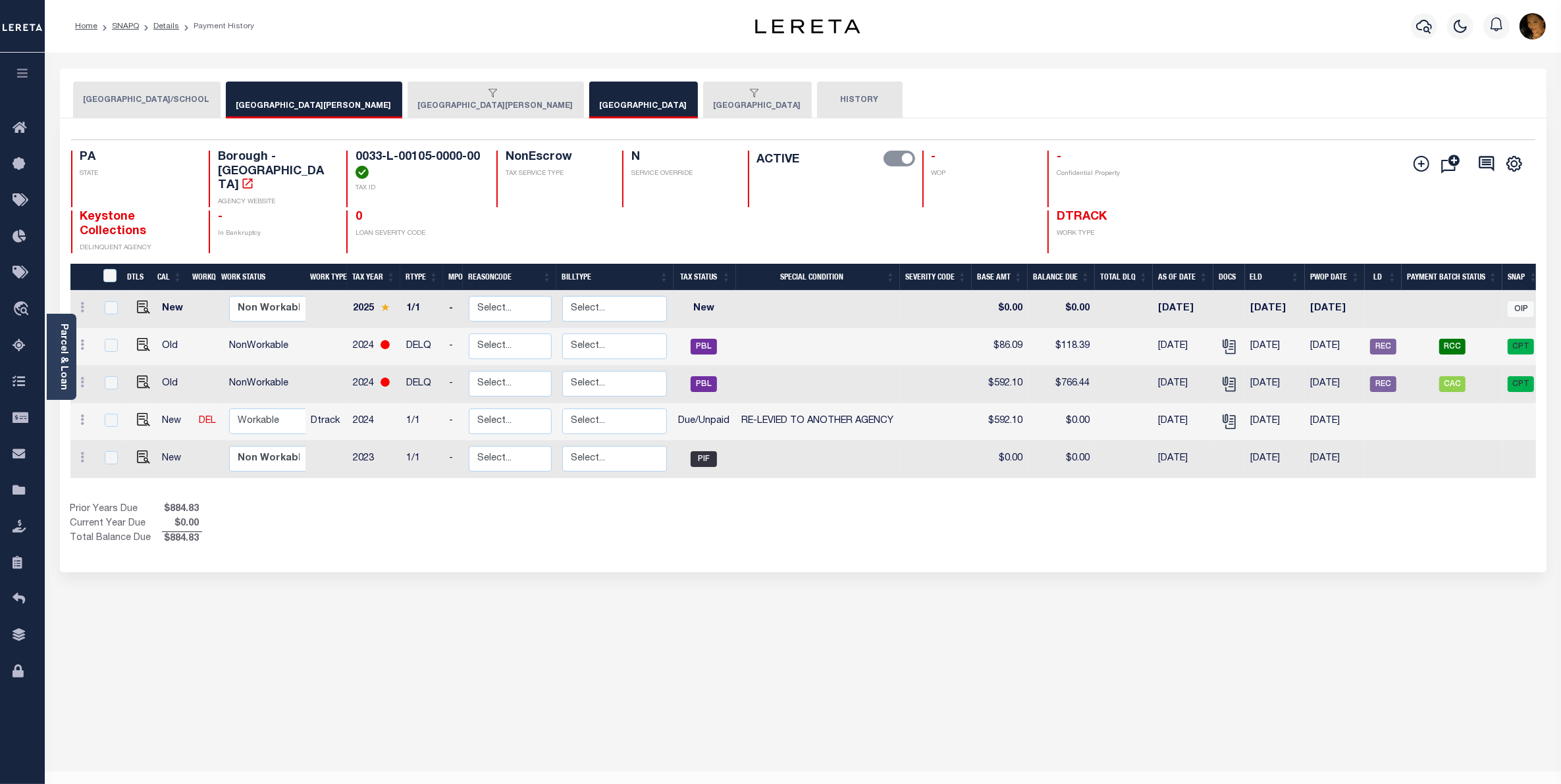
click at [299, 100] on button "MOUNT OLIVER BOROUGH" at bounding box center [314, 100] width 177 height 37
click at [142, 300] on img "" at bounding box center [144, 307] width 14 height 14
checkbox input "true"
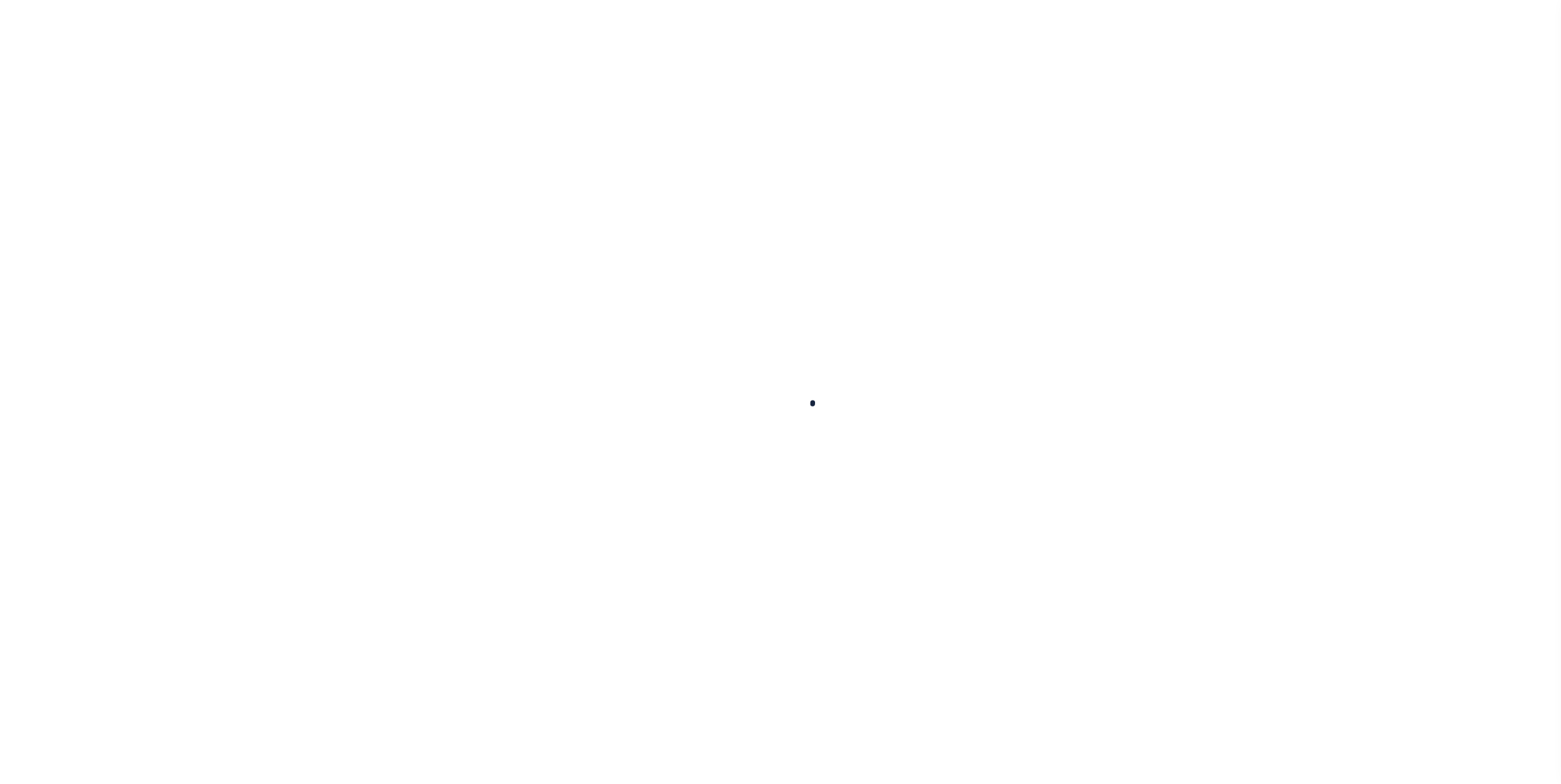
select select "NW2"
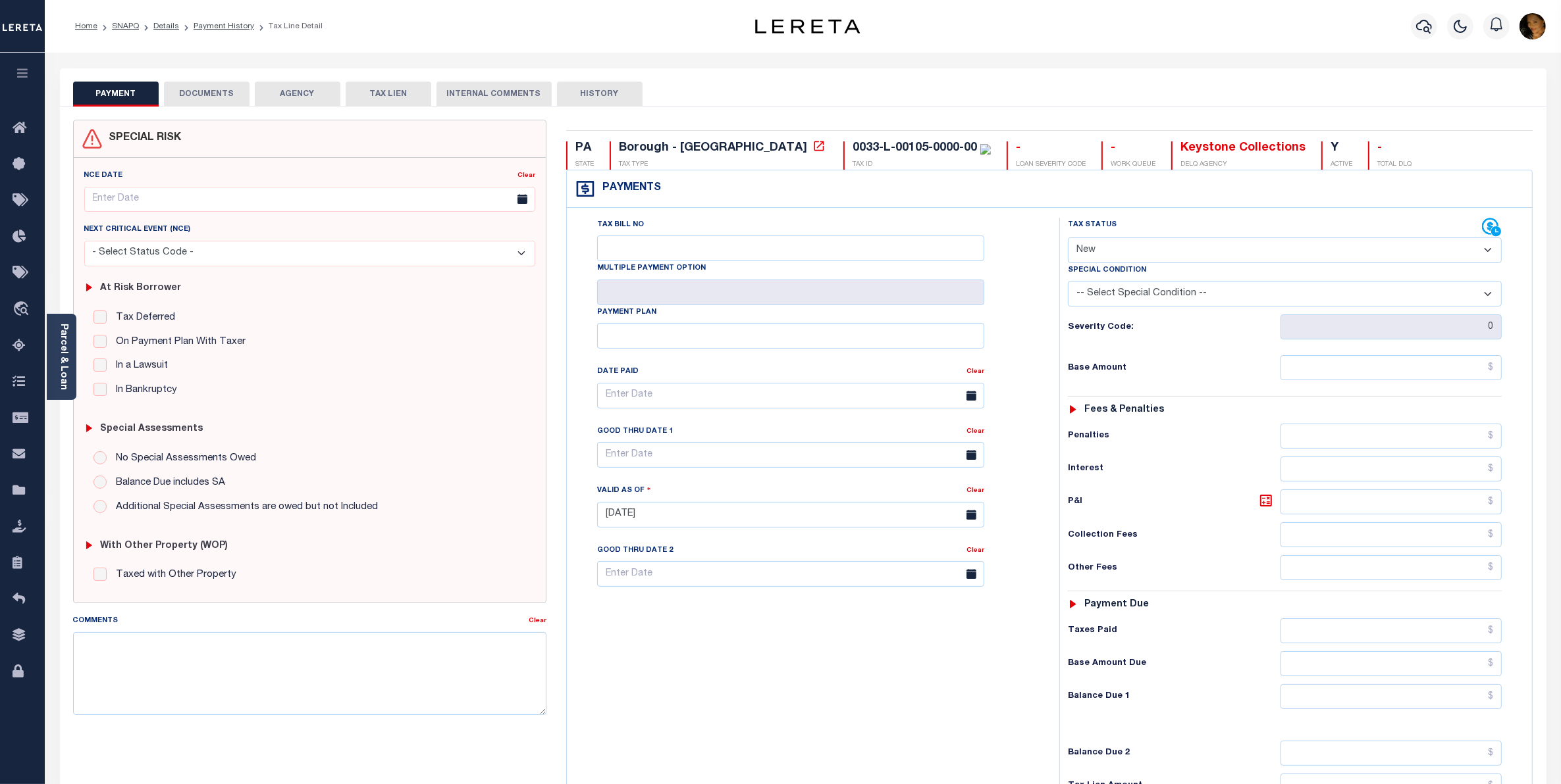
click at [305, 96] on button "AGENCY" at bounding box center [298, 95] width 86 height 25
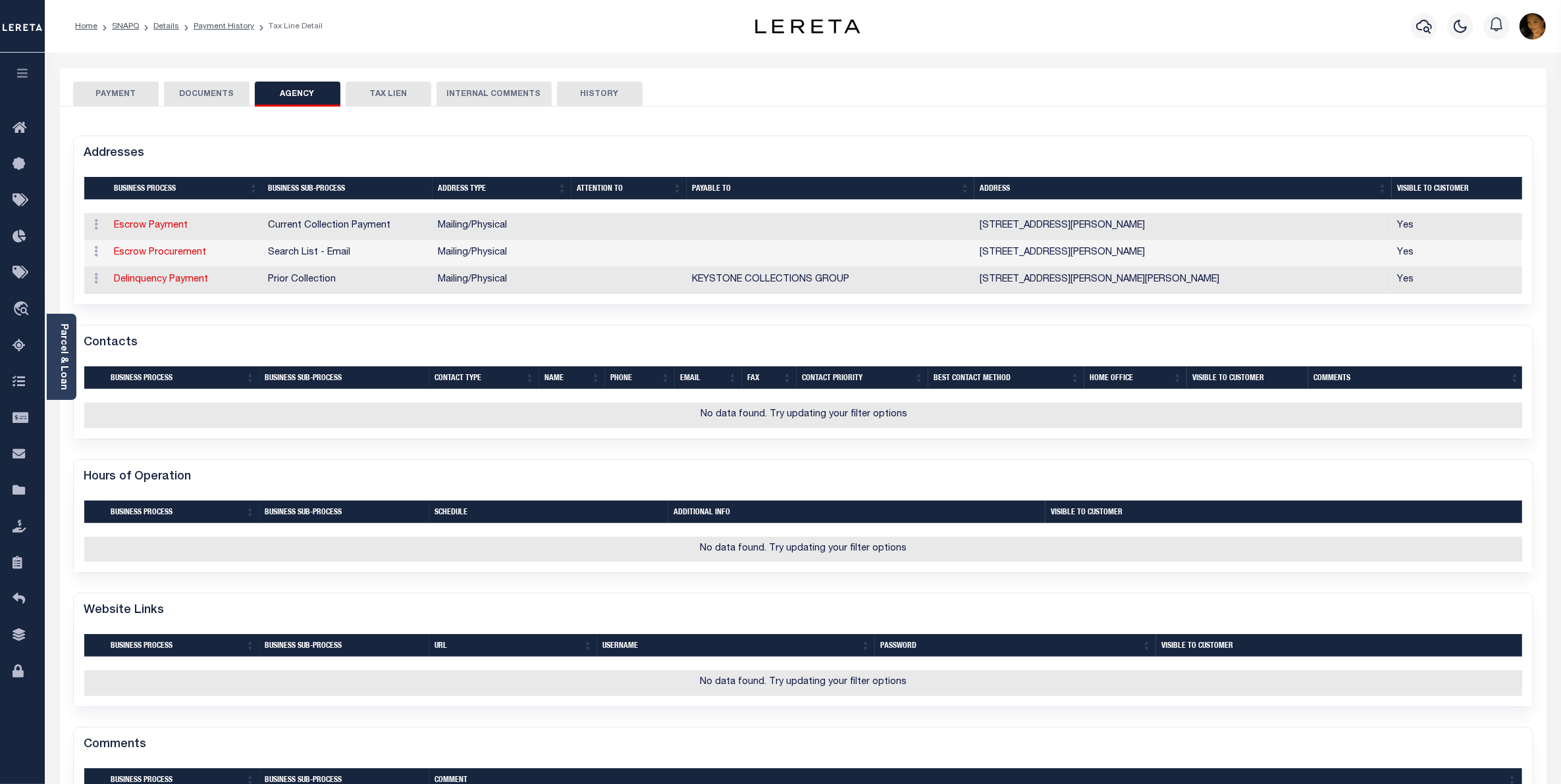
click at [478, 19] on div "Home SNAPQ Details Payment History Tax Line Detail" at bounding box center [374, 26] width 619 height 28
click at [123, 96] on button "PAYMENT" at bounding box center [116, 95] width 86 height 25
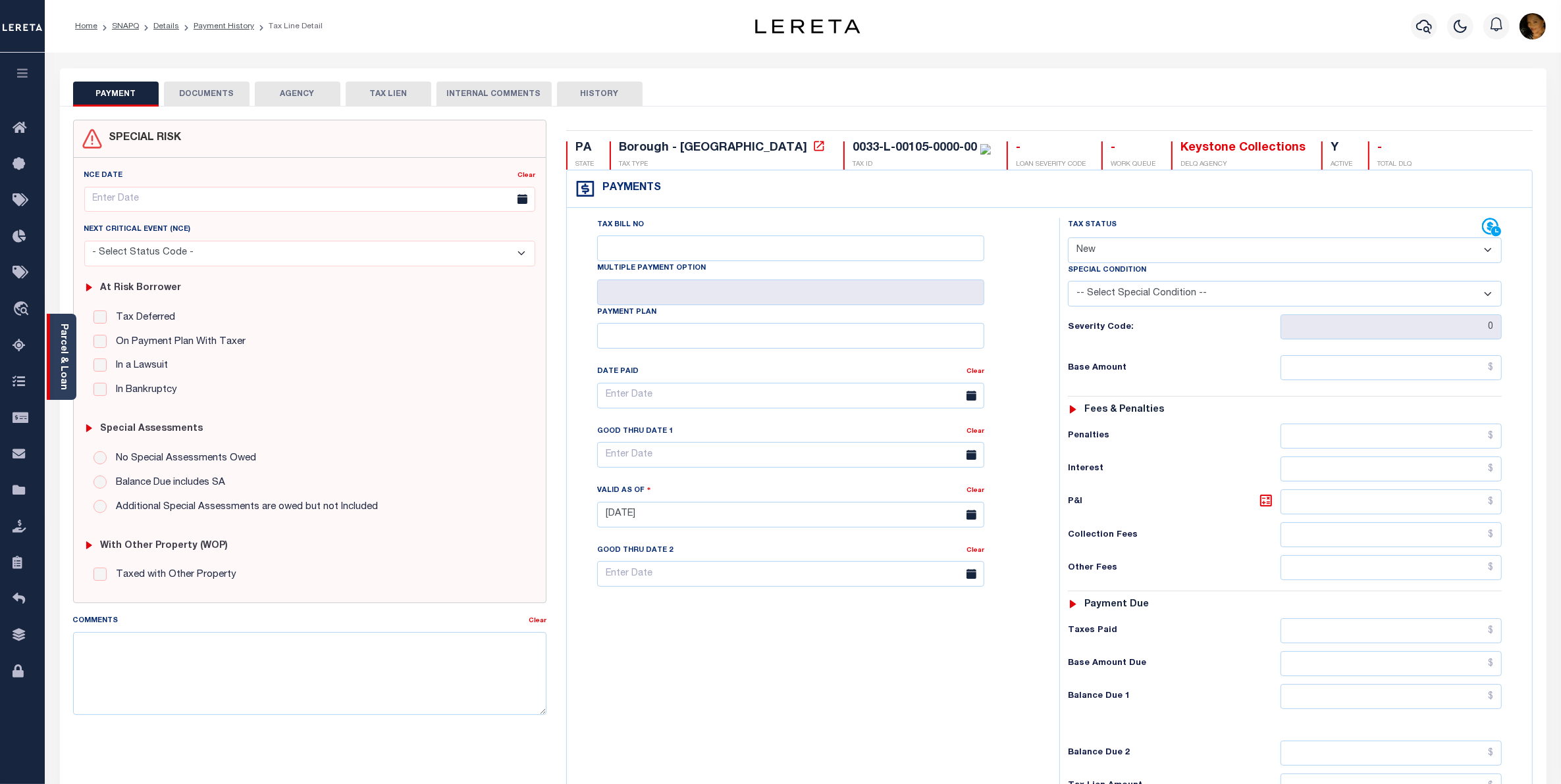
click at [59, 365] on link "Parcel & Loan" at bounding box center [64, 356] width 10 height 67
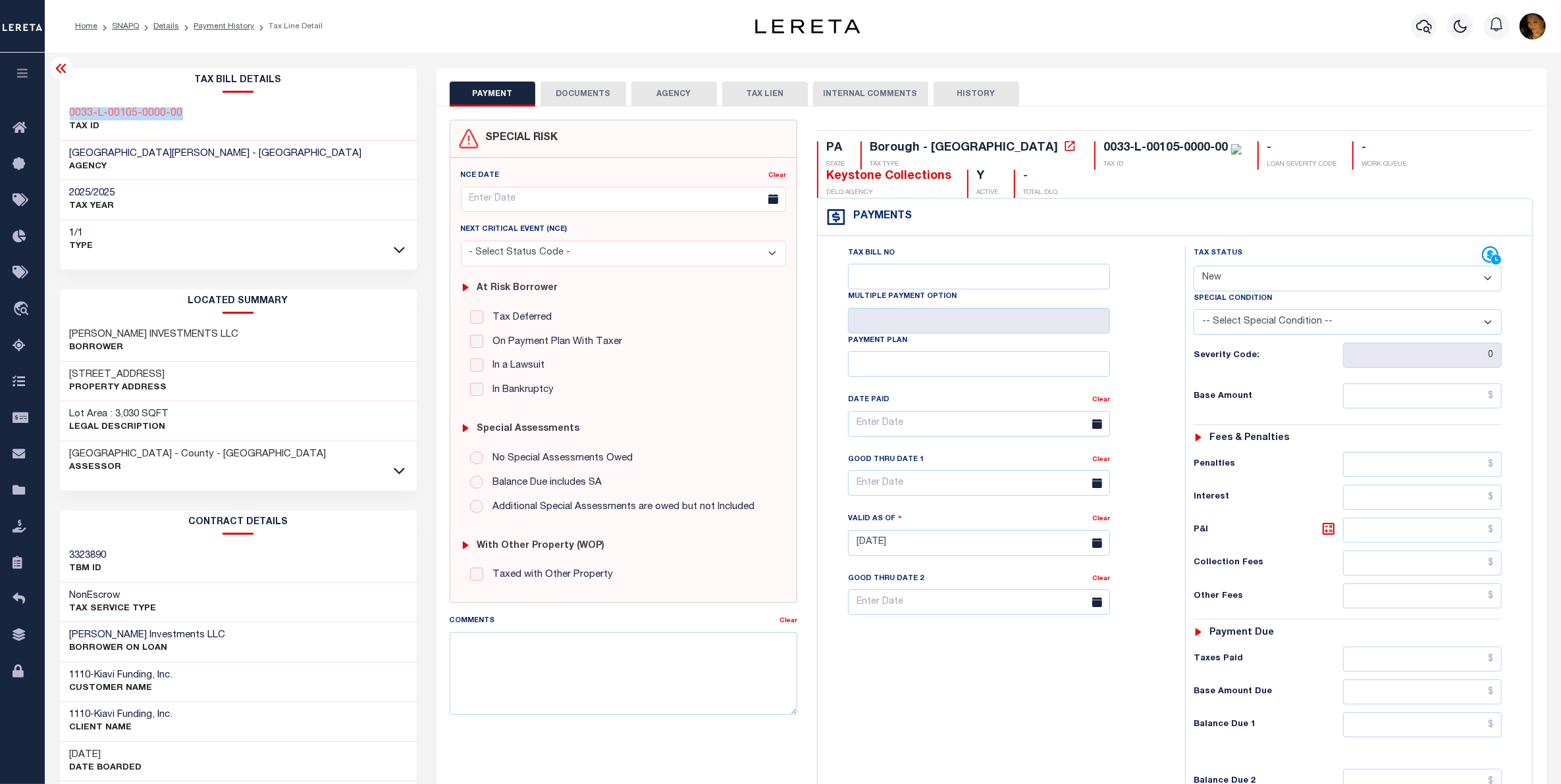
drag, startPoint x: 187, startPoint y: 110, endPoint x: 64, endPoint y: 108, distance: 123.0
click at [64, 108] on div "0033-L-00105-0000-00 TAX ID" at bounding box center [238, 121] width 356 height 41
copy h3 "0033-L-00105-0000-00"
drag, startPoint x: 218, startPoint y: 30, endPoint x: 229, endPoint y: 17, distance: 17.0
click at [218, 30] on link "Payment History" at bounding box center [223, 26] width 61 height 8
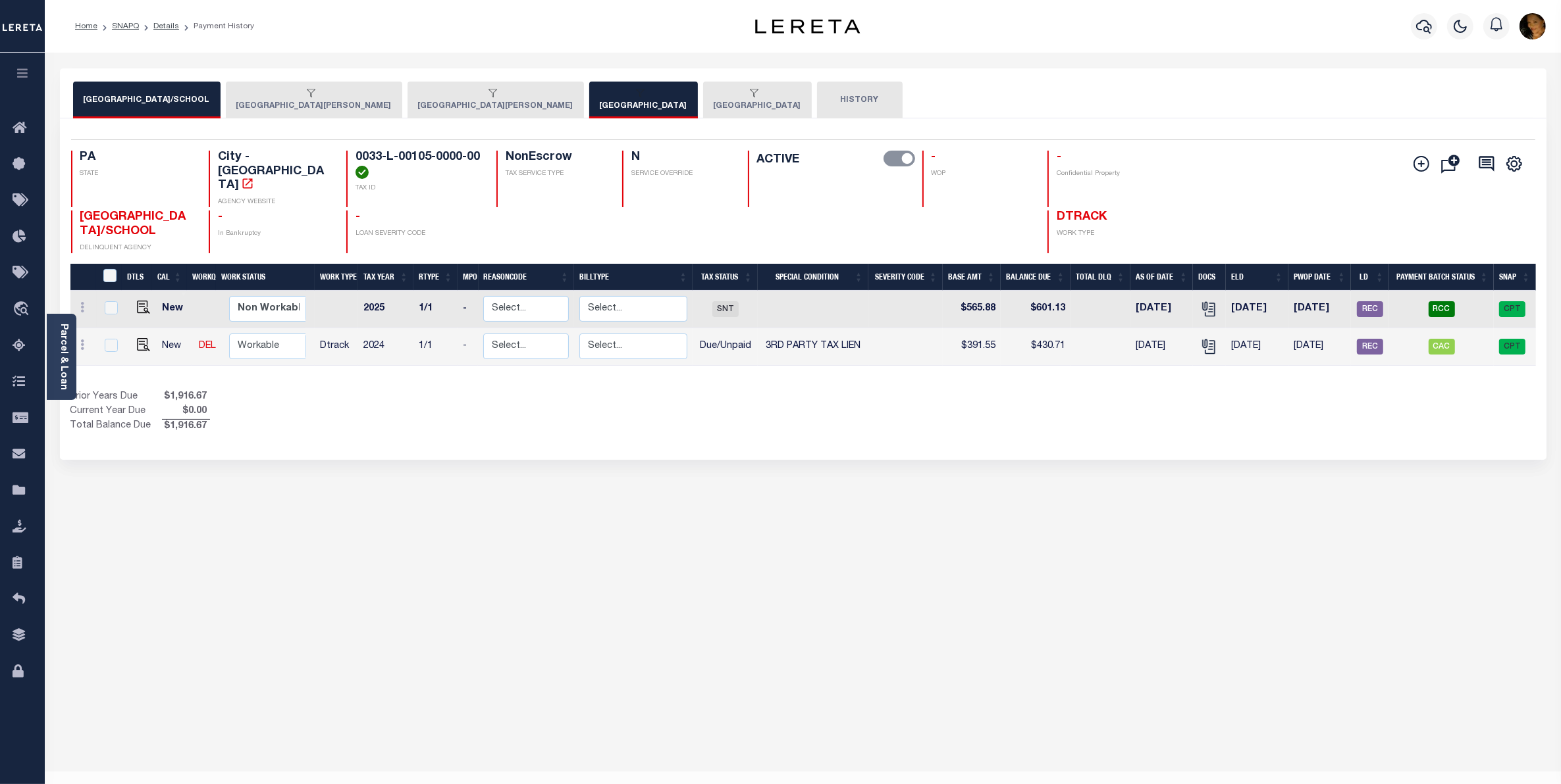
click at [386, 97] on div "button" at bounding box center [311, 94] width 150 height 12
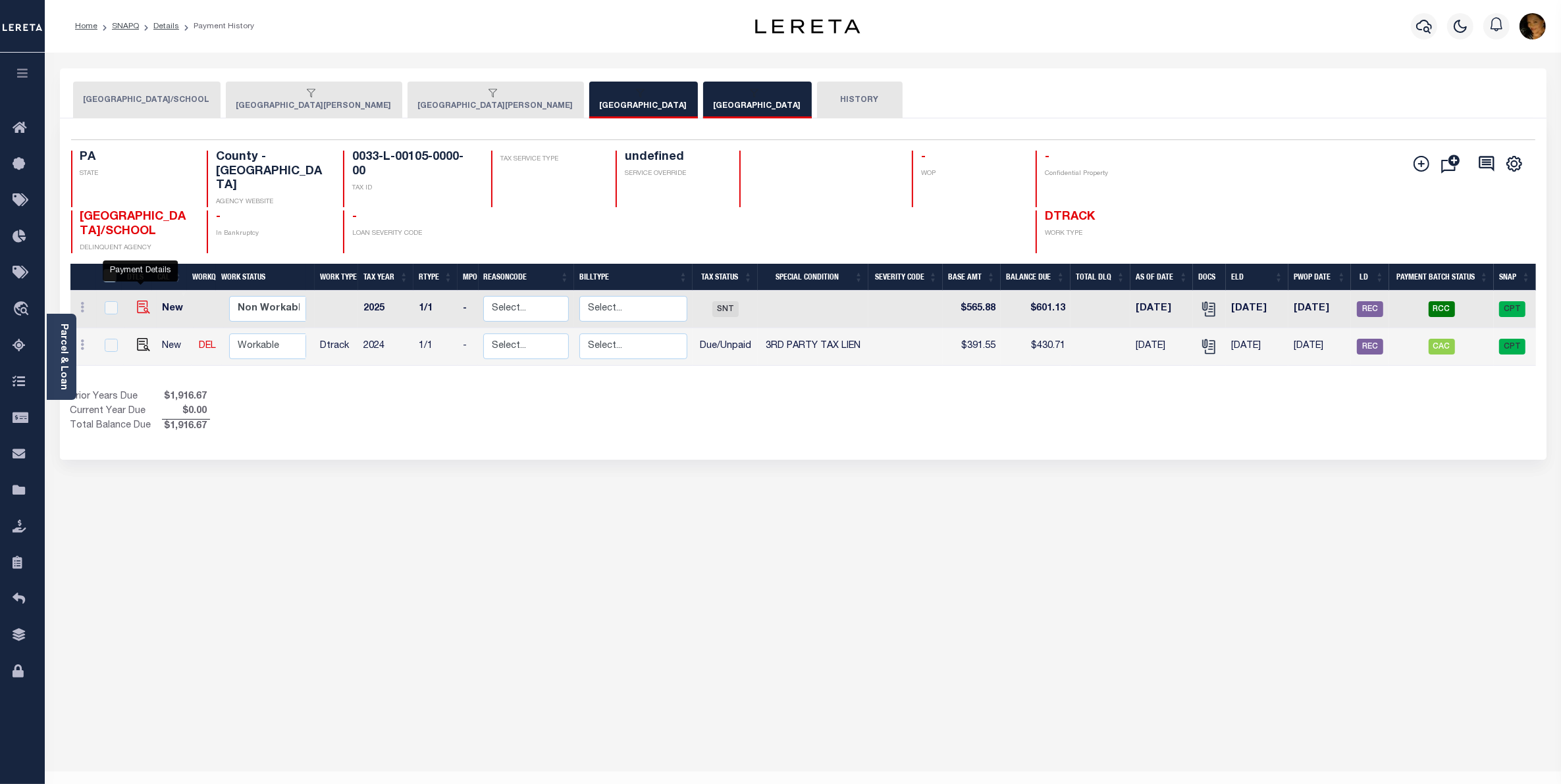
click at [138, 300] on img "" at bounding box center [144, 307] width 14 height 14
checkbox input "true"
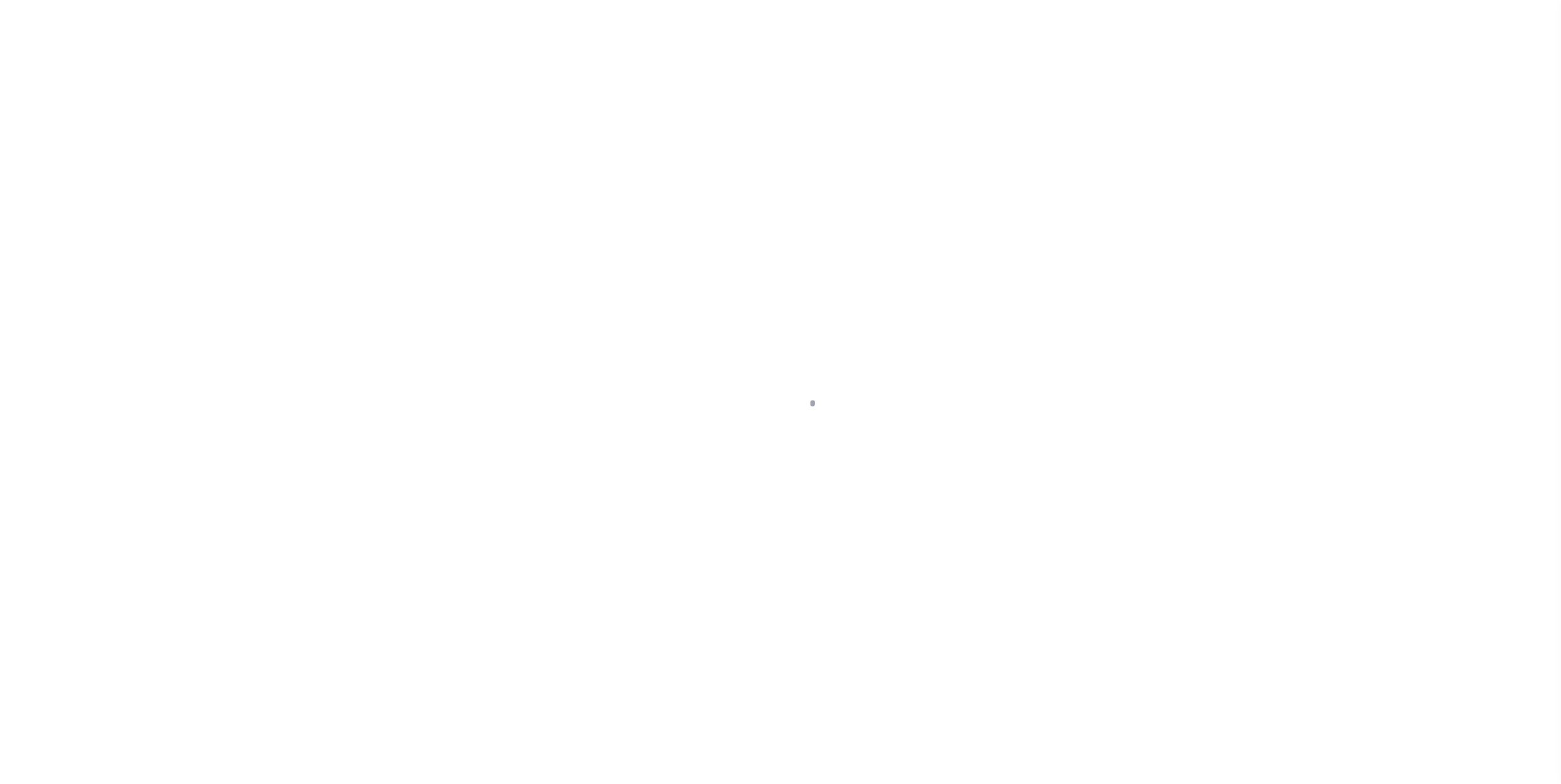
select select "SNT"
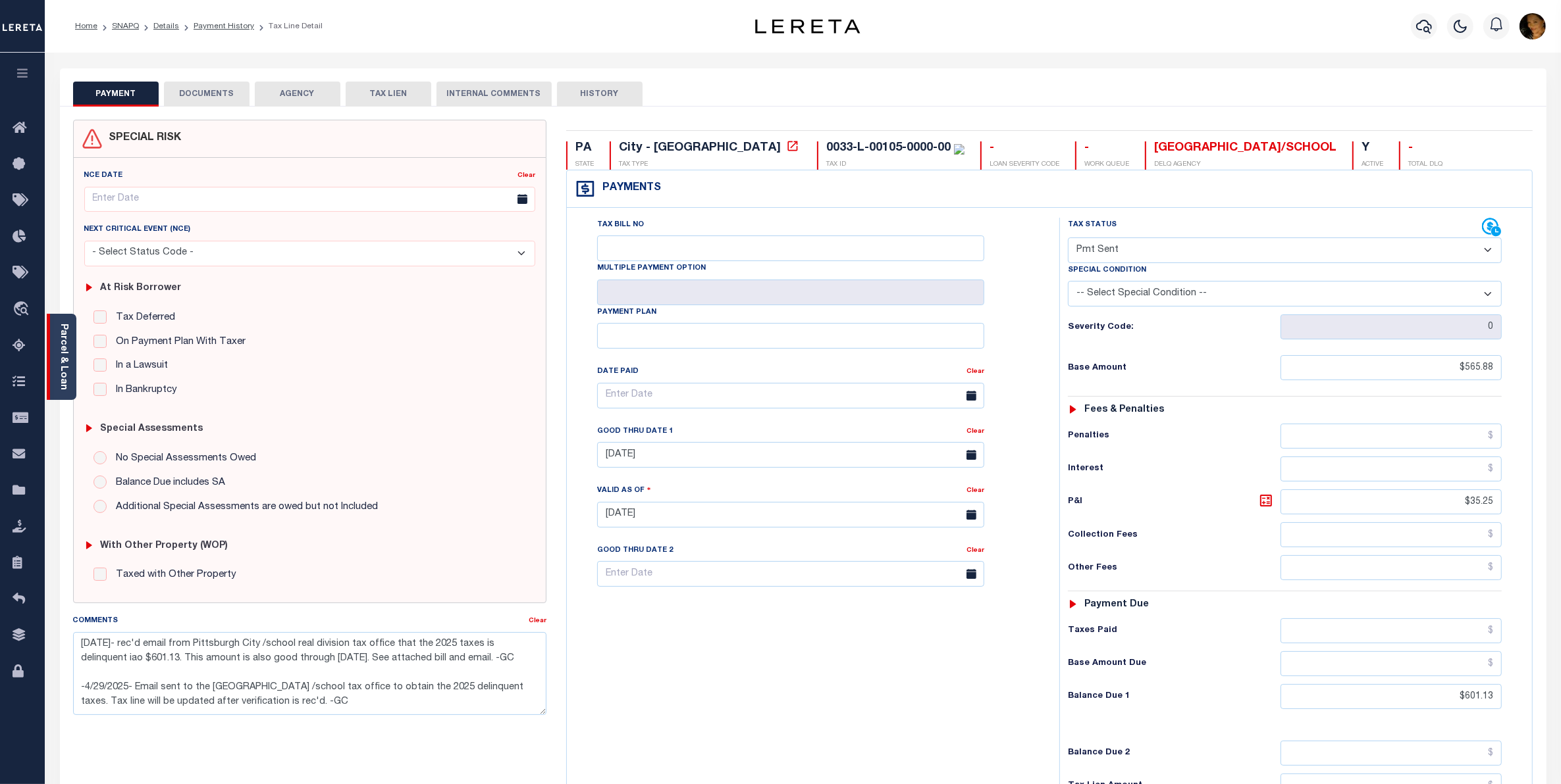
click at [63, 377] on link "Parcel & Loan" at bounding box center [64, 356] width 10 height 67
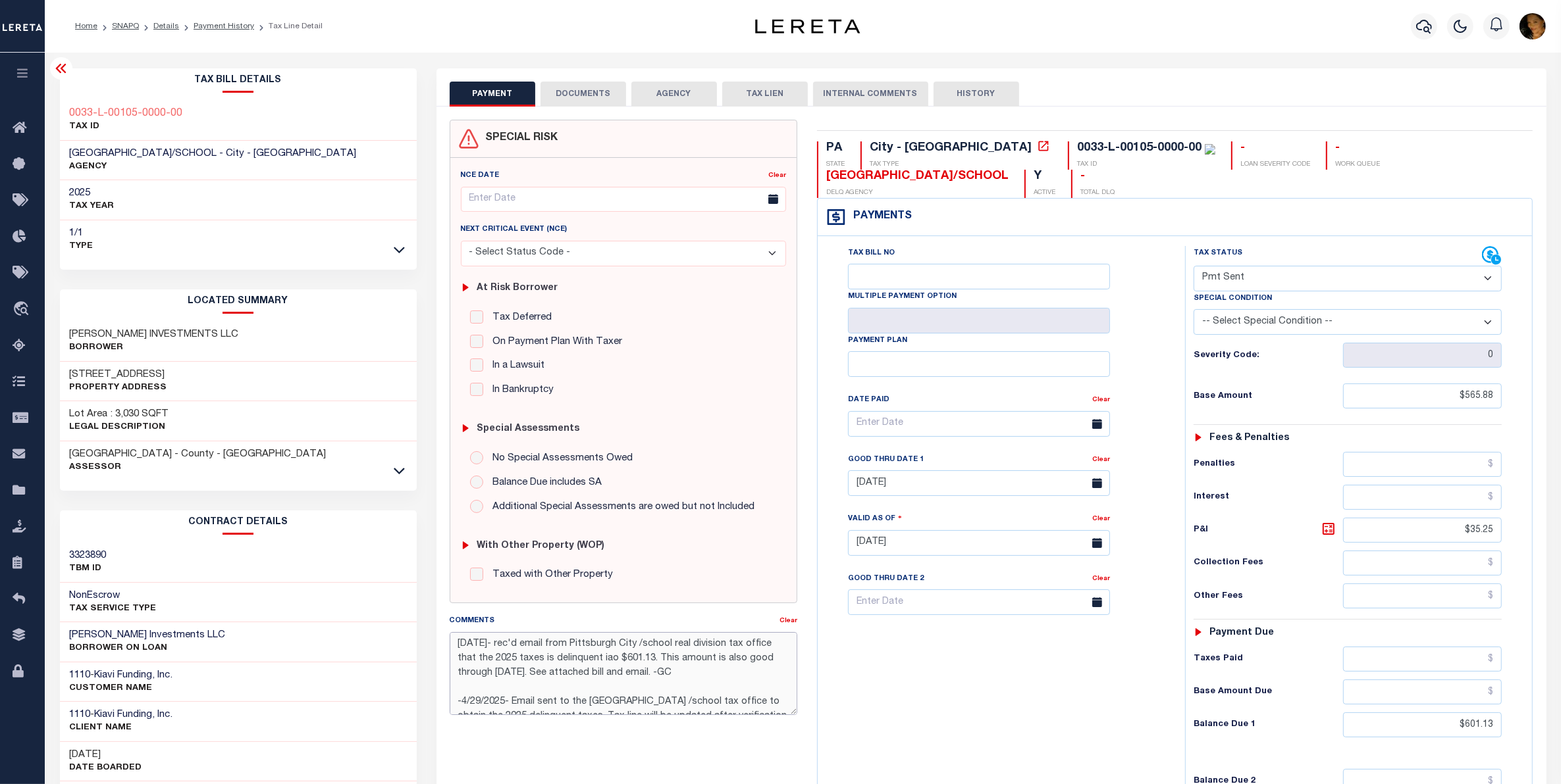
click at [752, 686] on textarea "[DATE]- rec'd email from Pittsburgh City /school real division tax office that …" at bounding box center [623, 674] width 349 height 83
drag, startPoint x: 213, startPoint y: 30, endPoint x: 221, endPoint y: 33, distance: 8.5
click at [213, 30] on link "Payment History" at bounding box center [223, 26] width 61 height 8
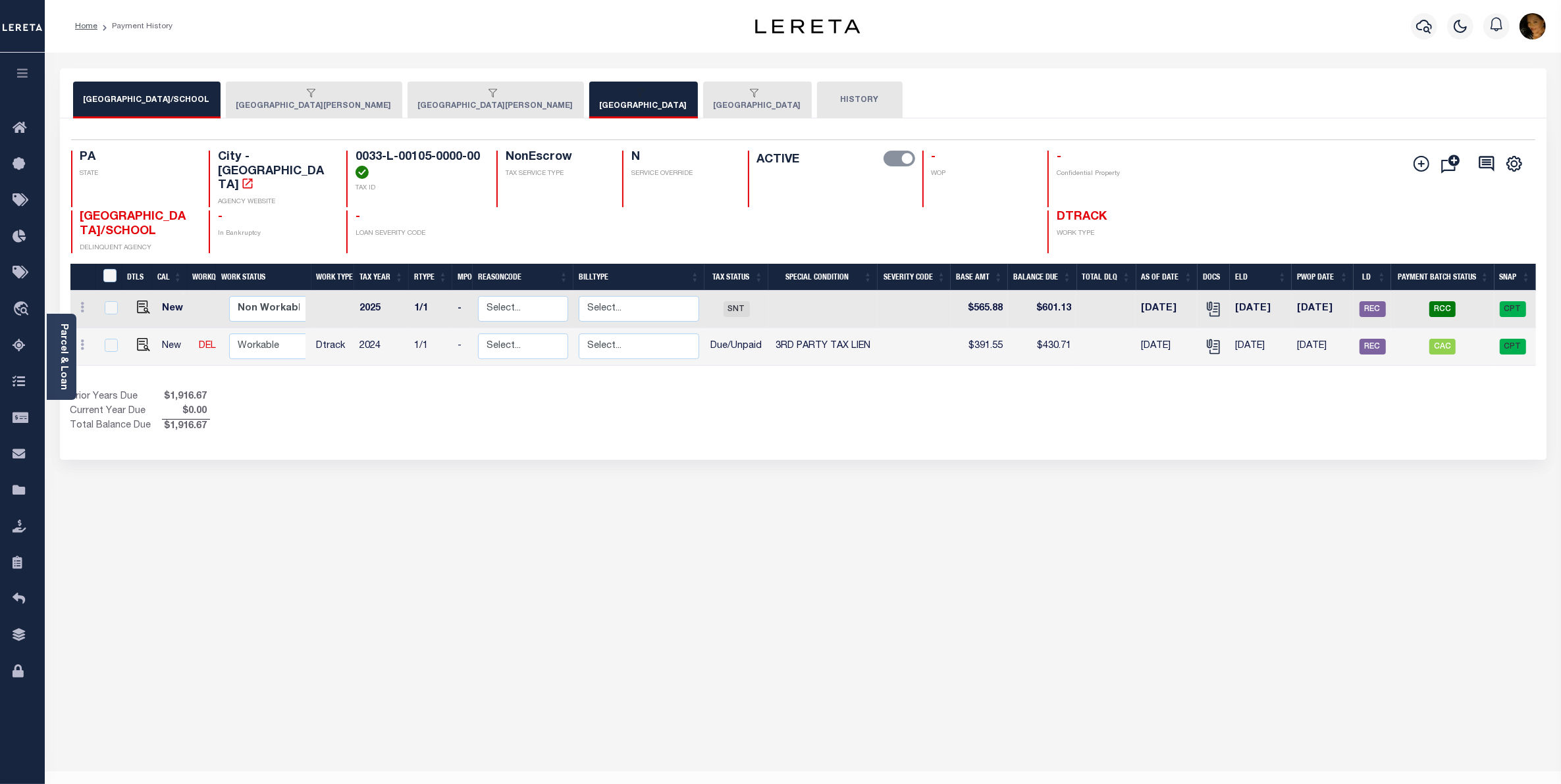
click at [703, 106] on button "ALLEGHENY COUNTY" at bounding box center [757, 100] width 108 height 37
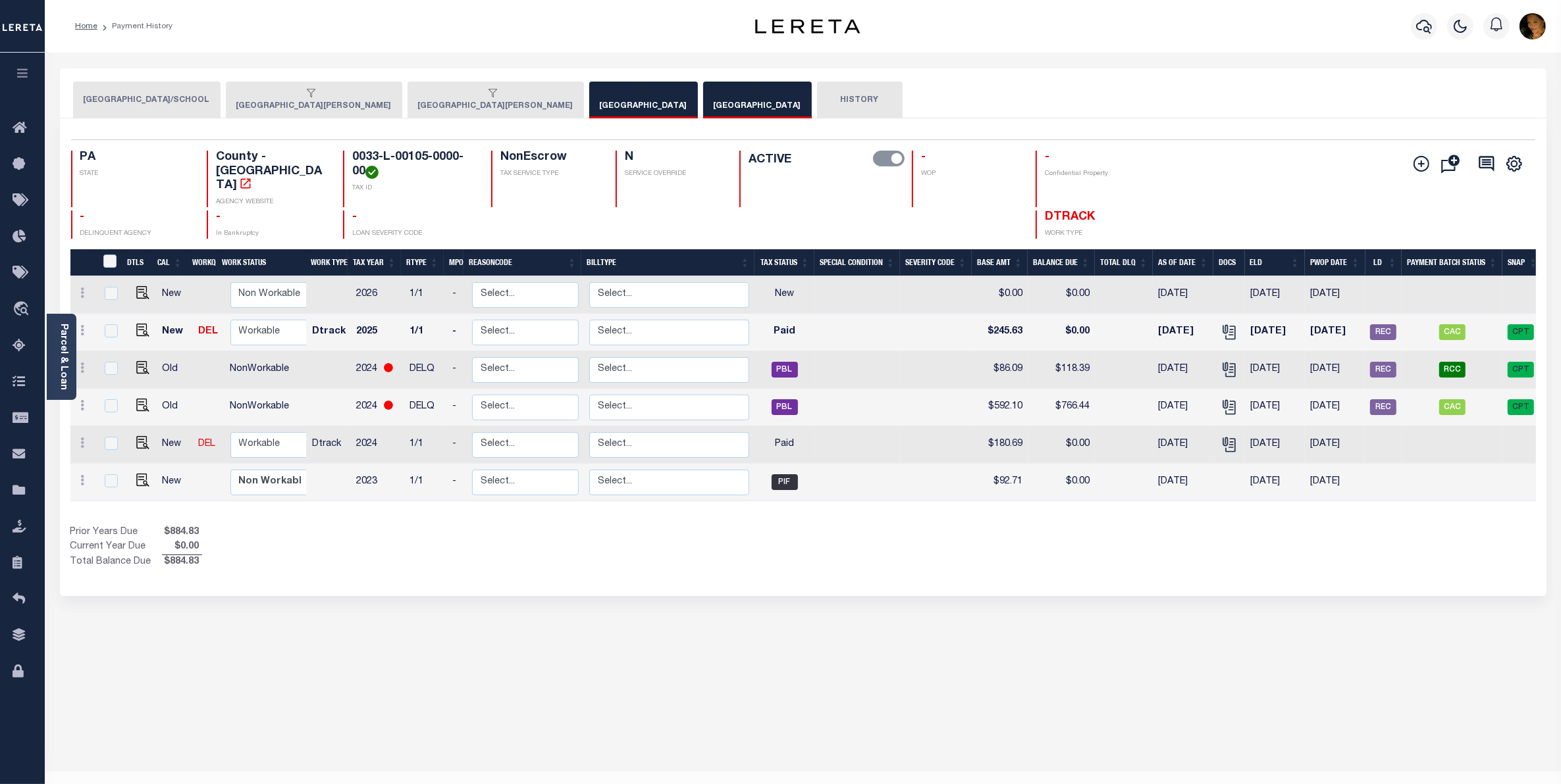
click at [129, 102] on button "PITTSBURGH CITY/SCHOOL" at bounding box center [147, 100] width 148 height 37
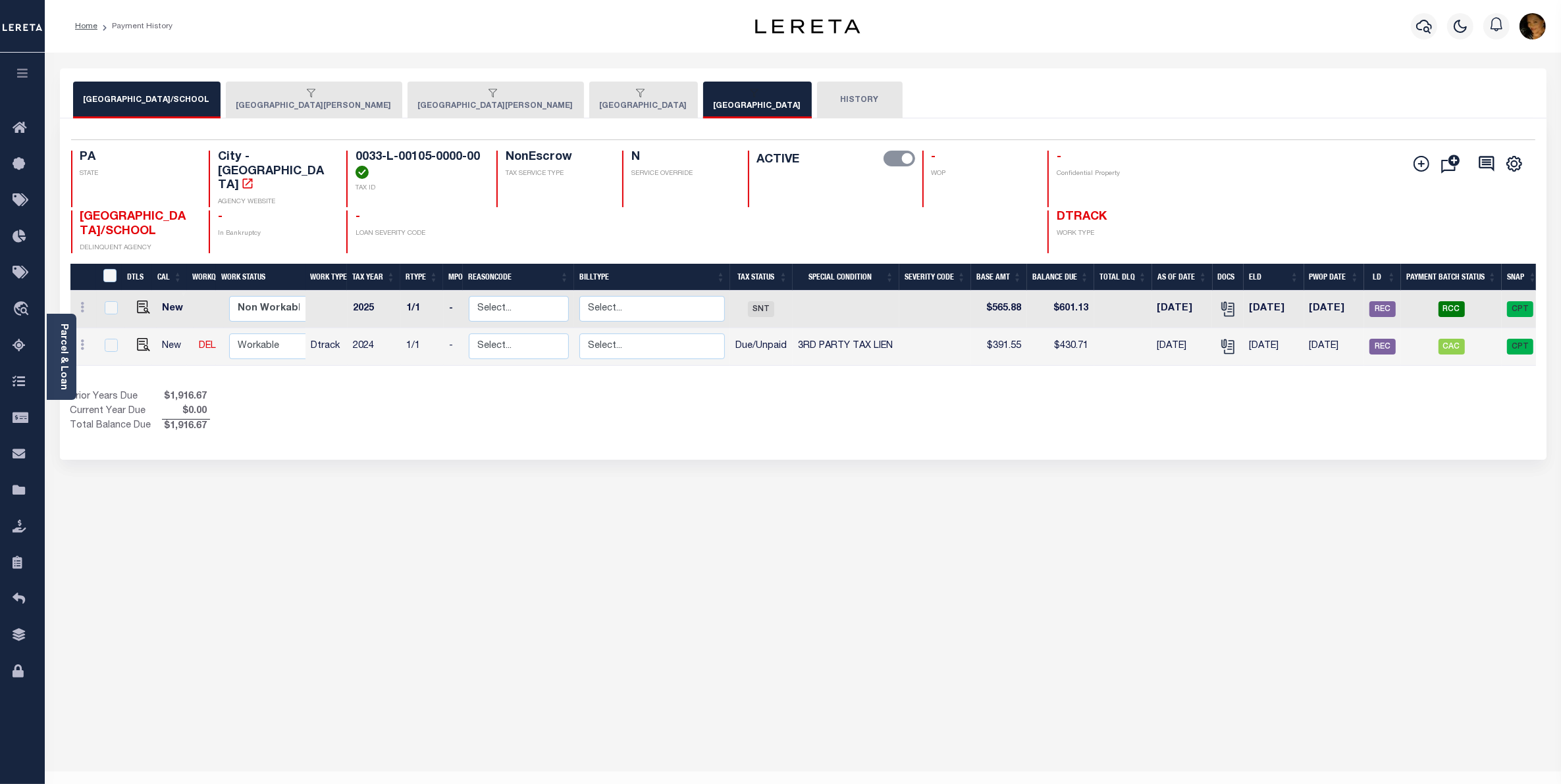
click at [270, 105] on button "[GEOGRAPHIC_DATA][PERSON_NAME]" at bounding box center [314, 100] width 177 height 37
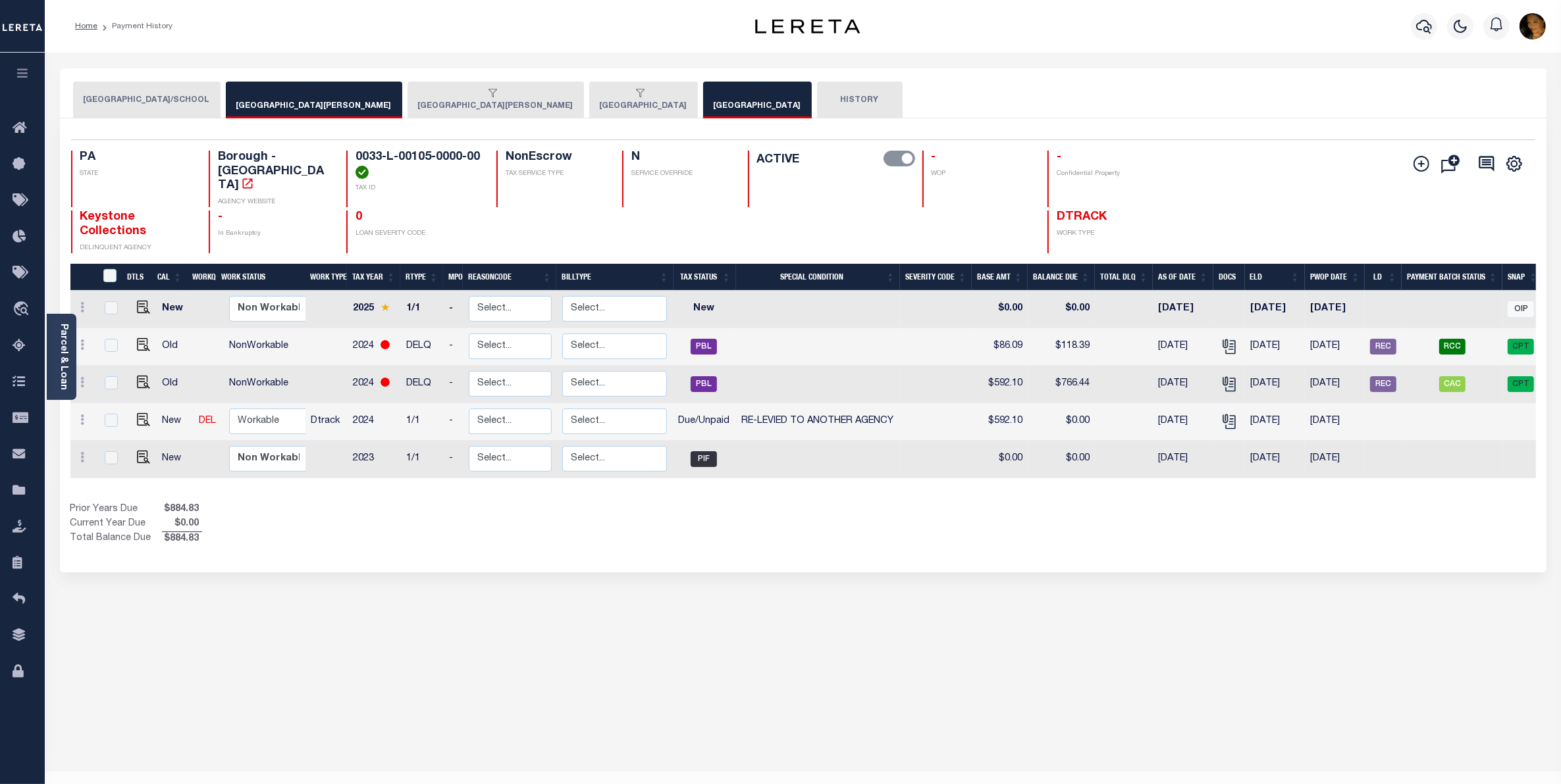
click at [408, 104] on button "[GEOGRAPHIC_DATA][PERSON_NAME]" at bounding box center [496, 100] width 177 height 37
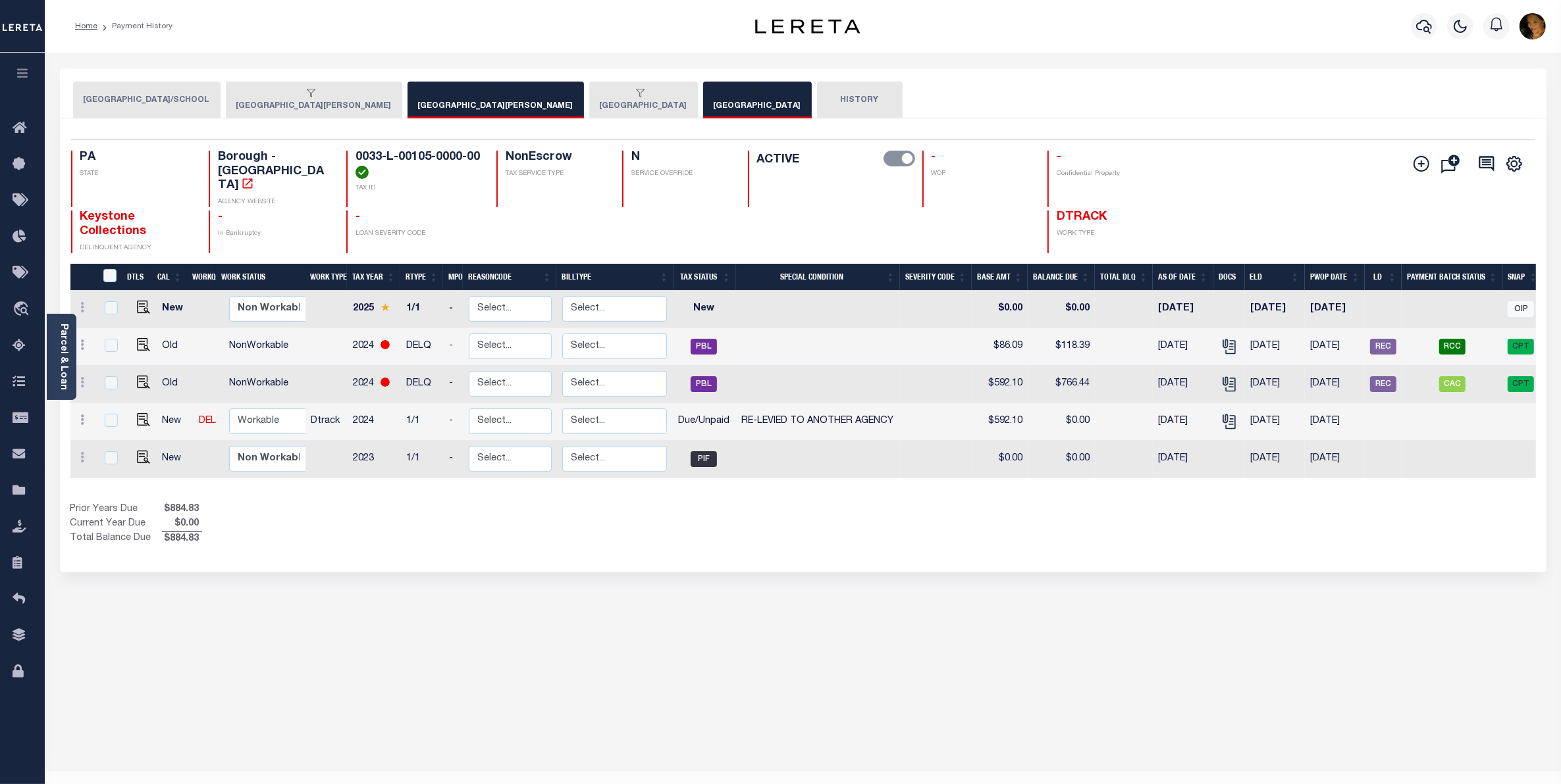
click at [386, 96] on div "button" at bounding box center [311, 94] width 150 height 12
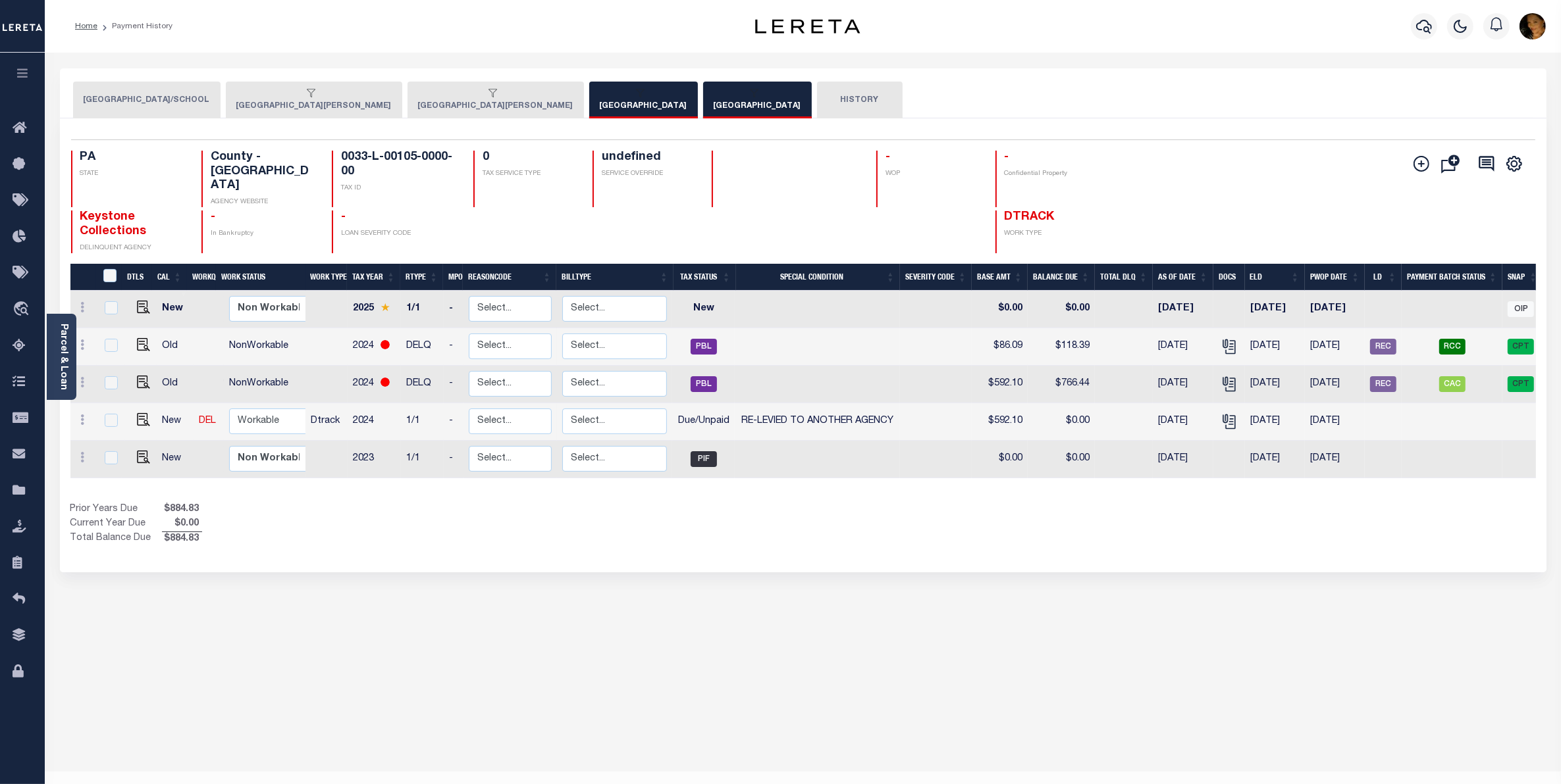
click at [386, 98] on div "button" at bounding box center [311, 94] width 150 height 12
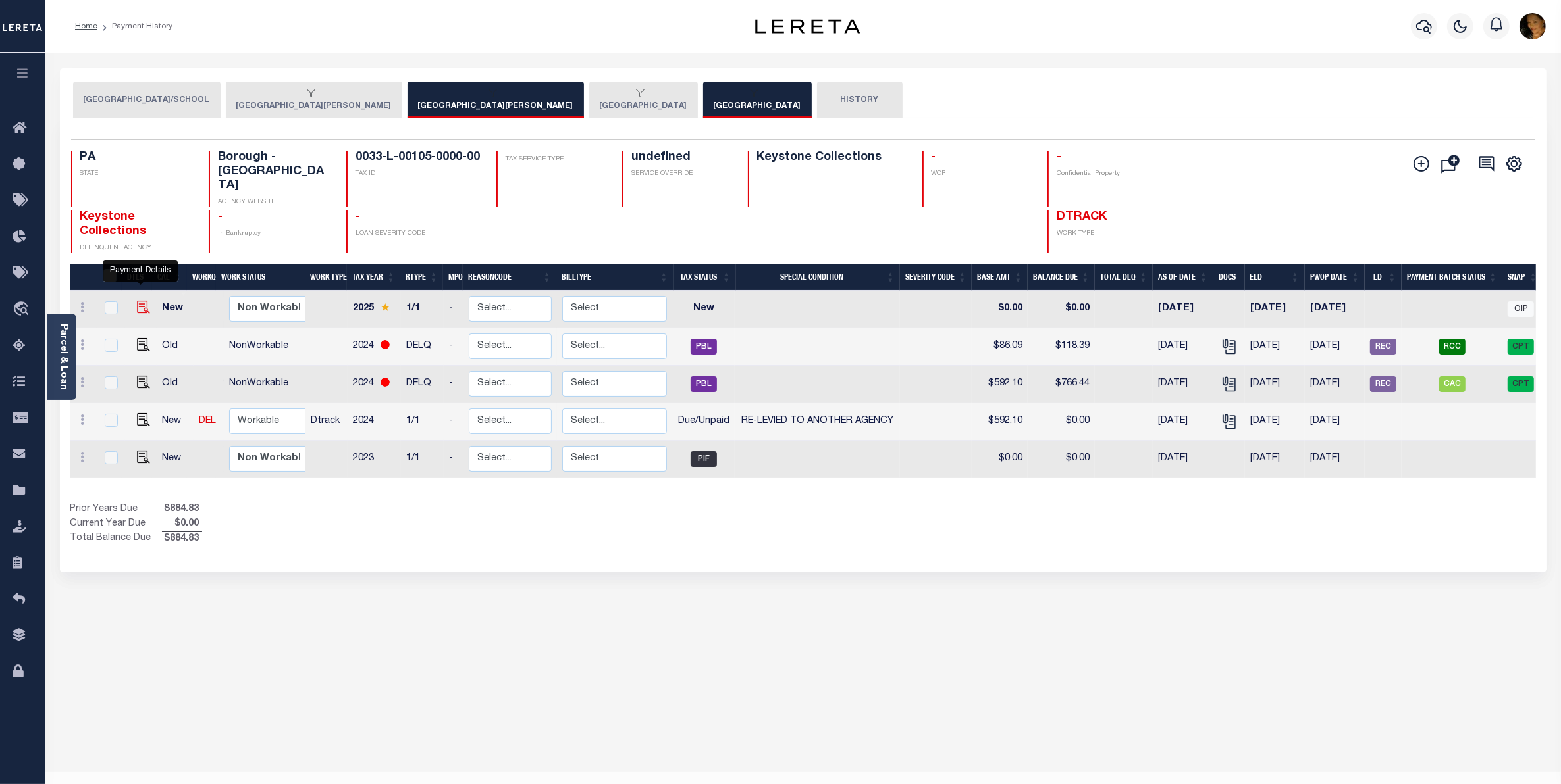
click at [143, 300] on img "" at bounding box center [144, 307] width 14 height 14
checkbox input "true"
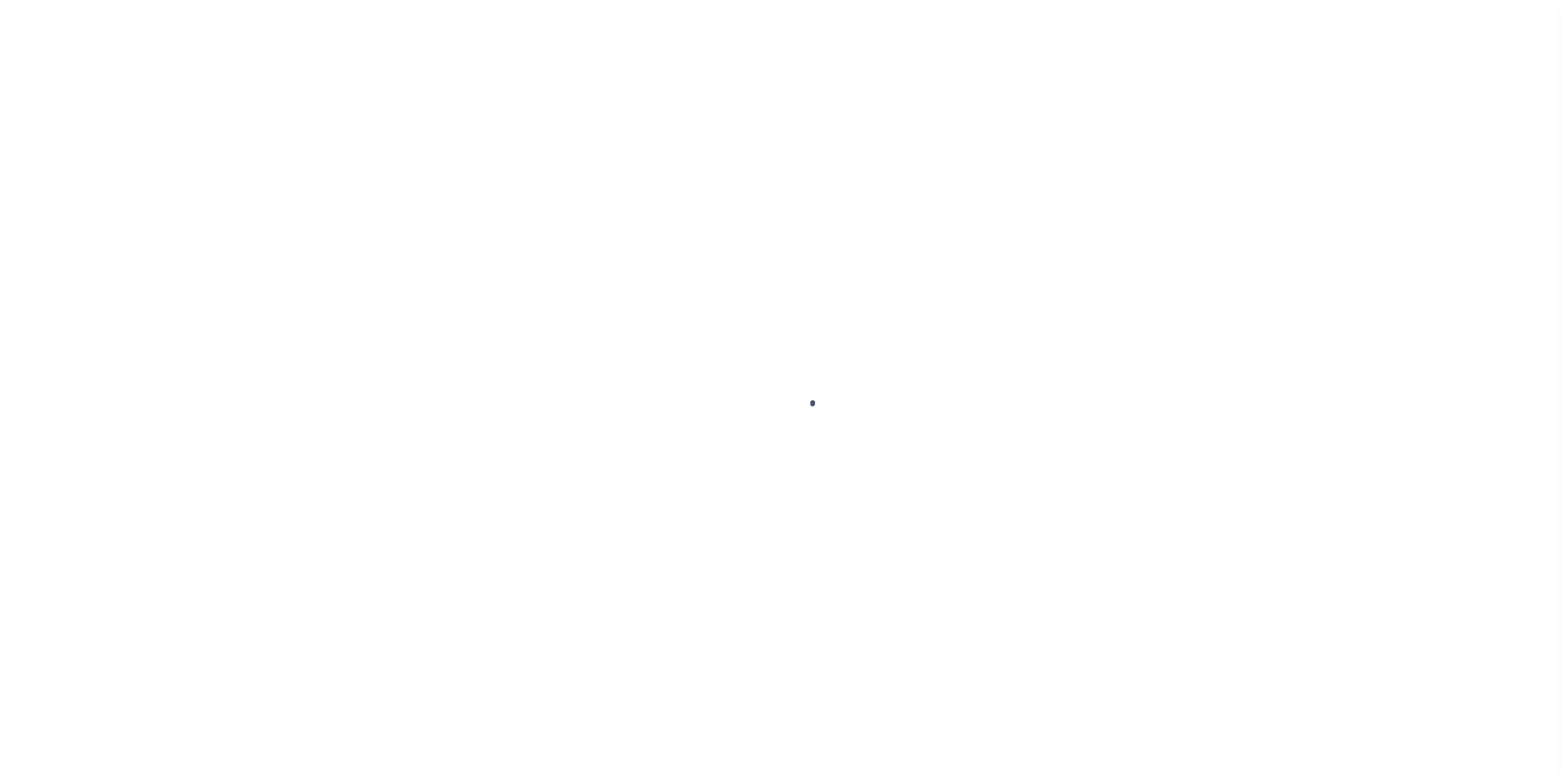
select select "NW2"
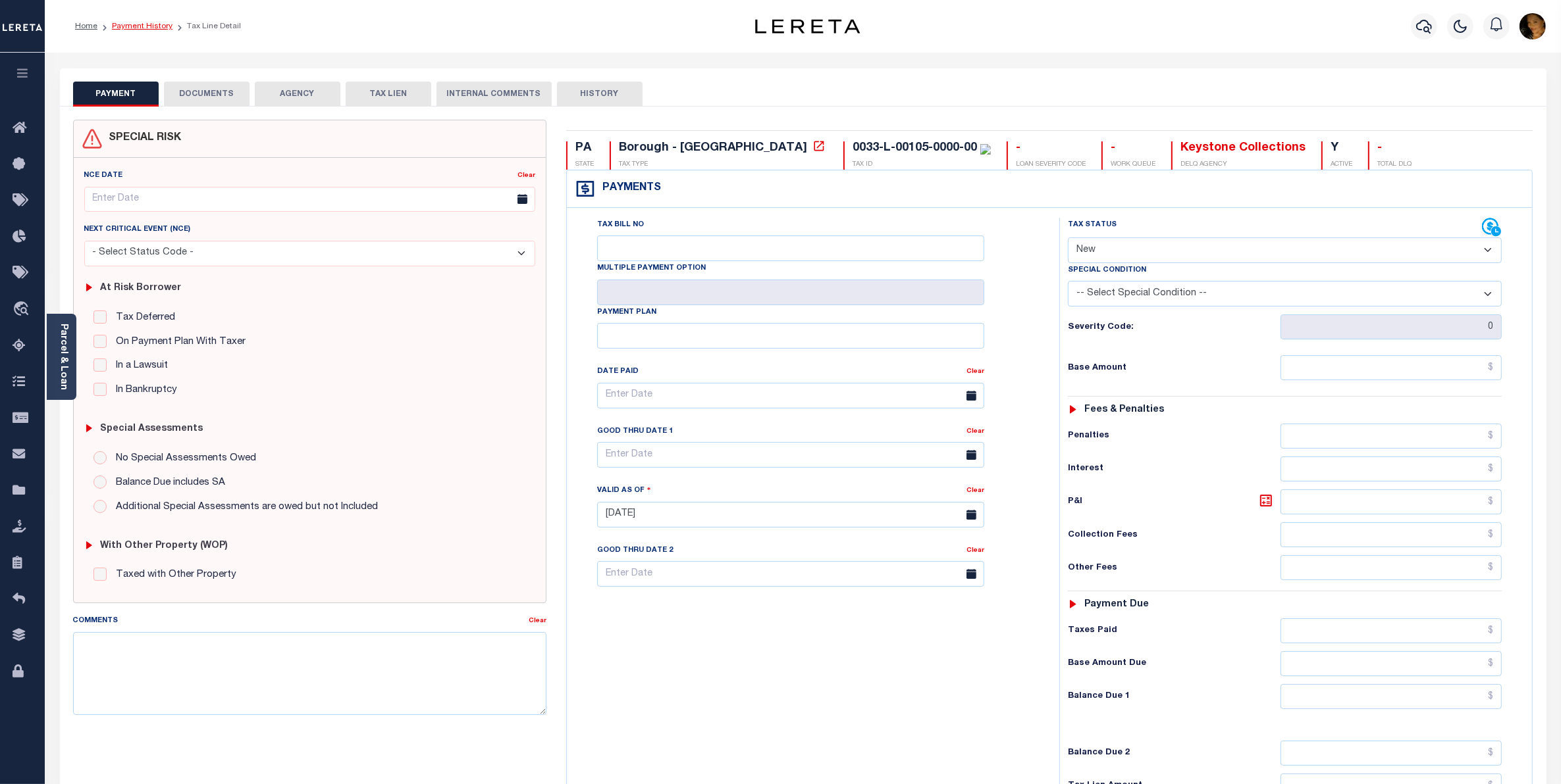
click at [149, 27] on link "Payment History" at bounding box center [142, 26] width 61 height 8
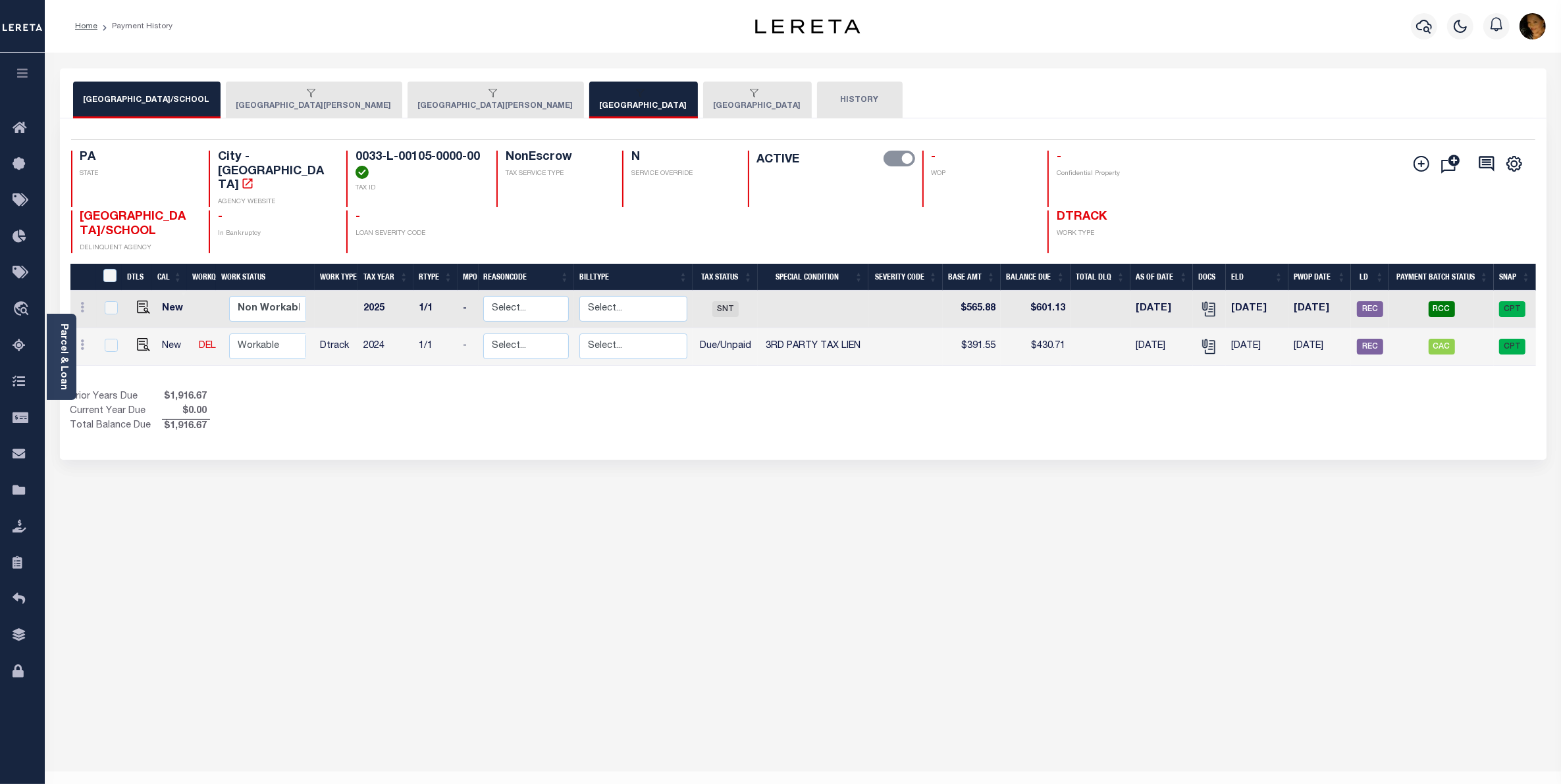
click at [409, 103] on button "MOUNT OLIVER BOROUGH" at bounding box center [496, 100] width 177 height 37
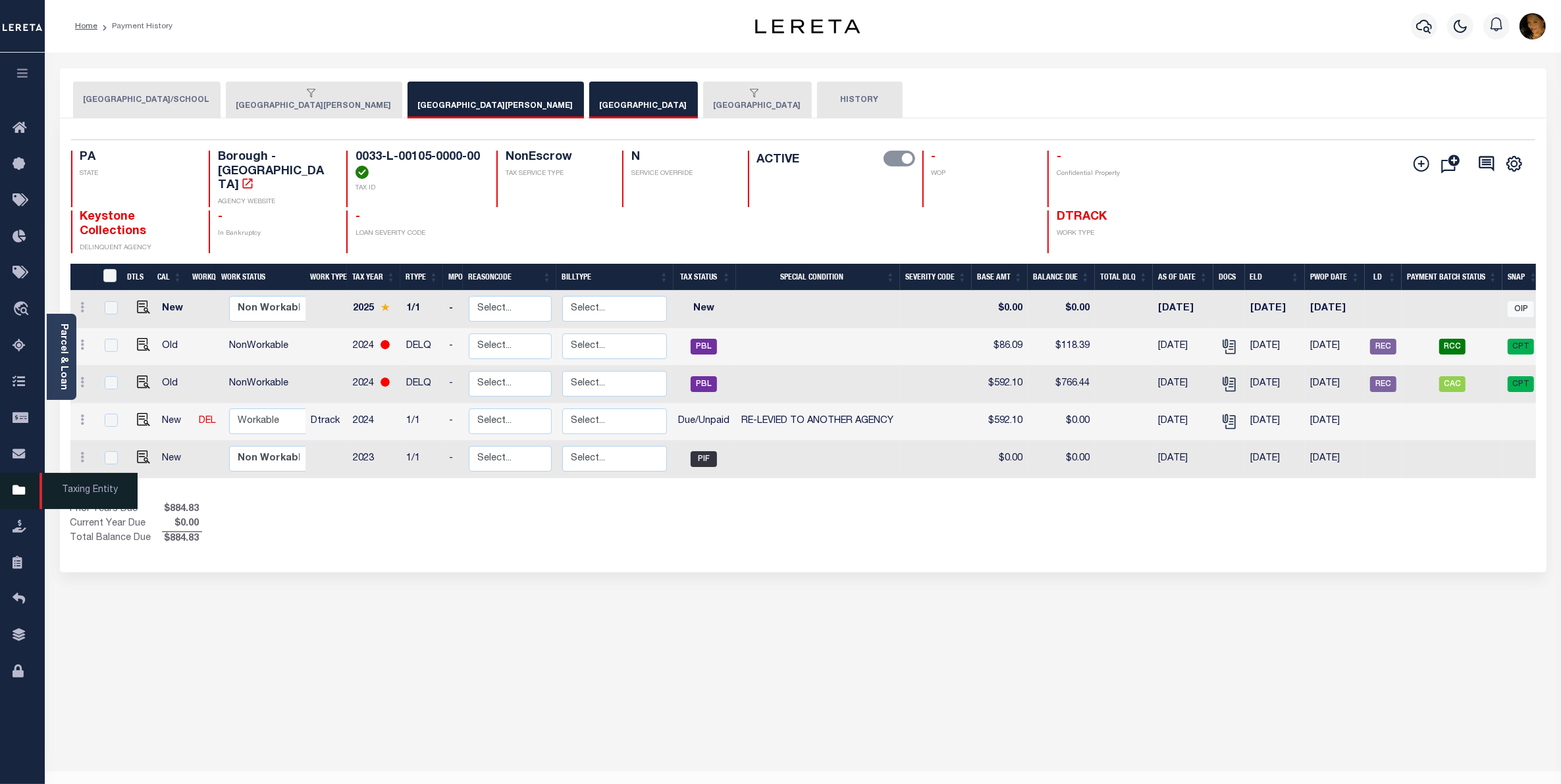
click at [15, 497] on icon at bounding box center [23, 490] width 21 height 16
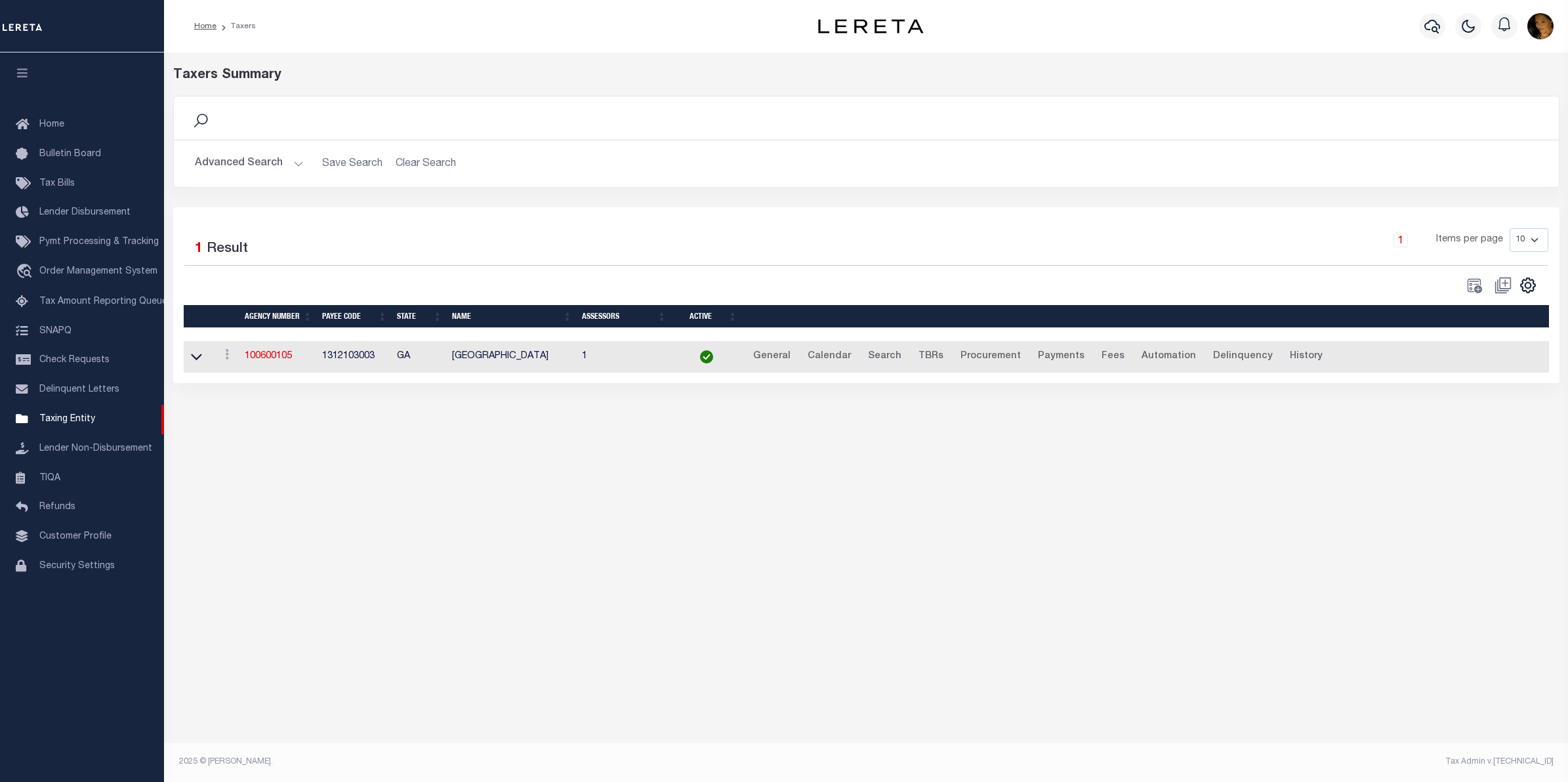
click at [296, 163] on button "Advanced Search" at bounding box center [248, 164] width 109 height 26
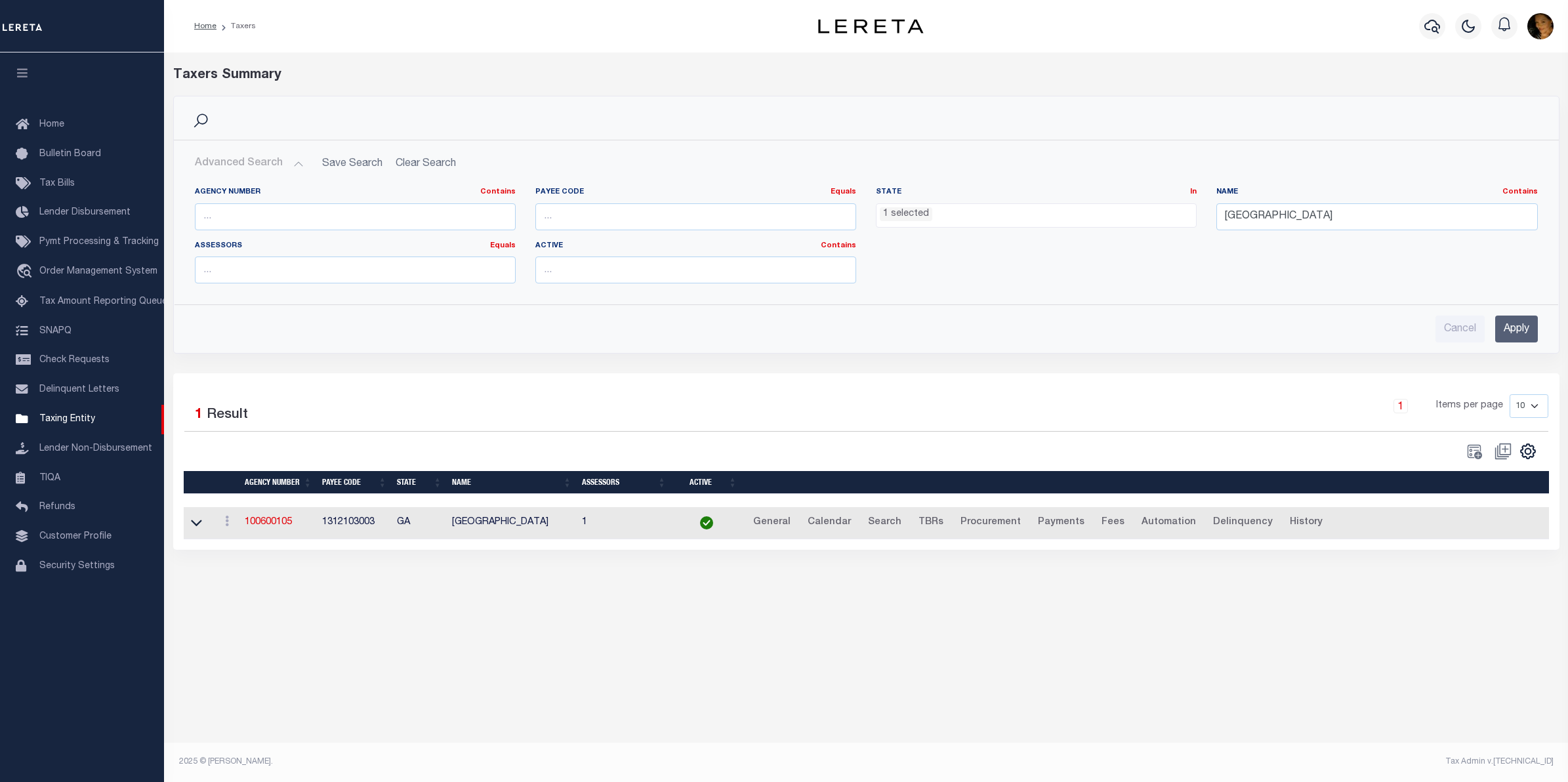
click at [913, 213] on li "1 selected" at bounding box center [906, 214] width 53 height 14
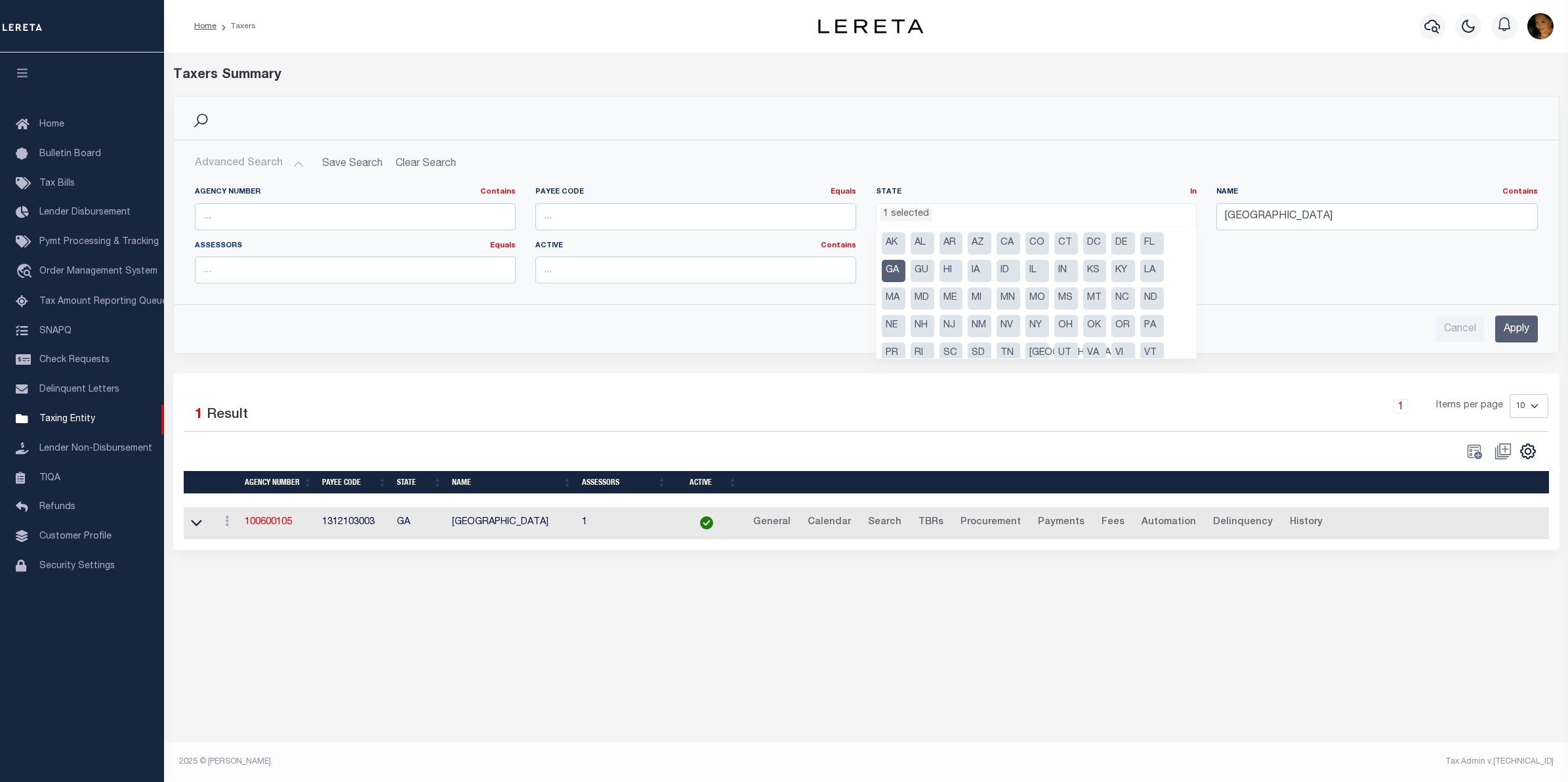
click at [894, 271] on li "GA" at bounding box center [893, 271] width 24 height 22
click at [1156, 328] on li "PA" at bounding box center [1151, 326] width 24 height 22
select select "PA"
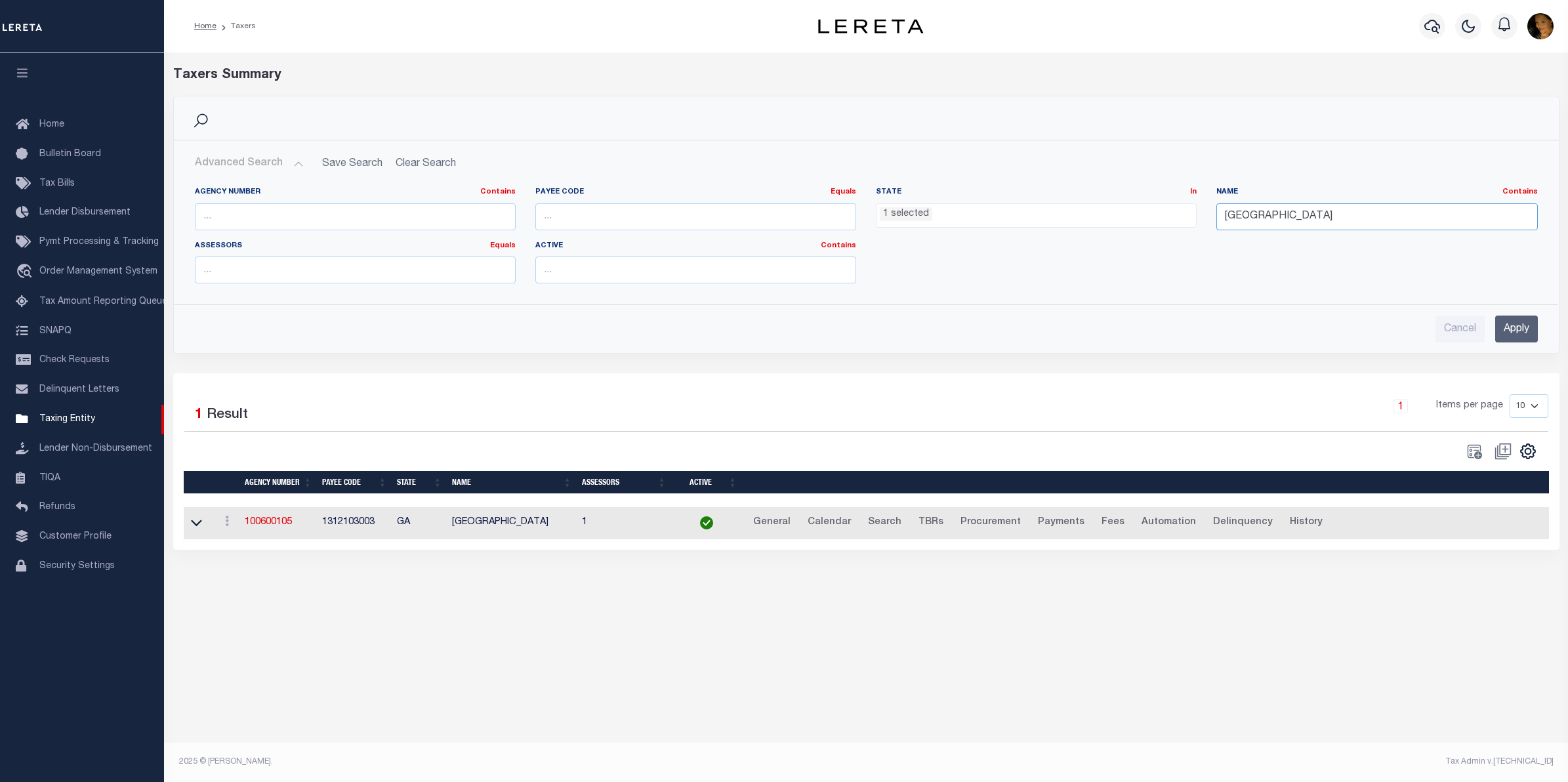
drag, startPoint x: 1304, startPoint y: 221, endPoint x: 1211, endPoint y: 223, distance: 93.0
click at [1211, 223] on div "Name Contains Contains Is fairburn city" at bounding box center [1376, 214] width 341 height 54
click at [1278, 219] on input "mount olive borough" at bounding box center [1375, 217] width 321 height 27
type input "mount oliver borough"
click at [1513, 335] on input "Apply" at bounding box center [1516, 329] width 42 height 27
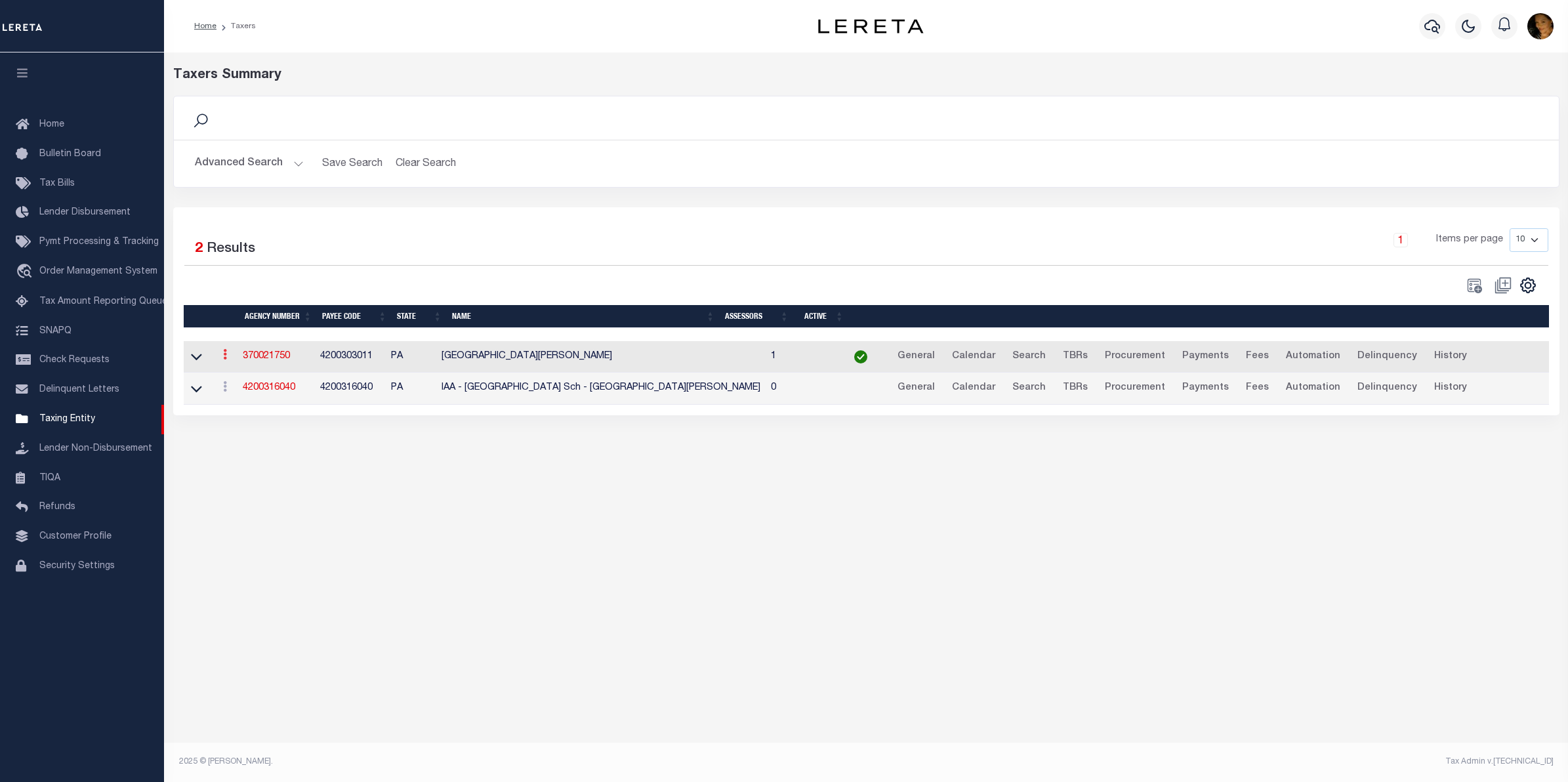
click at [227, 359] on icon at bounding box center [225, 354] width 4 height 11
click at [257, 359] on link "370021750" at bounding box center [266, 356] width 47 height 10
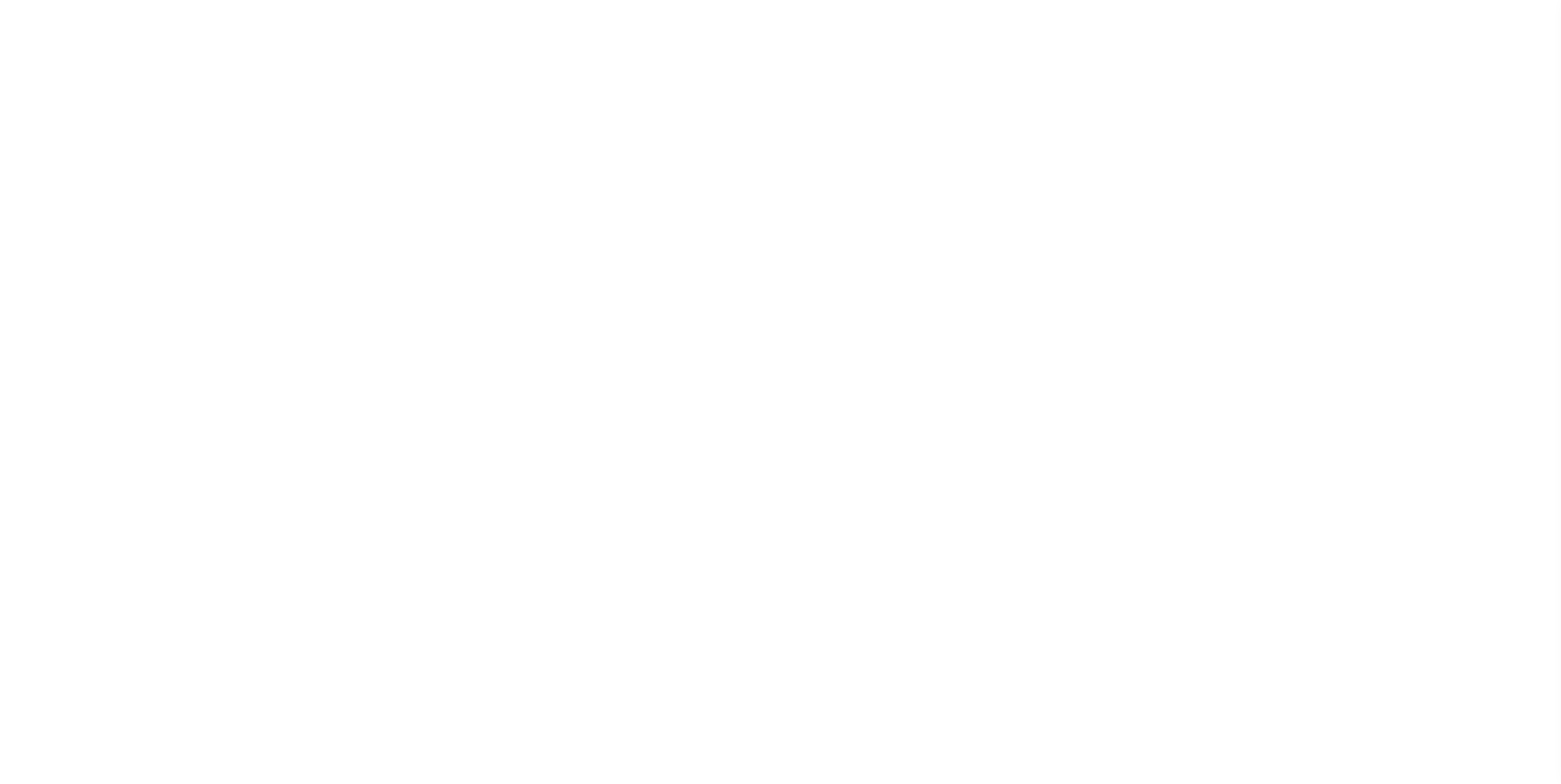
select select
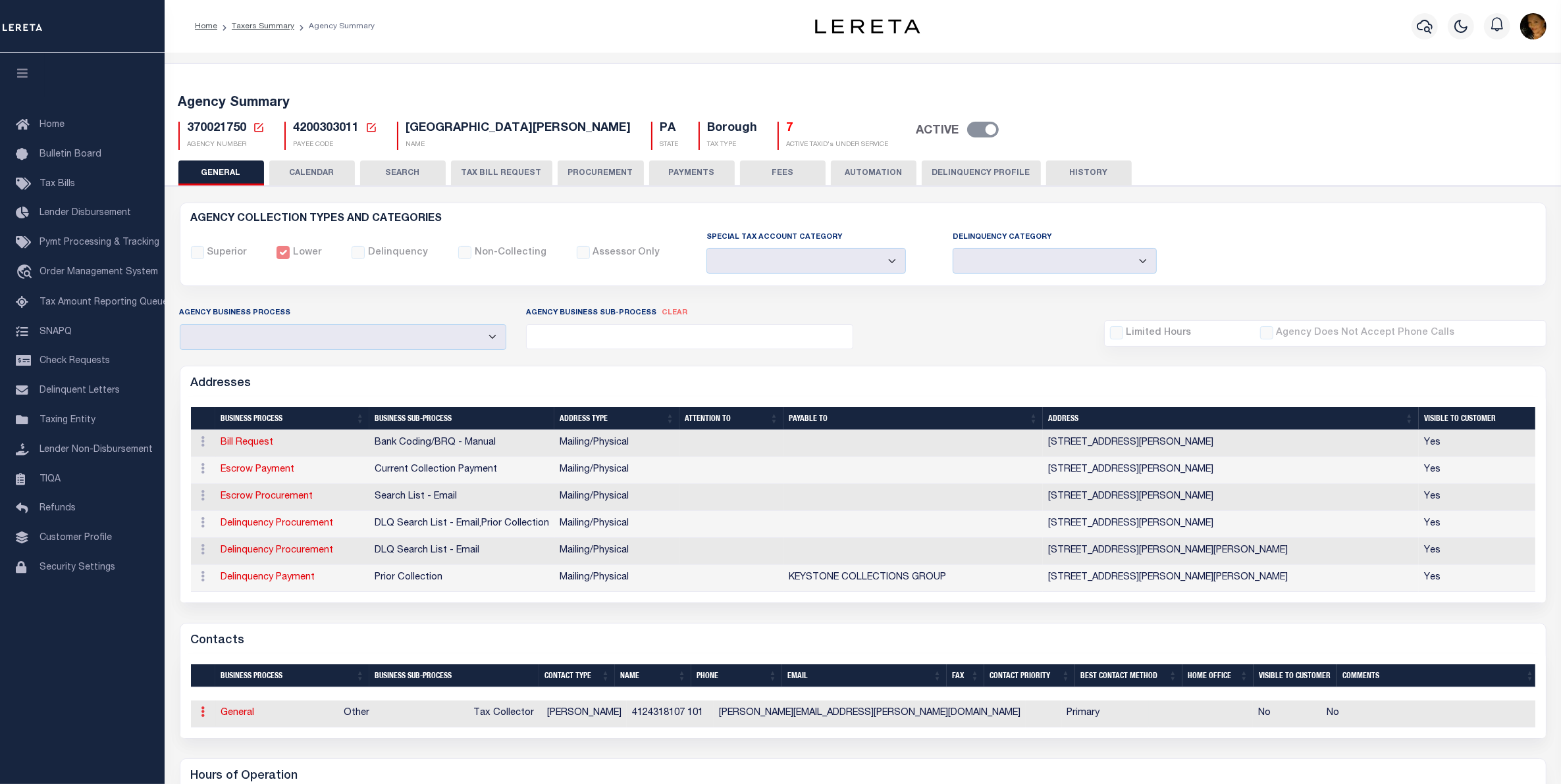
click at [203, 717] on icon at bounding box center [204, 712] width 4 height 11
drag, startPoint x: 1559, startPoint y: 327, endPoint x: 1558, endPoint y: 425, distance: 98.0
click at [1558, 425] on div "AGENCY COLLECTION TYPES AND CATEGORIES Superior Lower Delinquency Non-Collectin…" at bounding box center [863, 768] width 1401 height 1165
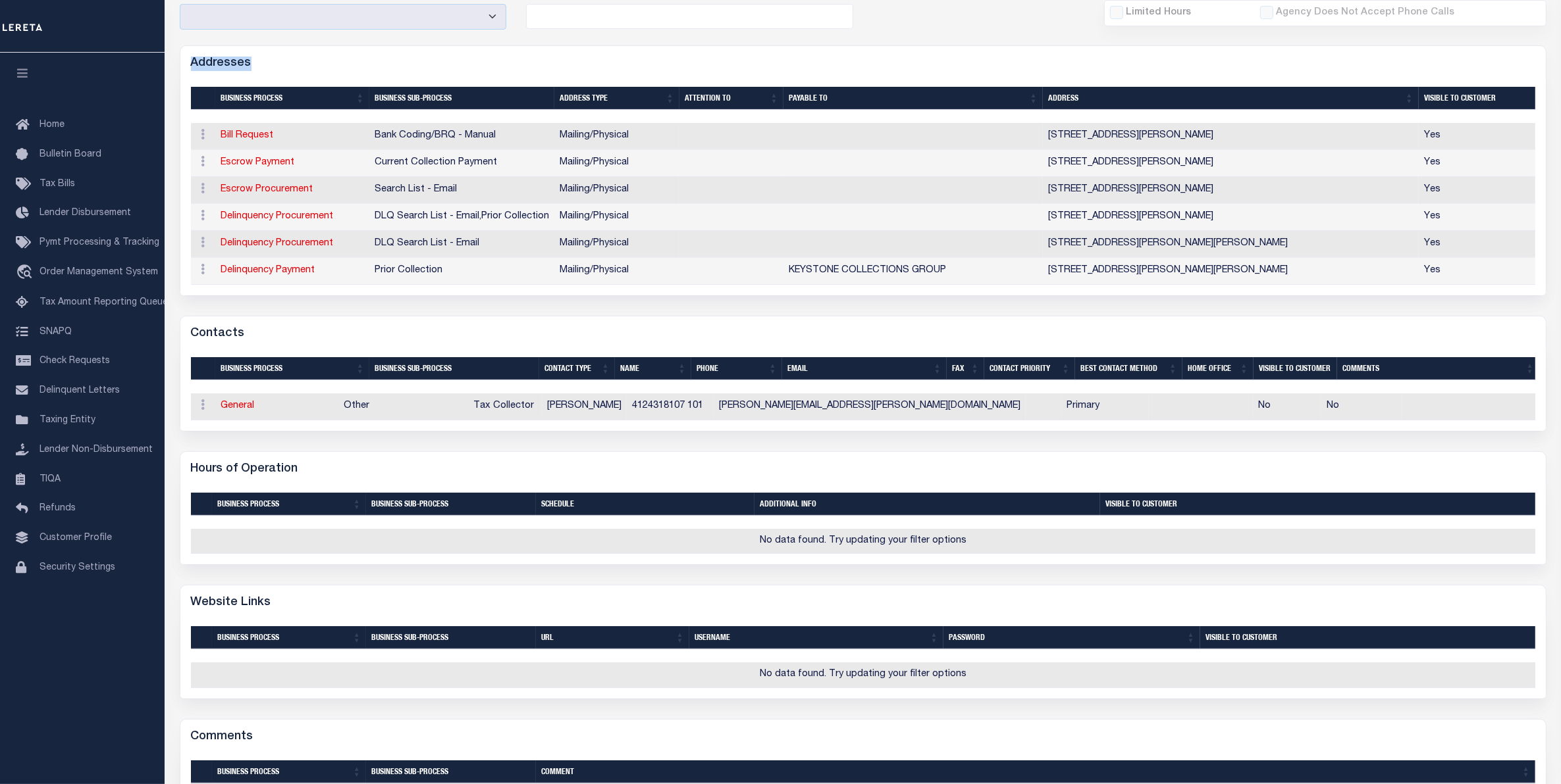
scroll to position [389, 0]
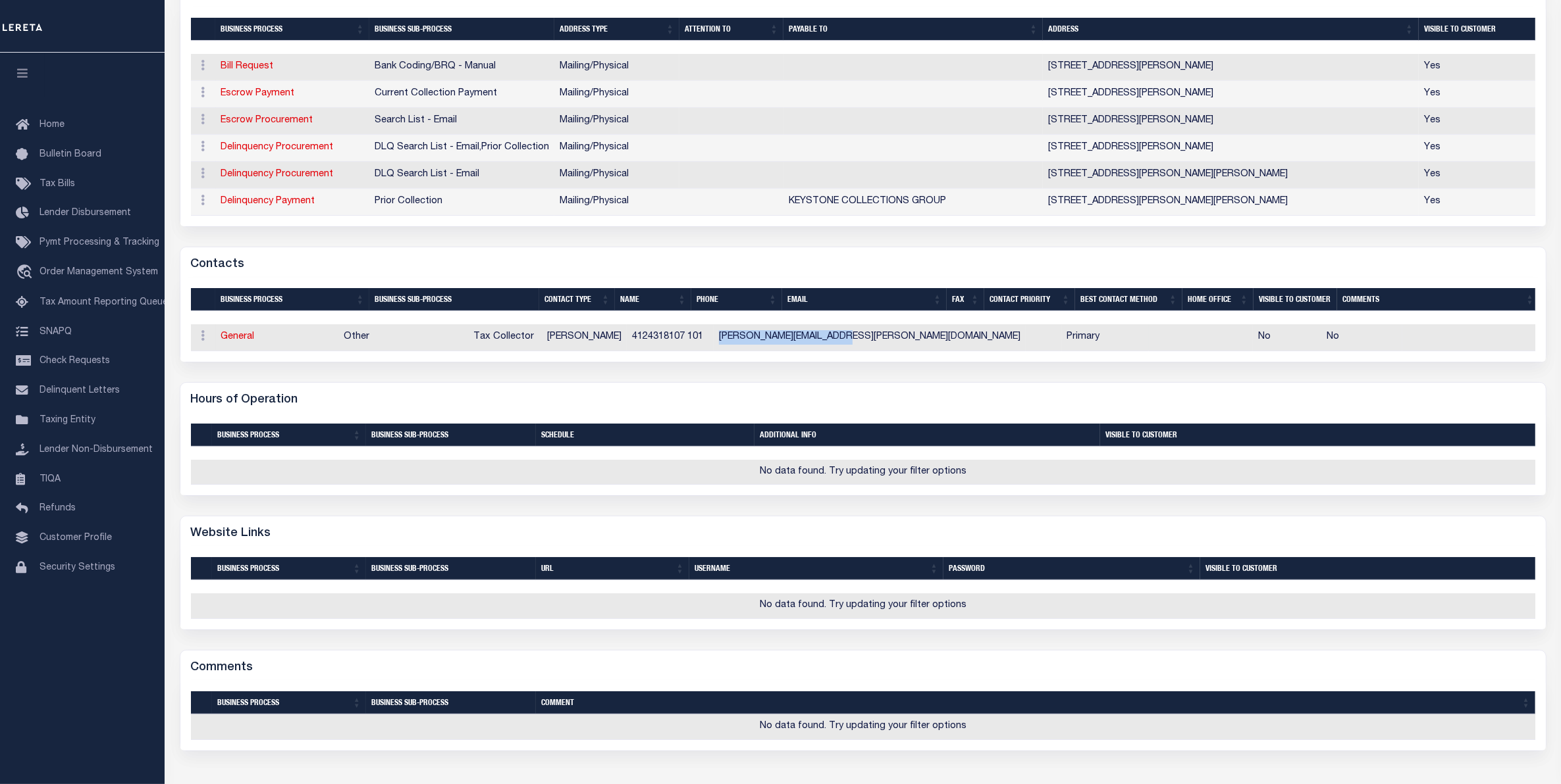
drag, startPoint x: 935, startPoint y: 348, endPoint x: 781, endPoint y: 348, distance: 154.0
click at [781, 348] on td "TINA.CARCIA@MTOLIVER.COM" at bounding box center [869, 338] width 312 height 27
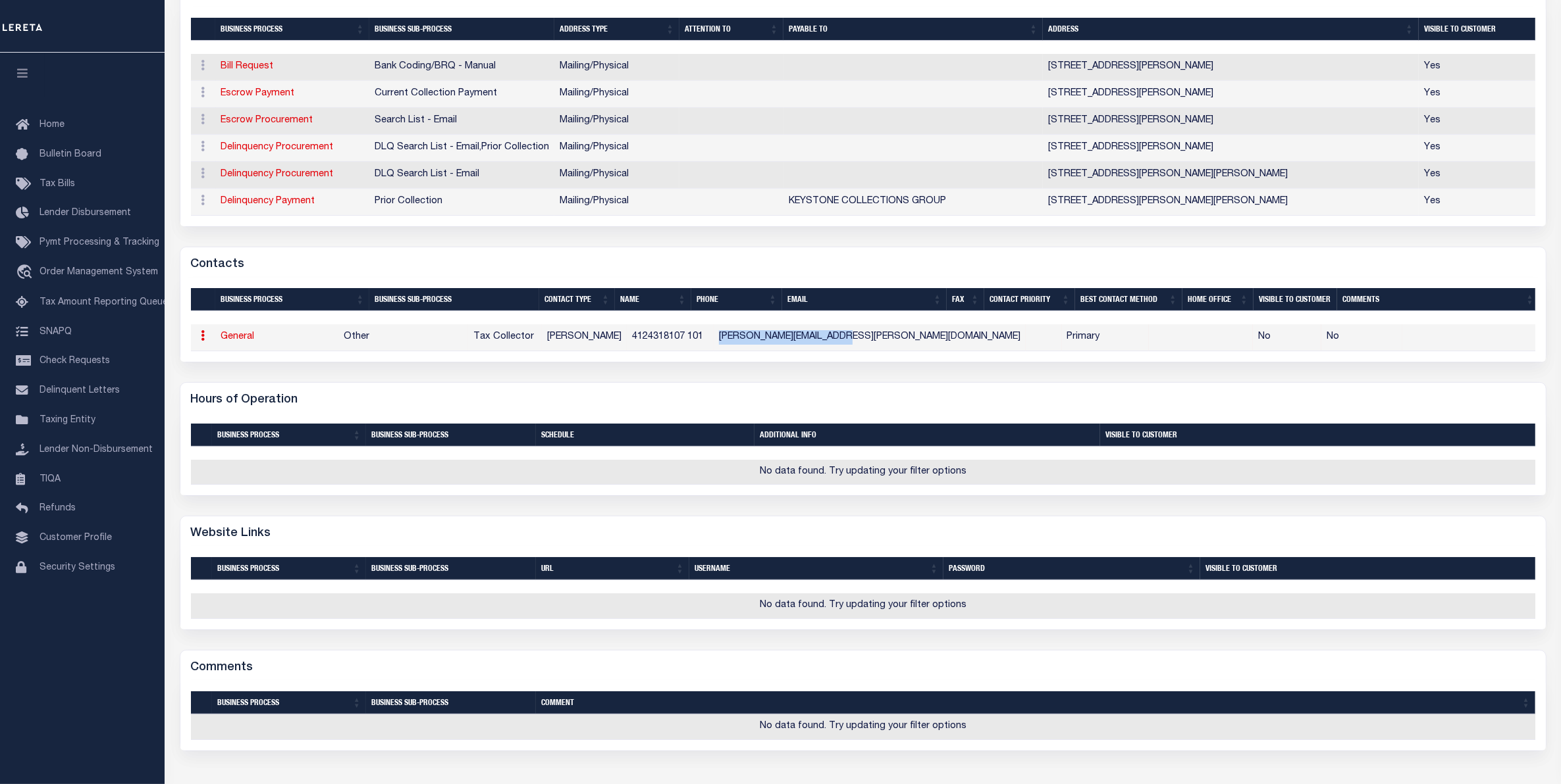
copy td "TINA.CARCIA@MTOLIVER.COM"
click at [712, 349] on td "4124318107 101" at bounding box center [670, 338] width 87 height 27
copy td "4124318107"
drag, startPoint x: 770, startPoint y: 348, endPoint x: 697, endPoint y: 348, distance: 73.0
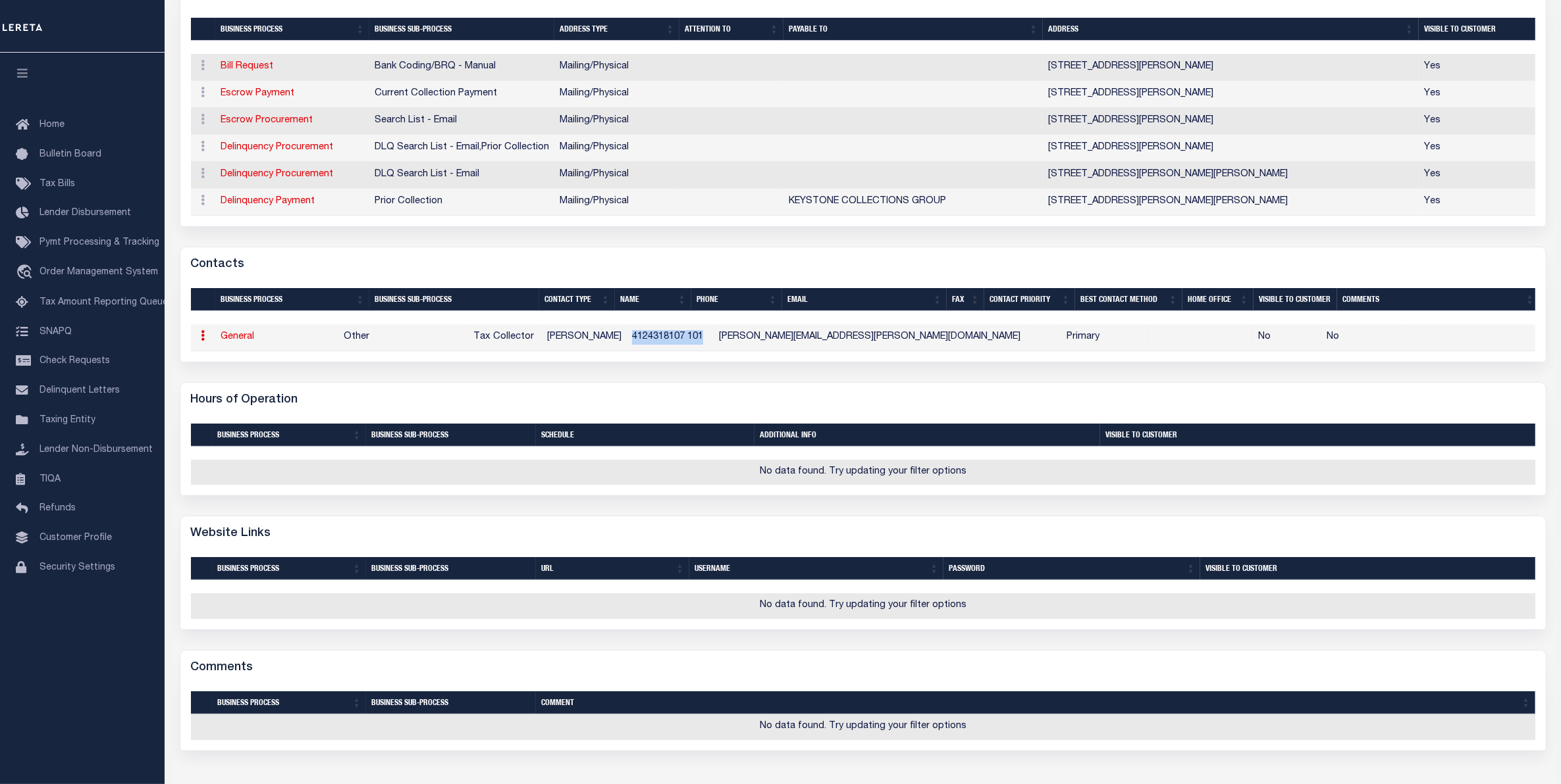
click at [697, 348] on td "4124318107 101" at bounding box center [670, 338] width 87 height 27
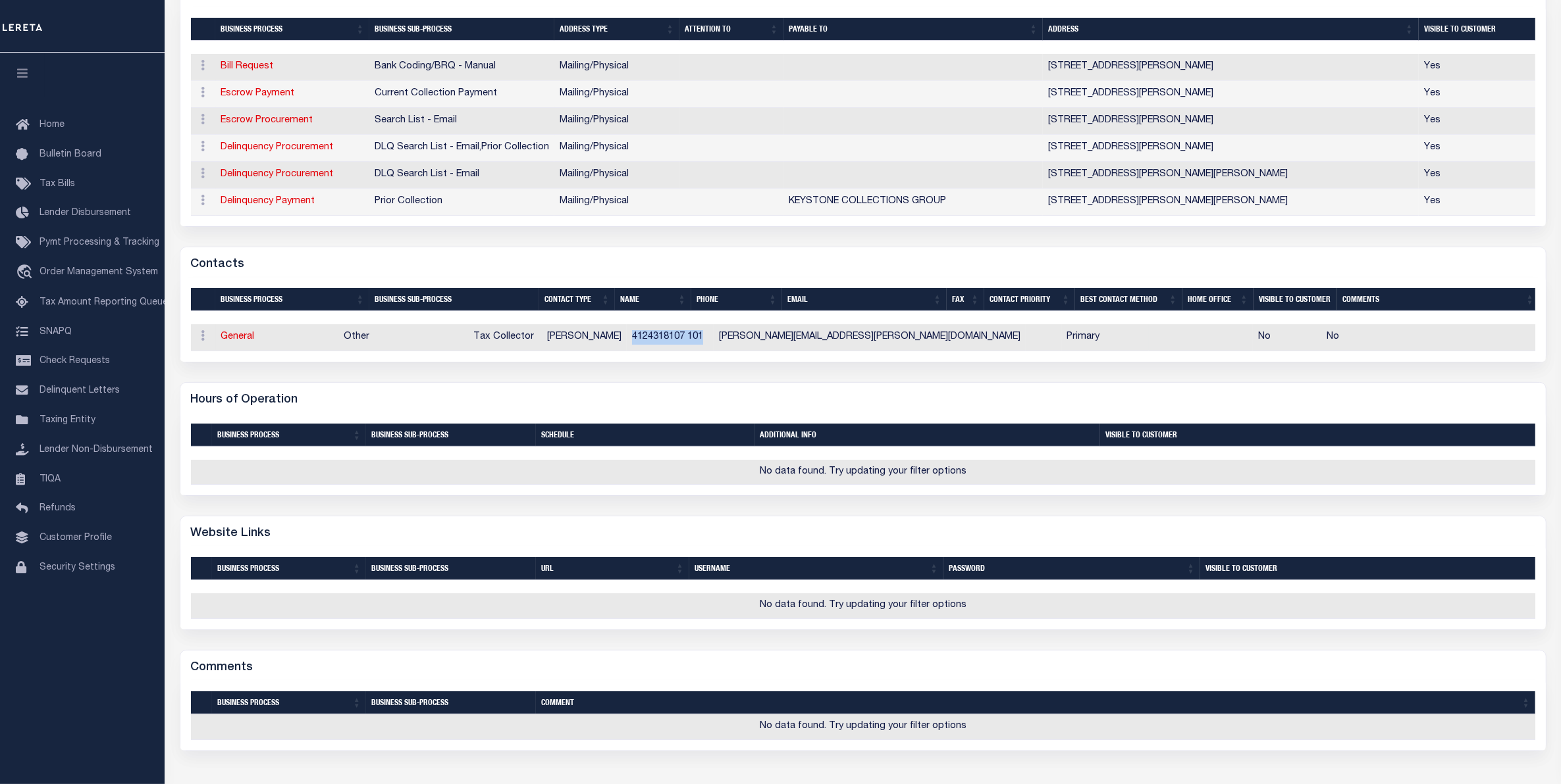
copy td "4124318107 101"
click at [531, 410] on div "Hours of Operation" at bounding box center [863, 398] width 1365 height 30
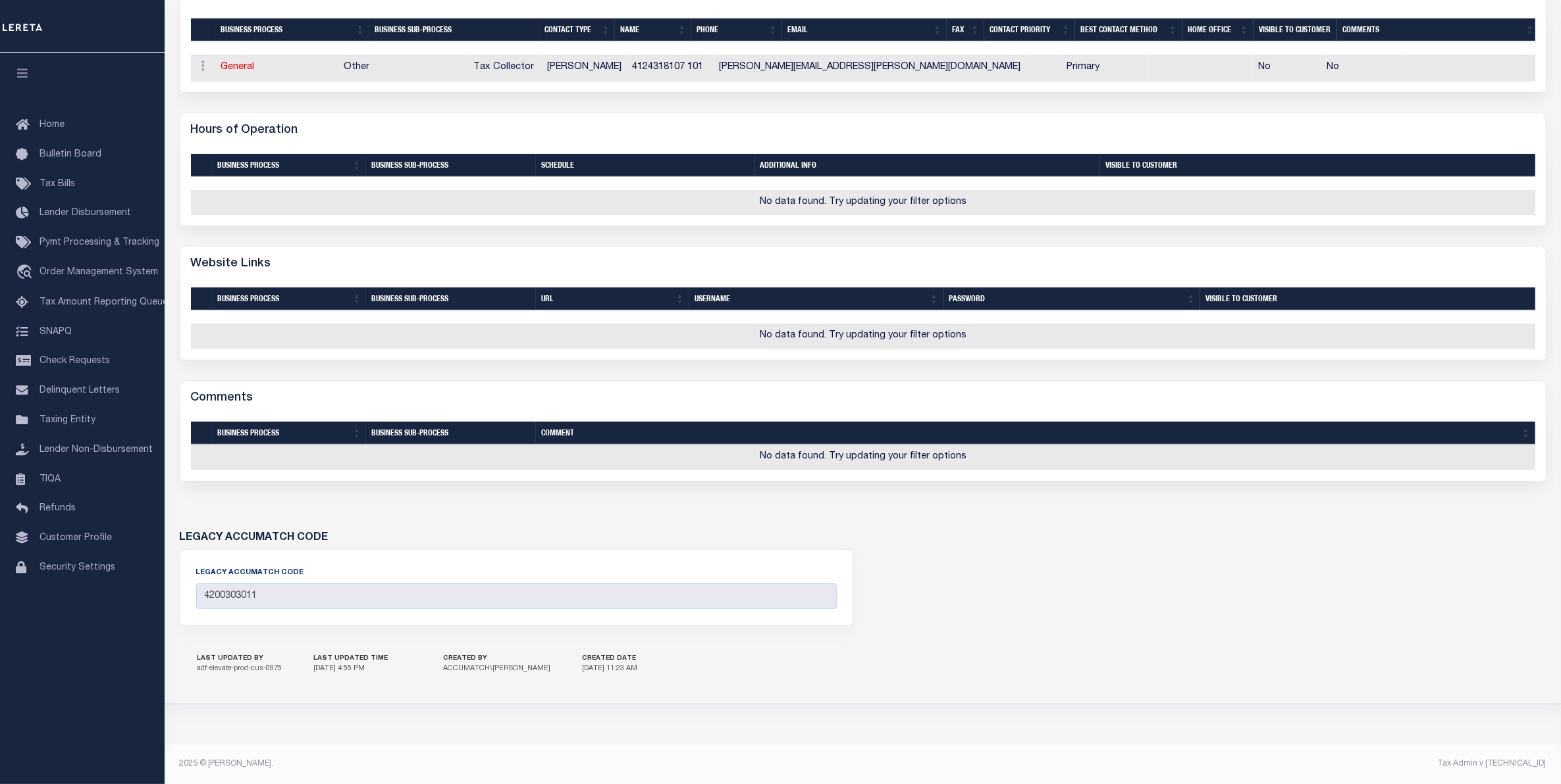
scroll to position [0, 0]
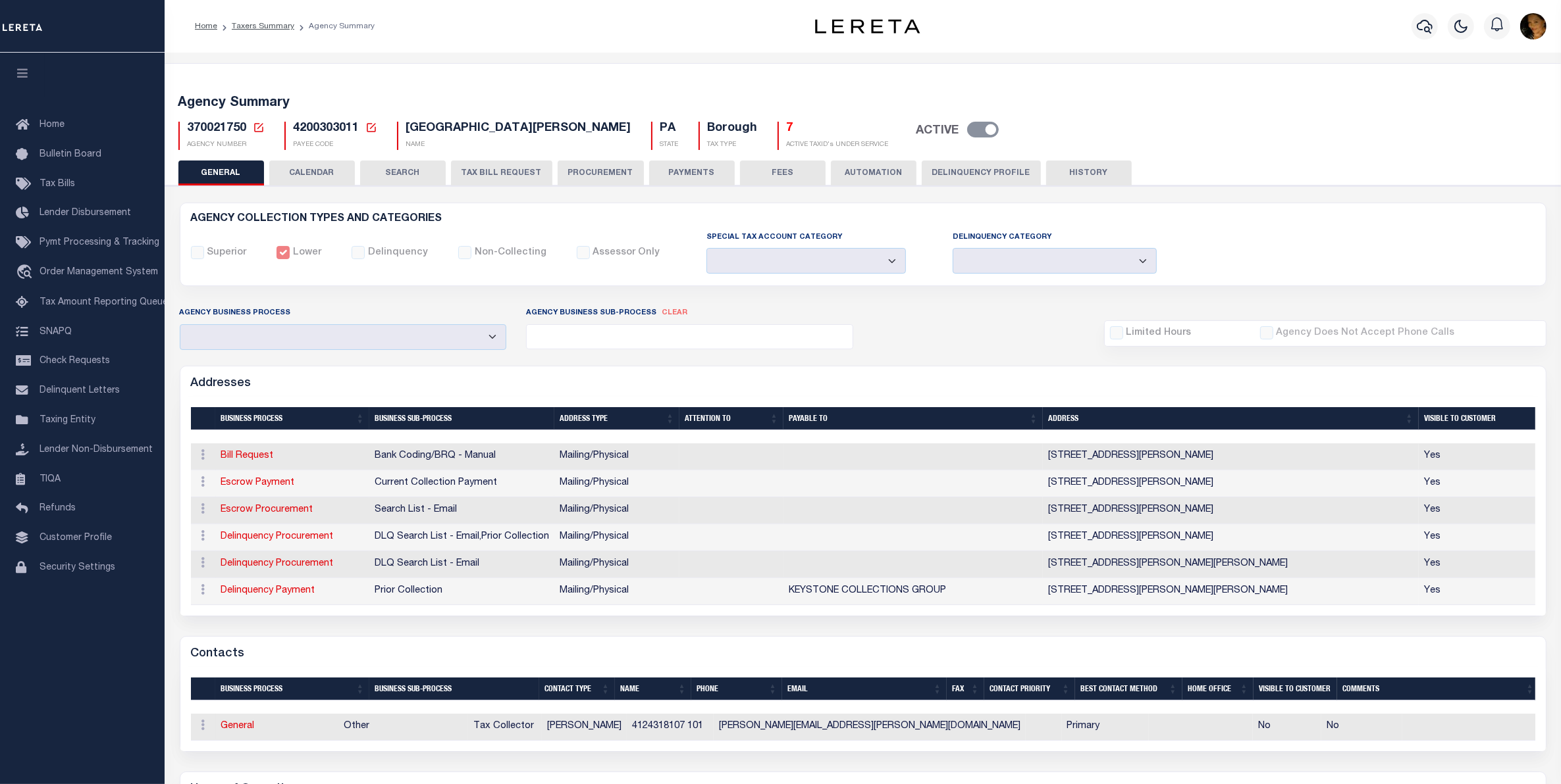
click at [212, 127] on span "370021750" at bounding box center [216, 128] width 59 height 12
click at [1229, 268] on div "Superior Lower Delinquency Non-Collecting Assessor Only" at bounding box center [863, 253] width 1364 height 44
click at [366, 61] on div "Agency Summary 370021750 Agency Number" at bounding box center [862, 748] width 1396 height 1391
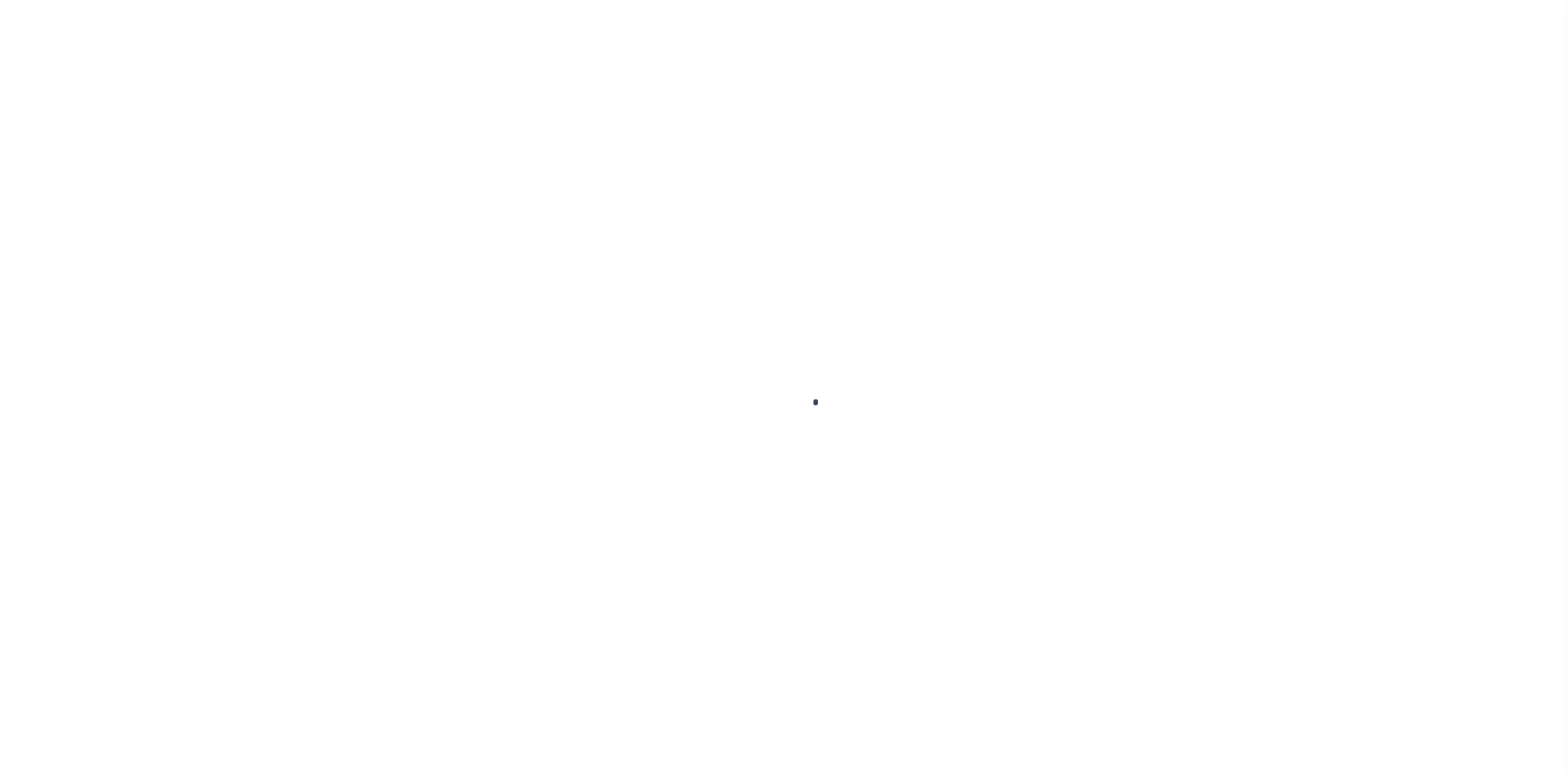
select select
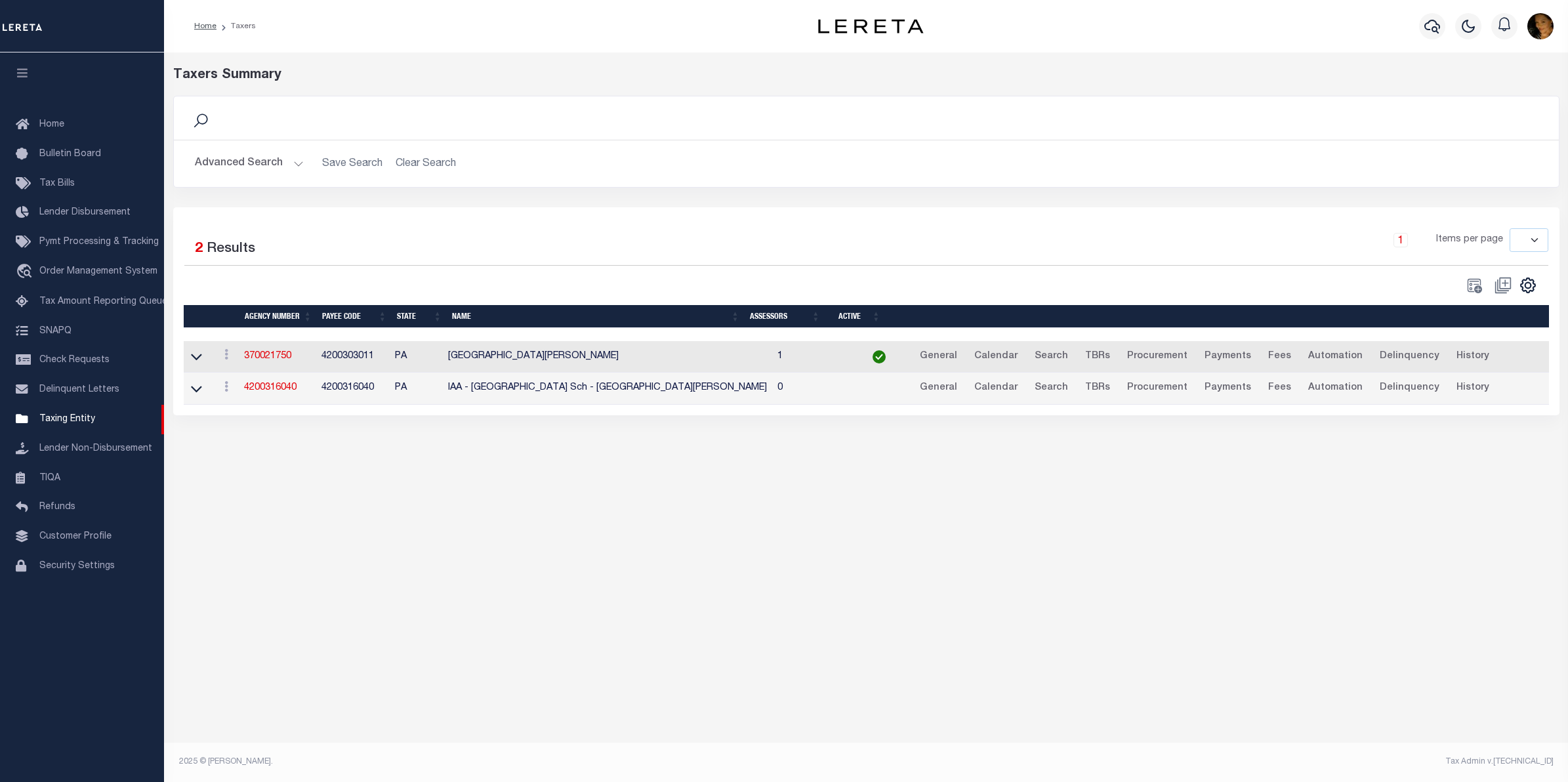
click at [292, 166] on button "Advanced Search" at bounding box center [248, 164] width 109 height 26
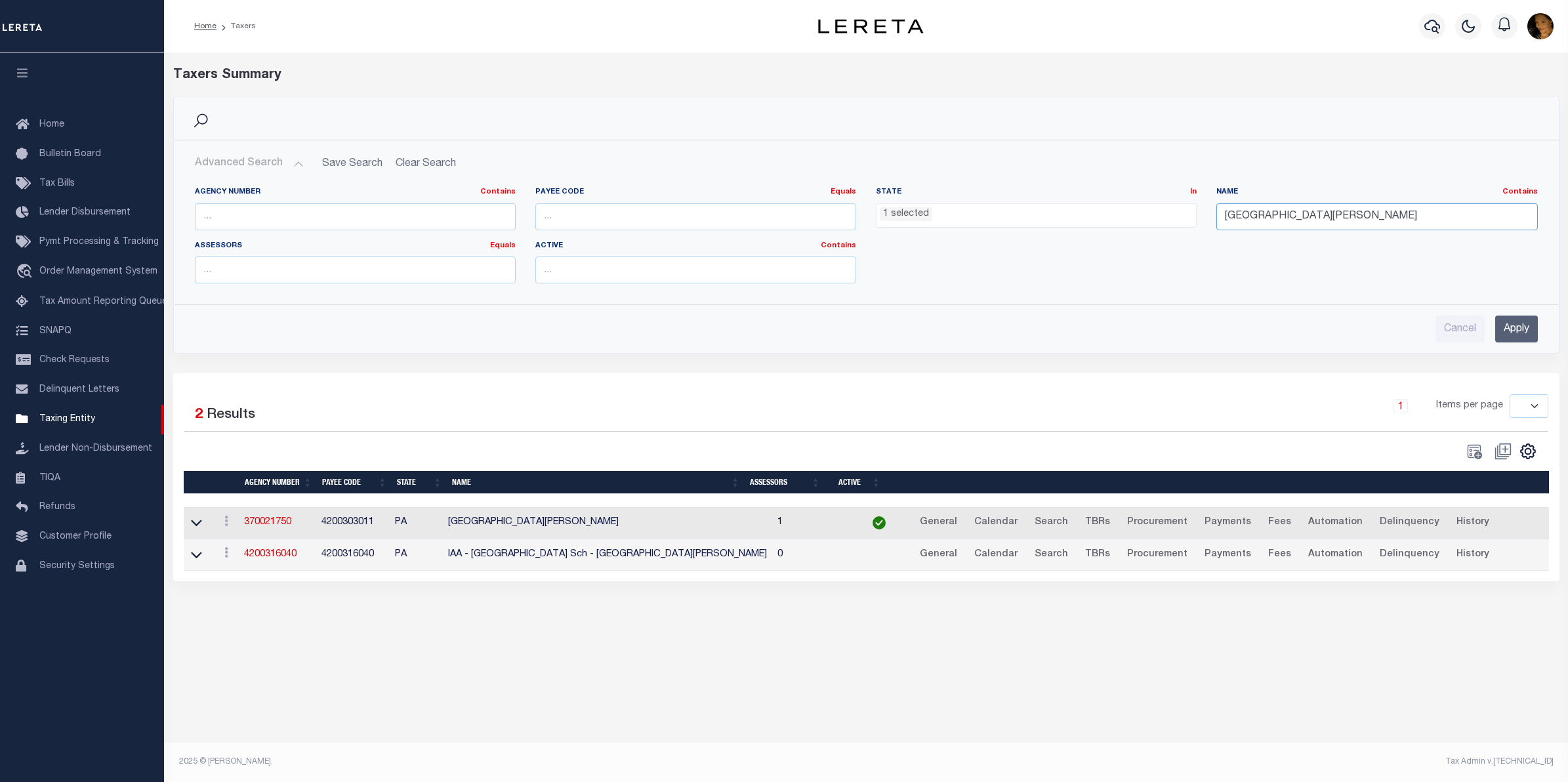
drag, startPoint x: 1346, startPoint y: 220, endPoint x: 1195, endPoint y: 228, distance: 151.2
click at [1195, 228] on div "Agency Number Contains Contains Is Payee Code Equals Equals Is Not Equal To Is …" at bounding box center [865, 240] width 1362 height 107
click at [1517, 328] on input "Apply" at bounding box center [1516, 329] width 42 height 27
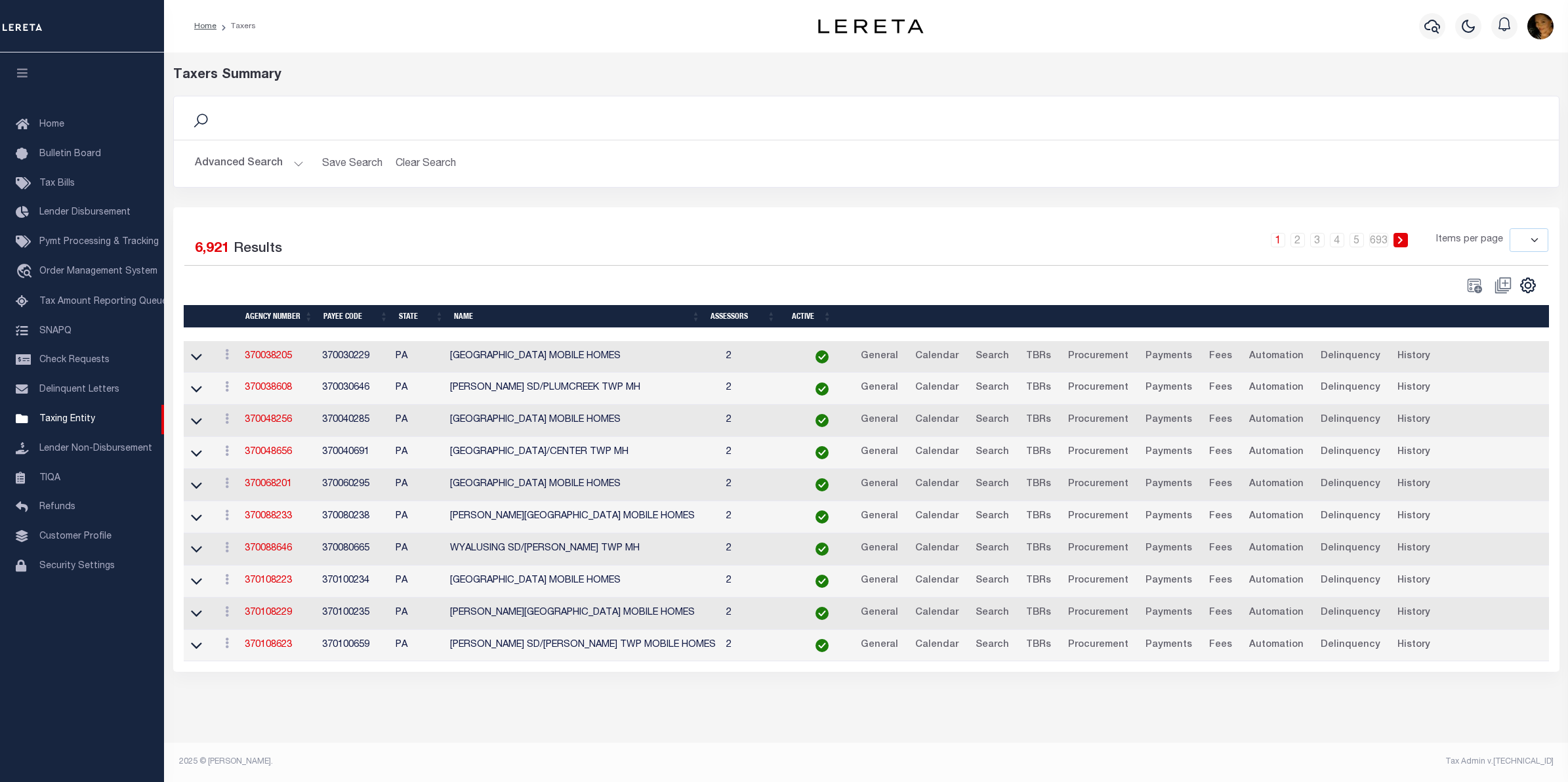
click at [292, 162] on button "Advanced Search" at bounding box center [248, 164] width 109 height 26
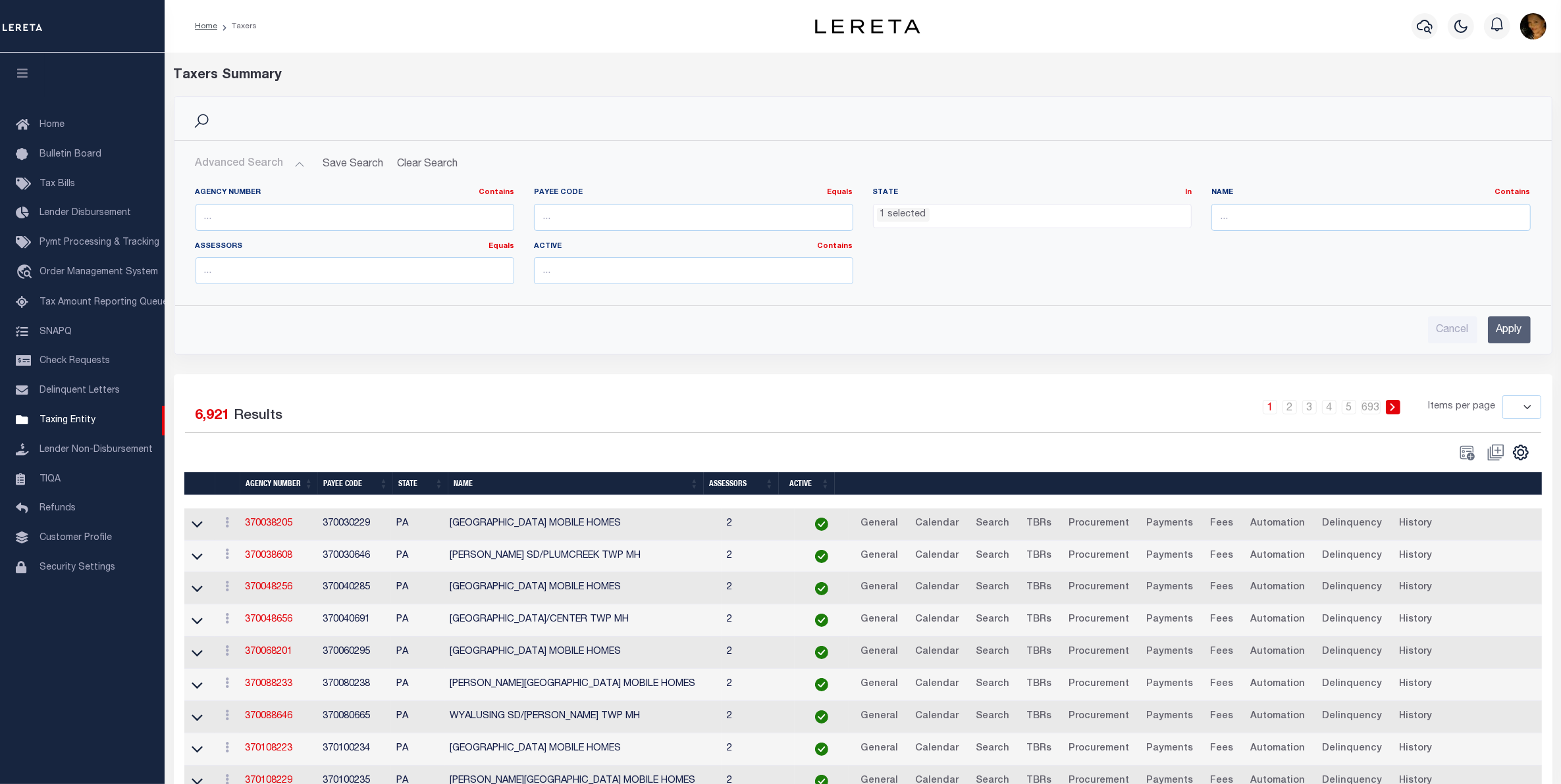
click at [1519, 408] on select "10 25 50 100" at bounding box center [1521, 407] width 39 height 24
select select "100"
click at [1502, 397] on select "10 25 50 100" at bounding box center [1521, 407] width 39 height 24
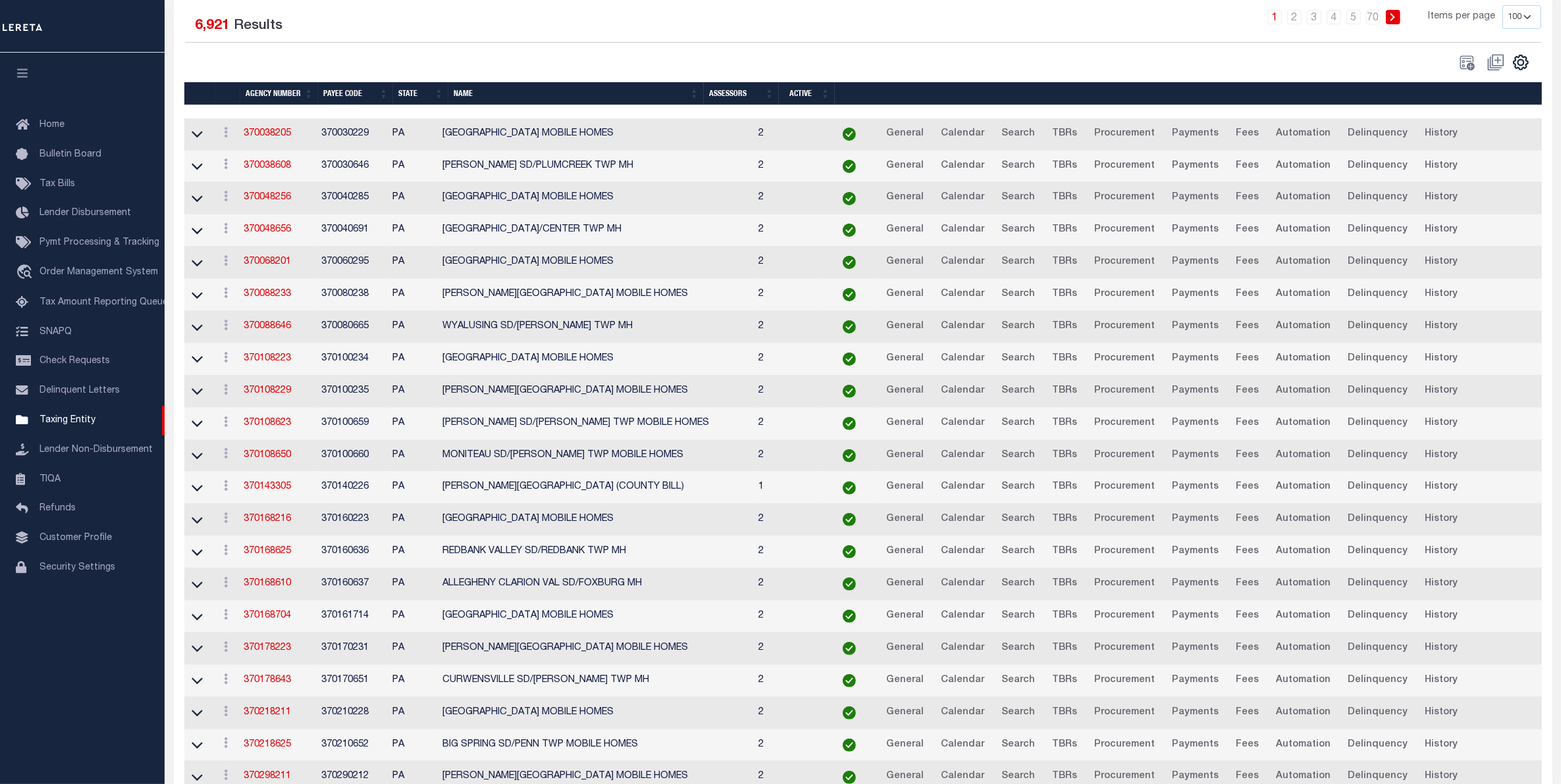
scroll to position [320, 0]
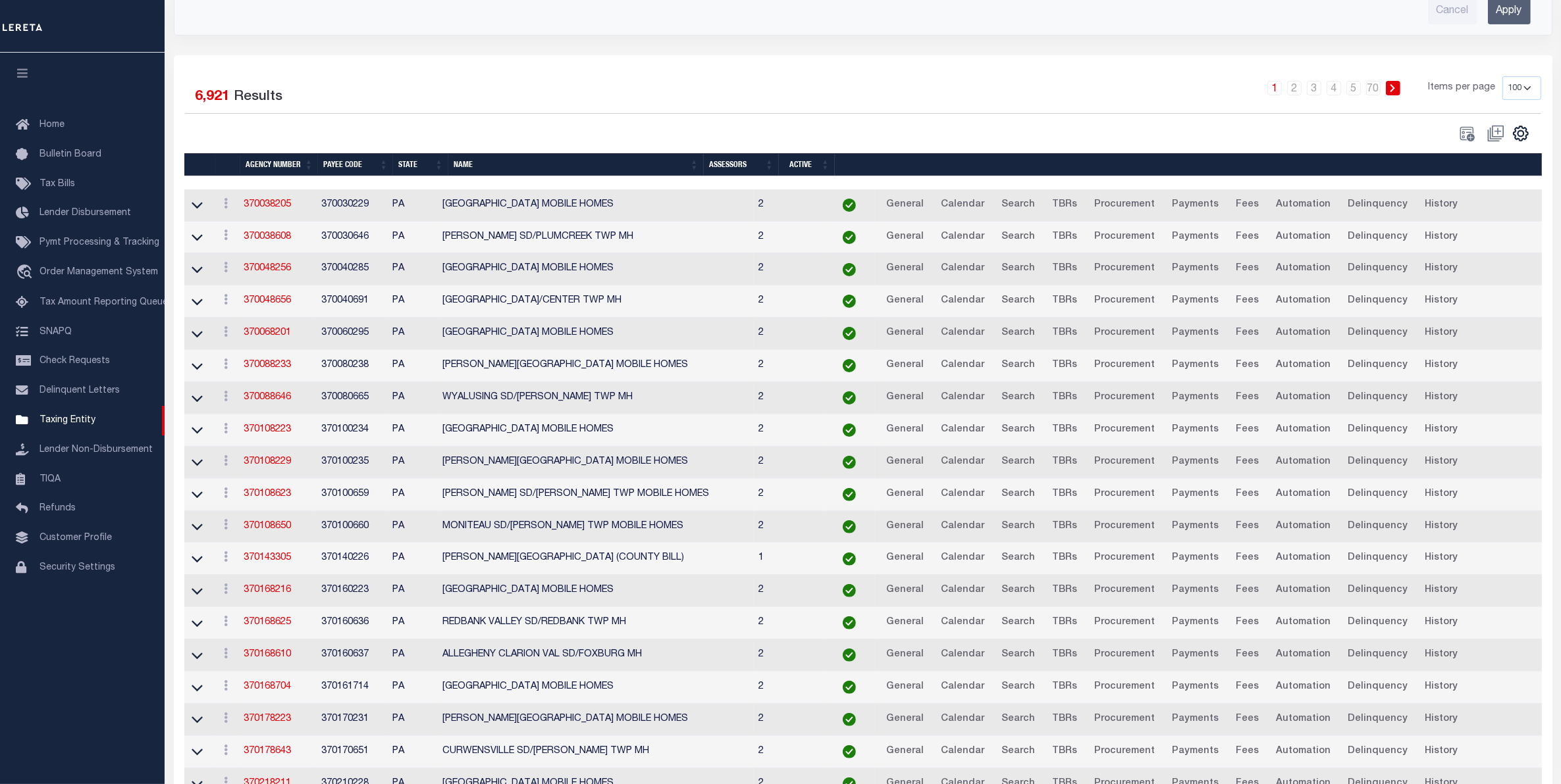
click at [550, 165] on th "Name" at bounding box center [576, 165] width 255 height 23
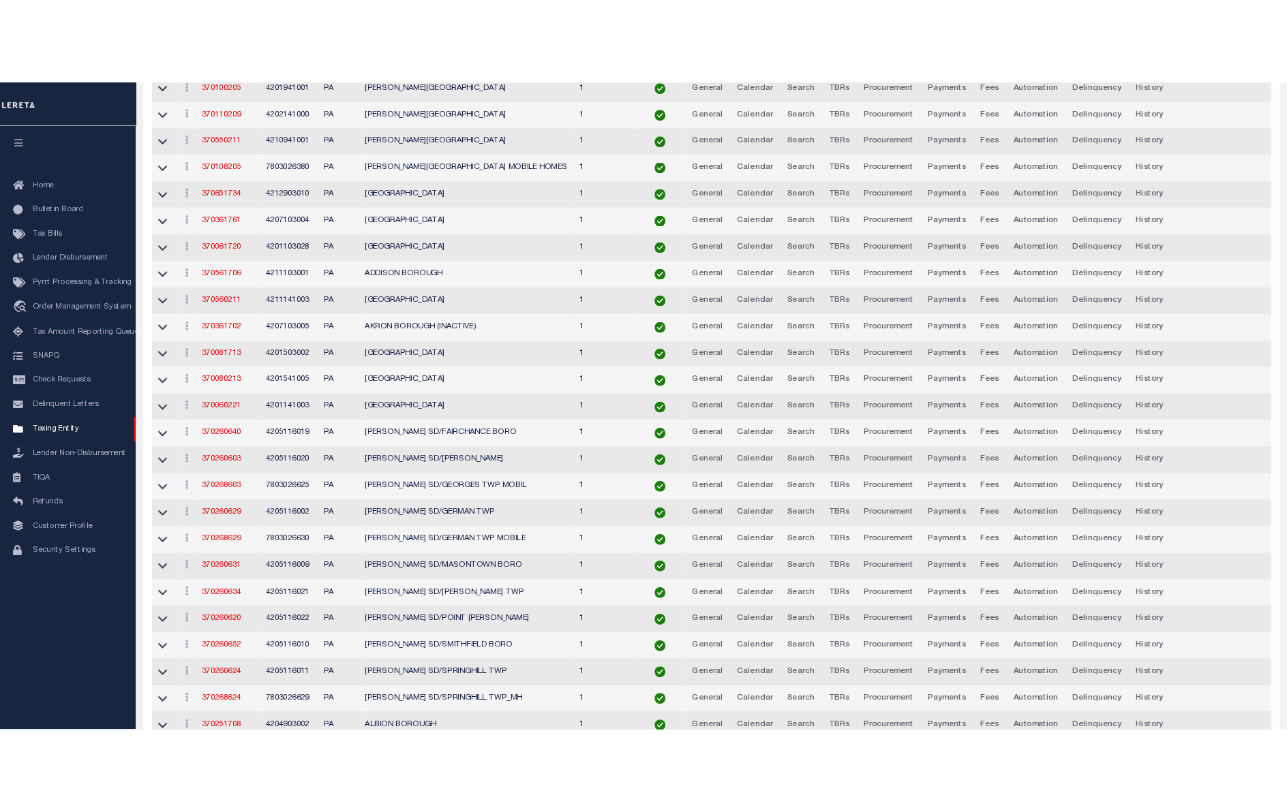
scroll to position [0, 0]
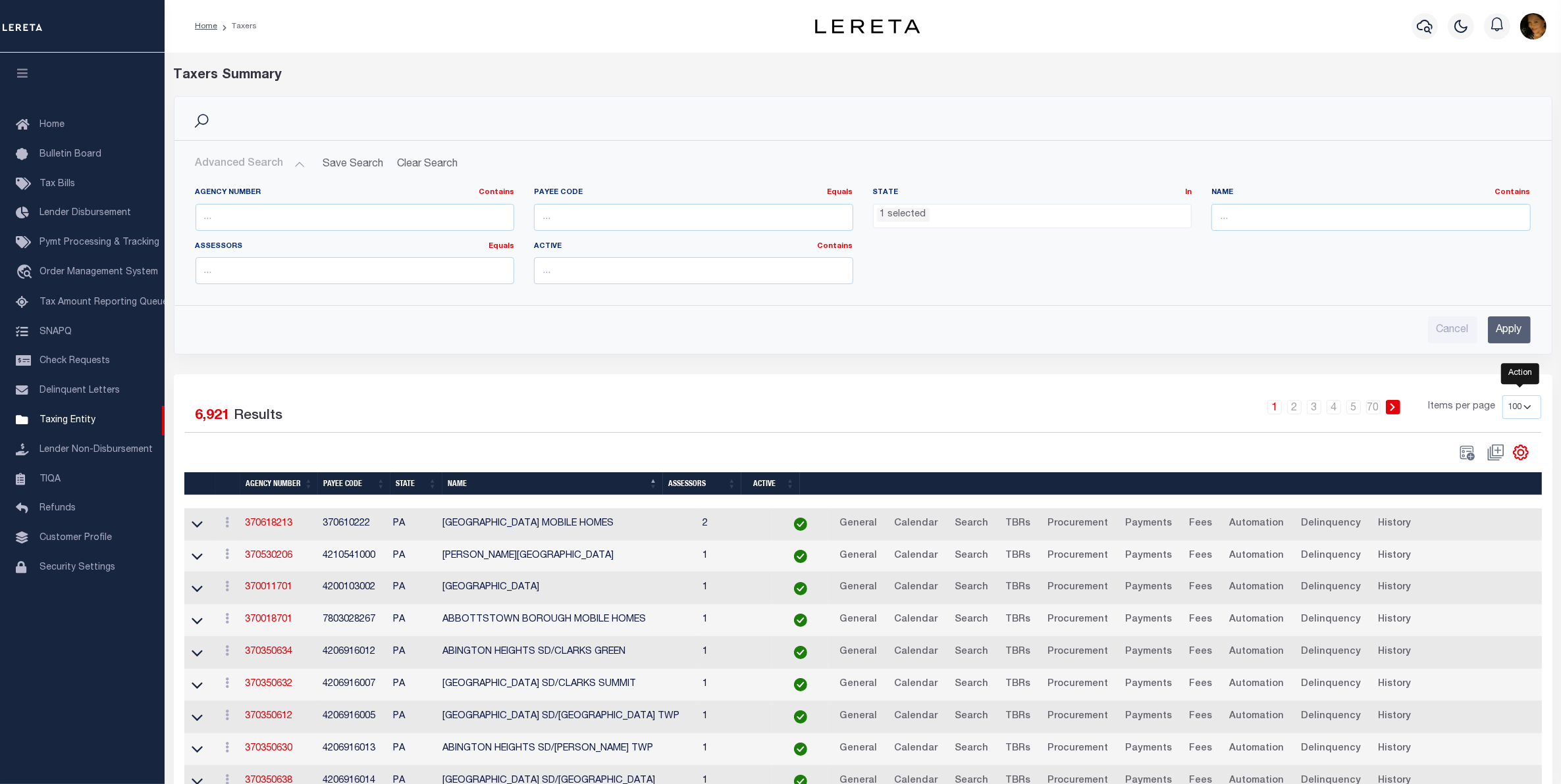
click at [1519, 460] on icon "" at bounding box center [1520, 453] width 17 height 17
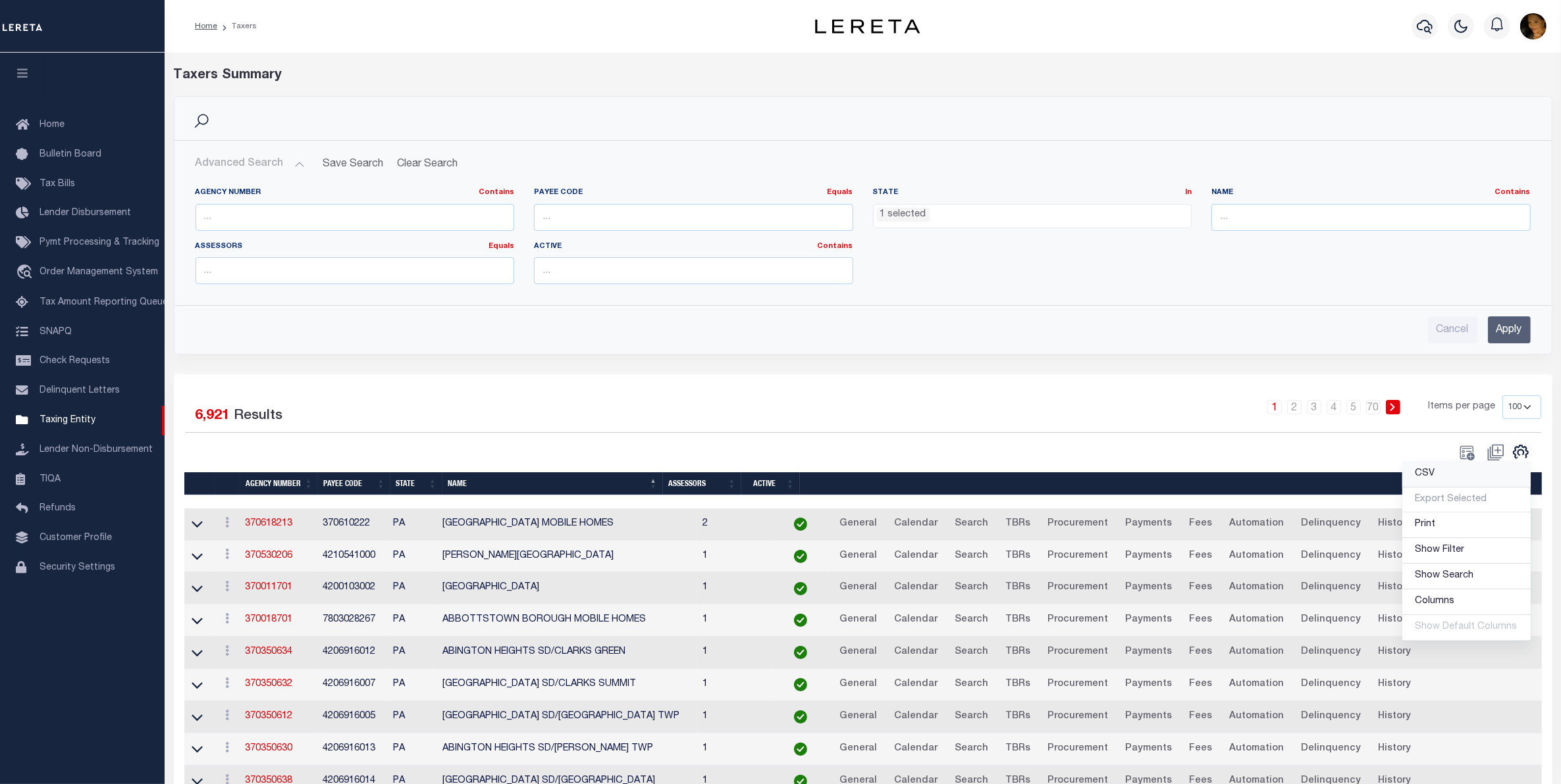
click at [1430, 478] on span "CSV" at bounding box center [1425, 474] width 19 height 10
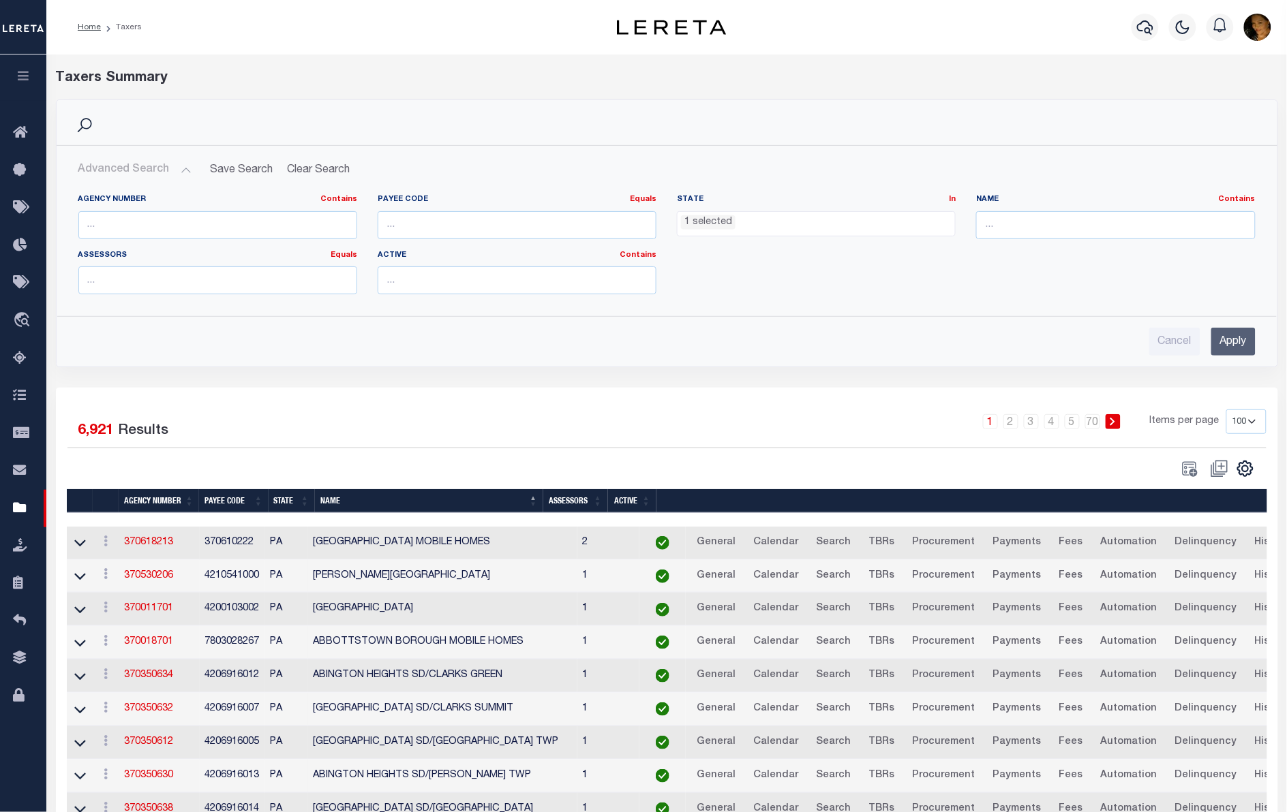
click at [733, 221] on li "1 selected" at bounding box center [708, 222] width 55 height 15
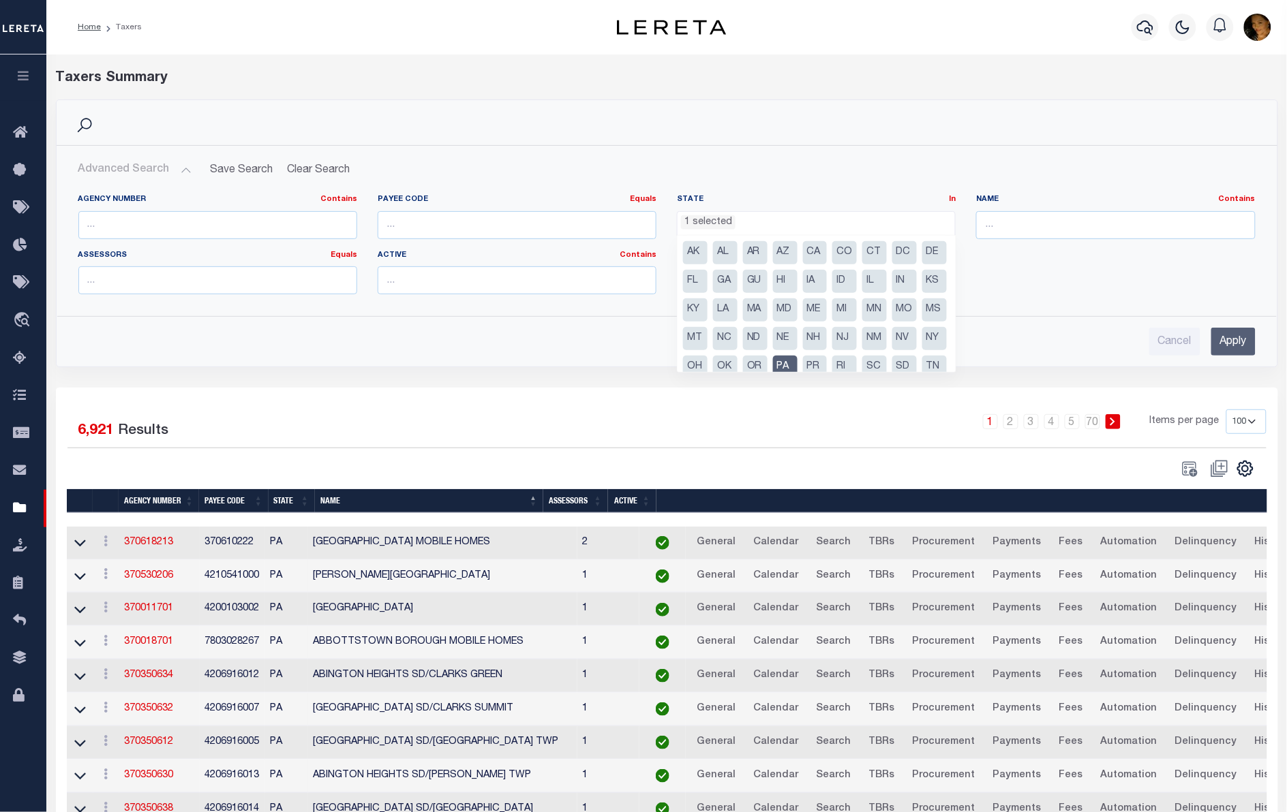
click at [737, 283] on li "GA" at bounding box center [725, 281] width 25 height 23
select select "GA"
click at [797, 361] on li "PA" at bounding box center [785, 367] width 25 height 23
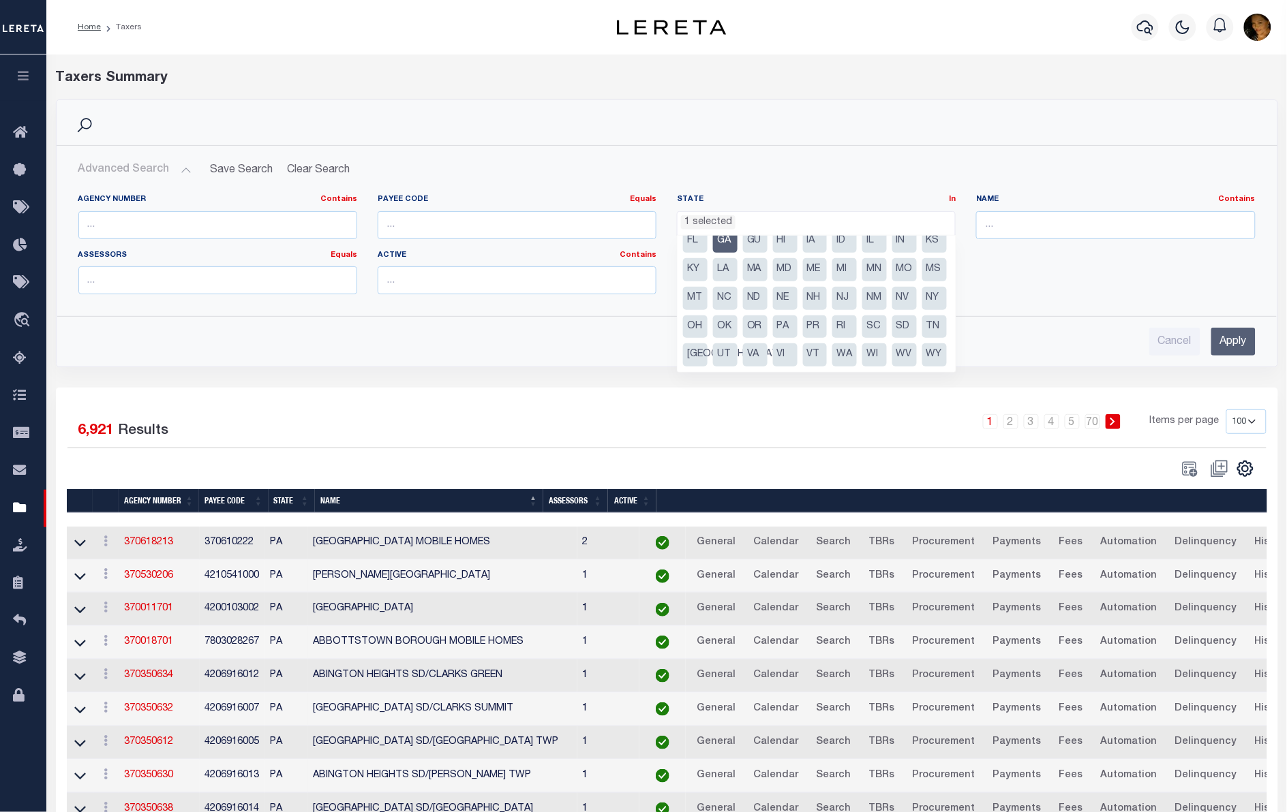
scroll to position [0, 0]
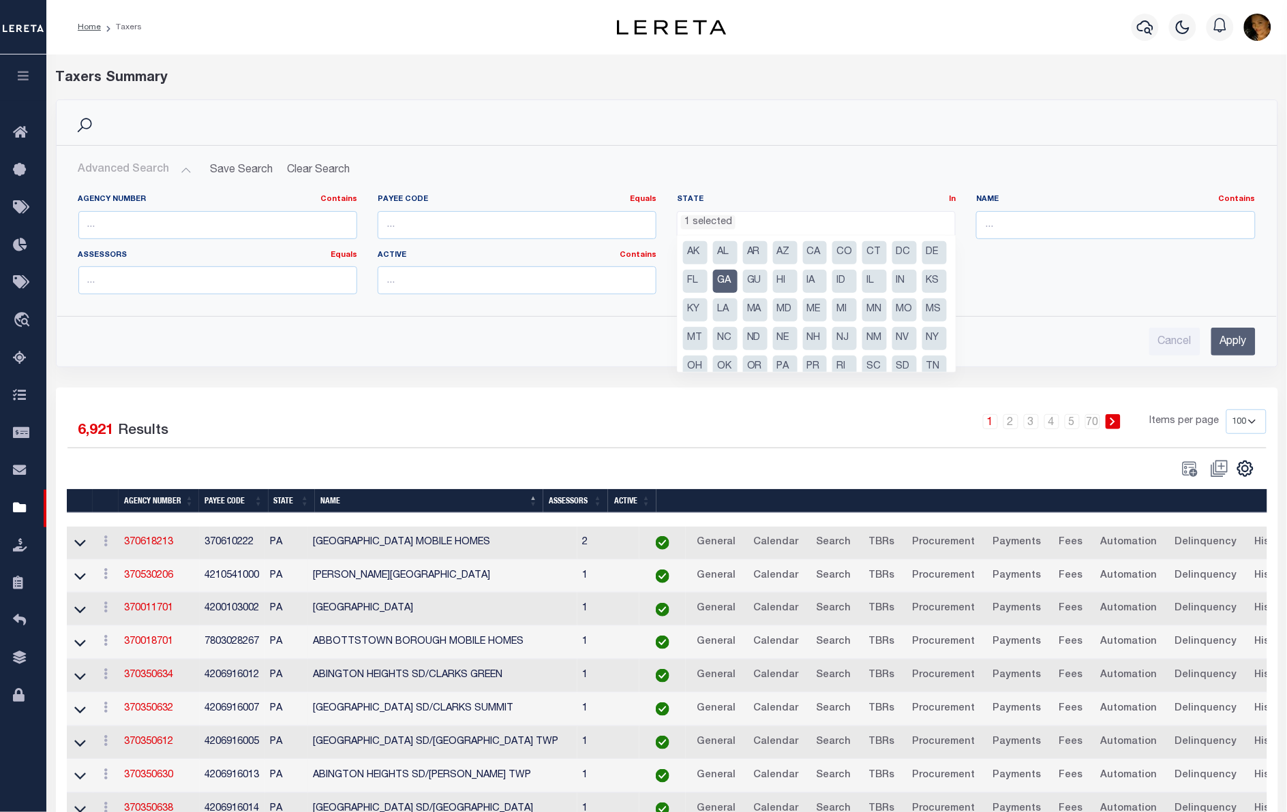
click at [1047, 270] on div "Agency Number Contains Contains Is Payee Code Equals Equals Is Not Equal To Is …" at bounding box center [666, 249] width 1197 height 111
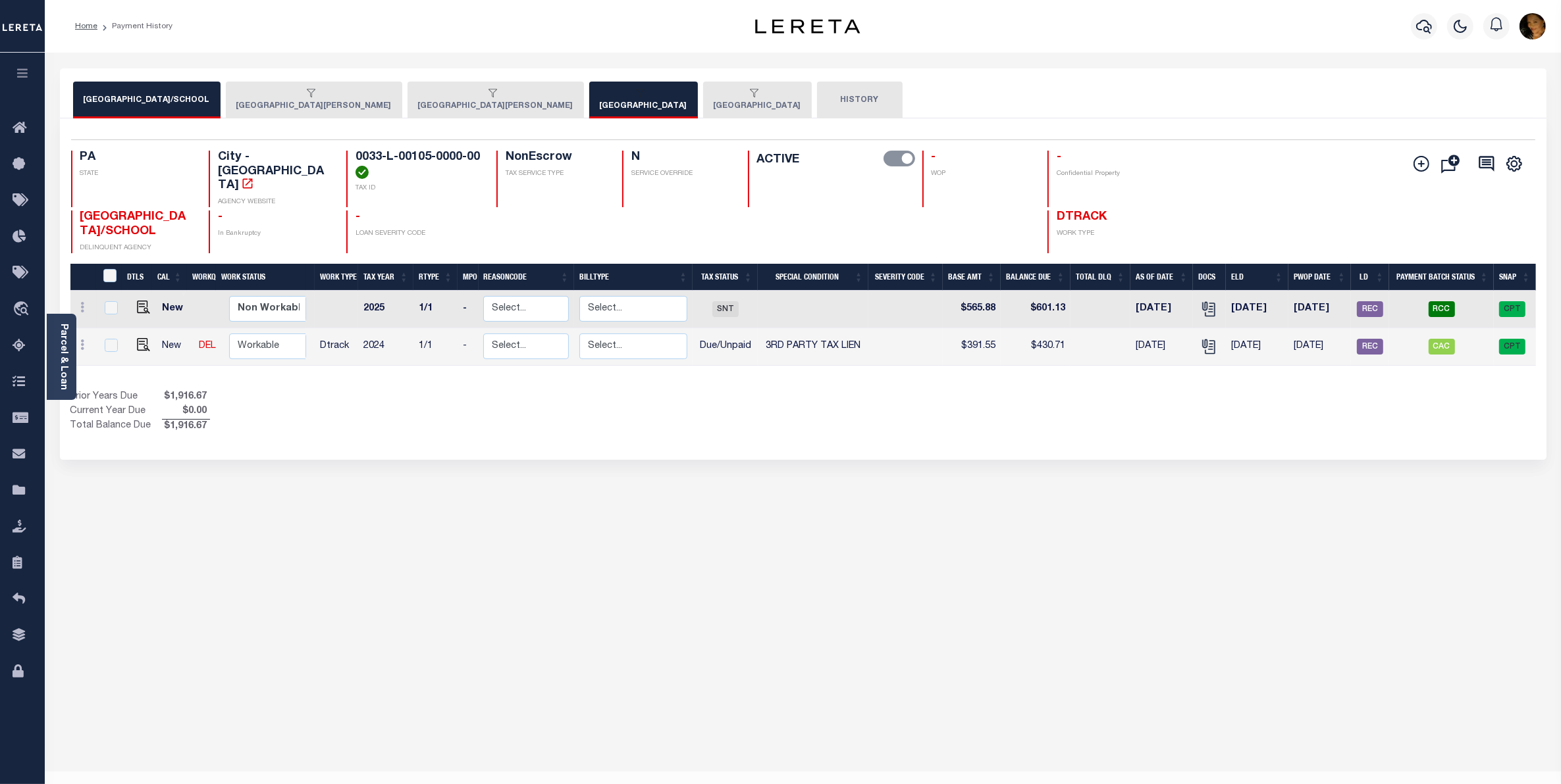
click at [270, 104] on button "[GEOGRAPHIC_DATA][PERSON_NAME]" at bounding box center [314, 100] width 177 height 37
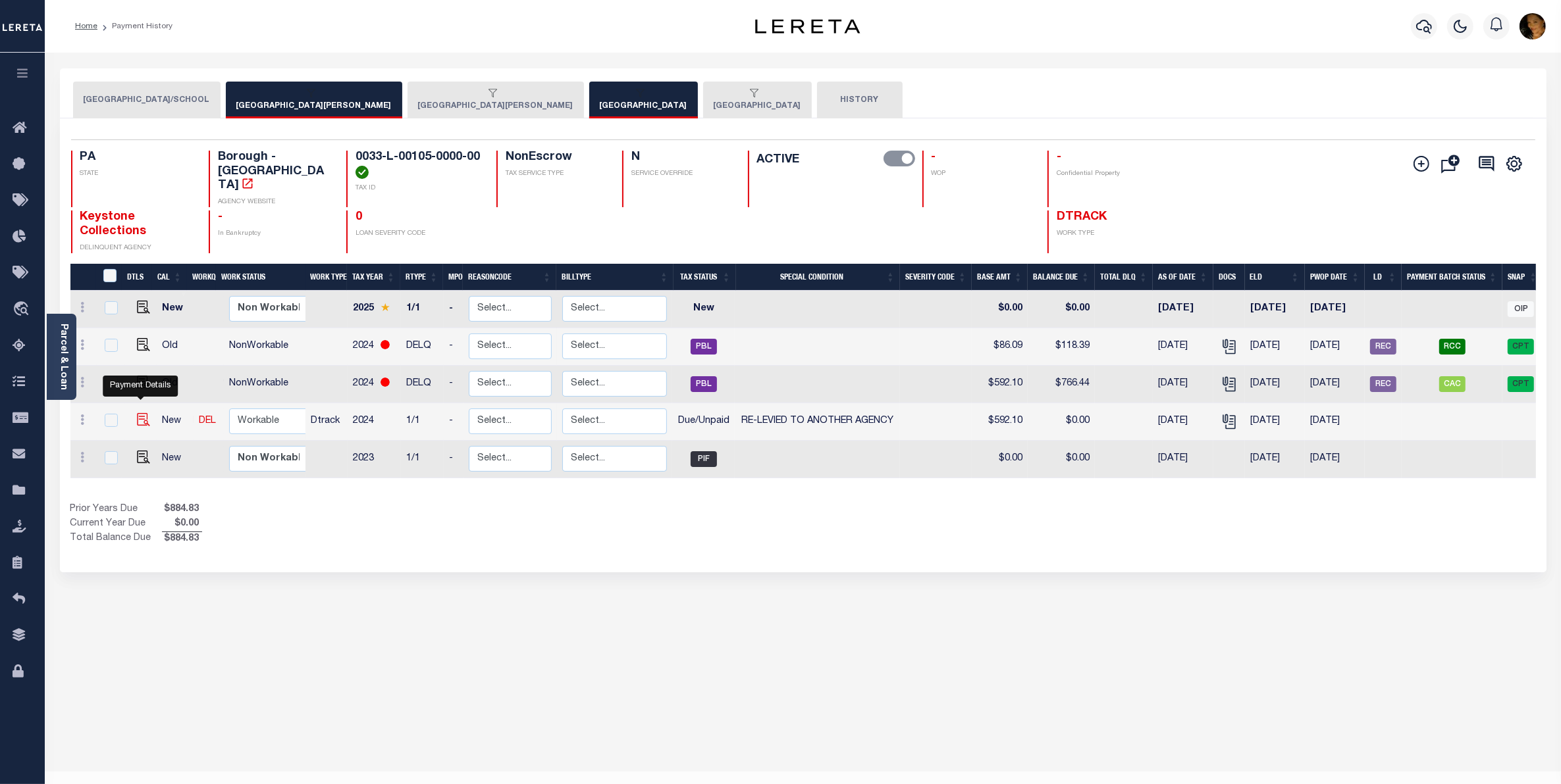
click at [142, 413] on img "" at bounding box center [144, 420] width 14 height 14
checkbox input "true"
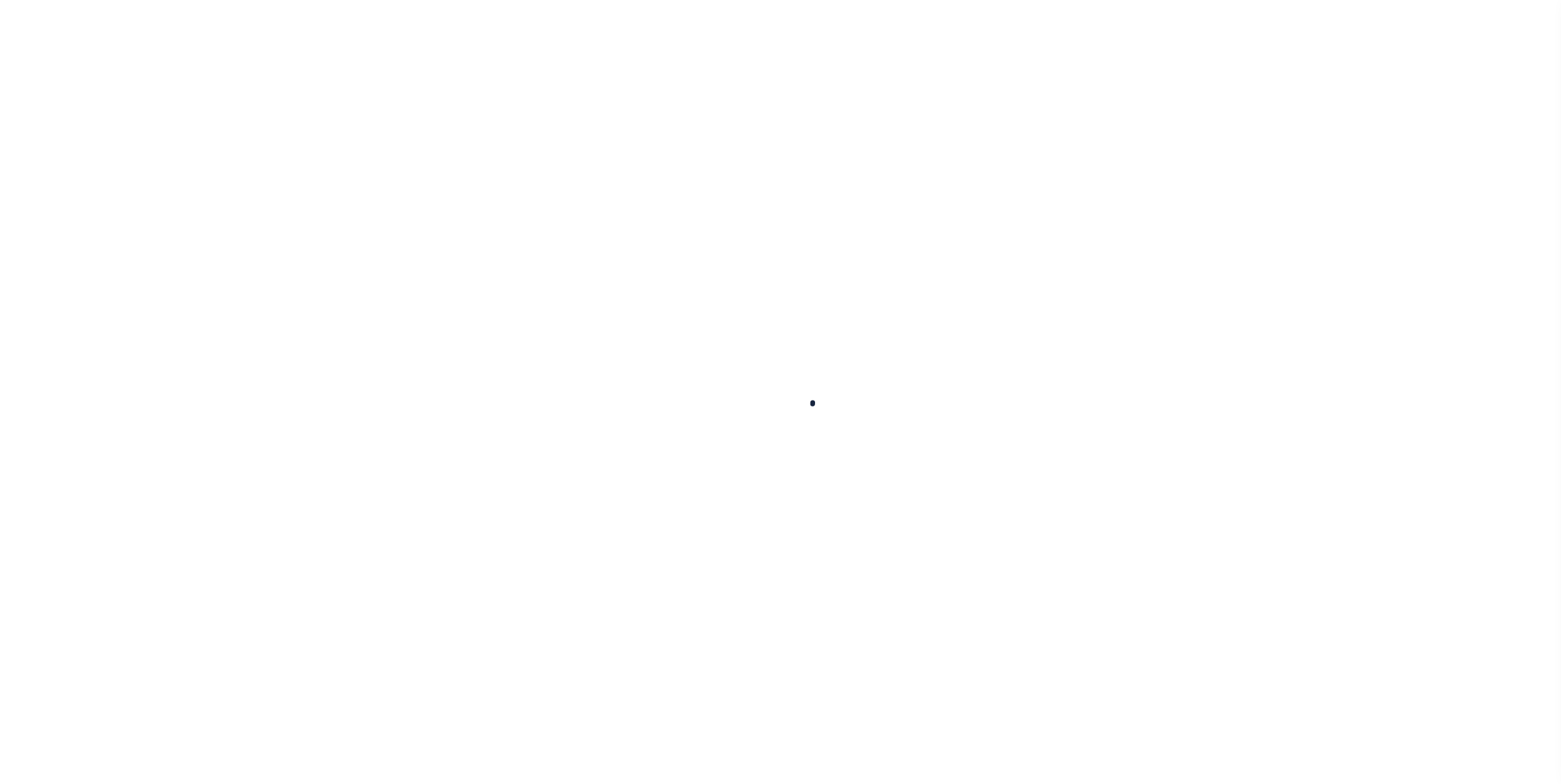
select select "DUE"
select select "31"
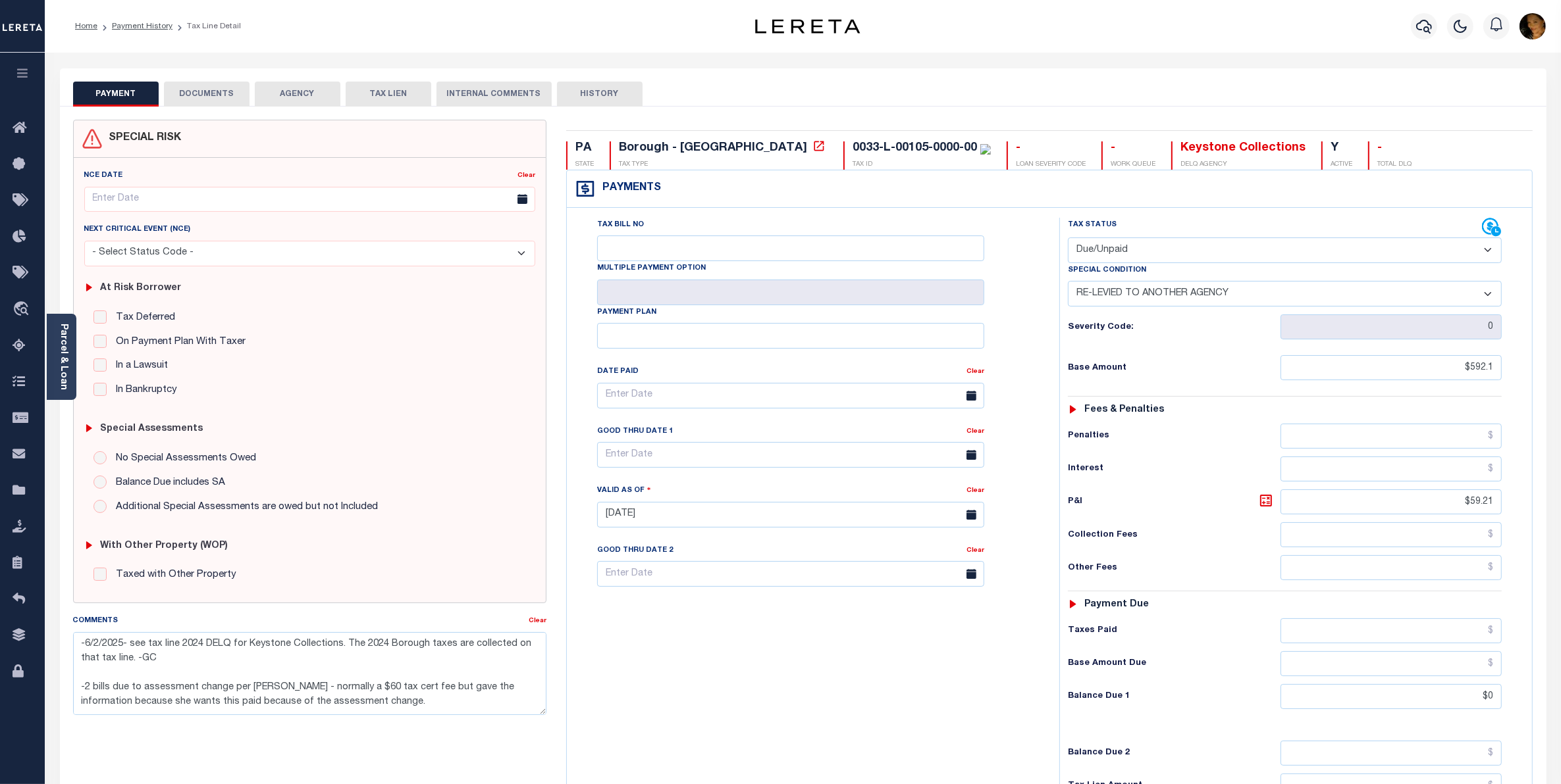
drag, startPoint x: 201, startPoint y: 98, endPoint x: 283, endPoint y: 123, distance: 85.7
click at [202, 98] on button "DOCUMENTS" at bounding box center [207, 95] width 86 height 25
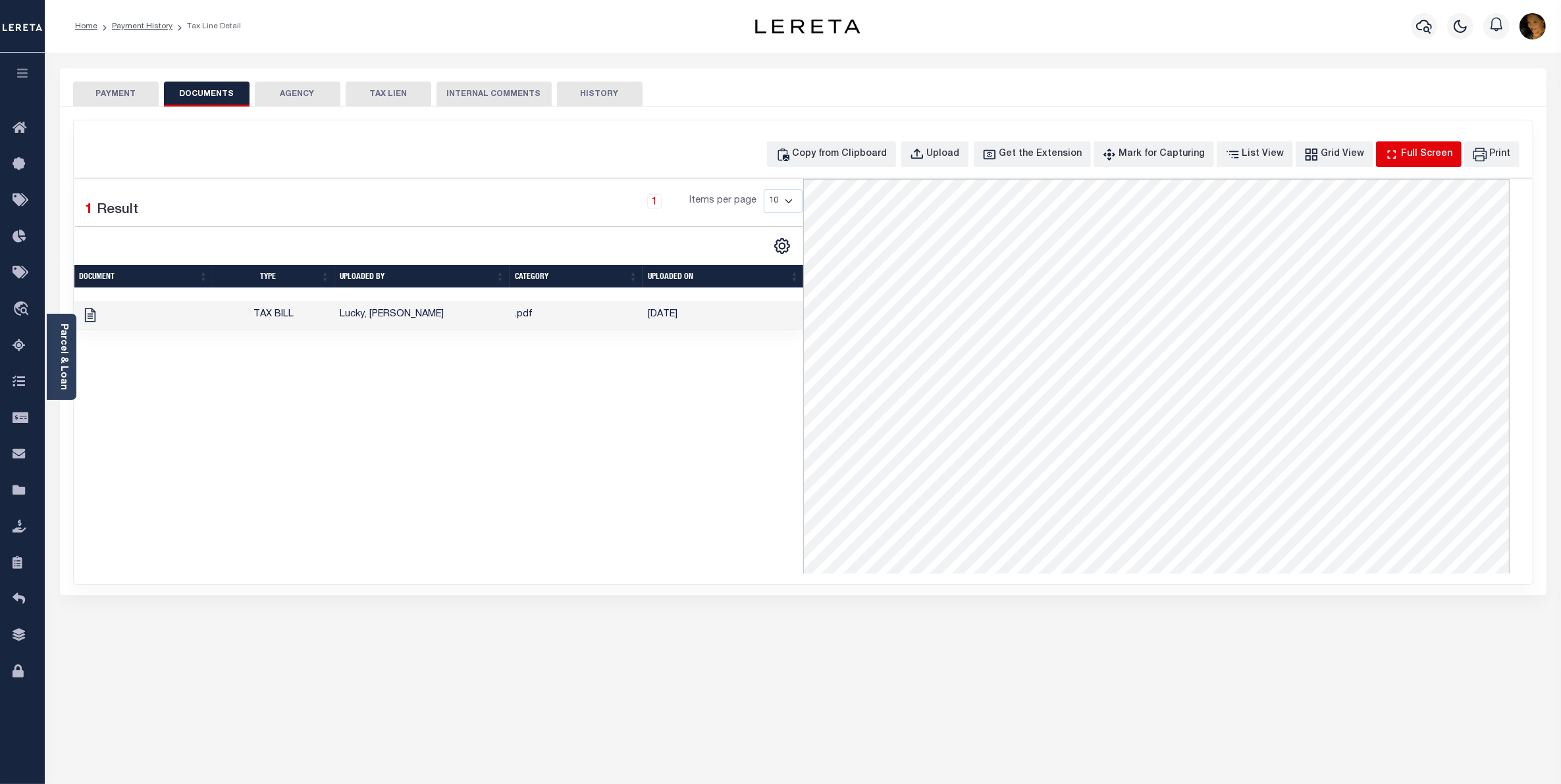
click at [1421, 152] on div "Full Screen" at bounding box center [1427, 154] width 51 height 14
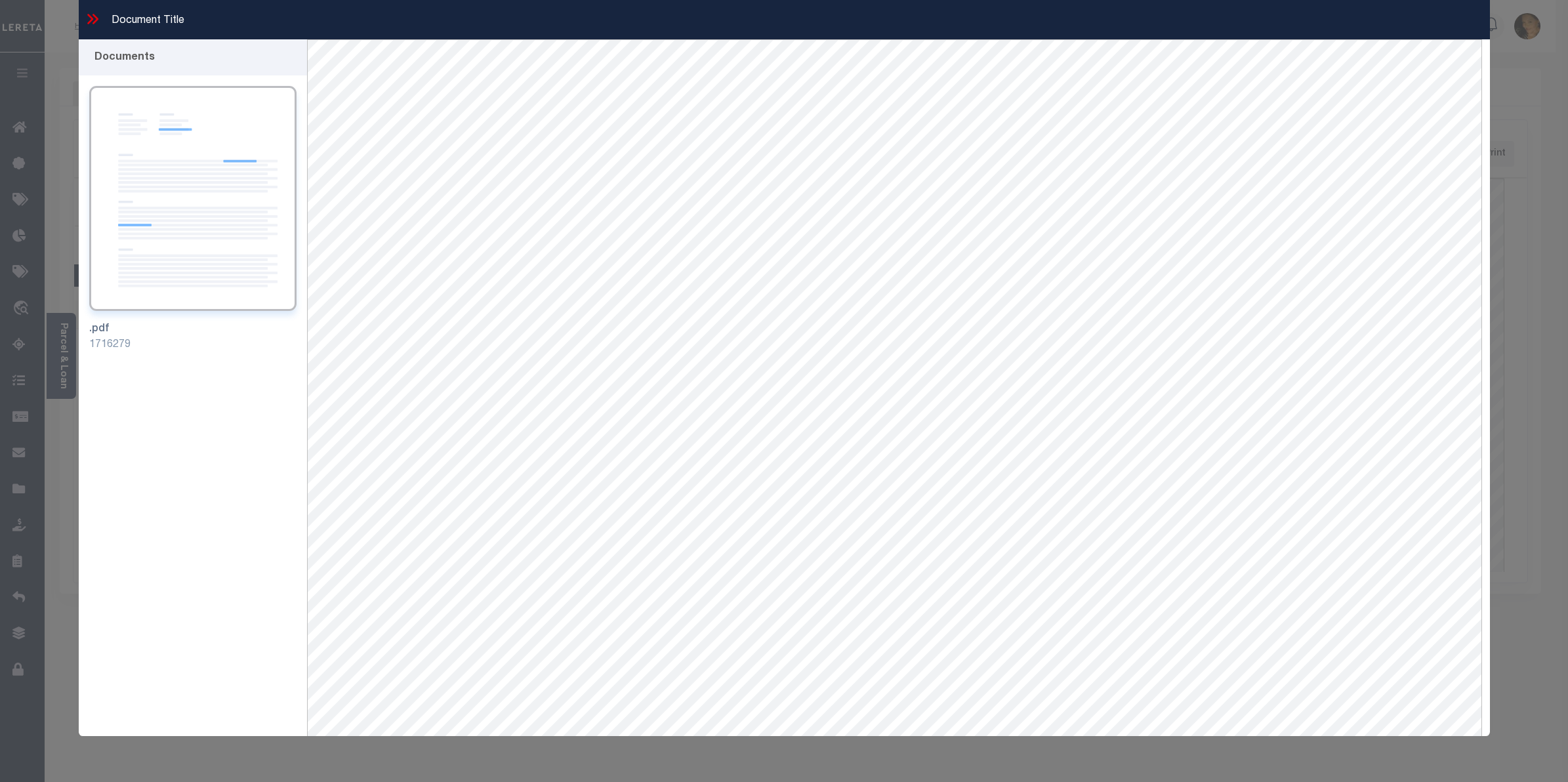
click at [88, 19] on icon at bounding box center [92, 19] width 17 height 17
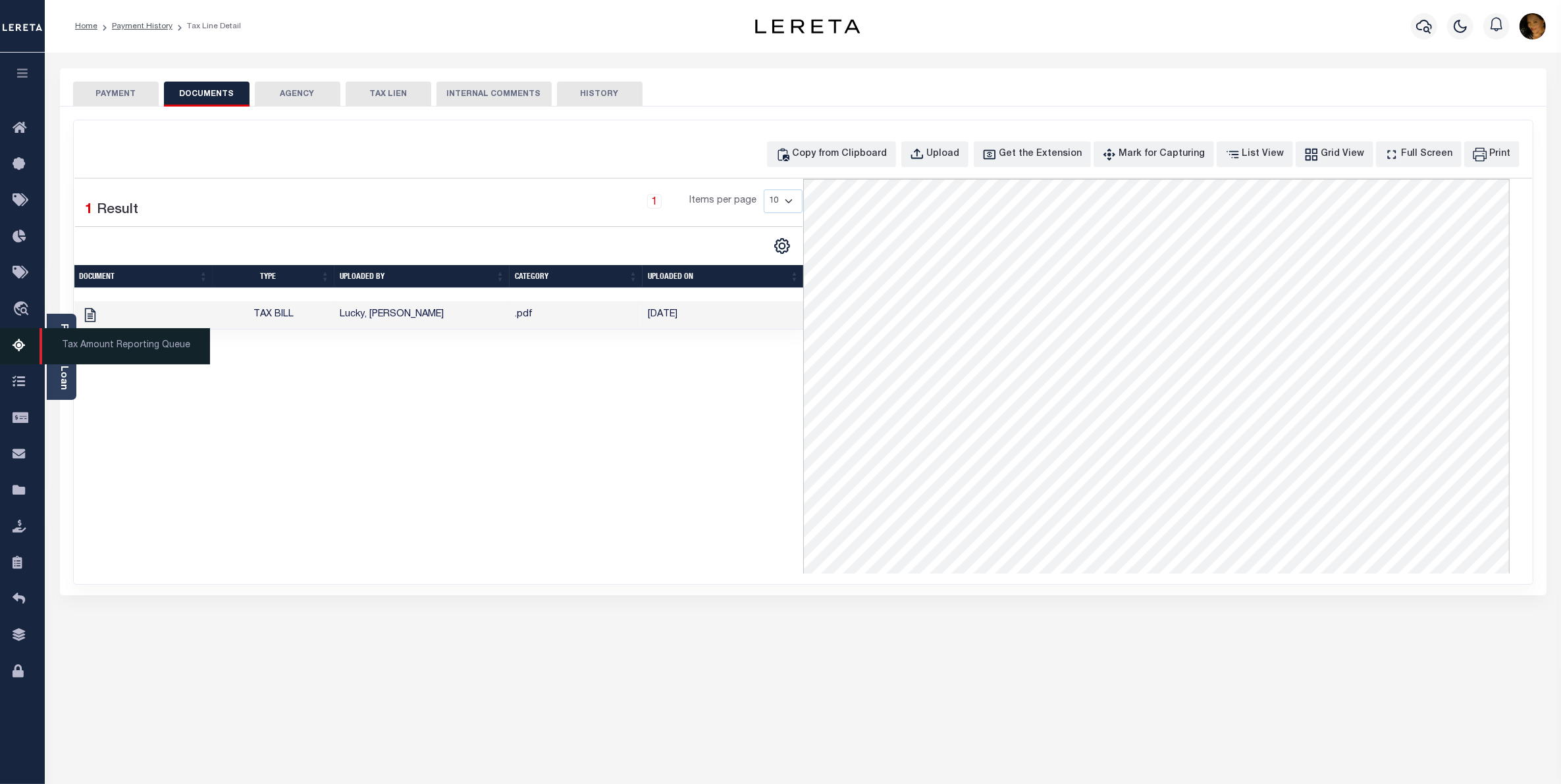
click at [67, 353] on span "Tax Amount Reporting Queue" at bounding box center [125, 346] width 171 height 36
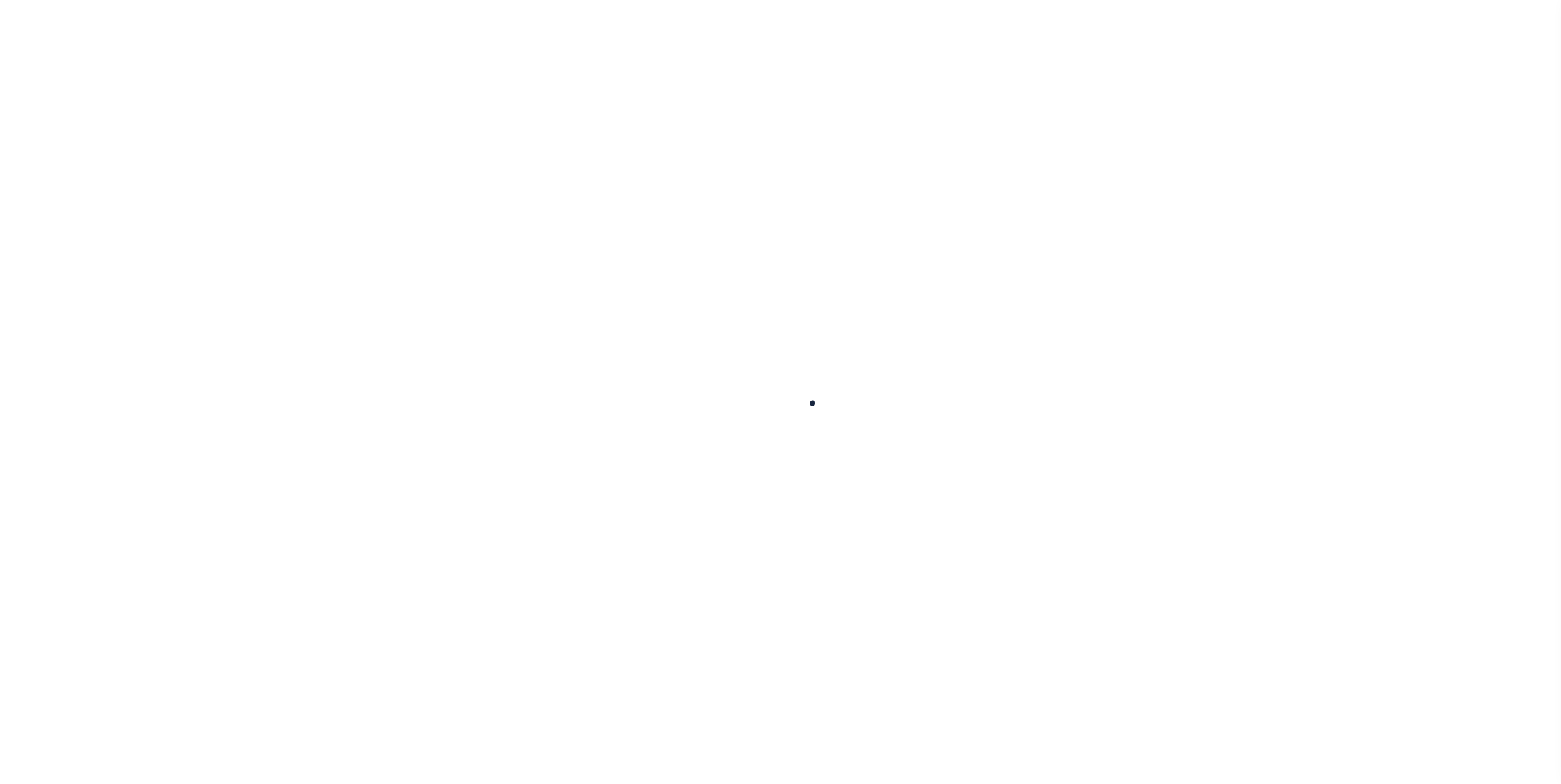
select select "DUE"
select select "31"
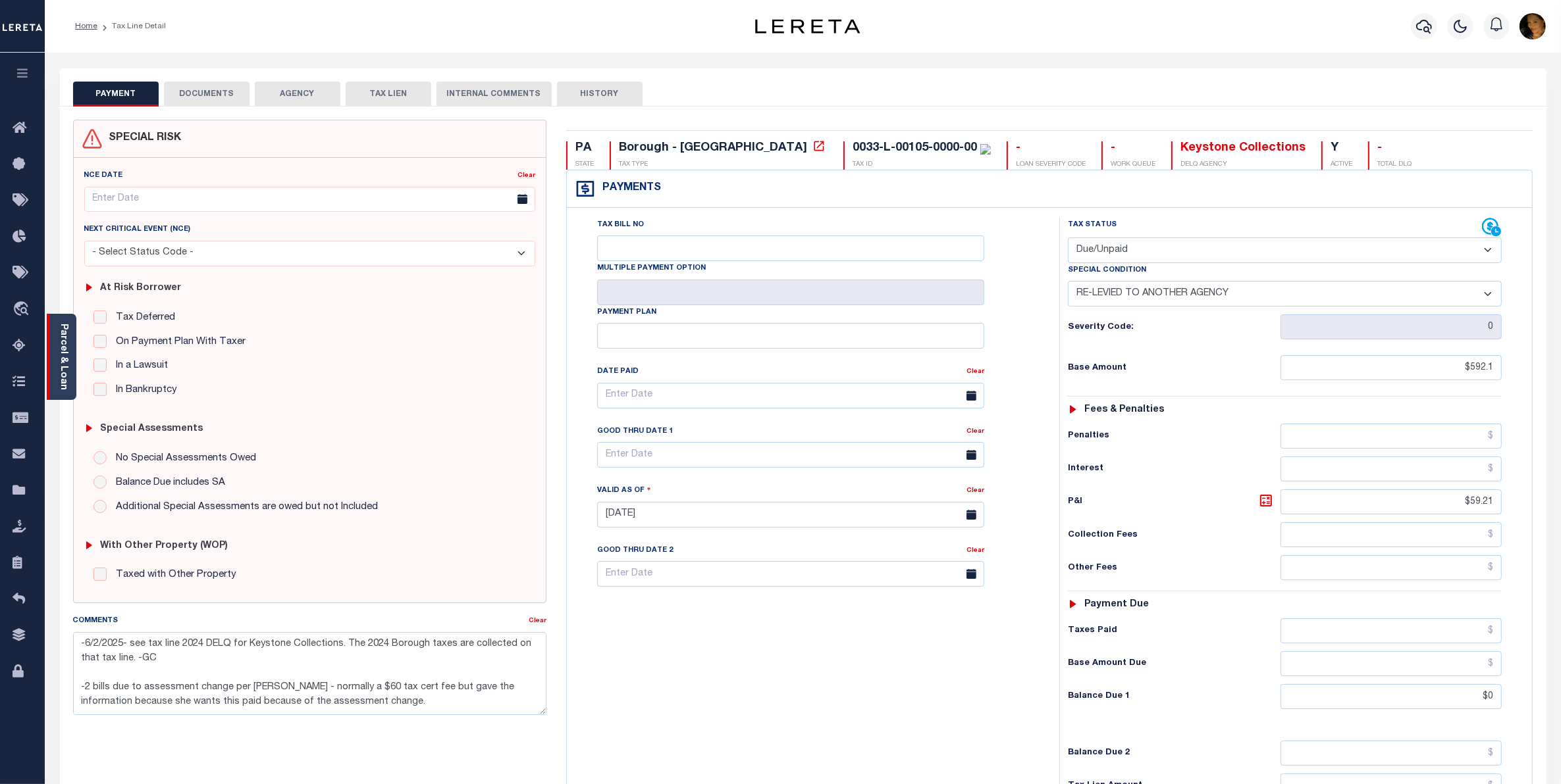
click at [68, 377] on link "Parcel & Loan" at bounding box center [64, 356] width 10 height 67
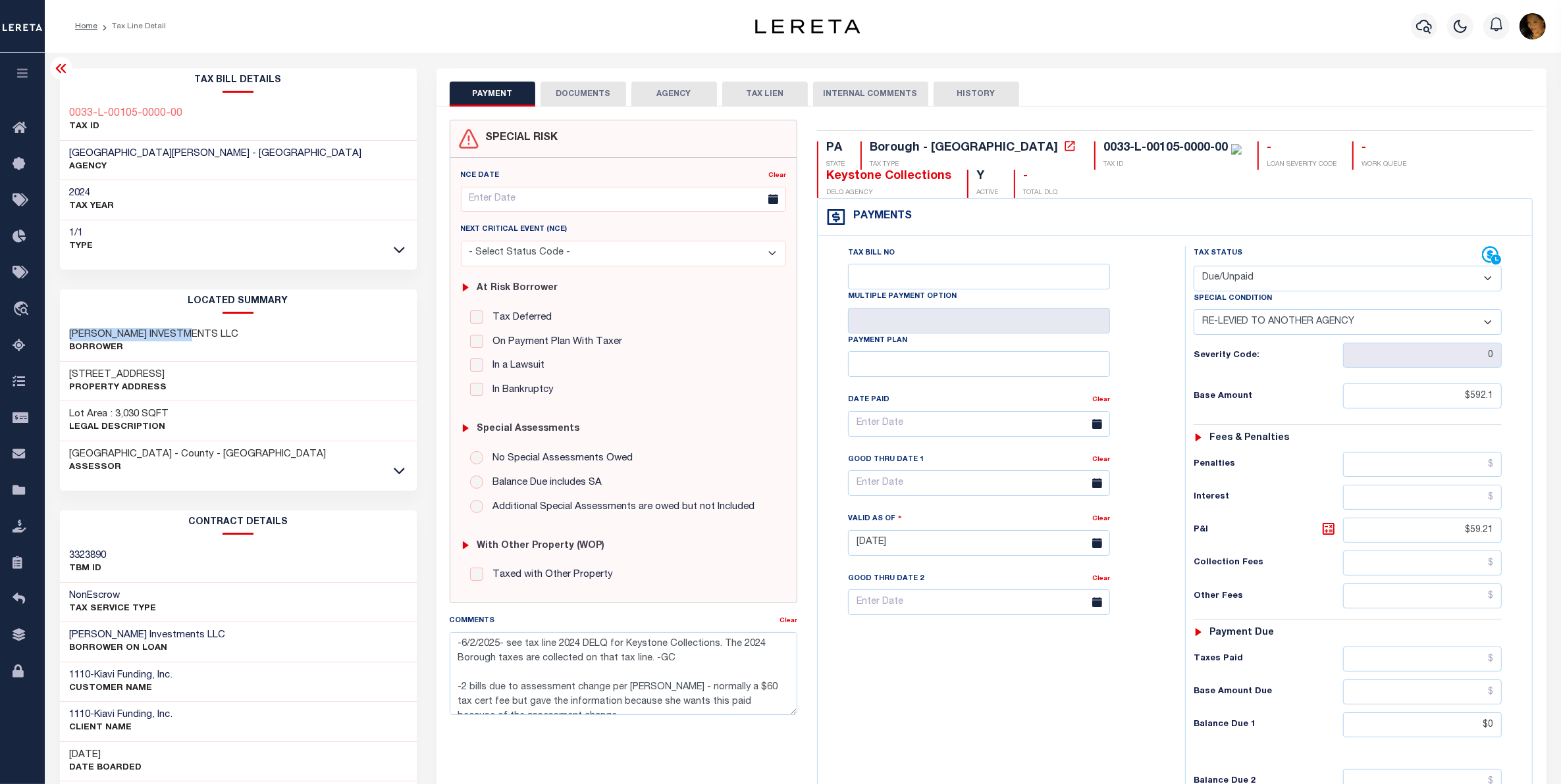
drag, startPoint x: 208, startPoint y: 327, endPoint x: 61, endPoint y: 324, distance: 147.0
click at [61, 324] on div "[PERSON_NAME] INVESTMENTS LLC Borrower" at bounding box center [238, 342] width 356 height 41
copy h3 "[PERSON_NAME] INVESTMENTS LLC"
click at [405, 471] on link at bounding box center [399, 470] width 15 height 10
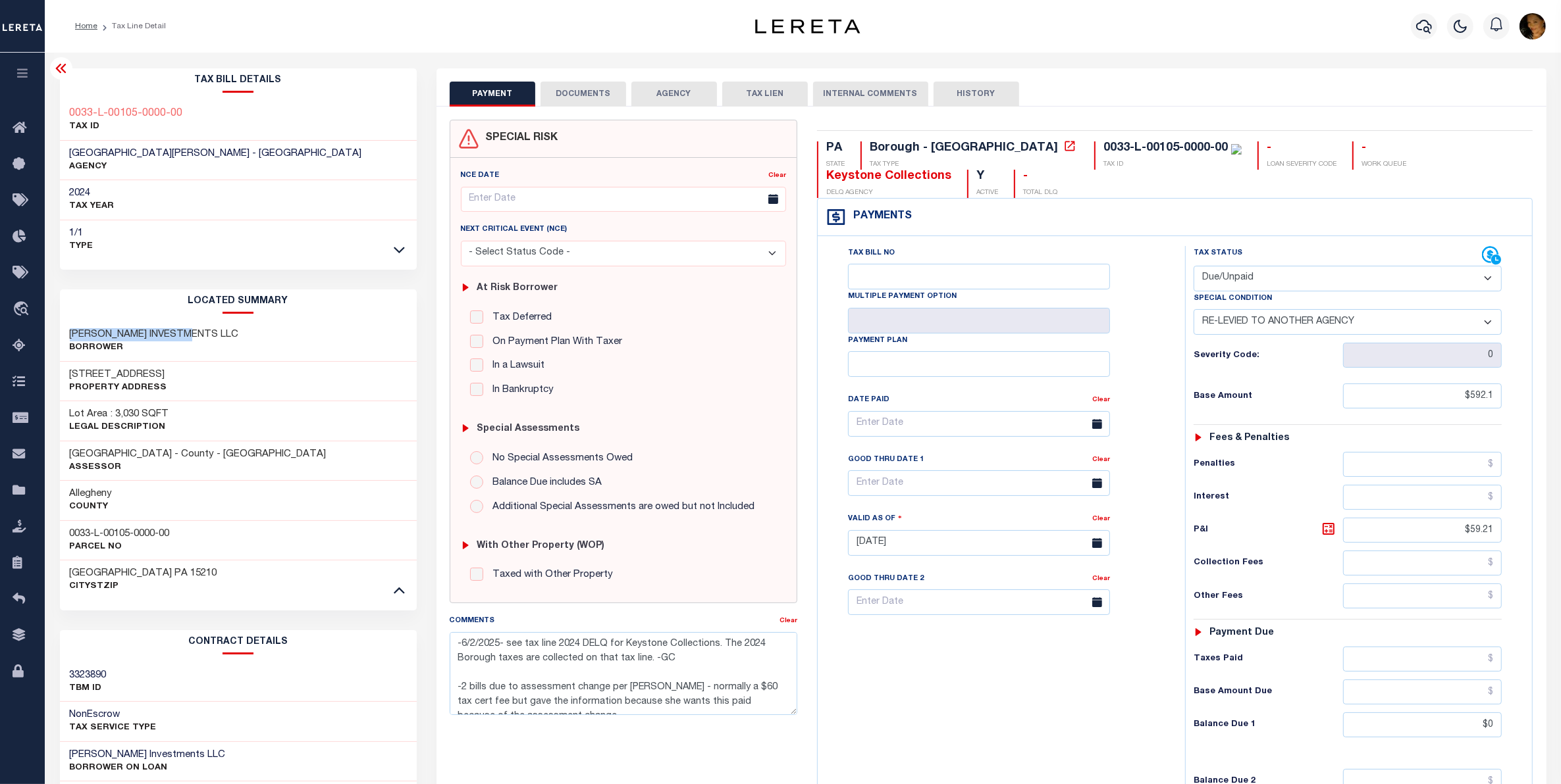
scroll to position [227, 0]
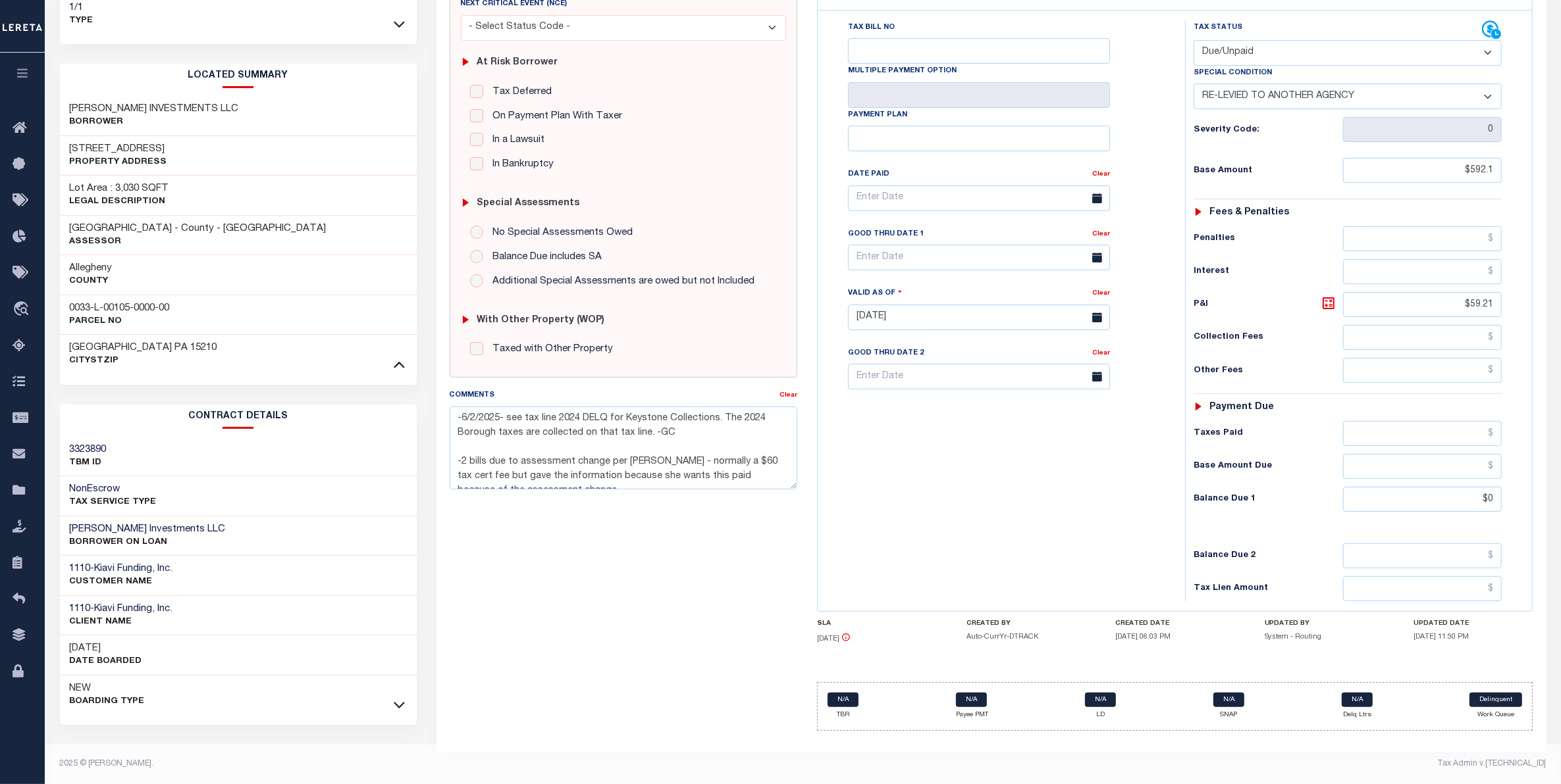
click at [205, 348] on span "15210" at bounding box center [204, 348] width 26 height 10
click at [399, 705] on icon at bounding box center [400, 705] width 12 height 14
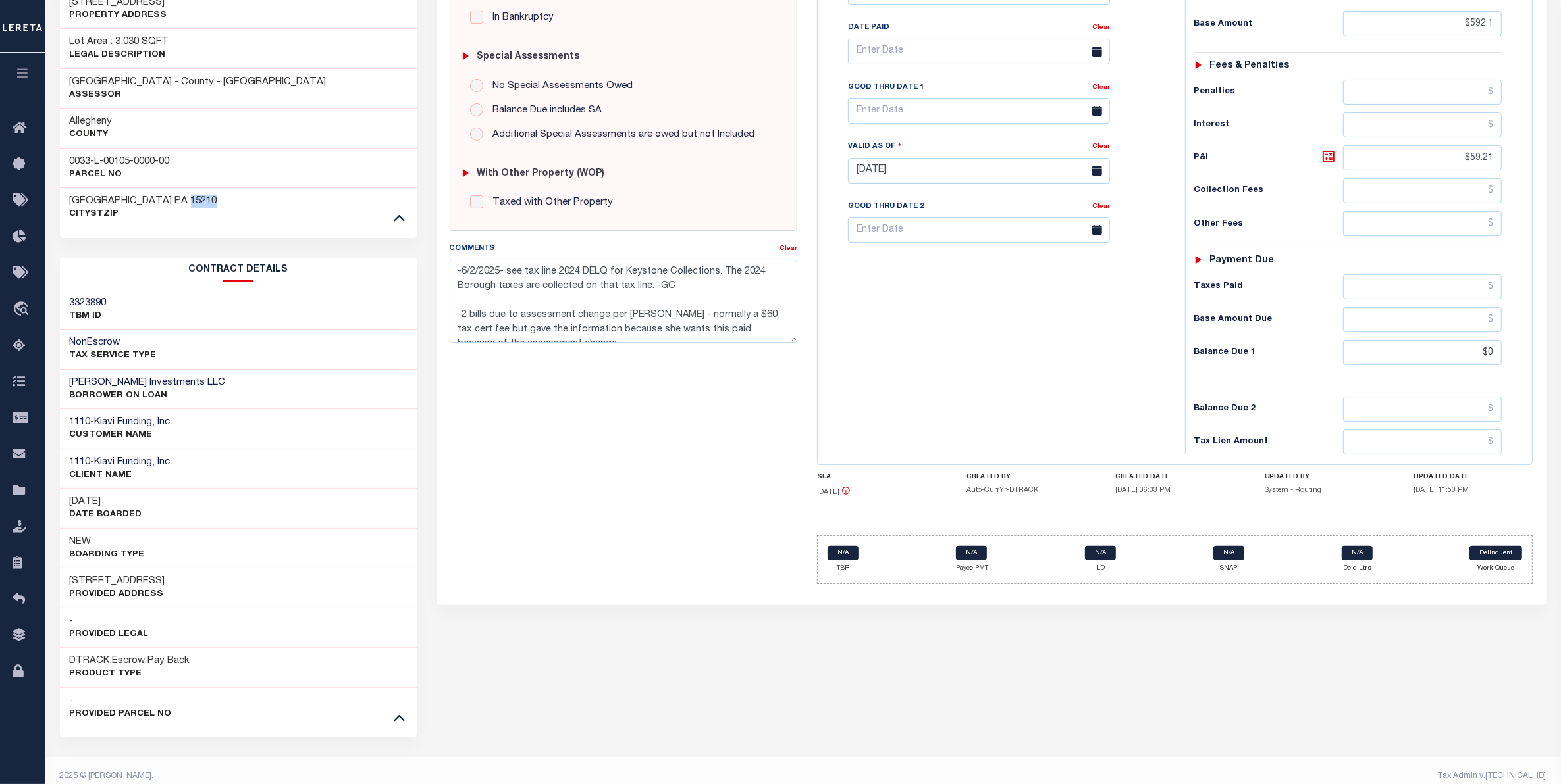
scroll to position [386, 0]
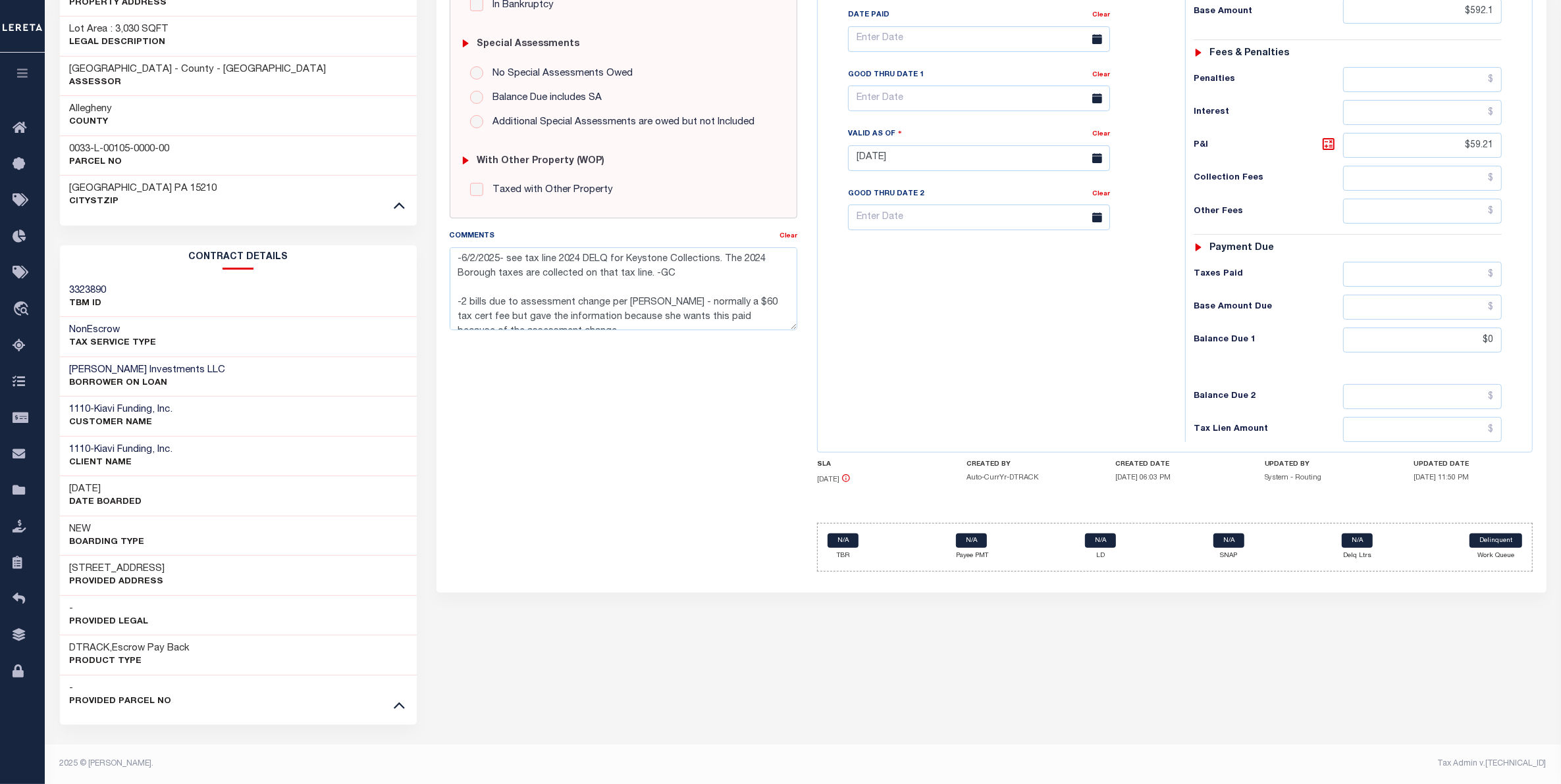
click at [165, 570] on h3 "[STREET_ADDRESS]" at bounding box center [117, 570] width 96 height 14
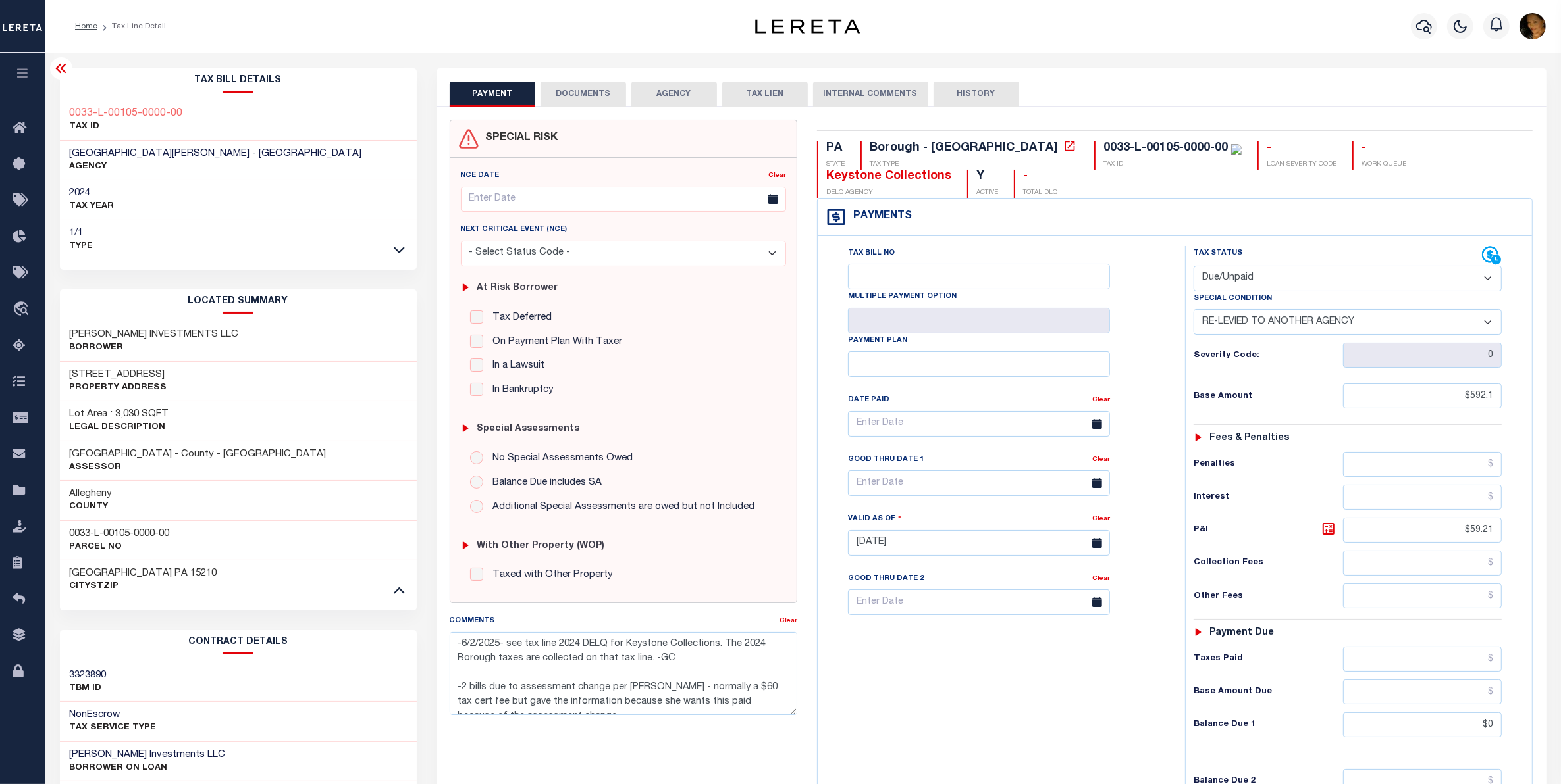
click at [598, 93] on button "DOCUMENTS" at bounding box center [583, 95] width 86 height 25
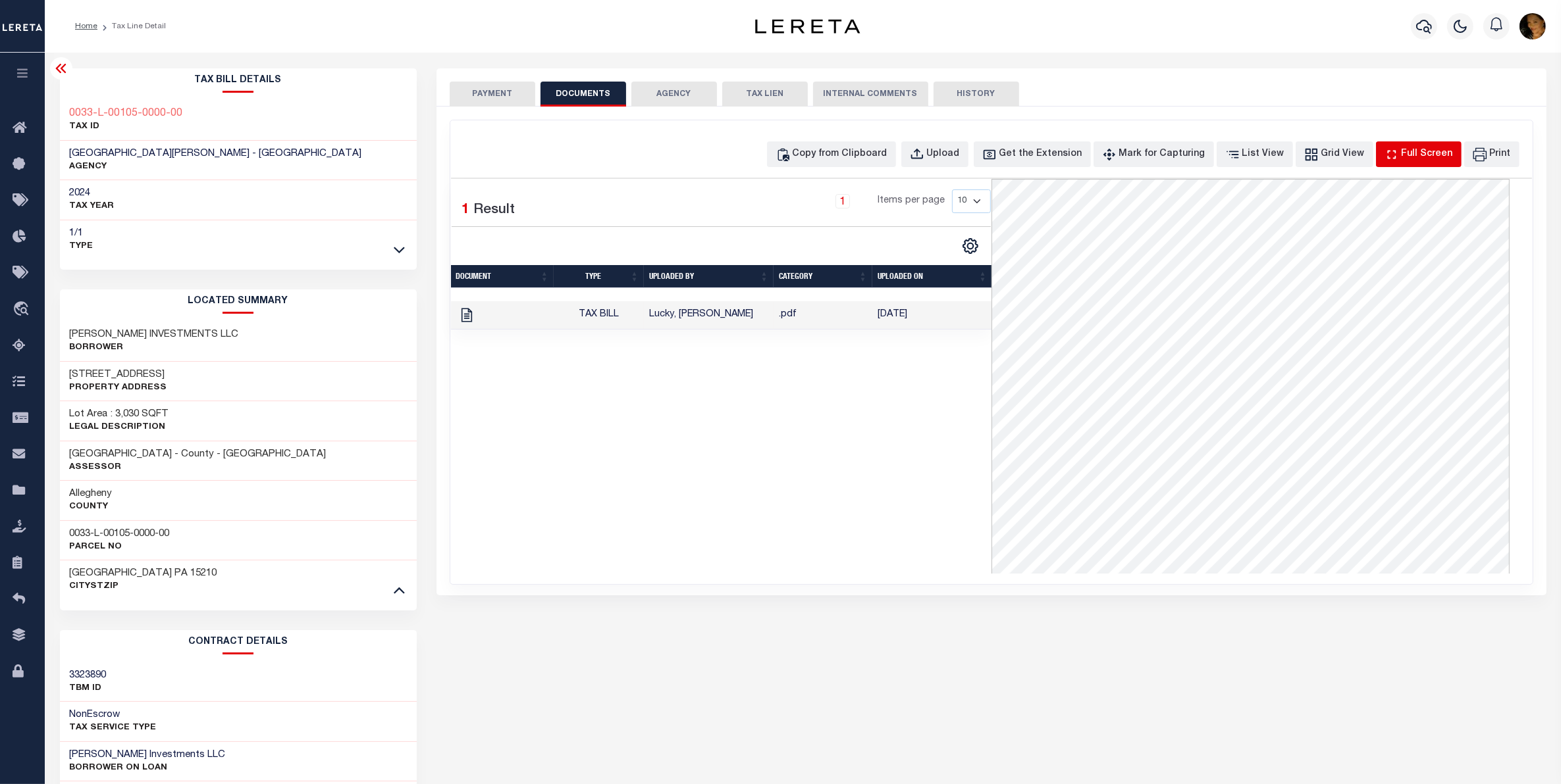
click at [1446, 156] on div "Full Screen" at bounding box center [1427, 154] width 51 height 14
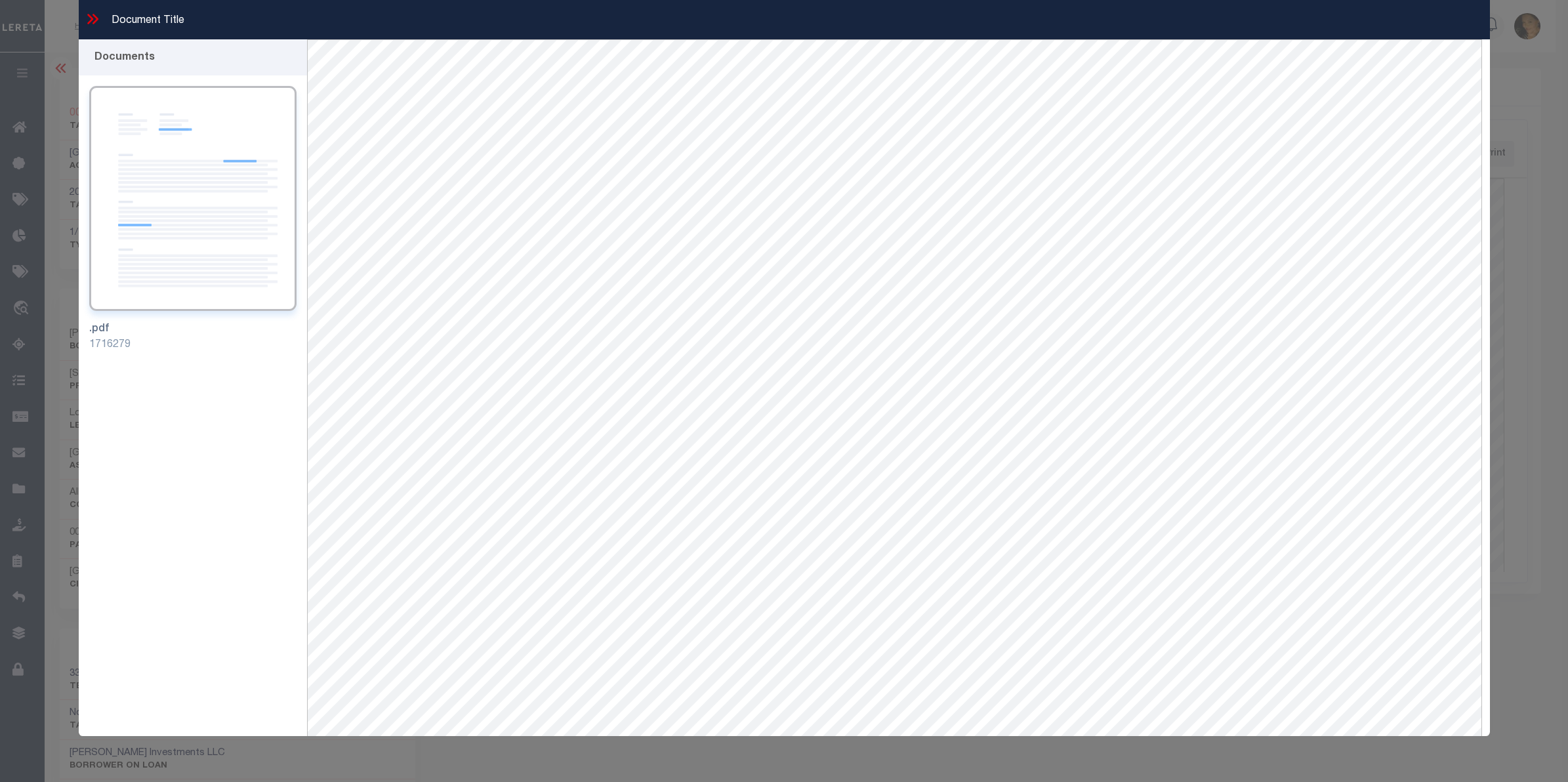
click at [93, 18] on icon at bounding box center [92, 19] width 17 height 17
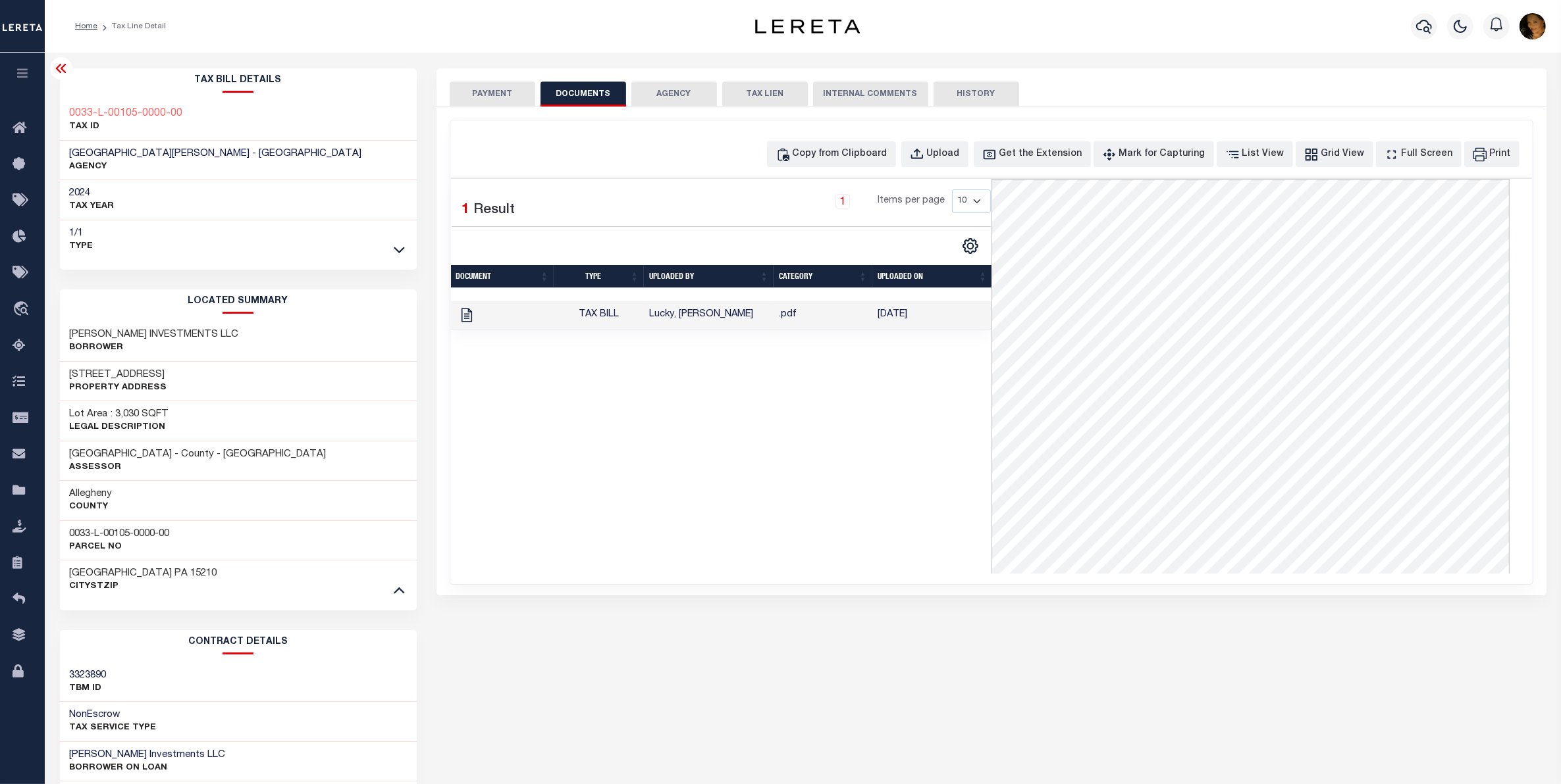
click at [503, 94] on button "PAYMENT" at bounding box center [492, 95] width 86 height 25
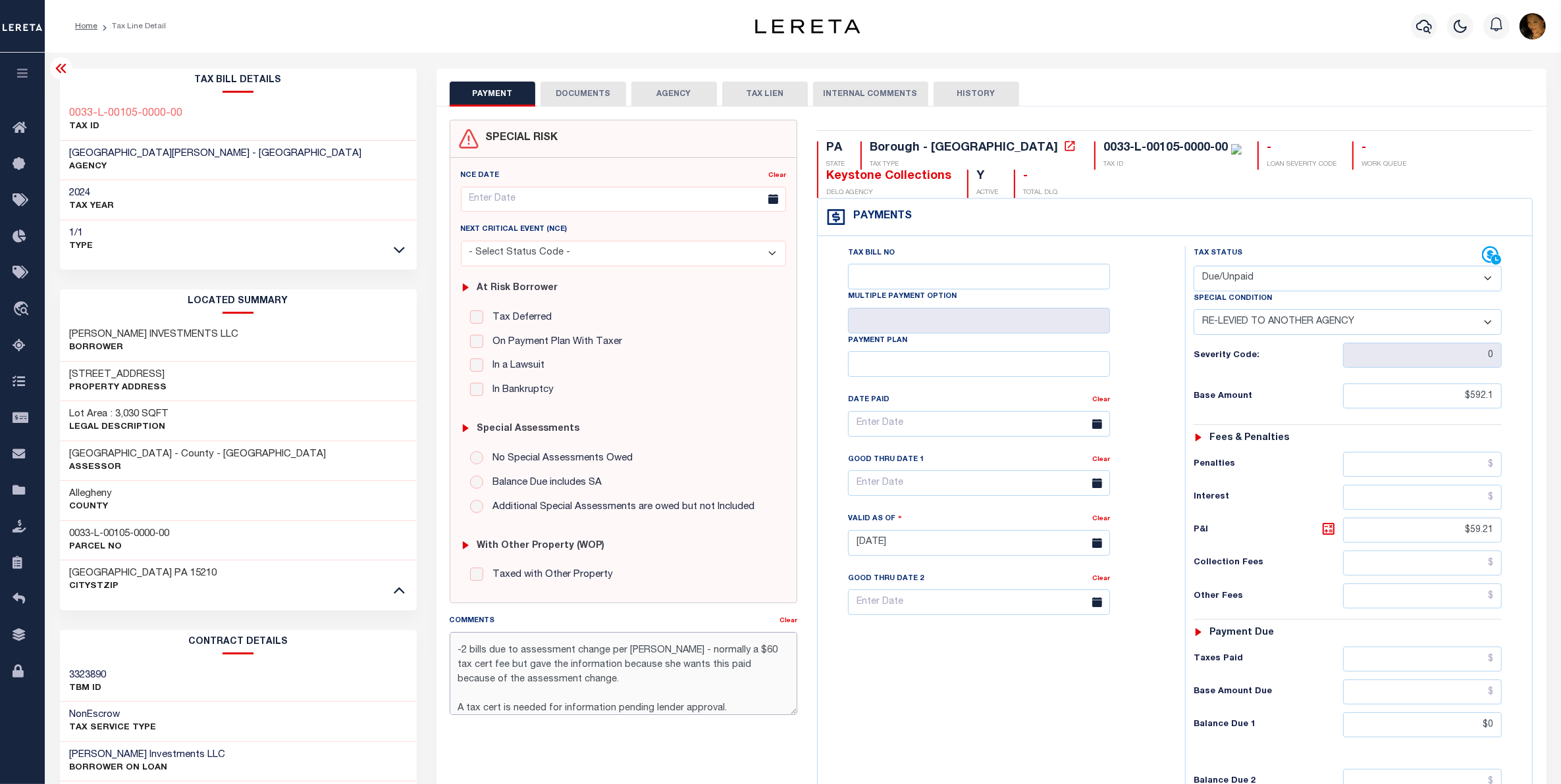
scroll to position [30, 0]
click at [945, 579] on div "Good Thru Date 2" at bounding box center [970, 580] width 244 height 18
click at [1291, 275] on select "- Select Status Code - Open Due/Unpaid Paid Incomplete No Tax Due Internal Refu…" at bounding box center [1348, 278] width 309 height 26
drag, startPoint x: 1208, startPoint y: 84, endPoint x: 1218, endPoint y: 86, distance: 10.2
click at [1208, 84] on div "PAYMENT DOCUMENTS AGENCY DELINQUENT PAYEE TAX LIEN HISTORY" at bounding box center [991, 94] width 1084 height 24
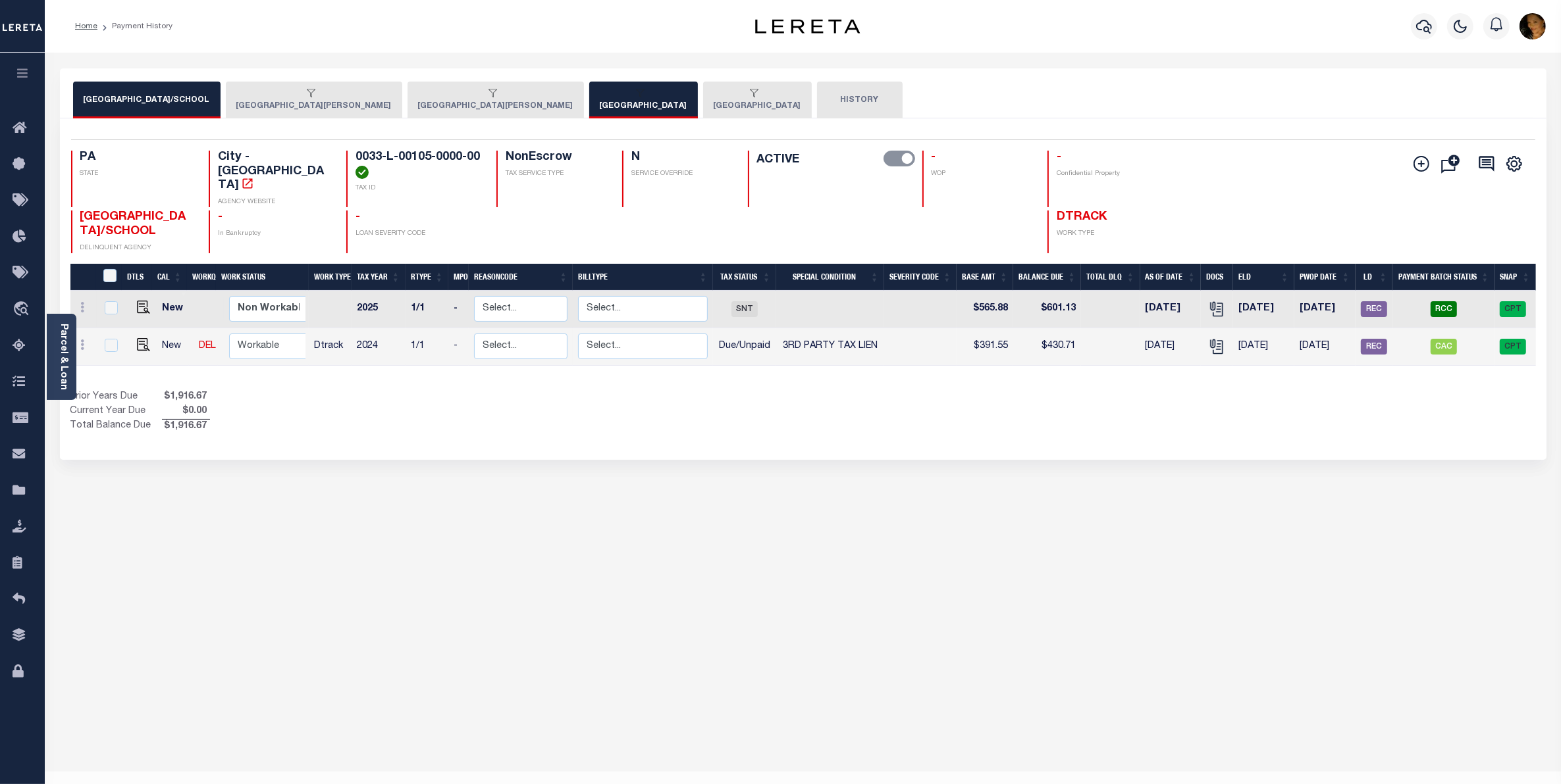
click at [418, 106] on button "[GEOGRAPHIC_DATA][PERSON_NAME]" at bounding box center [496, 100] width 177 height 37
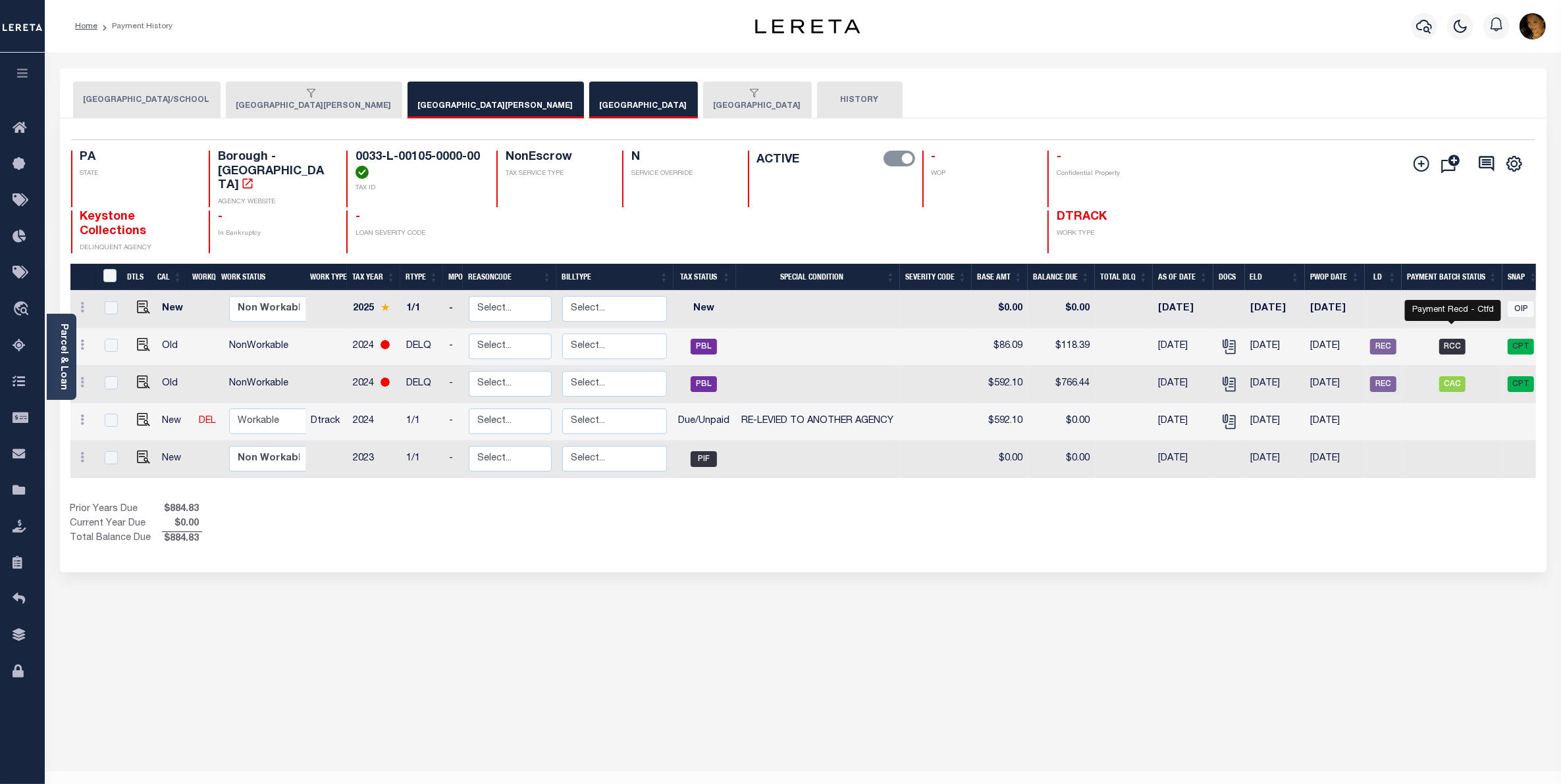
click at [1455, 339] on span "RCC" at bounding box center [1452, 347] width 26 height 15
checkbox input "true"
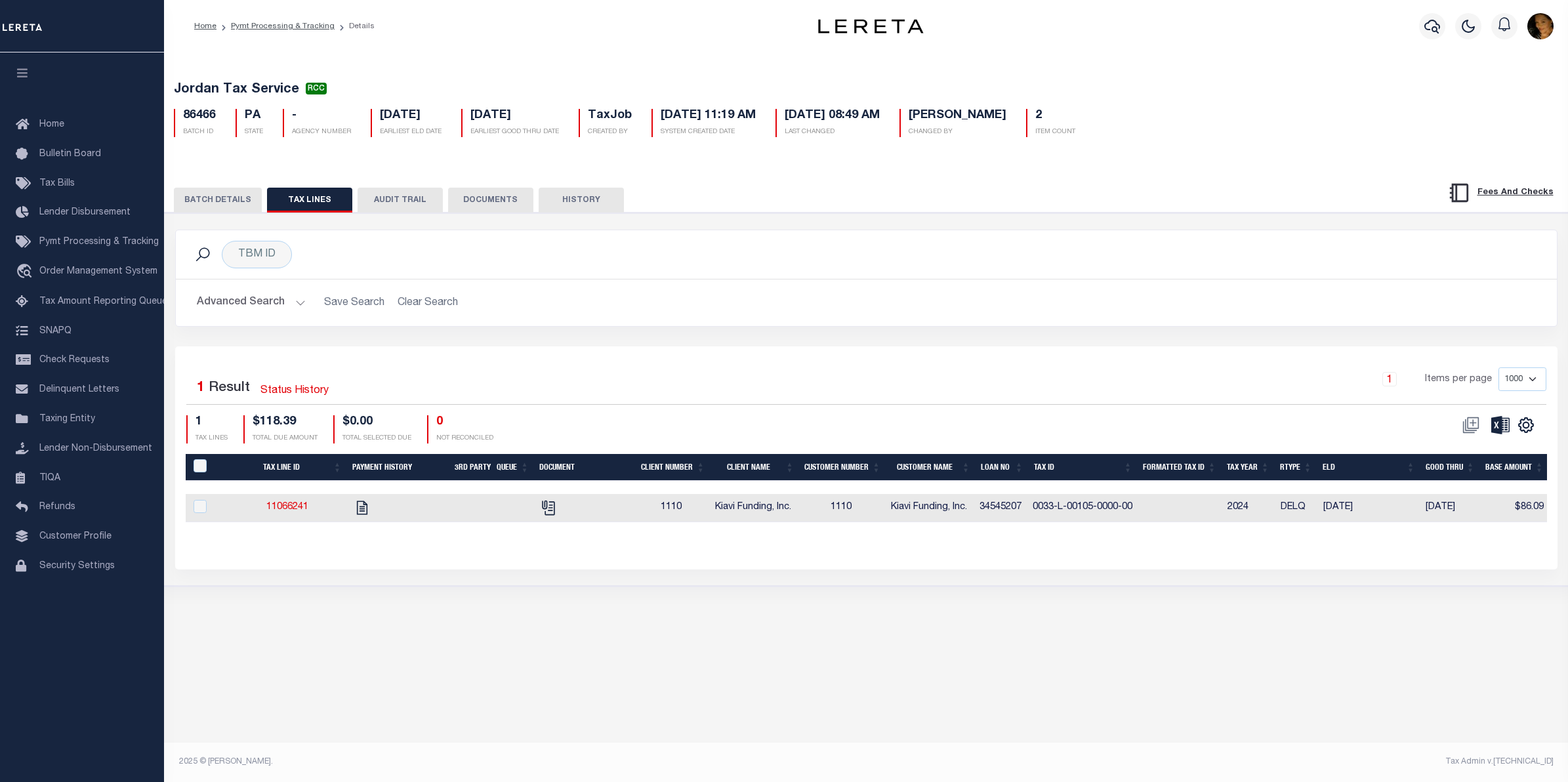
click at [218, 196] on button "BATCH DETAILS" at bounding box center [218, 200] width 88 height 25
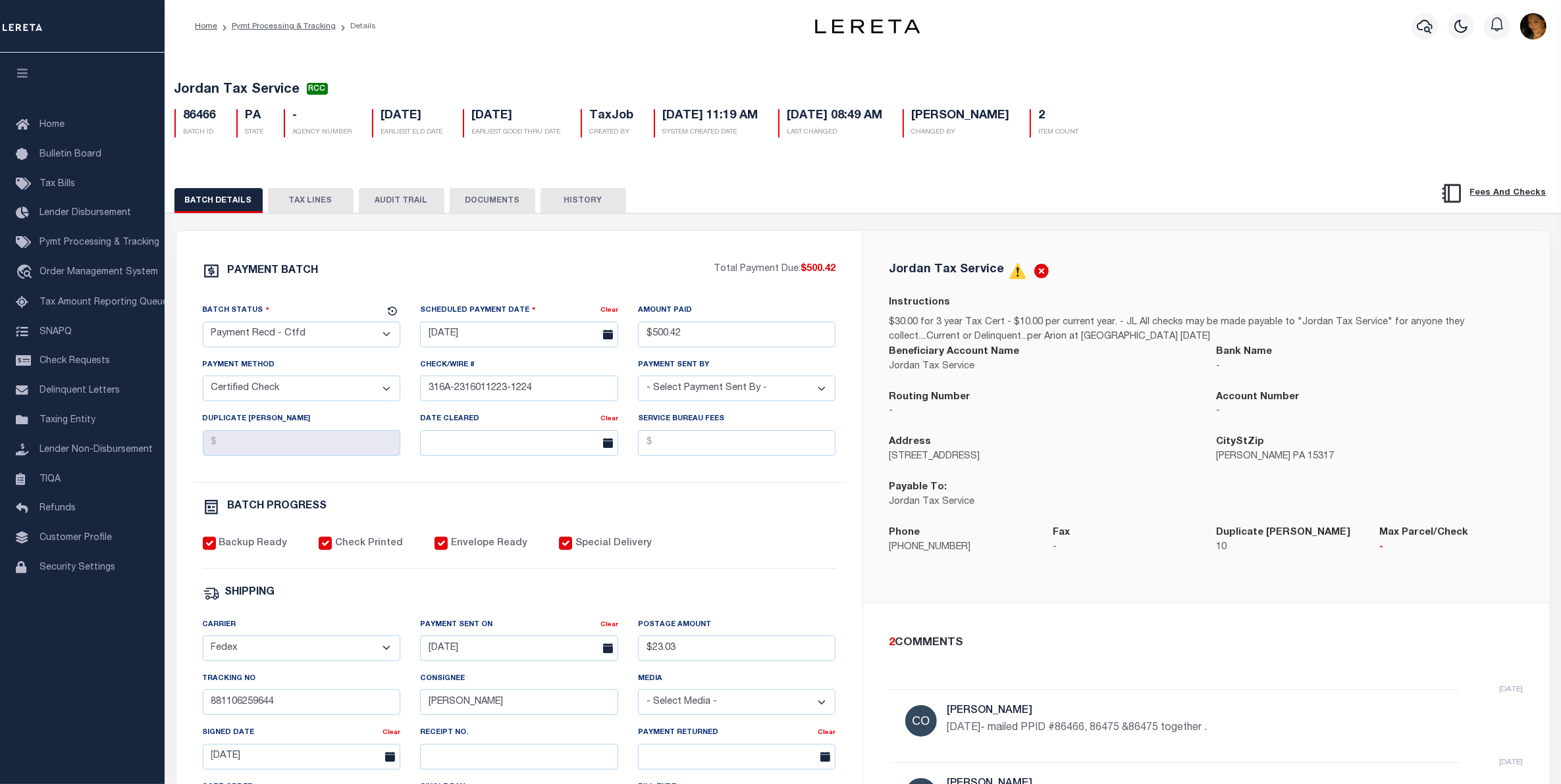
click at [308, 208] on button "TAX LINES" at bounding box center [310, 201] width 86 height 25
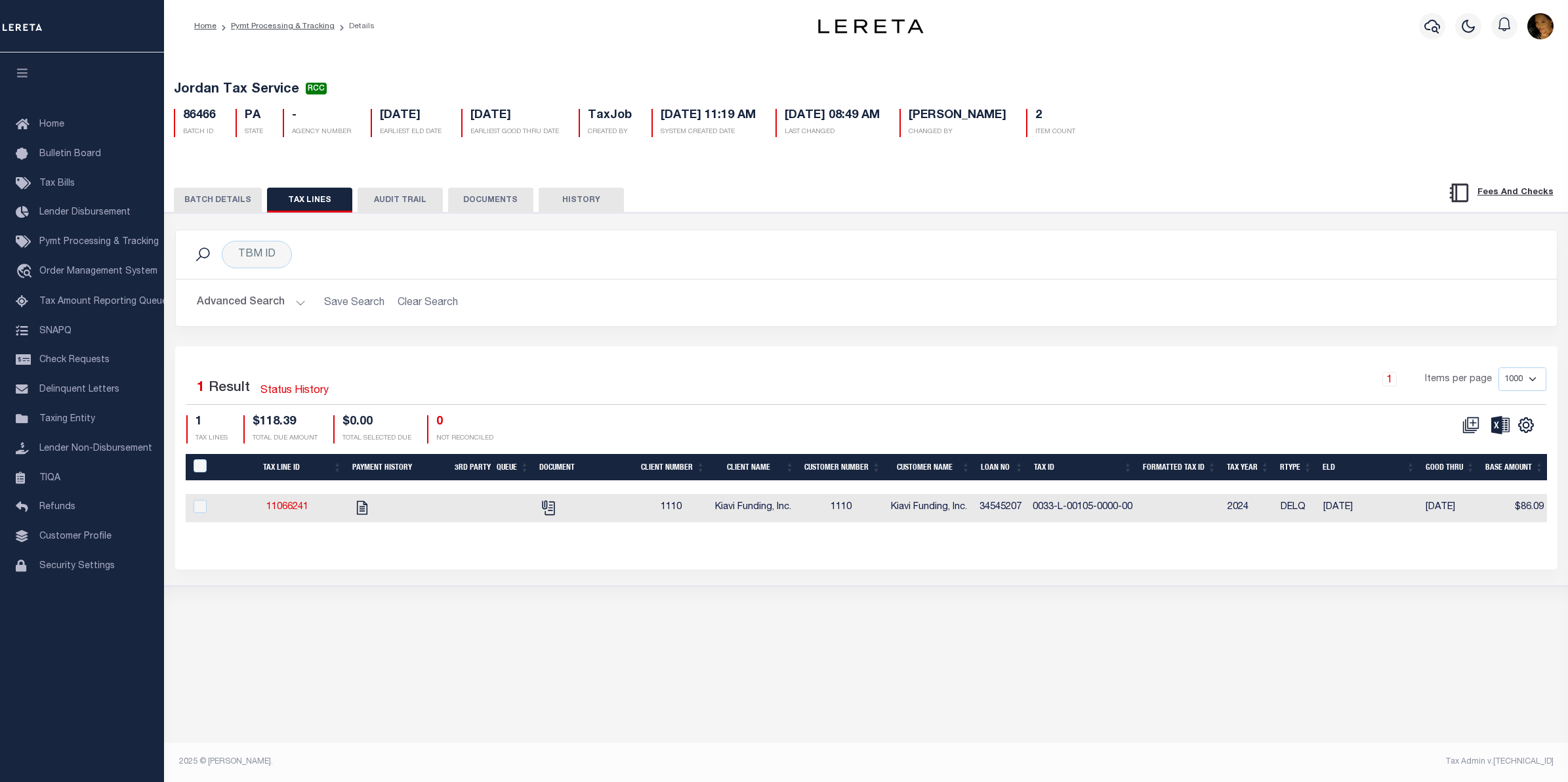
click at [234, 205] on button "BATCH DETAILS" at bounding box center [218, 200] width 88 height 25
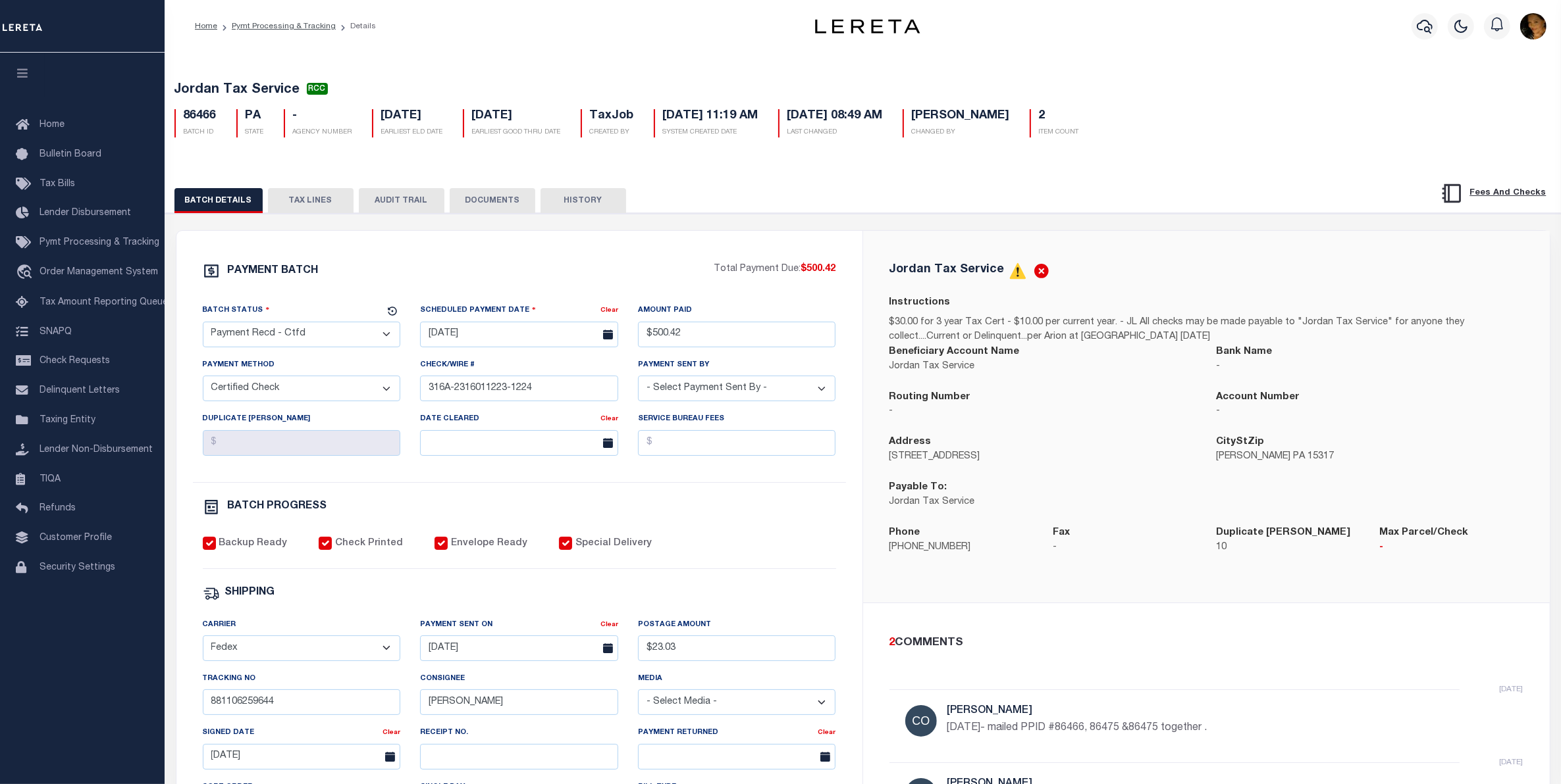
click at [380, 340] on select "- Select Status - Scheduled for Payment Ready For Payment Payment Sent Cleared …" at bounding box center [301, 334] width 198 height 26
click at [1291, 84] on h5 "Jordan Tax Service RCC" at bounding box center [864, 90] width 1377 height 16
drag, startPoint x: 962, startPoint y: 551, endPoint x: 883, endPoint y: 549, distance: 79.0
click at [883, 549] on div "Phone [PHONE_NUMBER]" at bounding box center [960, 548] width 163 height 45
click at [315, 197] on button "TAX LINES" at bounding box center [310, 201] width 86 height 25
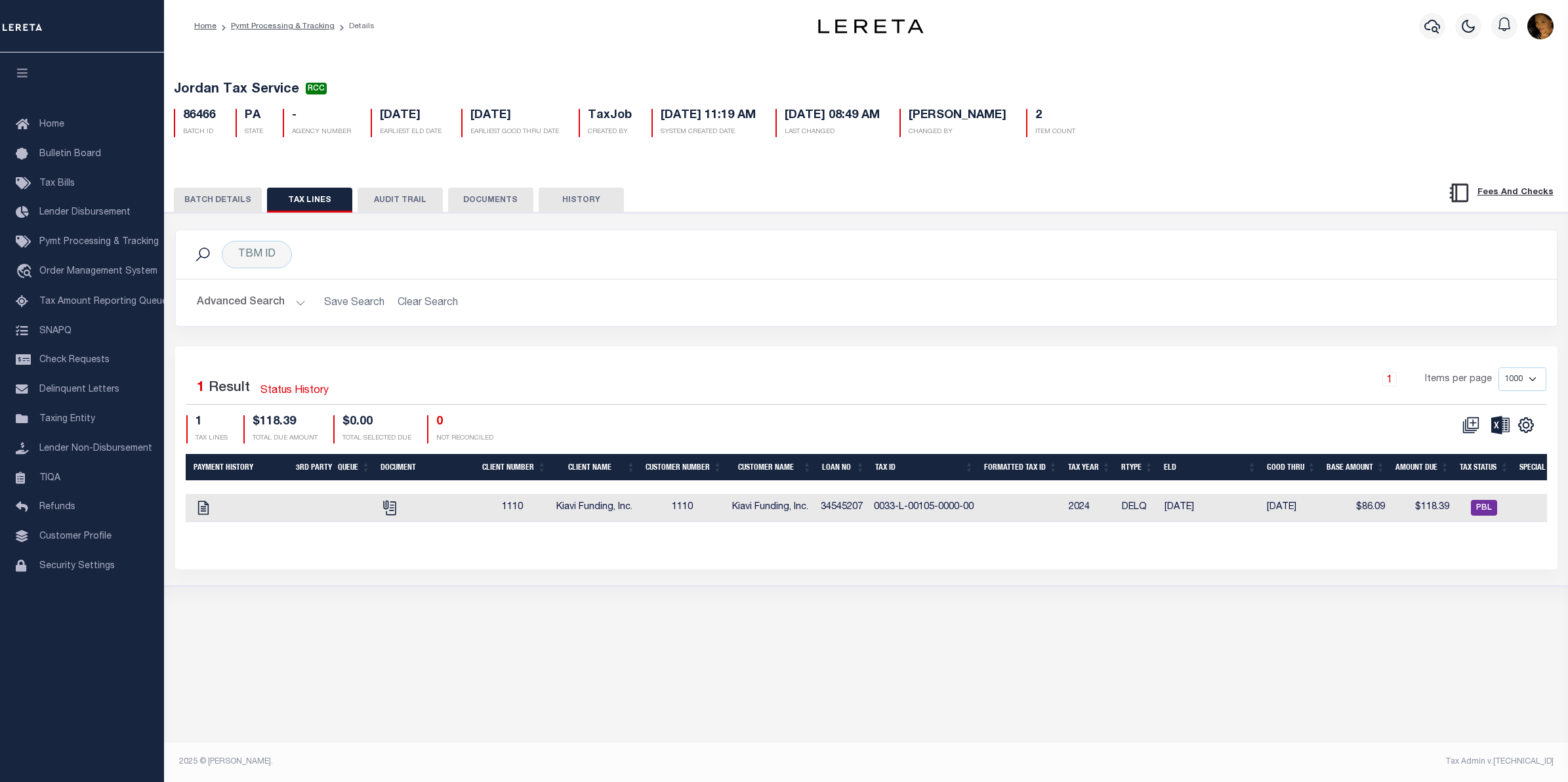
scroll to position [0, 167]
drag, startPoint x: 852, startPoint y: 487, endPoint x: 298, endPoint y: 499, distance: 554.1
click at [290, 499] on div "Tax Line ID Payment History 3rd Party Queue Document Client Number Client Name …" at bounding box center [866, 488] width 1361 height 68
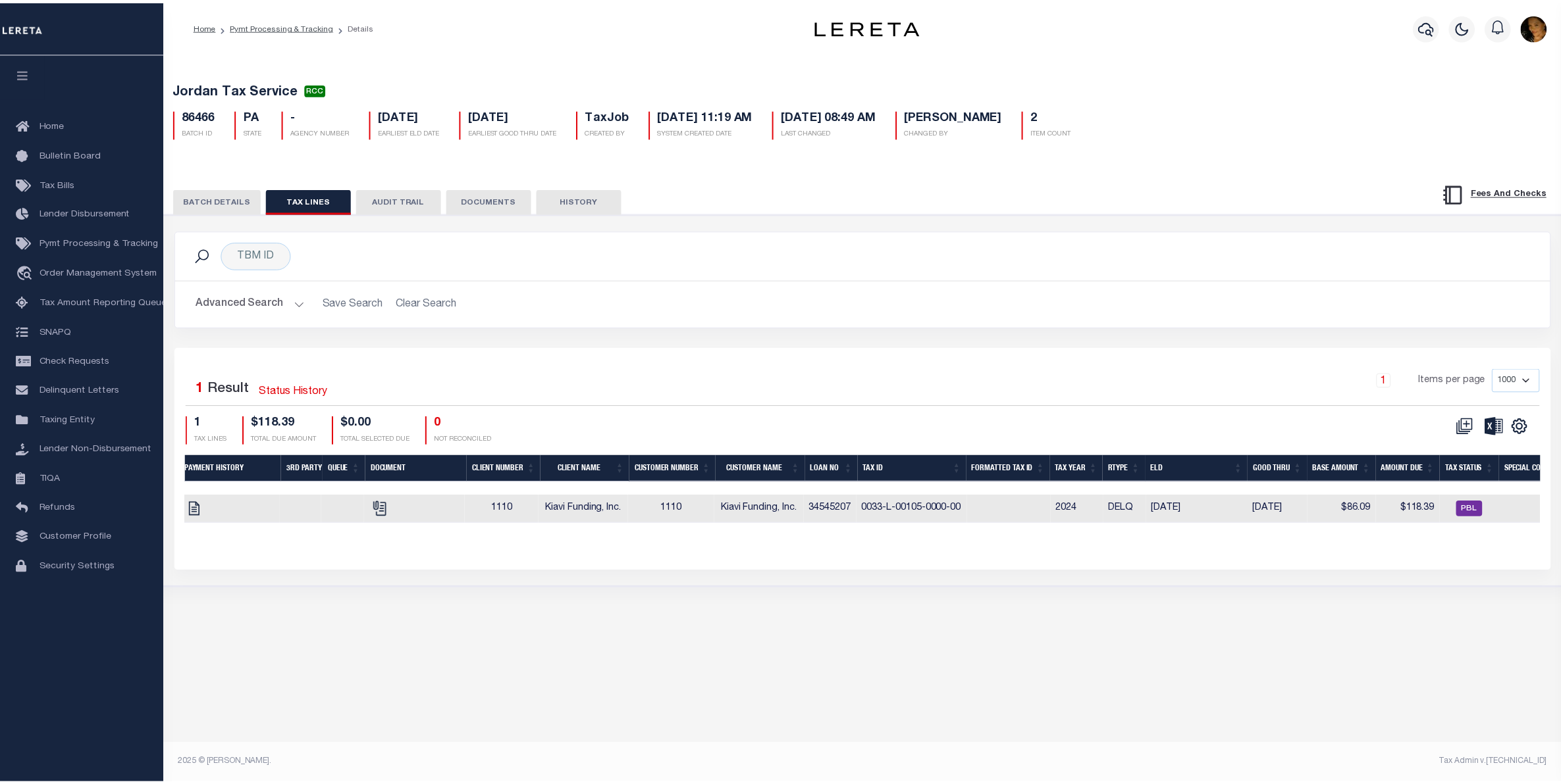
scroll to position [0, 0]
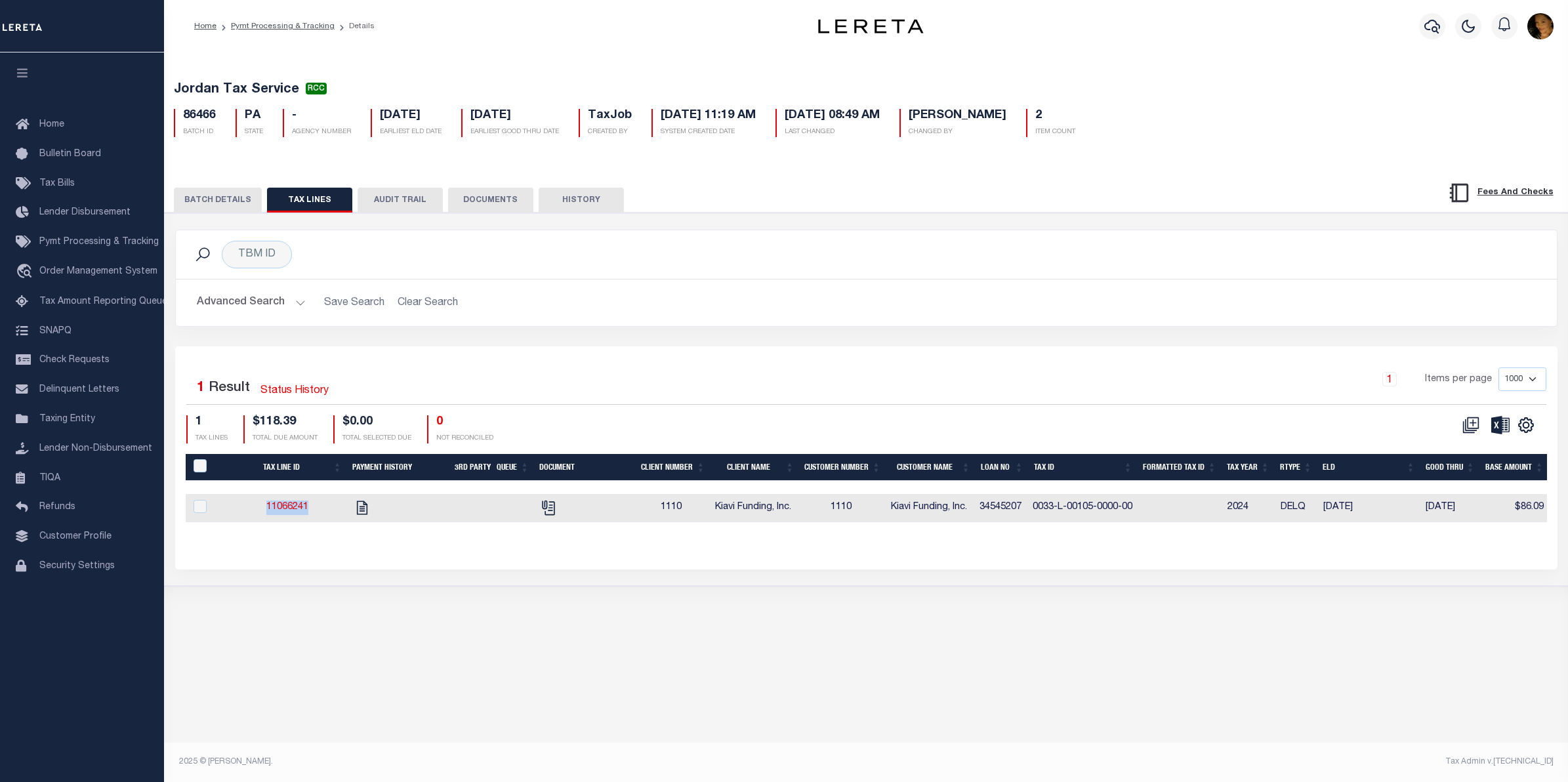
click at [221, 198] on button "BATCH DETAILS" at bounding box center [218, 200] width 88 height 25
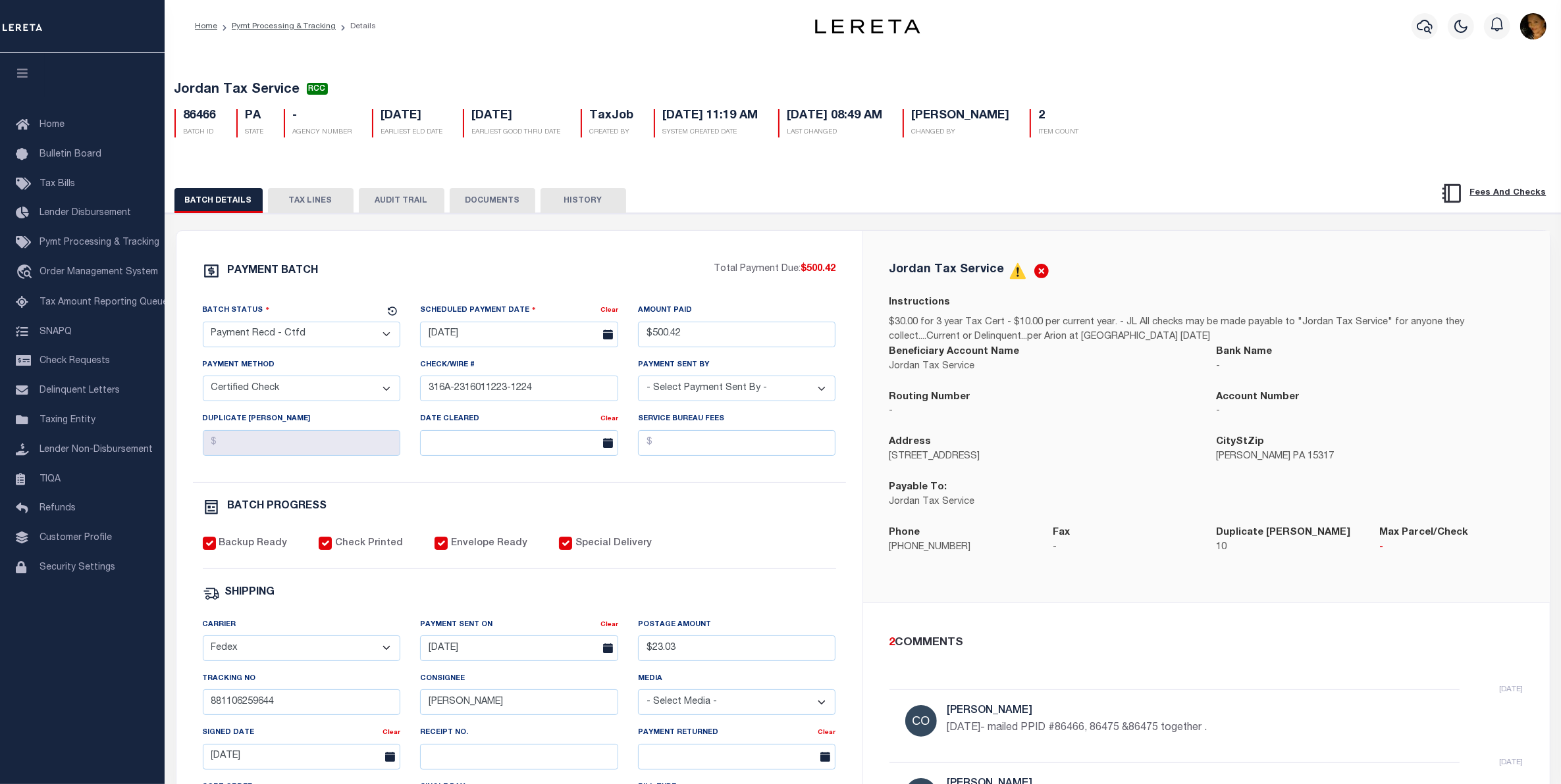
click at [305, 202] on button "TAX LINES" at bounding box center [310, 201] width 86 height 25
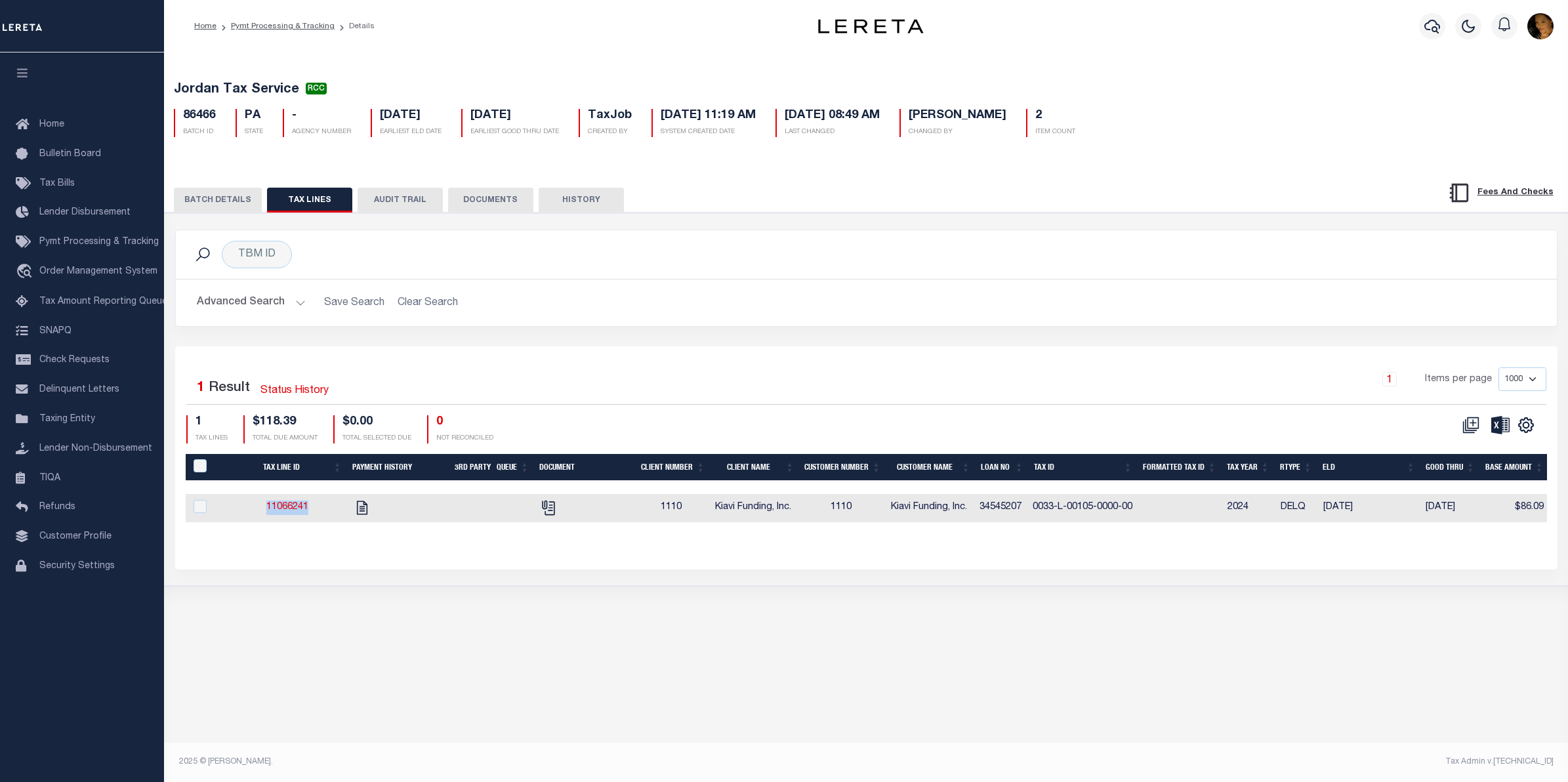
drag, startPoint x: 225, startPoint y: 195, endPoint x: 265, endPoint y: 202, distance: 40.6
click at [225, 195] on button "BATCH DETAILS" at bounding box center [218, 200] width 88 height 25
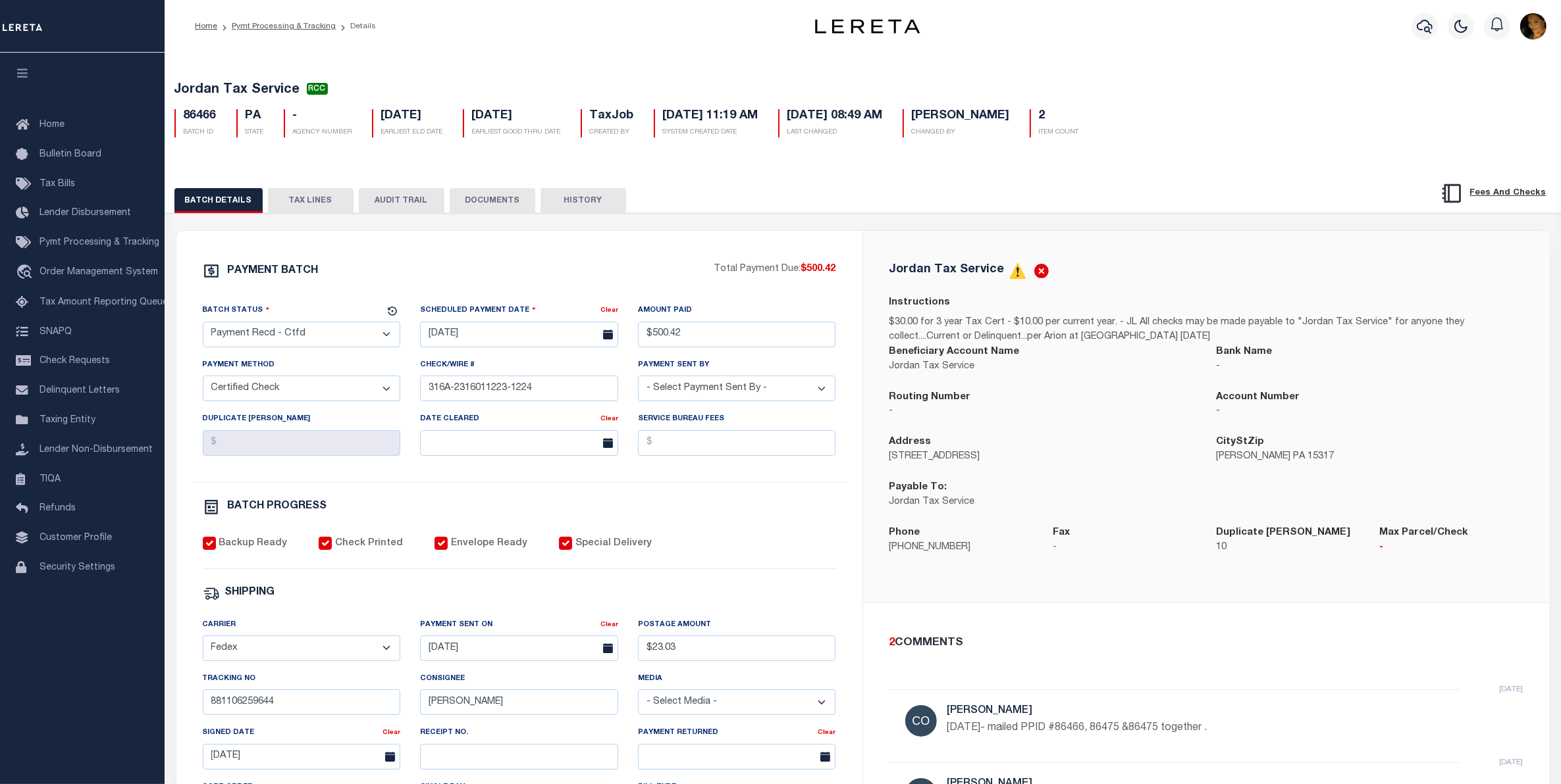
click at [306, 203] on button "TAX LINES" at bounding box center [310, 201] width 86 height 25
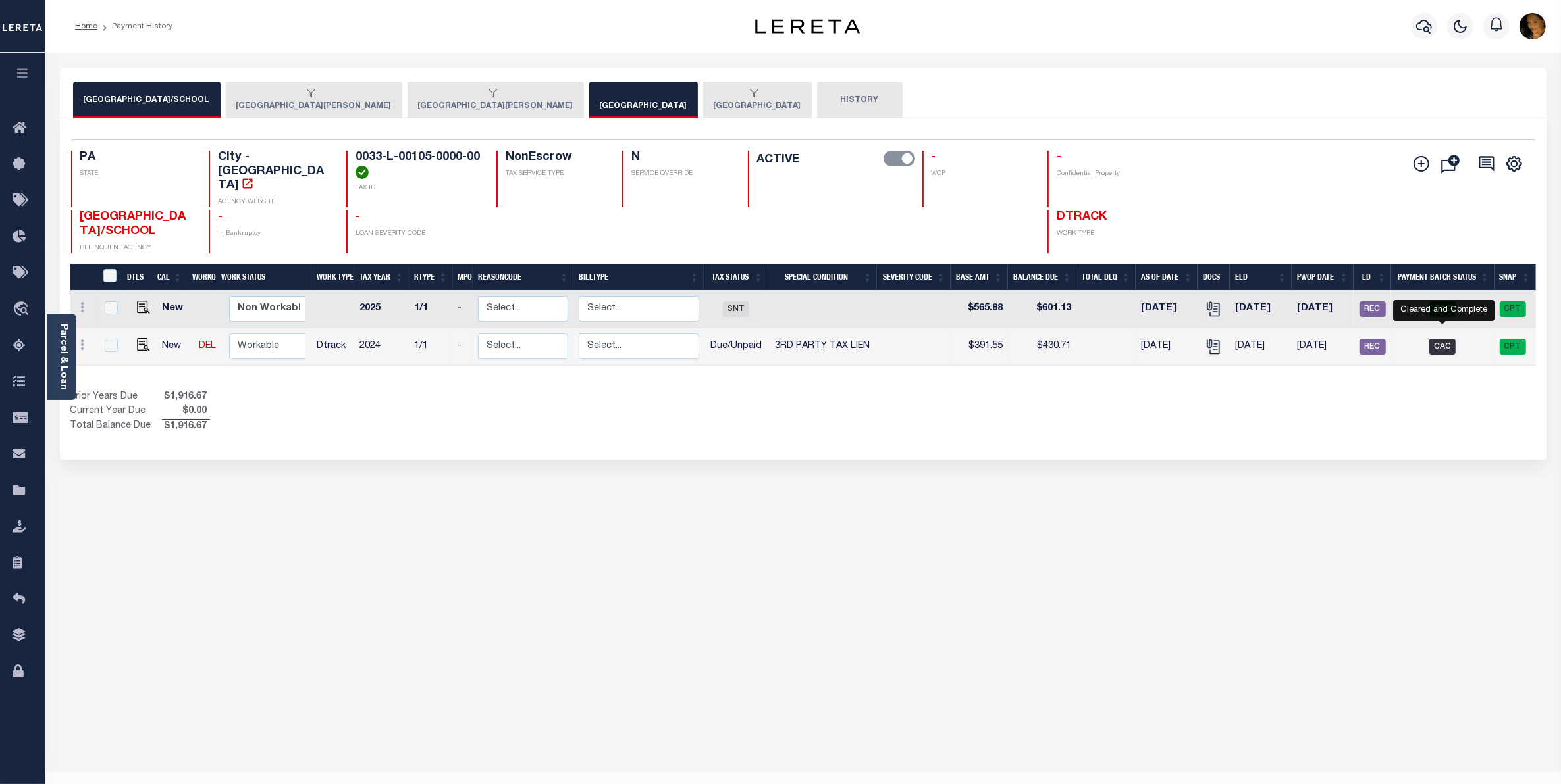
click at [1441, 339] on span "CAC" at bounding box center [1442, 347] width 26 height 15
checkbox input "true"
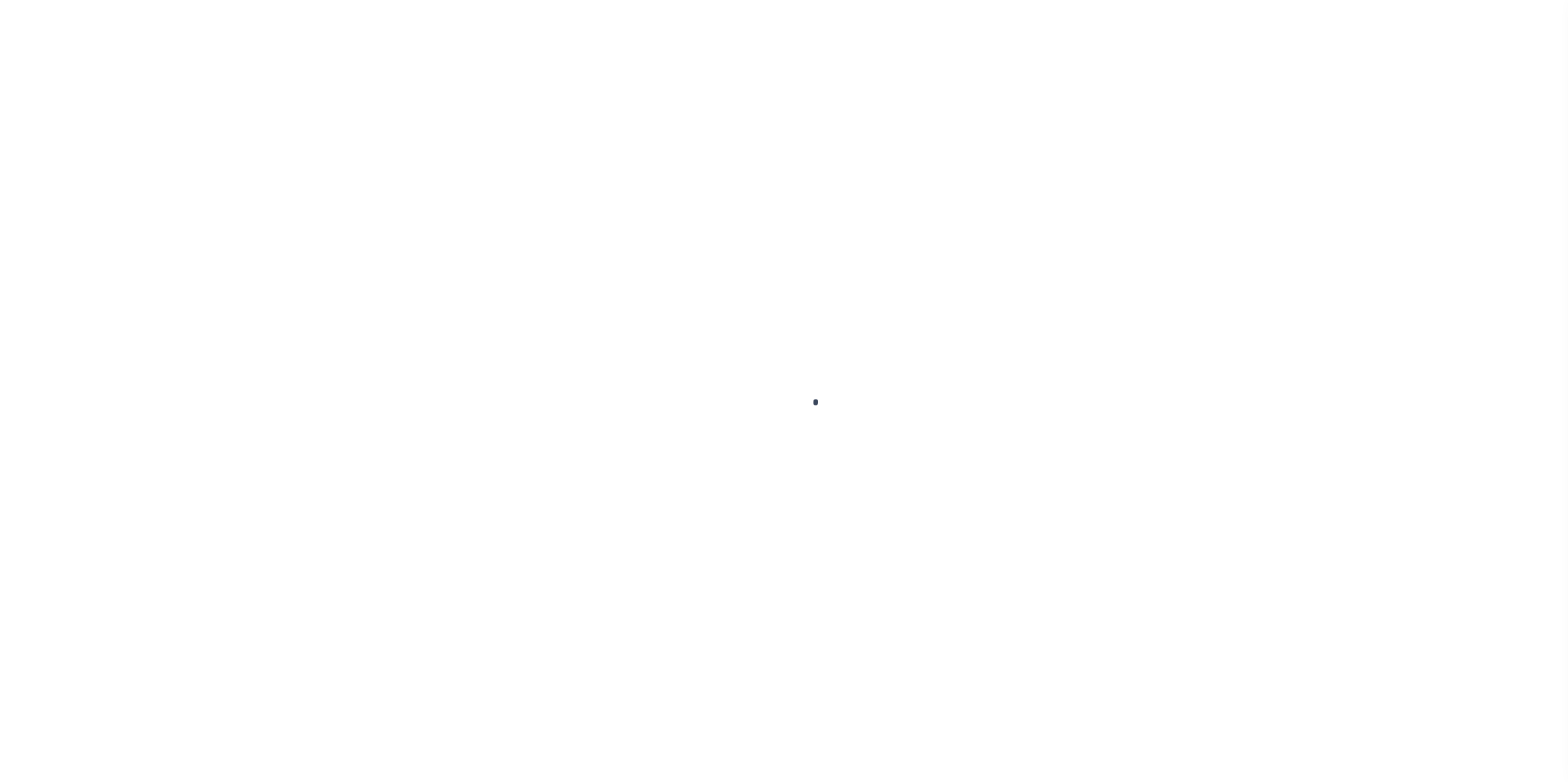
select select "CAC"
select select "CCK"
select select "Cole, Gloria"
select select "FDX"
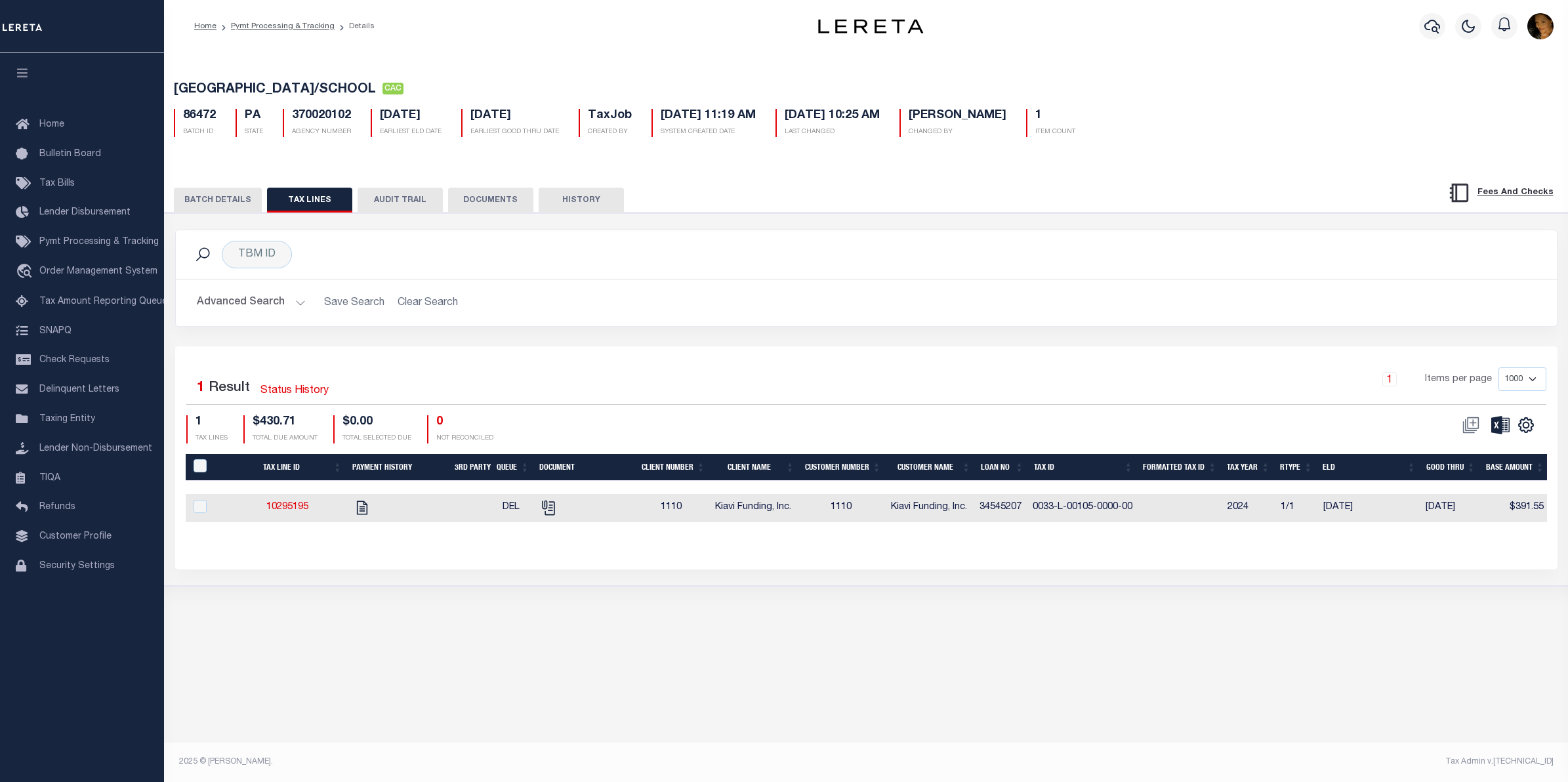
click at [211, 200] on button "BATCH DETAILS" at bounding box center [218, 200] width 88 height 25
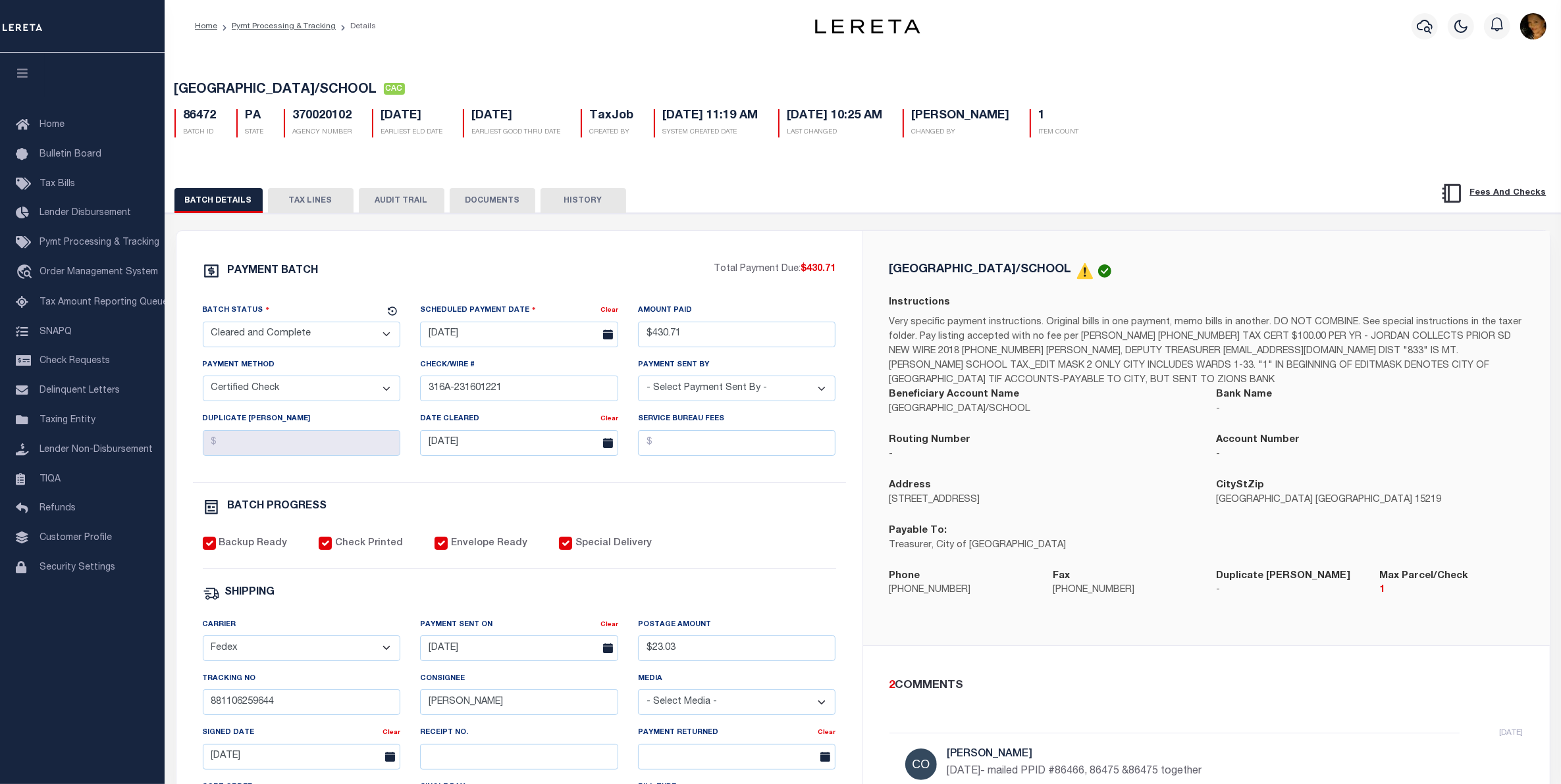
click at [295, 206] on button "TAX LINES" at bounding box center [310, 201] width 86 height 25
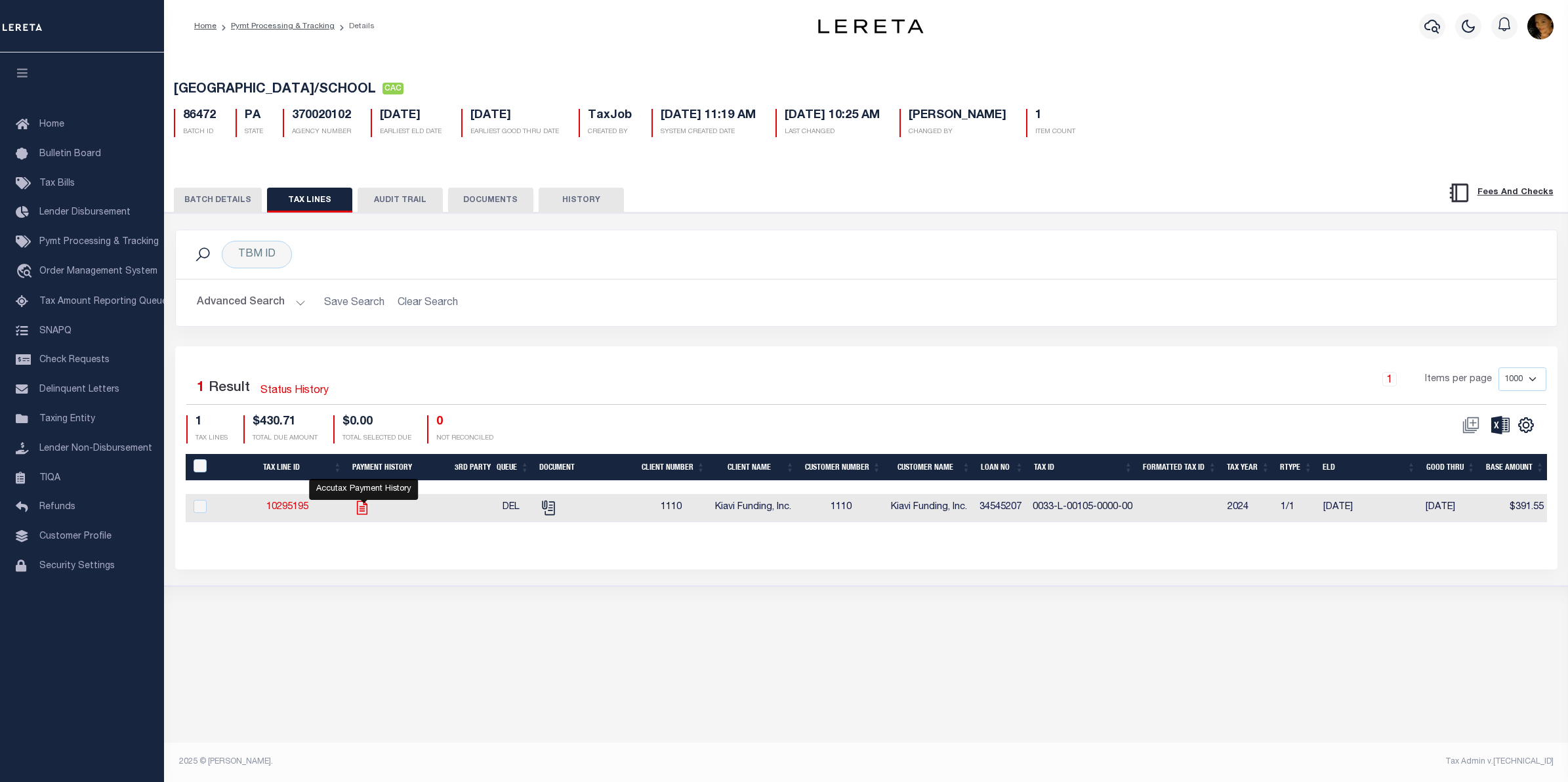
click at [368, 516] on icon "" at bounding box center [362, 508] width 17 height 17
checkbox input "true"
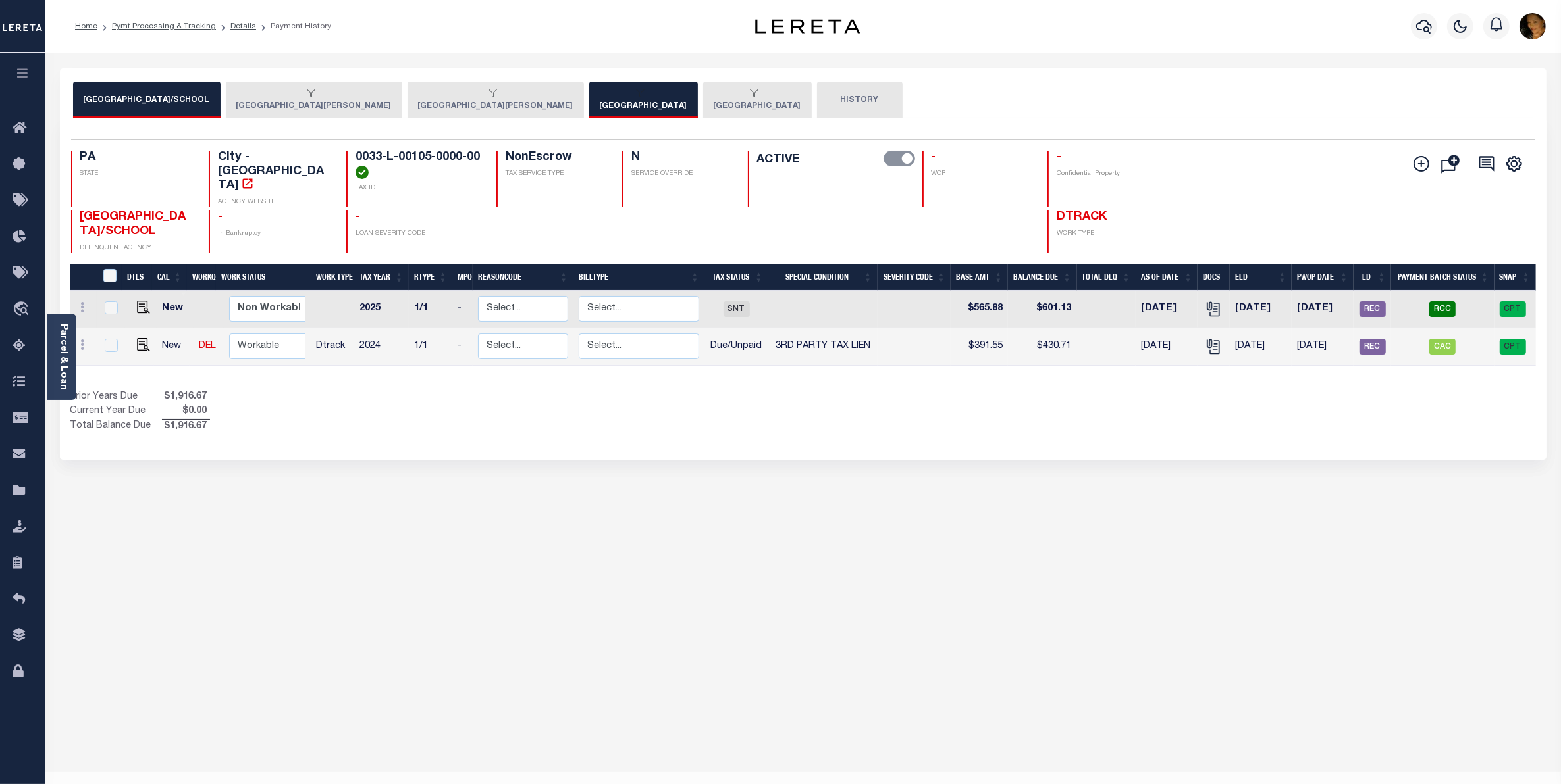
click at [410, 108] on button "[GEOGRAPHIC_DATA][PERSON_NAME]" at bounding box center [496, 100] width 177 height 37
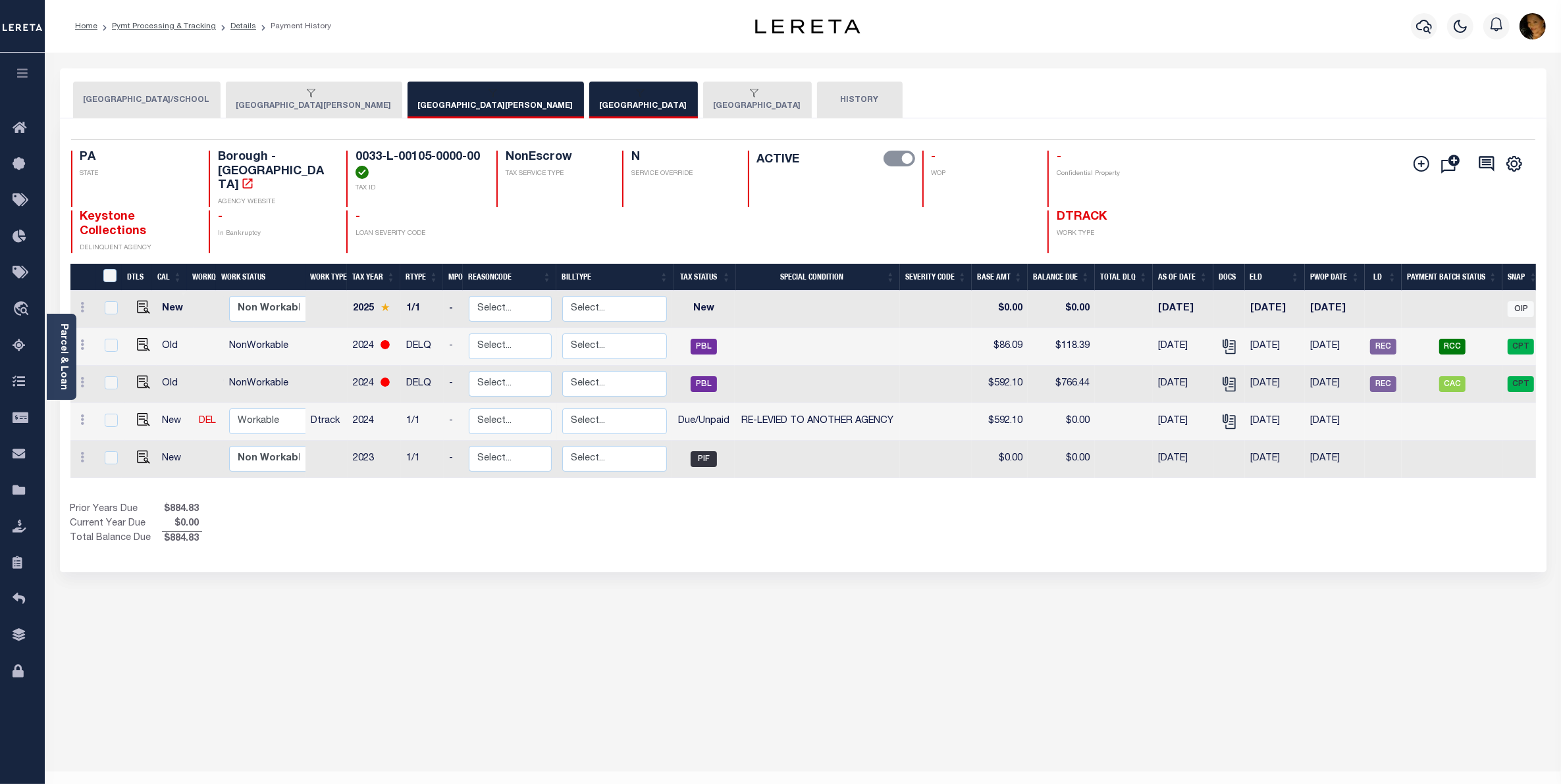
click at [280, 103] on button "[GEOGRAPHIC_DATA][PERSON_NAME]" at bounding box center [314, 100] width 177 height 37
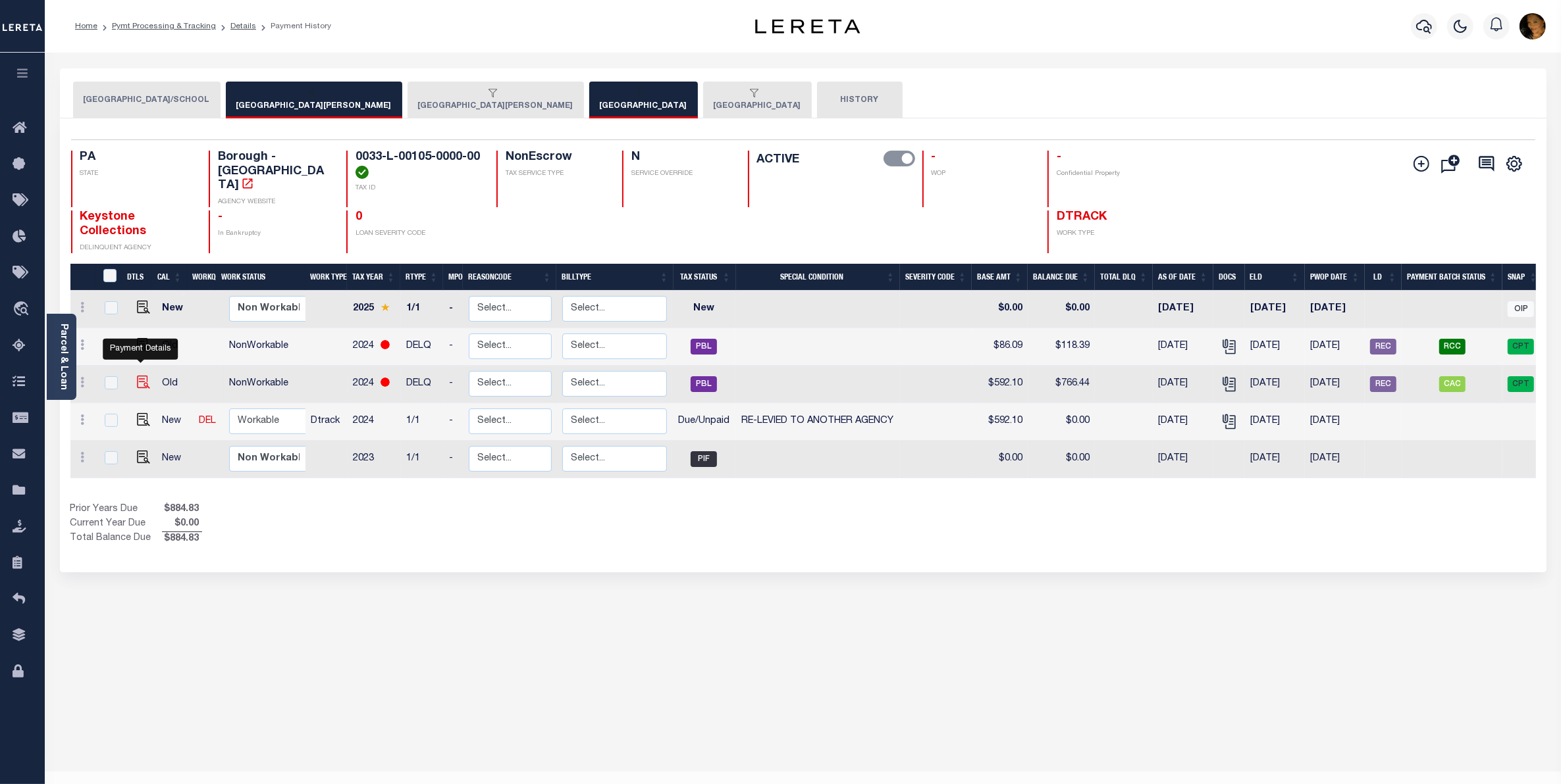
click at [137, 376] on img "" at bounding box center [144, 382] width 14 height 14
checkbox input "true"
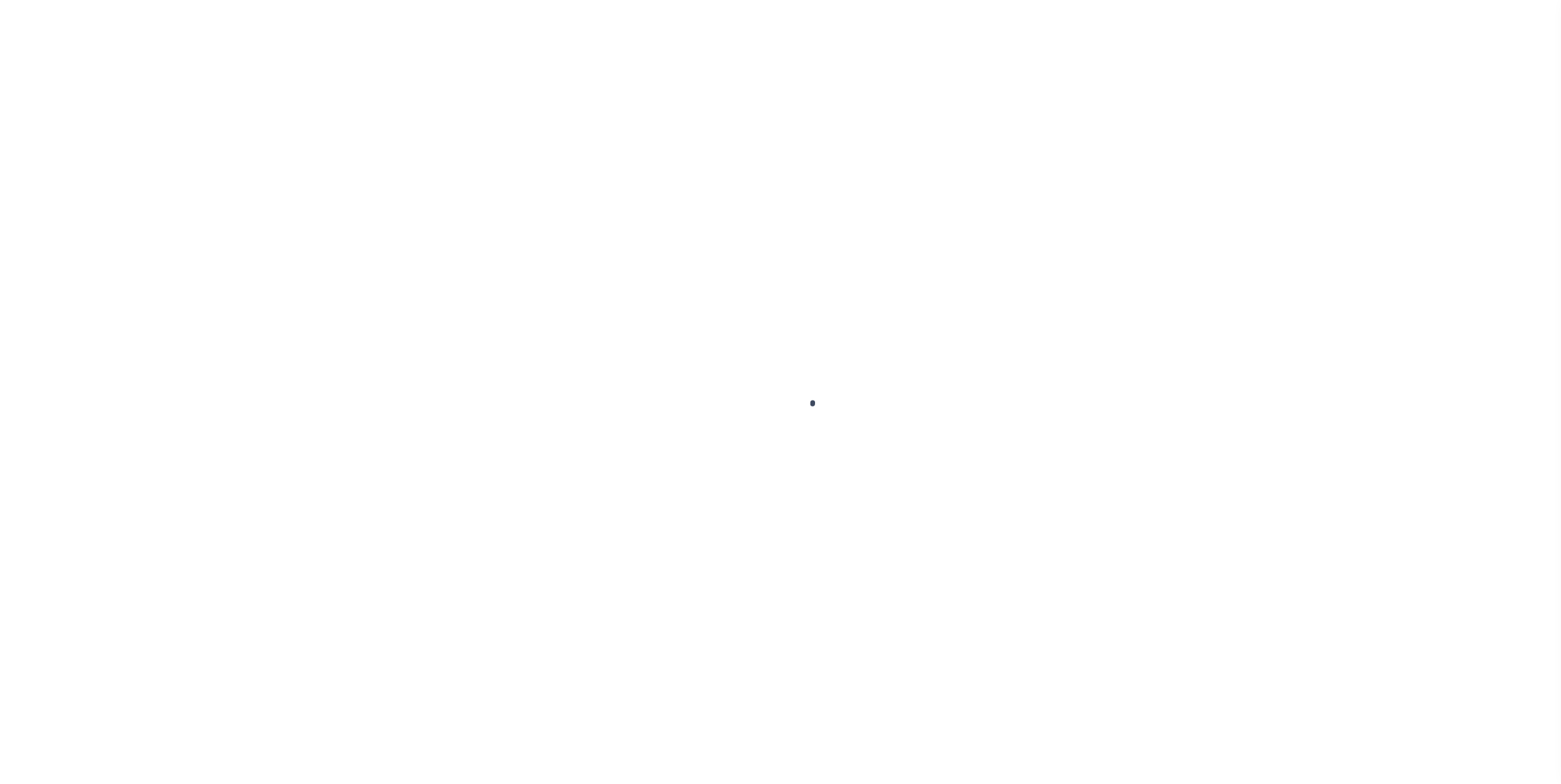
select select "PBL"
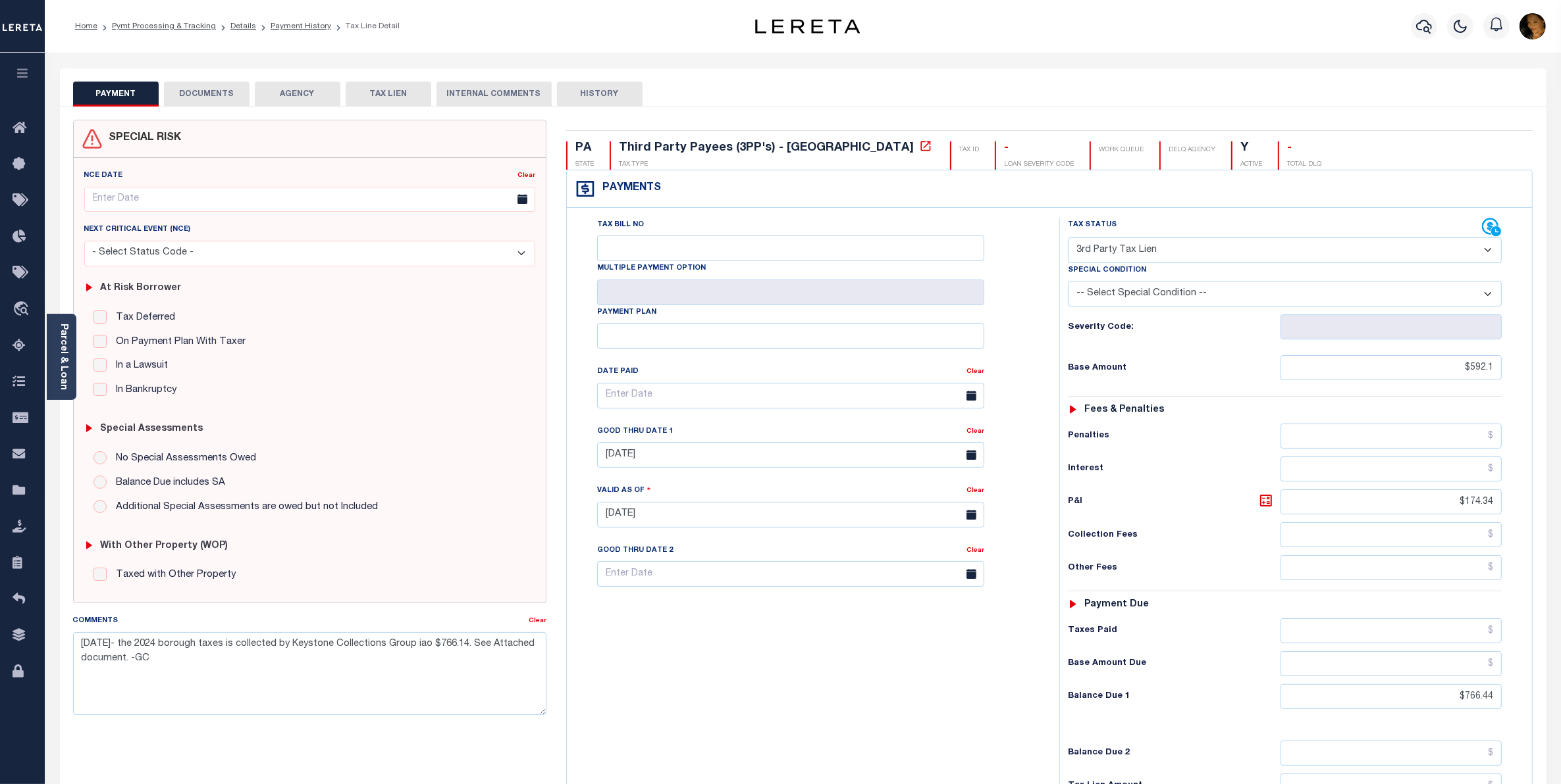
drag, startPoint x: 213, startPoint y: 90, endPoint x: 269, endPoint y: 128, distance: 67.7
click at [216, 93] on button "DOCUMENTS" at bounding box center [207, 95] width 86 height 25
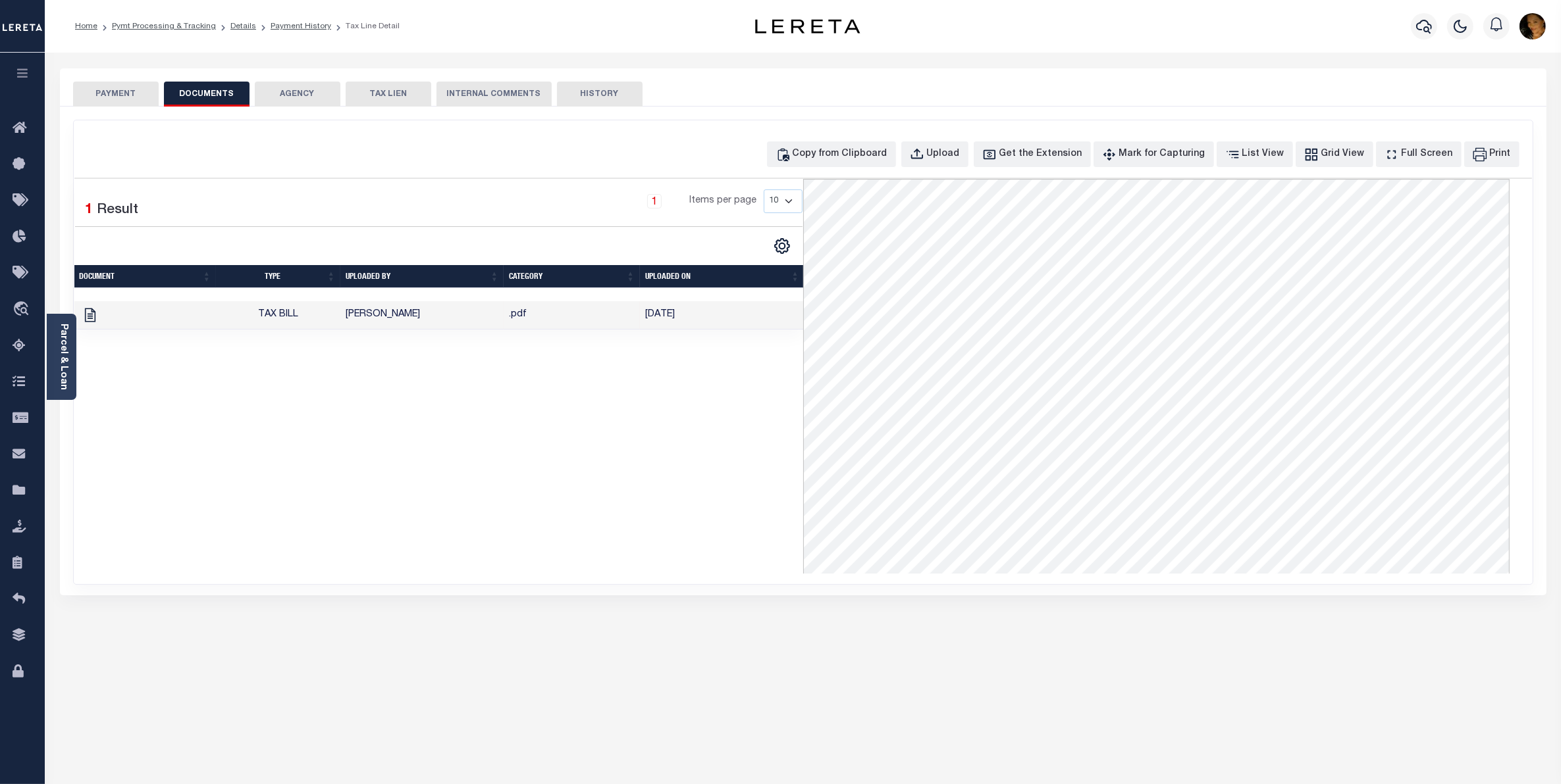
drag, startPoint x: 1518, startPoint y: 360, endPoint x: 1518, endPoint y: 334, distance: 26.0
click at [1518, 334] on div "Sorry, the document could not be retrieved" at bounding box center [1167, 376] width 728 height 395
click at [1425, 30] on icon "button" at bounding box center [1424, 26] width 15 height 15
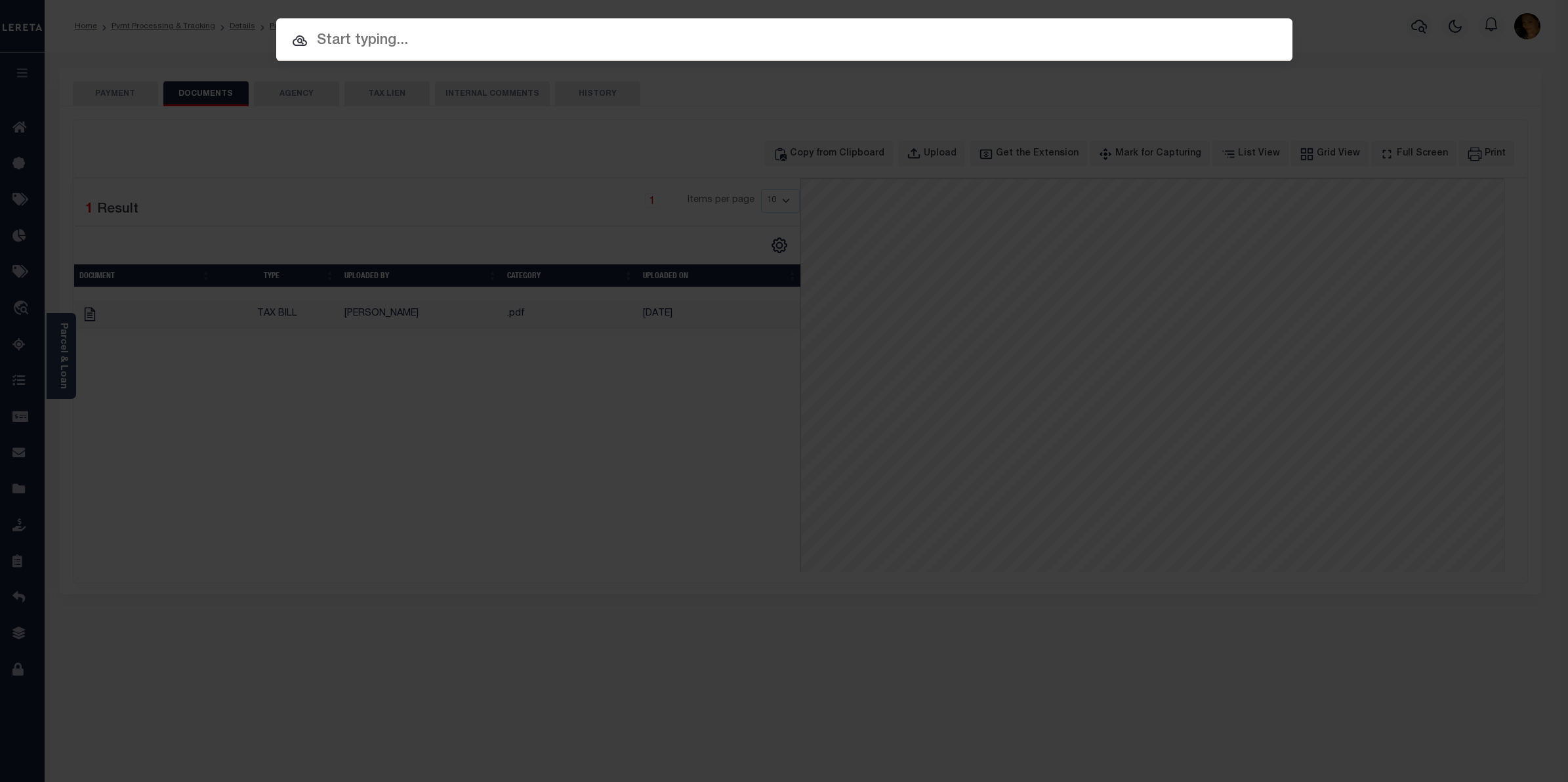
click at [477, 44] on input "text" at bounding box center [784, 41] width 1016 height 23
paste input "3680101800"
type input "3680101800"
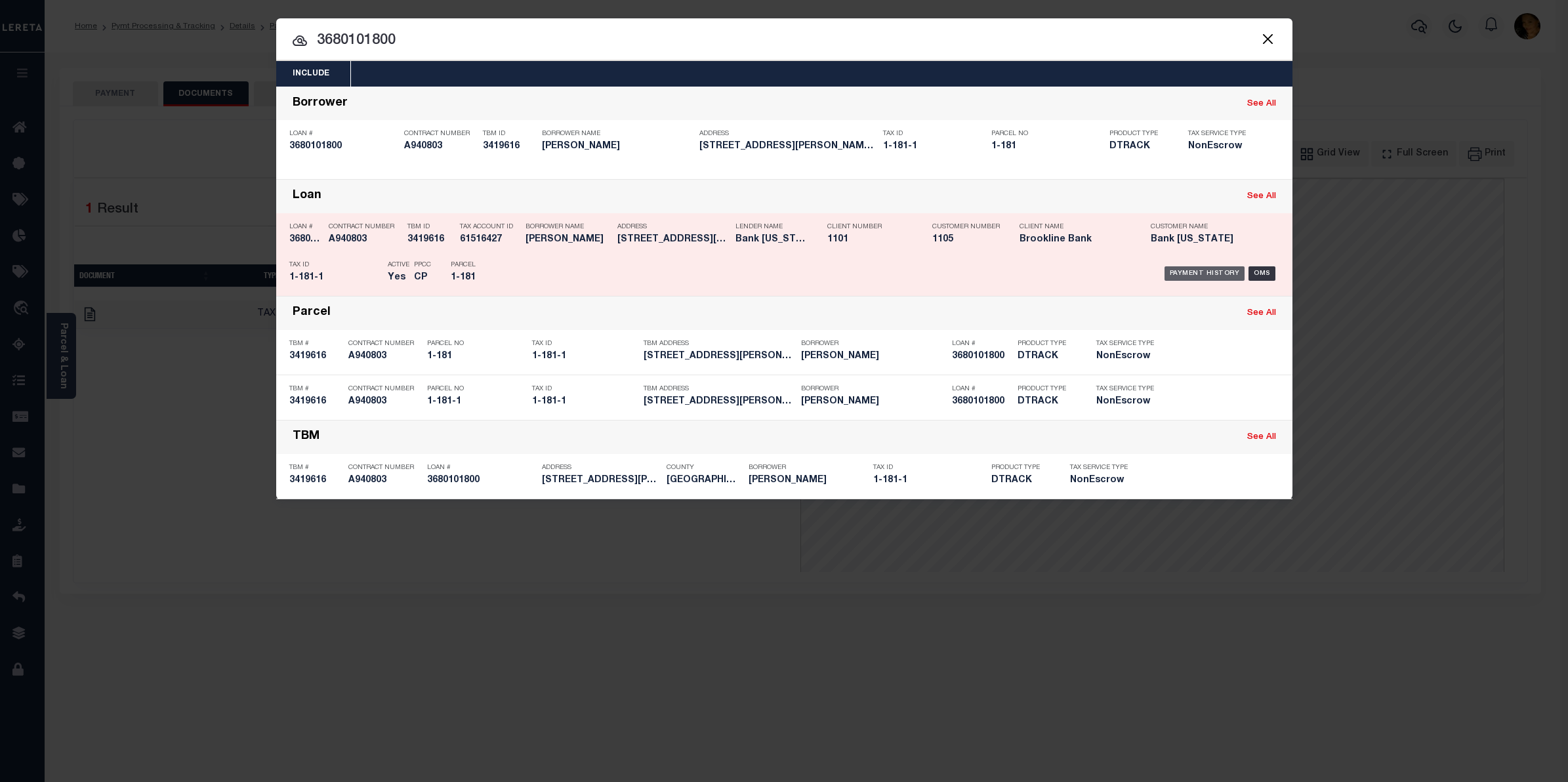
click at [1195, 267] on div "Payment History" at bounding box center [1205, 274] width 81 height 14
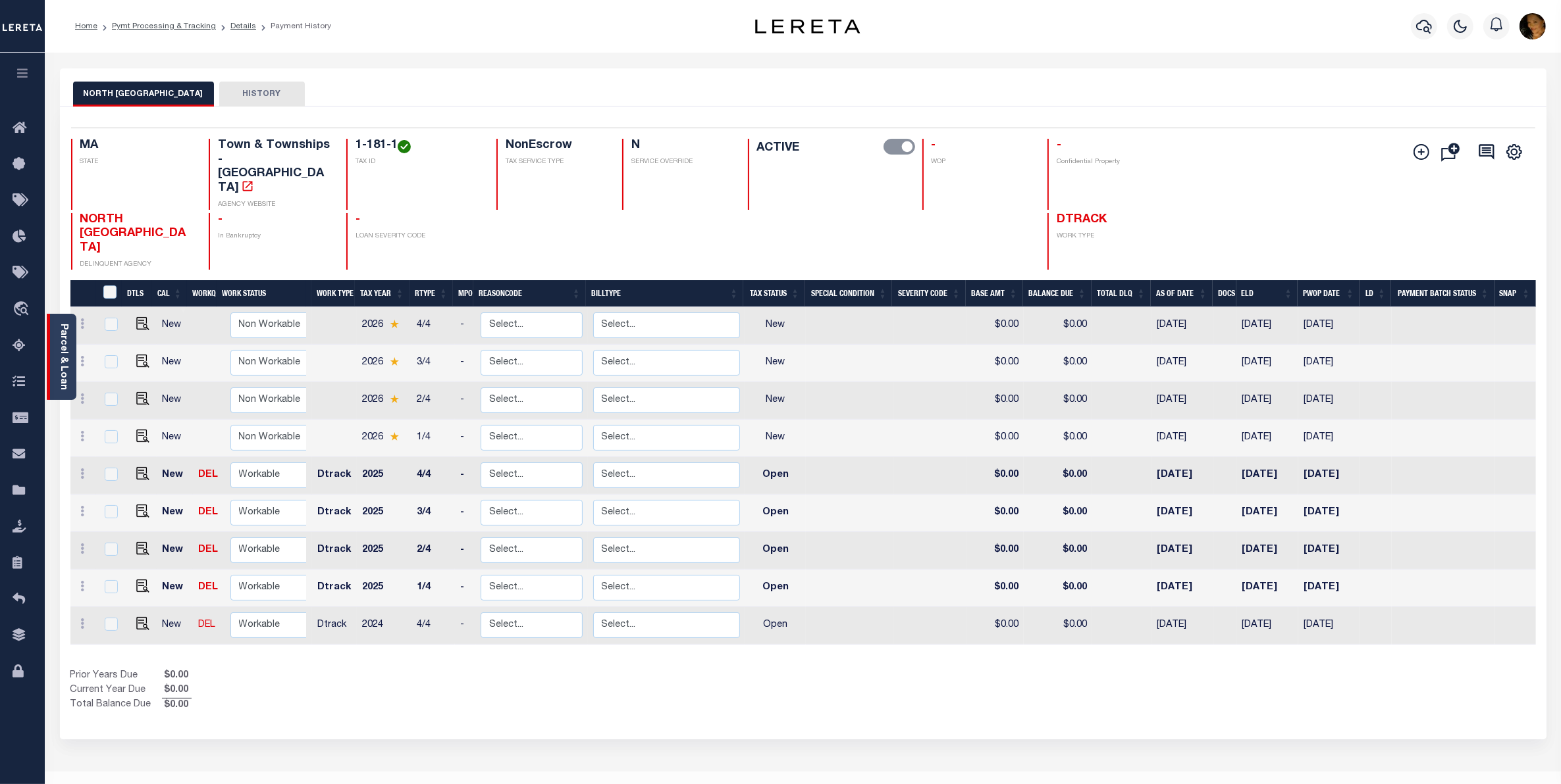
click at [68, 380] on link "Parcel & Loan" at bounding box center [64, 356] width 10 height 67
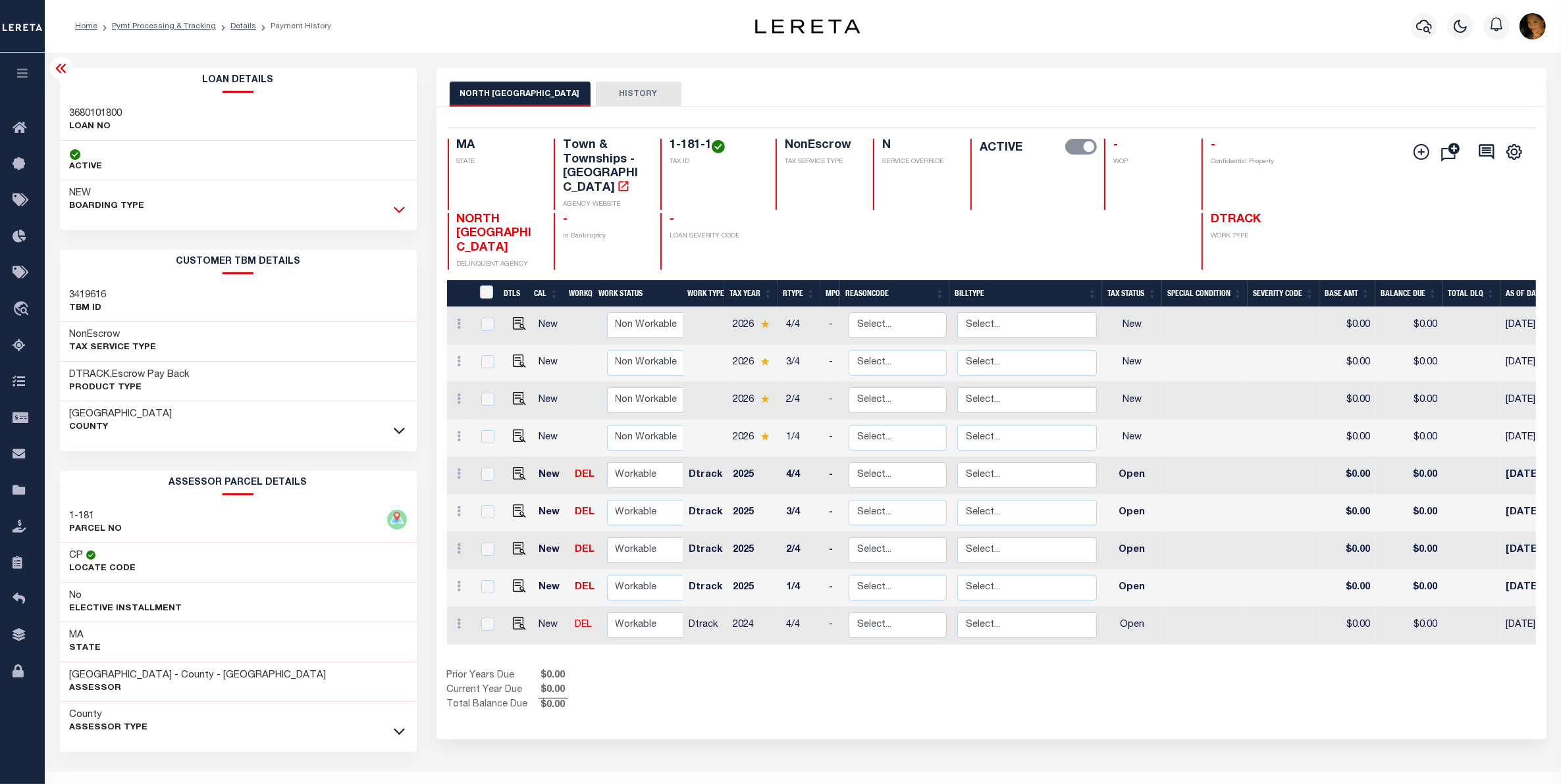
click at [400, 215] on icon at bounding box center [400, 210] width 12 height 14
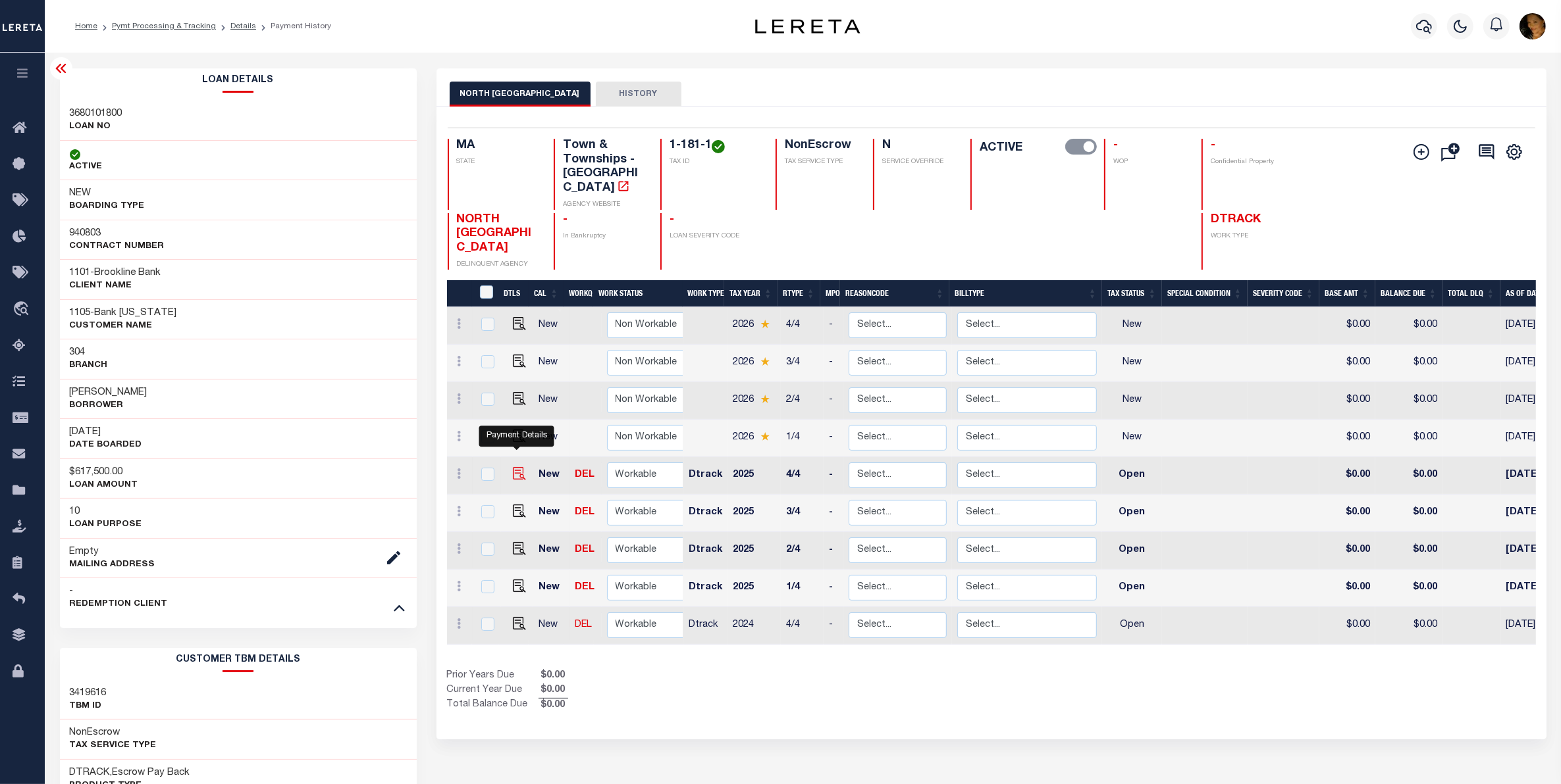
click at [516, 467] on img "" at bounding box center [520, 474] width 14 height 14
checkbox input "true"
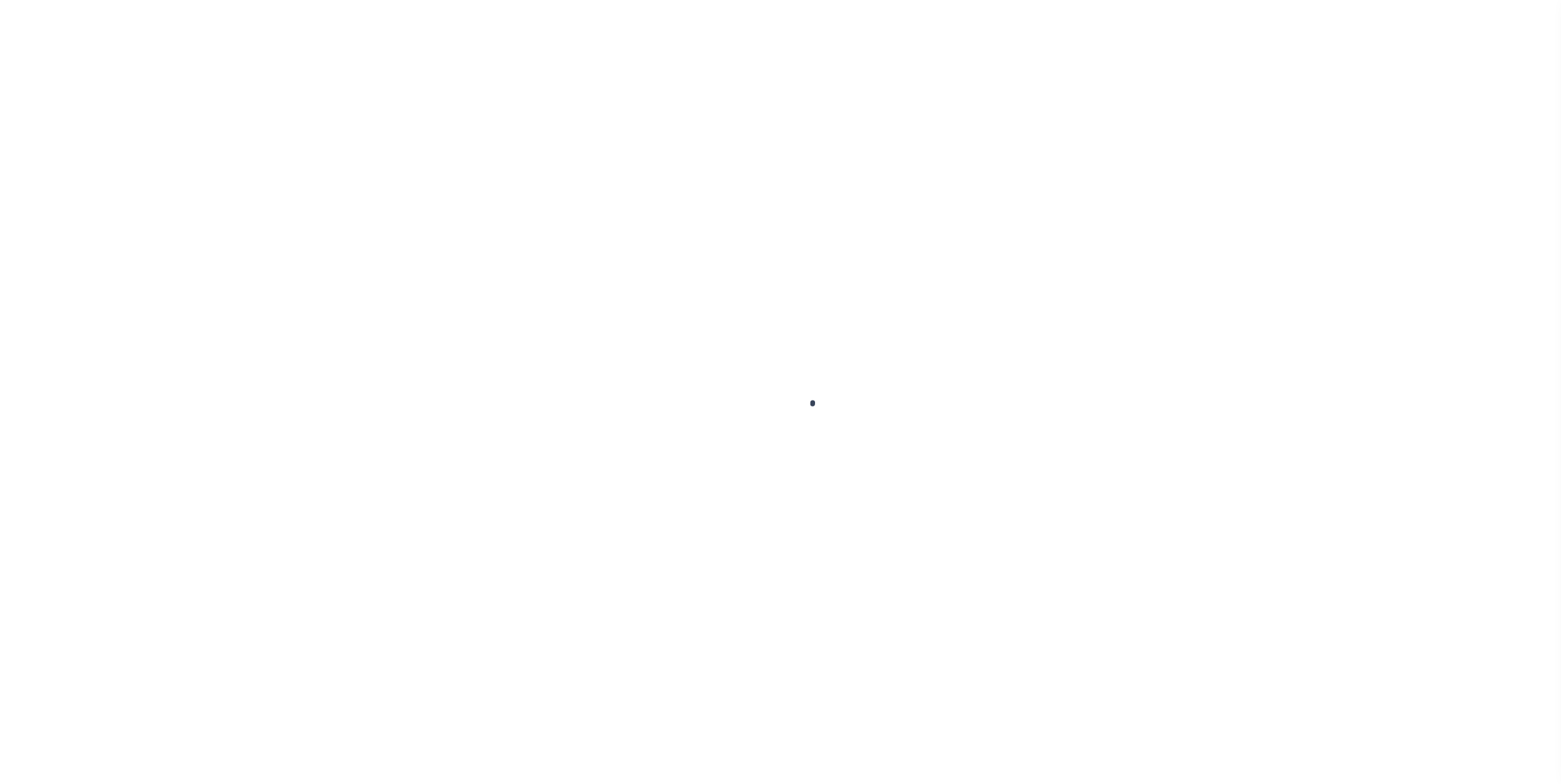
select select "OP2"
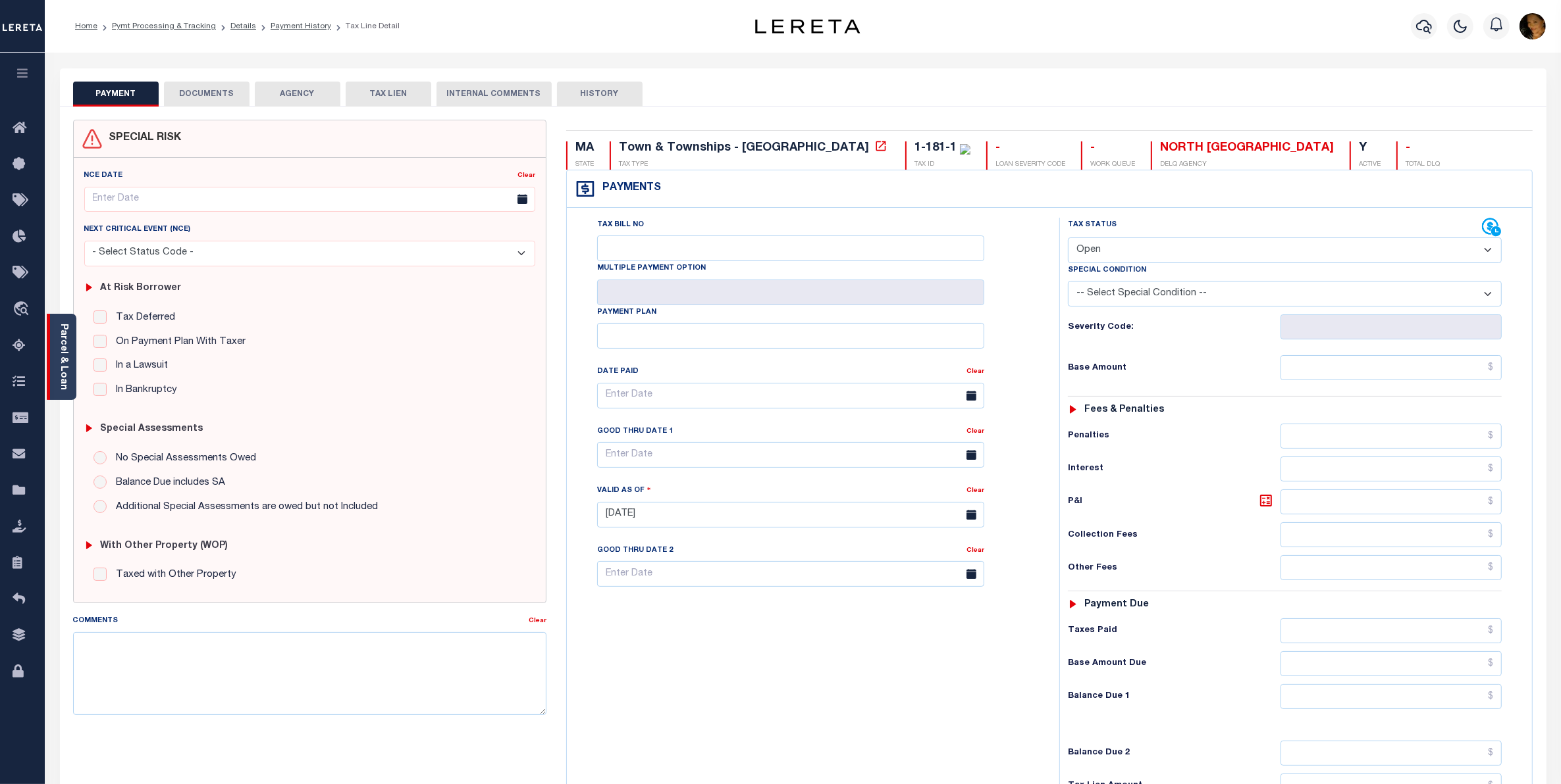
click at [59, 373] on link "Parcel & Loan" at bounding box center [64, 356] width 10 height 67
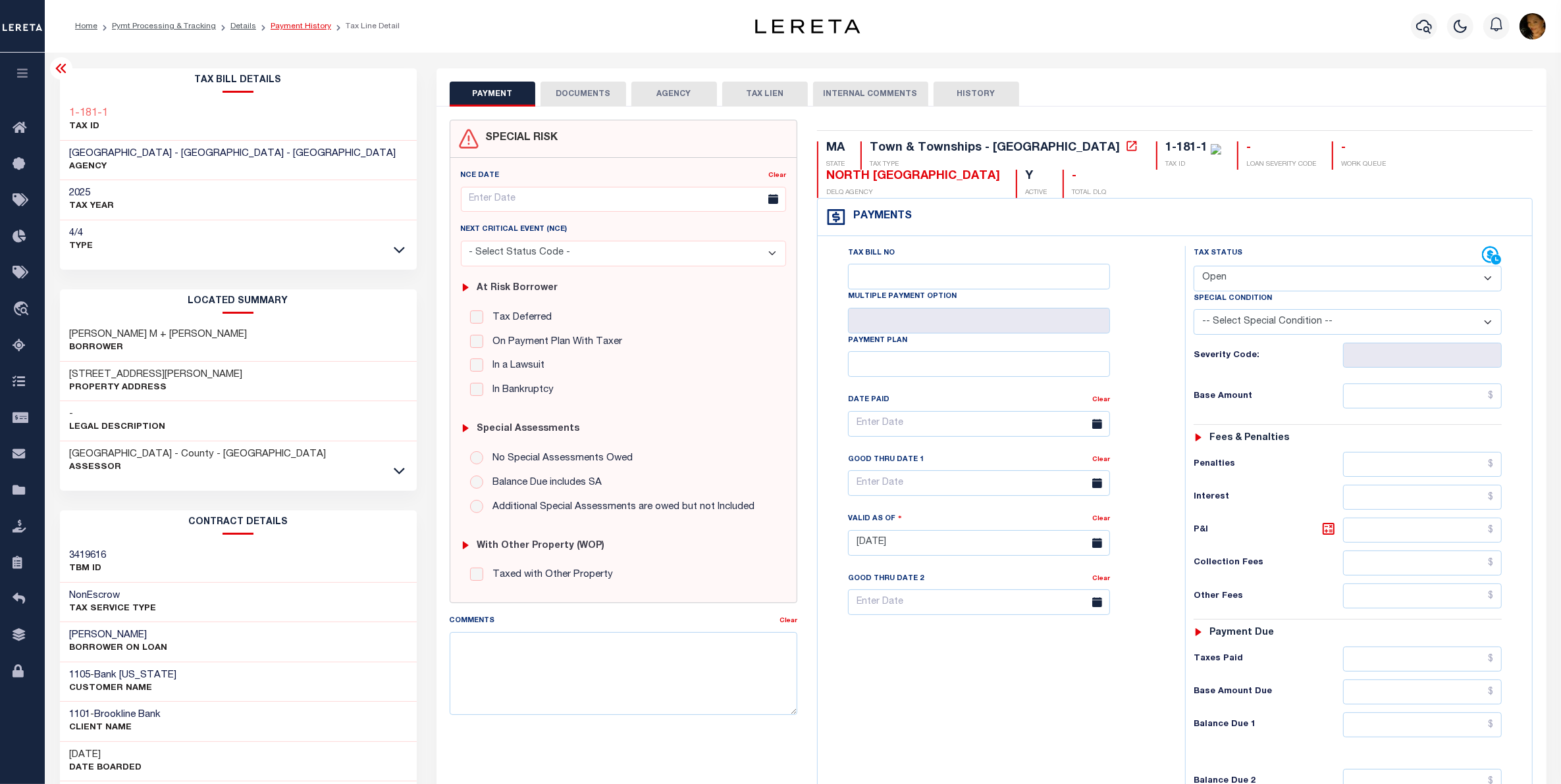
click at [292, 27] on link "Payment History" at bounding box center [300, 26] width 61 height 8
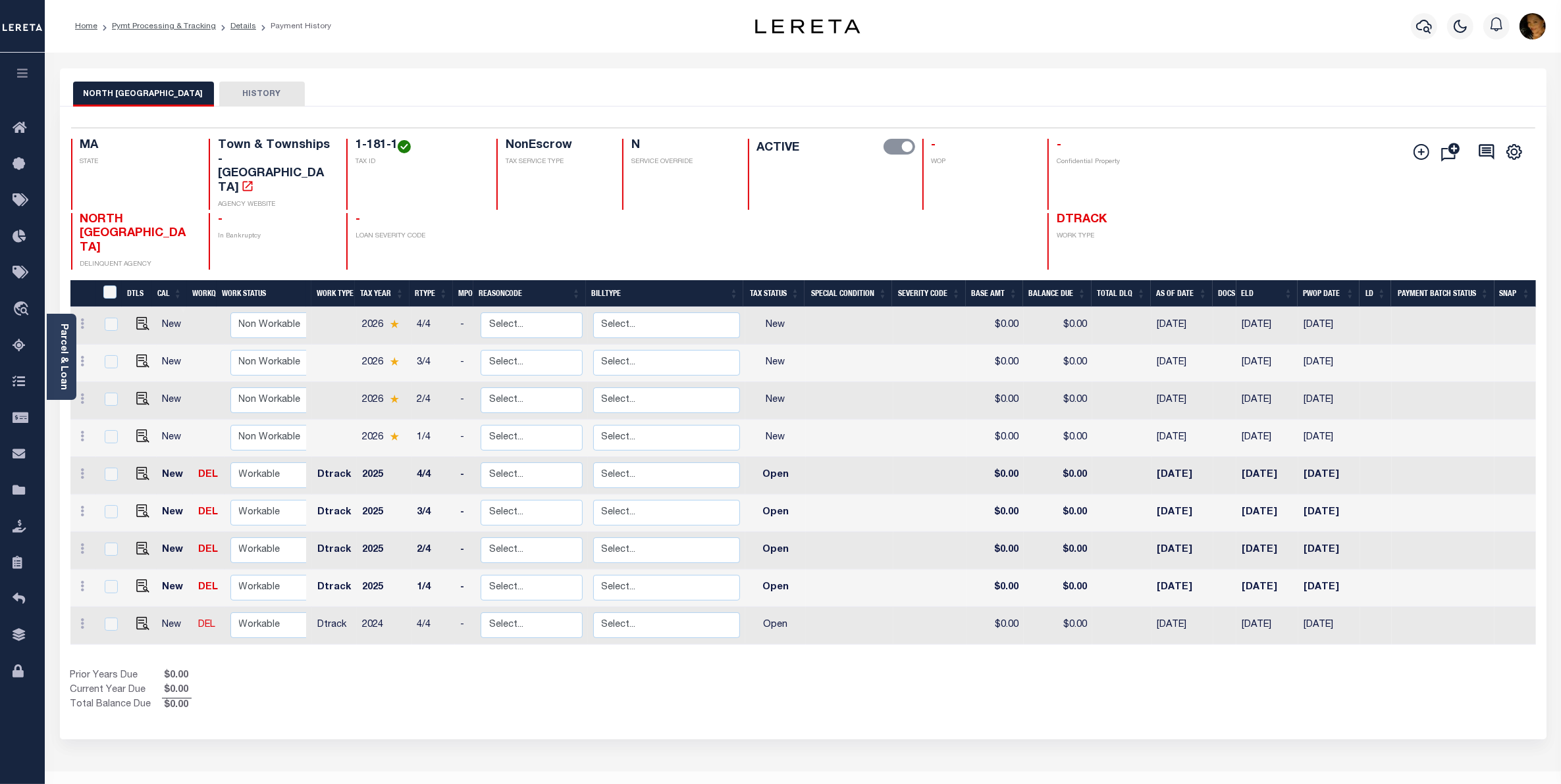
click at [381, 280] on th "Tax Year" at bounding box center [382, 294] width 55 height 27
